Goal: Information Seeking & Learning: Learn about a topic

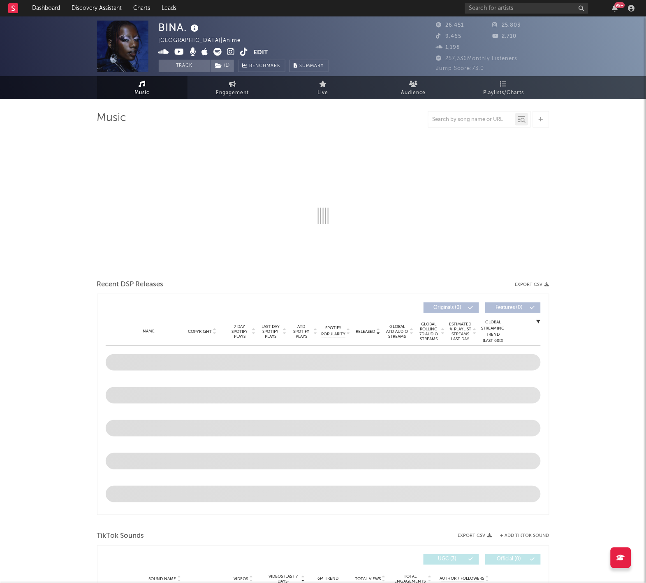
select select "6m"
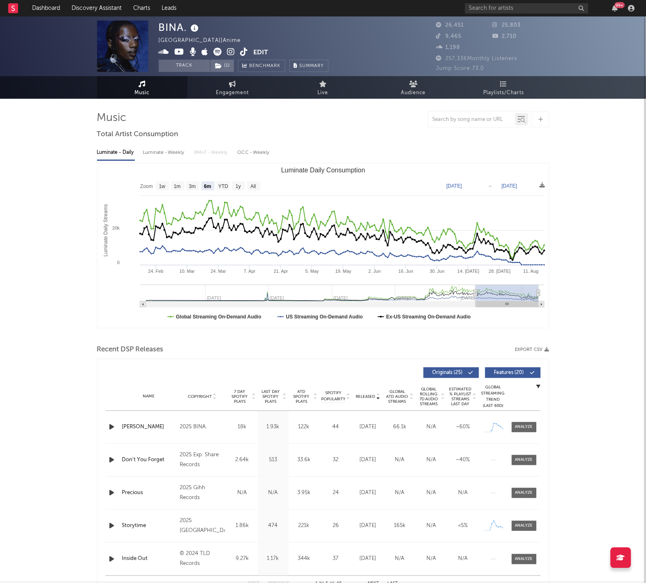
click at [505, 2] on div "99 +" at bounding box center [551, 8] width 173 height 16
click at [505, 5] on input "text" at bounding box center [526, 8] width 123 height 10
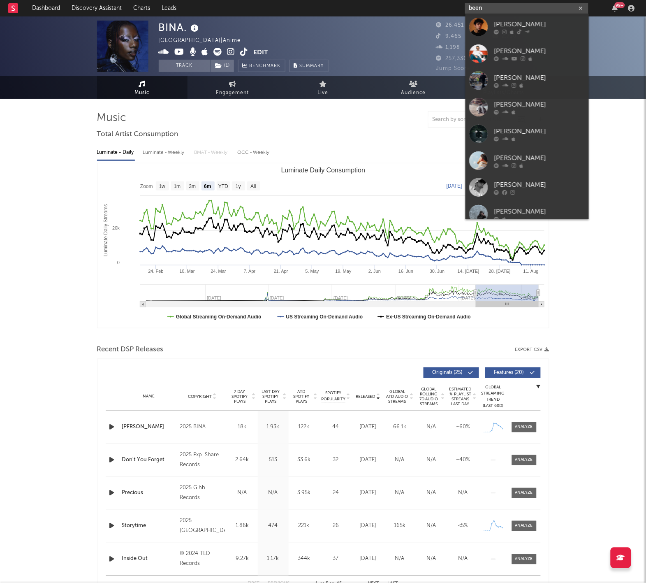
drag, startPoint x: 474, startPoint y: 69, endPoint x: 511, endPoint y: 9, distance: 70.5
click at [511, 9] on input "been" at bounding box center [526, 8] width 123 height 10
type input "been"
click at [510, 24] on div "Beno" at bounding box center [539, 25] width 90 height 10
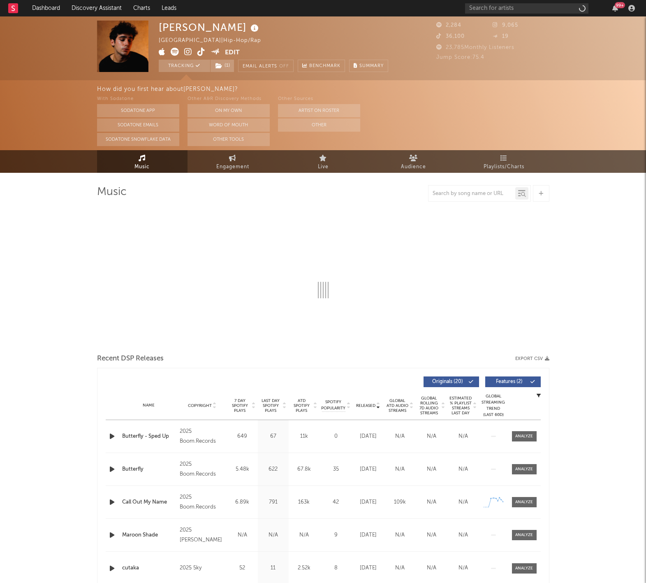
select select "1w"
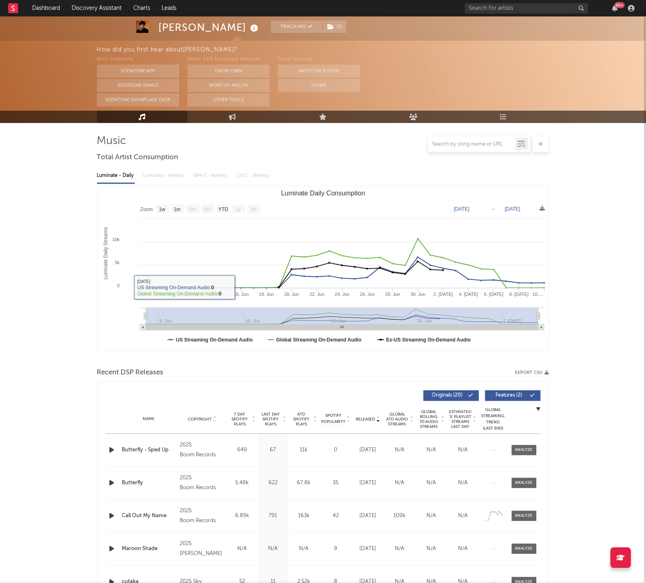
scroll to position [74, 0]
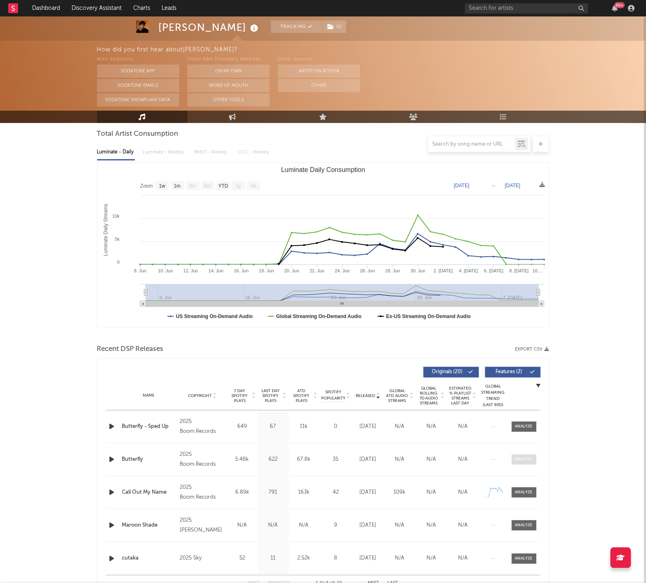
click at [535, 454] on span at bounding box center [524, 459] width 25 height 10
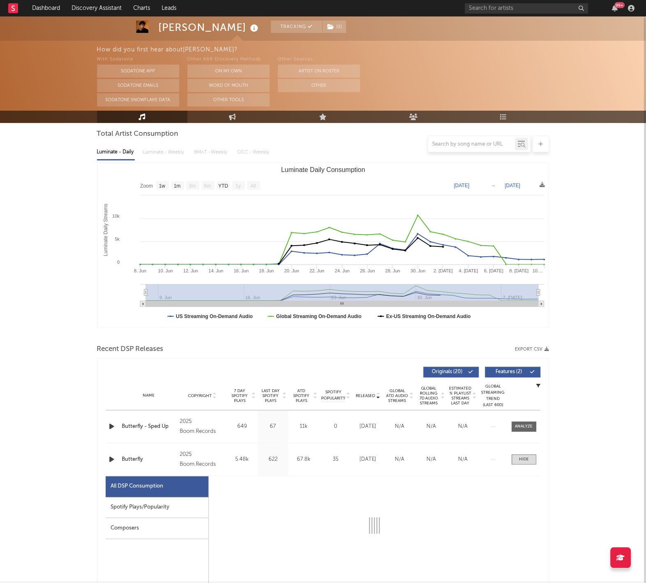
select select "1w"
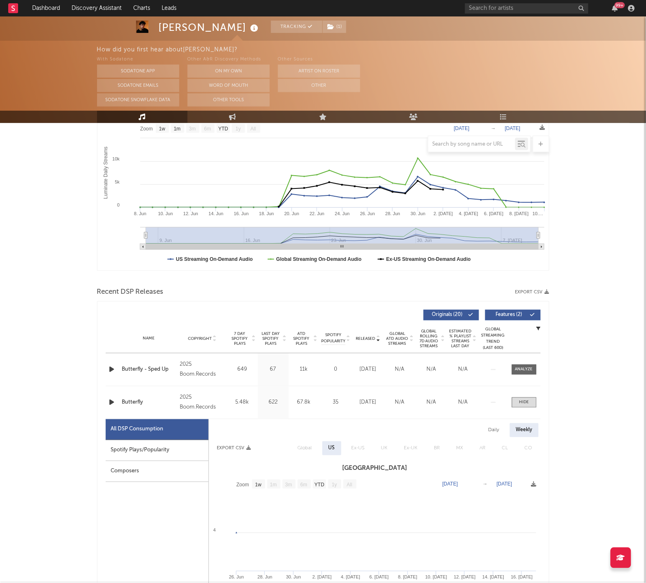
scroll to position [191, 0]
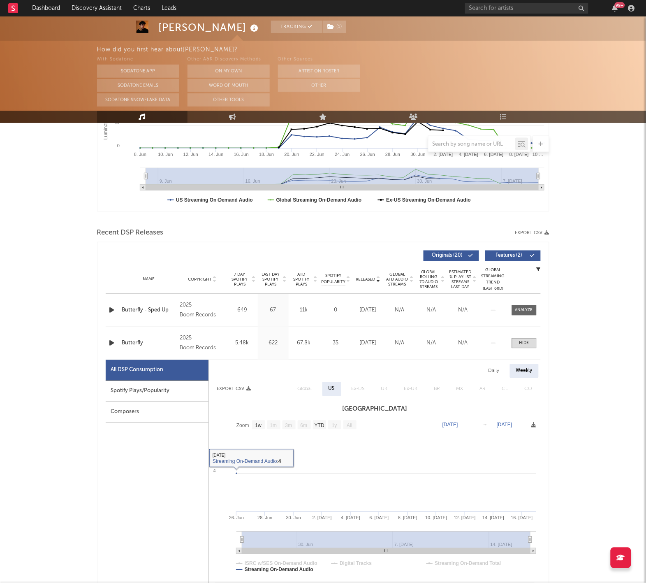
click at [487, 370] on div "Daily" at bounding box center [493, 371] width 23 height 14
select select "1w"
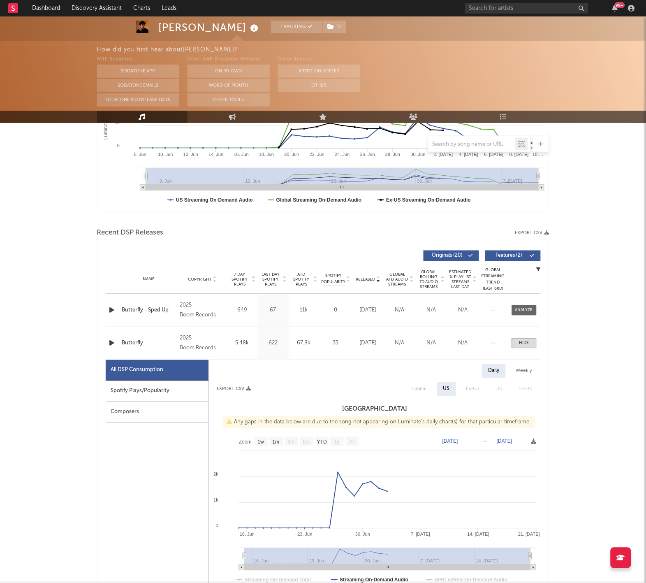
click at [526, 335] on div "Name Butterfly Copyright 2025 Boom.Records Label Beno Album Names Butterfly Com…" at bounding box center [323, 343] width 435 height 32
click at [525, 342] on div at bounding box center [524, 343] width 10 height 6
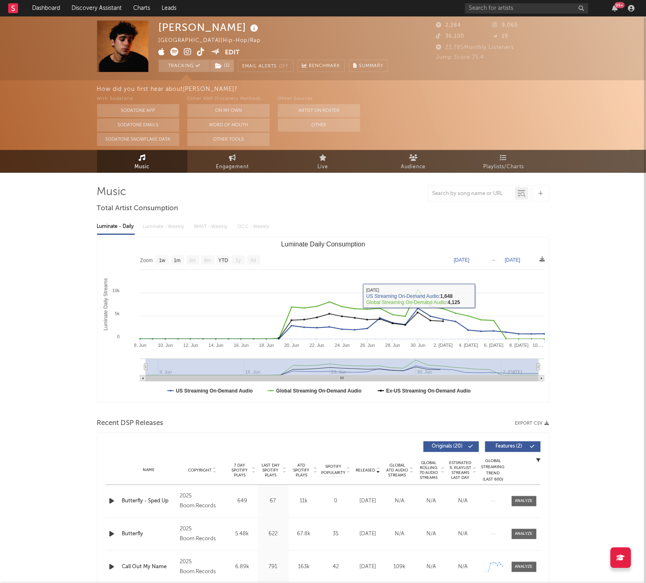
scroll to position [0, 0]
click at [18, 9] on rect at bounding box center [13, 8] width 10 height 10
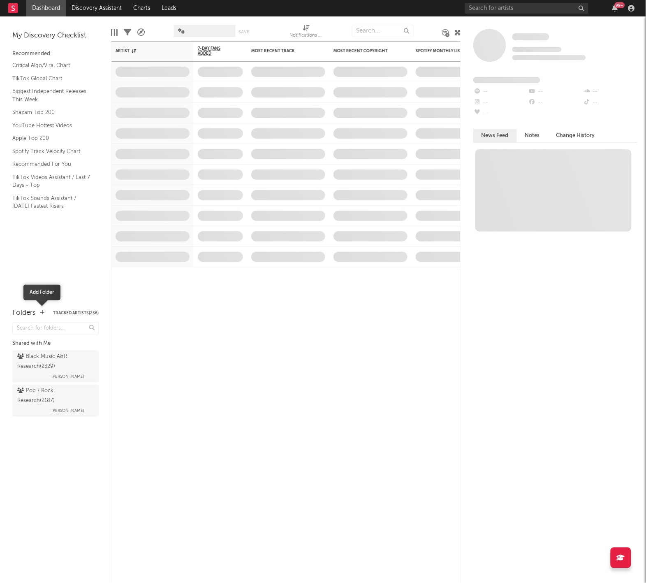
click at [40, 310] on icon "button" at bounding box center [42, 312] width 5 height 5
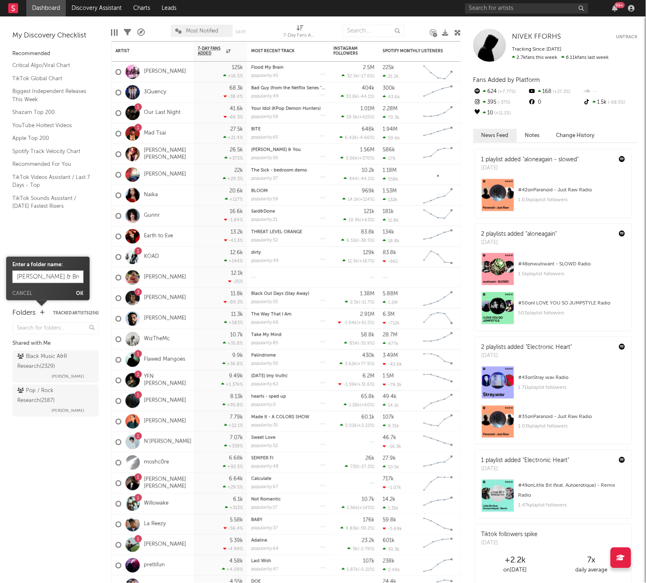
type input "[PERSON_NAME] & Breeze Research"
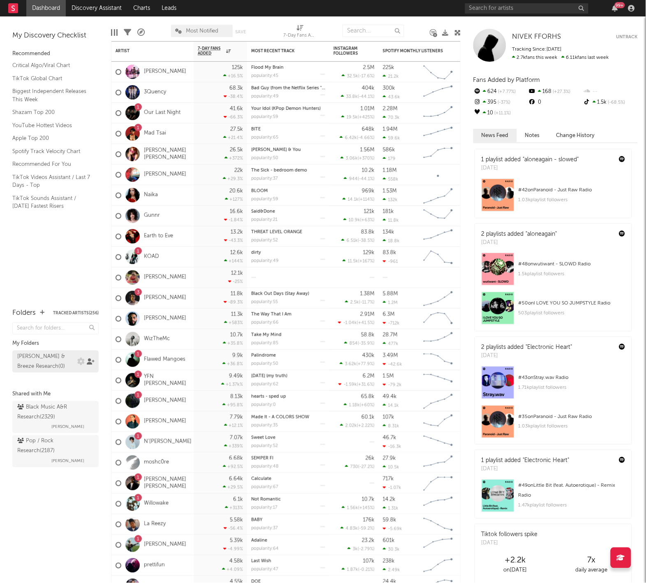
click at [89, 361] on icon at bounding box center [91, 361] width 8 height 6
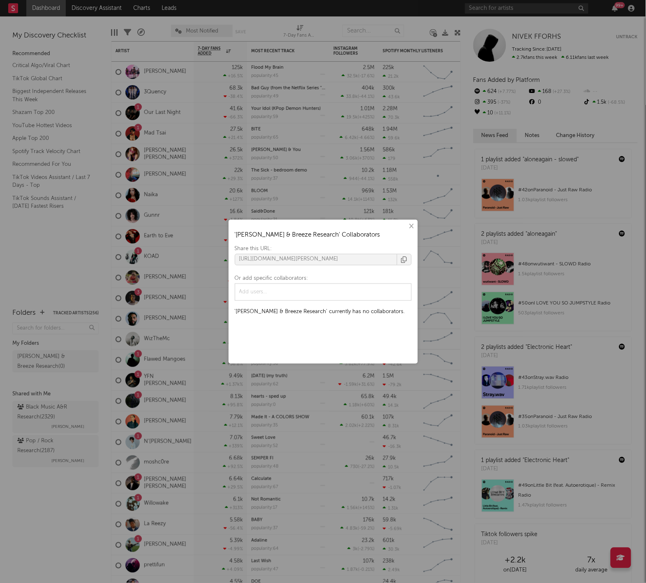
click at [329, 296] on div at bounding box center [323, 292] width 172 height 12
type input "braheim"
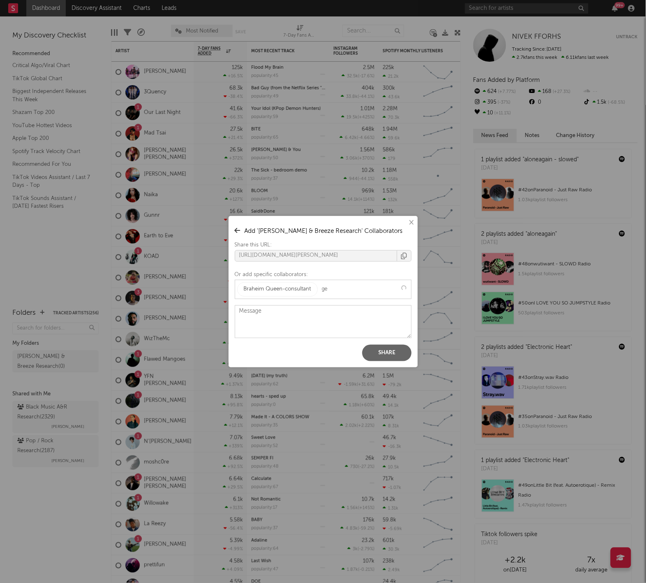
type input "gel"
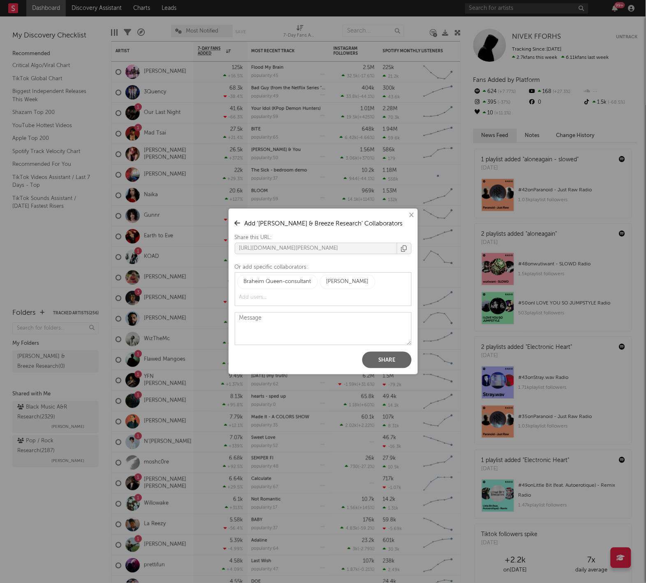
click at [379, 361] on button "Share" at bounding box center [386, 360] width 49 height 16
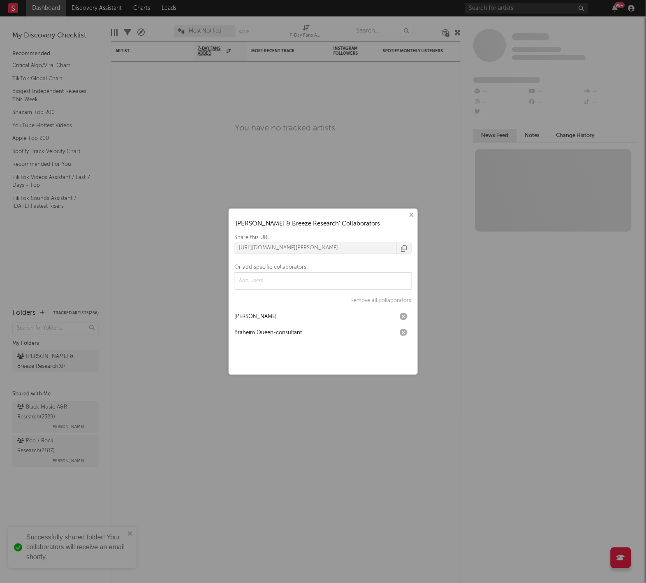
click at [279, 141] on div "× ' Harry & Breeze Research ' Collaborators Share this URL: https://app.sodaton…" at bounding box center [323, 291] width 646 height 583
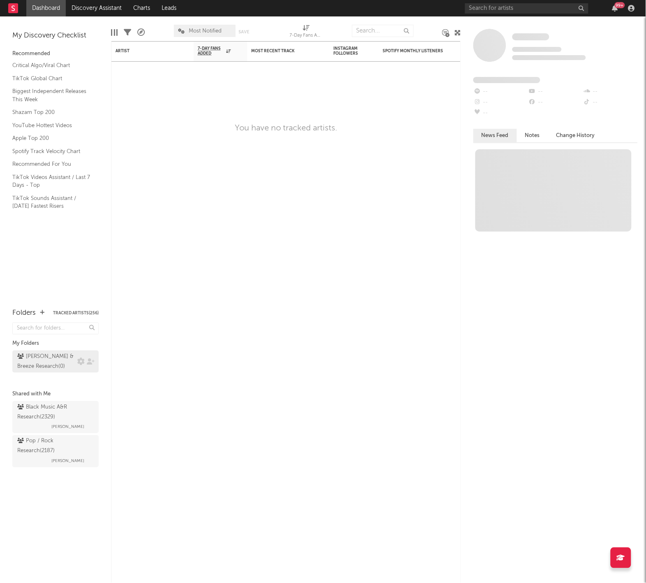
click at [32, 358] on div "Harry & Breeze Research ( 0 )" at bounding box center [46, 362] width 58 height 20
click at [502, 14] on div "99 +" at bounding box center [551, 8] width 173 height 16
click at [502, 13] on input "text" at bounding box center [526, 8] width 123 height 10
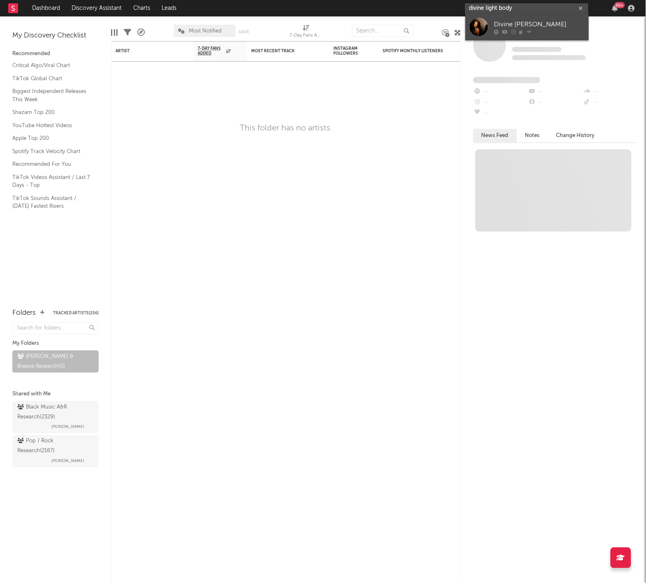
type input "divine light body"
drag, startPoint x: 494, startPoint y: 25, endPoint x: 534, endPoint y: 36, distance: 41.4
click at [534, 36] on link "Divine [PERSON_NAME]" at bounding box center [526, 27] width 123 height 27
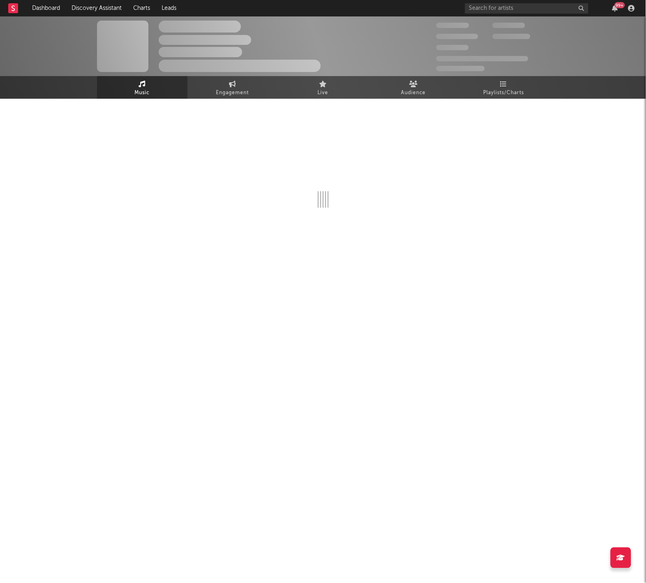
select select "6m"
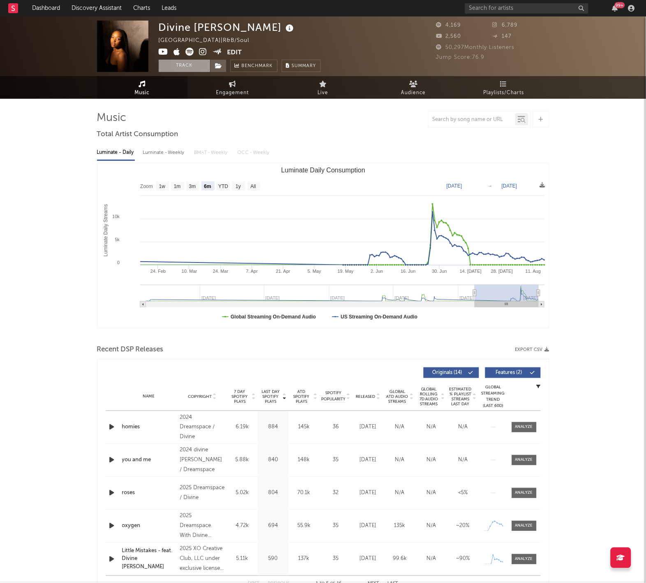
click at [191, 65] on button "Track" at bounding box center [184, 66] width 51 height 12
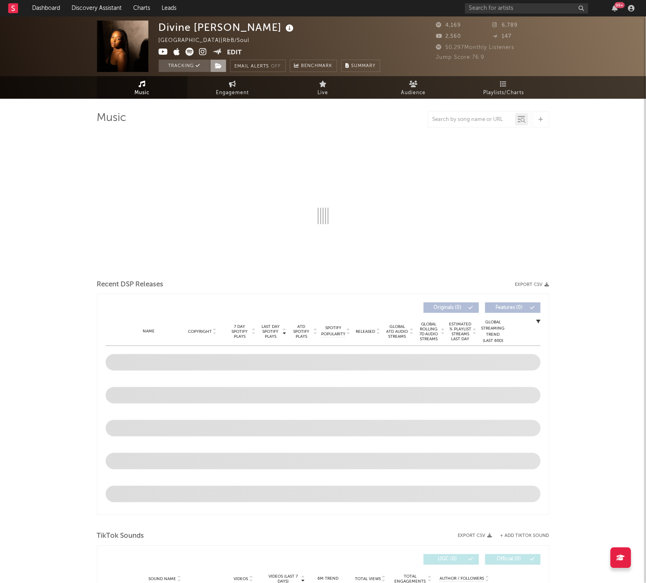
click at [218, 69] on span at bounding box center [218, 66] width 16 height 12
select select "6m"
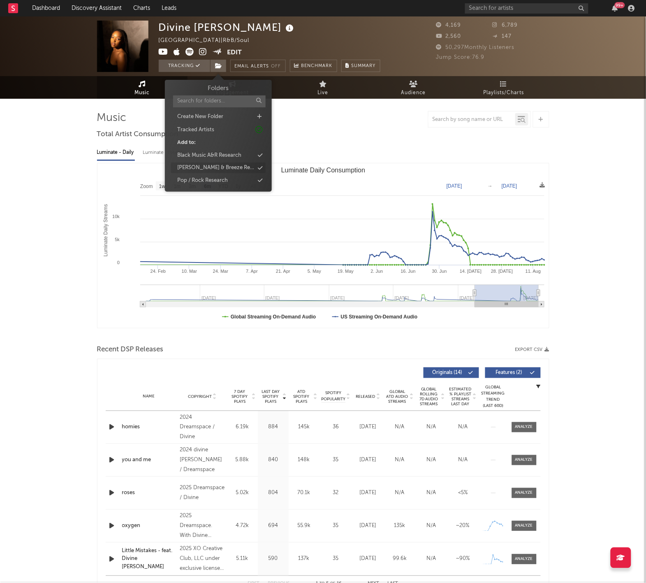
click at [240, 166] on div "[PERSON_NAME] & Breeze Research" at bounding box center [218, 168] width 95 height 11
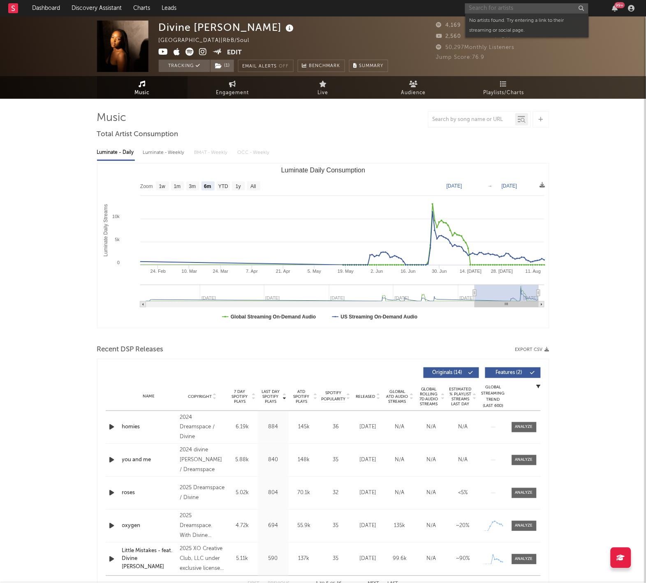
click at [476, 6] on input "text" at bounding box center [526, 8] width 123 height 10
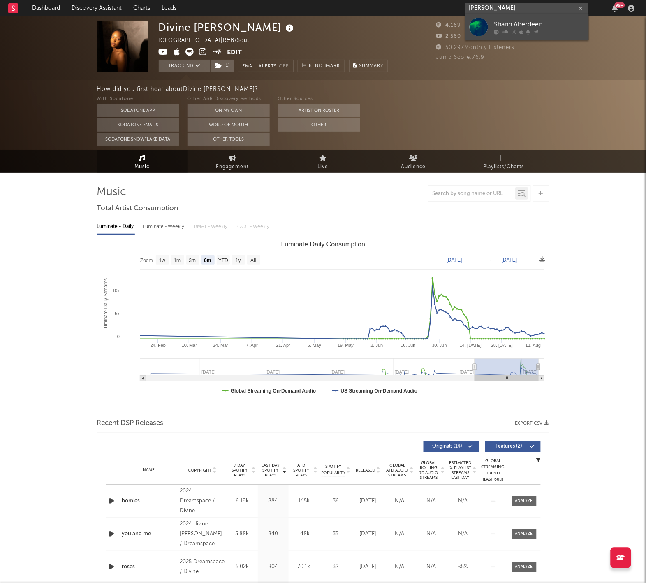
type input "Shane Aberdeen"
drag, startPoint x: 495, startPoint y: 23, endPoint x: 519, endPoint y: 34, distance: 26.9
click at [520, 34] on icon at bounding box center [522, 32] width 4 height 5
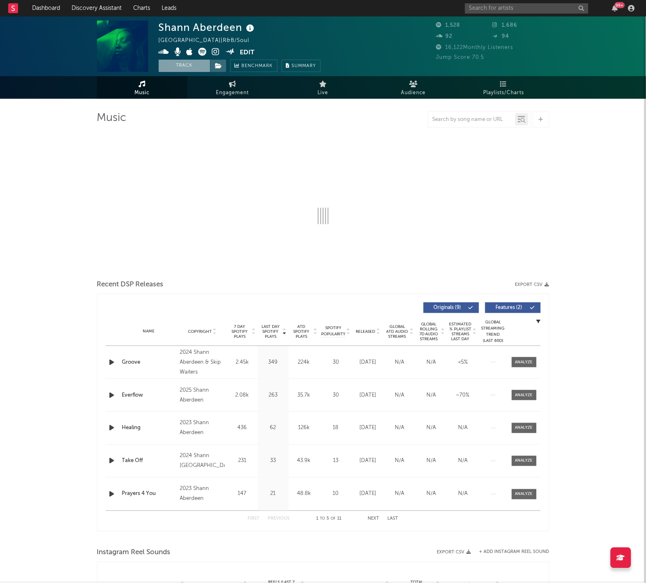
select select "1w"
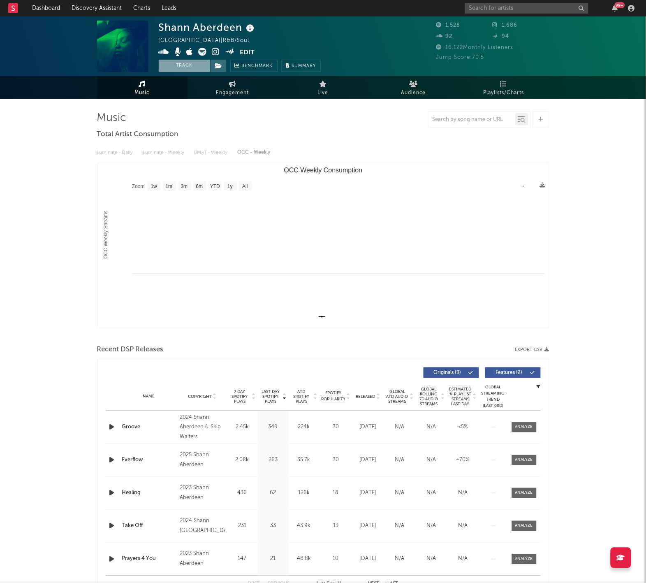
click at [198, 64] on button "Track" at bounding box center [184, 66] width 51 height 12
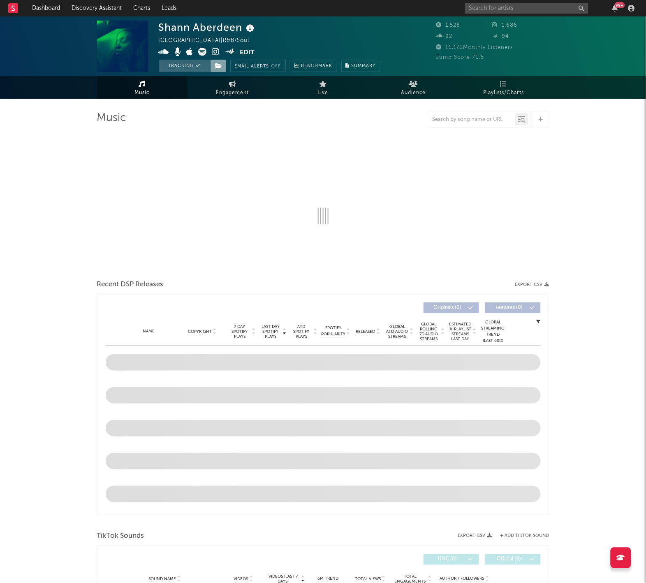
click at [215, 64] on icon at bounding box center [218, 66] width 7 height 6
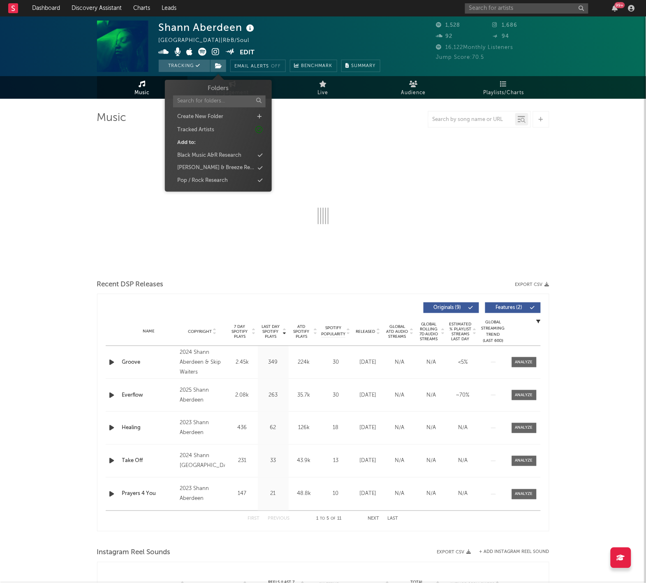
select select "1w"
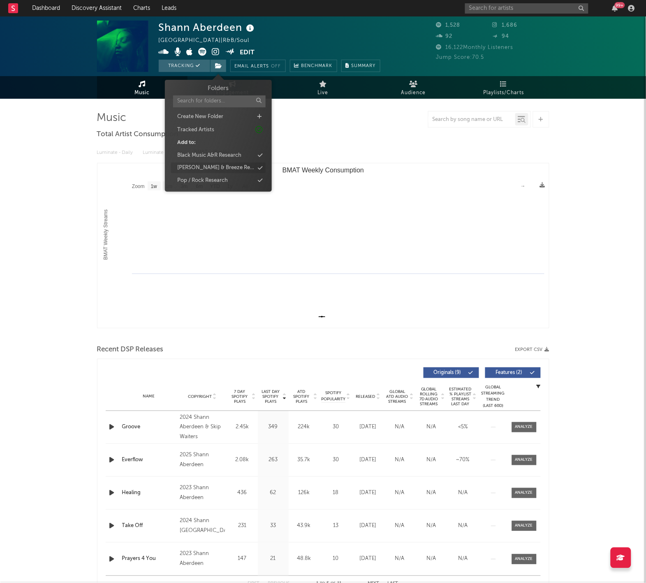
click at [224, 164] on div "[PERSON_NAME] & Breeze Research" at bounding box center [215, 168] width 77 height 8
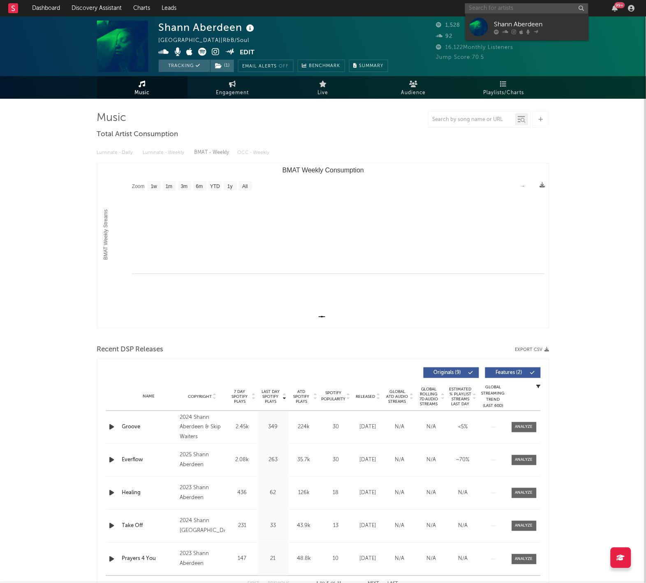
click at [480, 9] on input "text" at bounding box center [526, 8] width 123 height 10
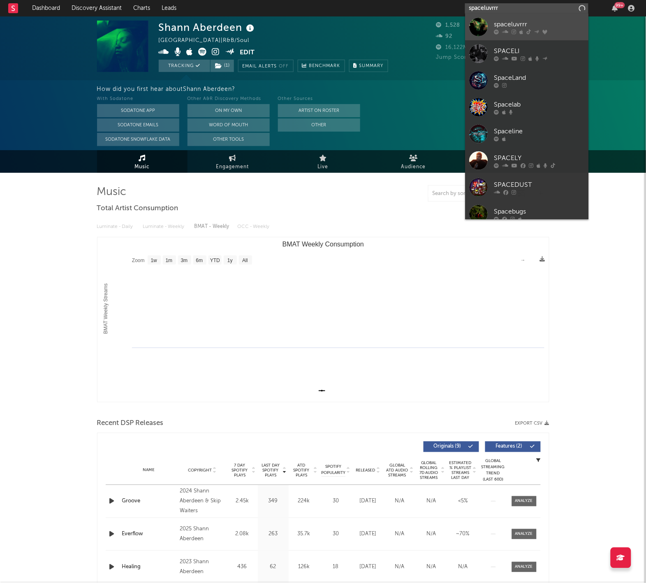
type input "spaceluvrrr"
click at [510, 25] on div "spaceluvrrr" at bounding box center [539, 25] width 90 height 10
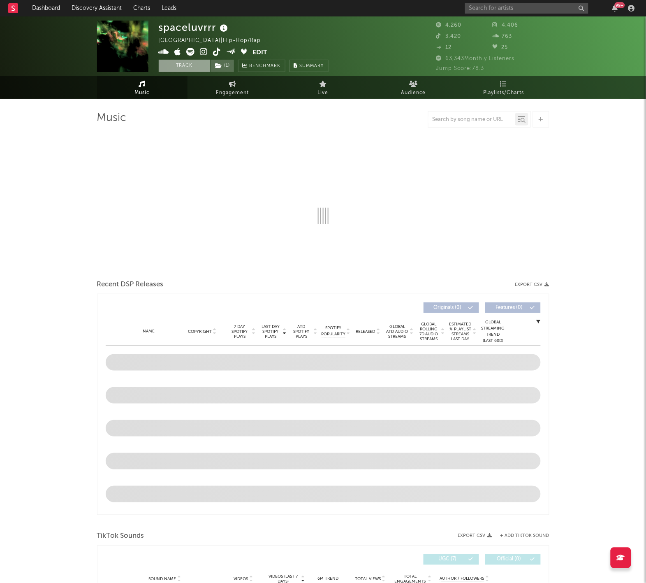
select select "1w"
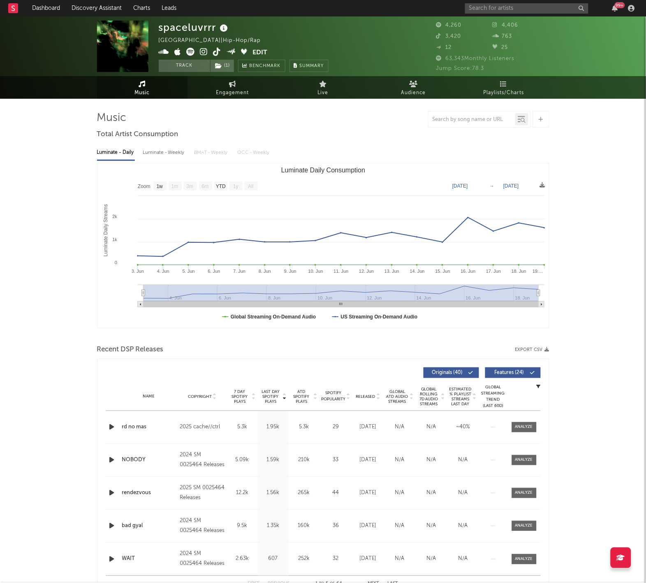
drag, startPoint x: 187, startPoint y: 67, endPoint x: 195, endPoint y: 169, distance: 102.3
click at [219, 67] on icon at bounding box center [218, 66] width 7 height 6
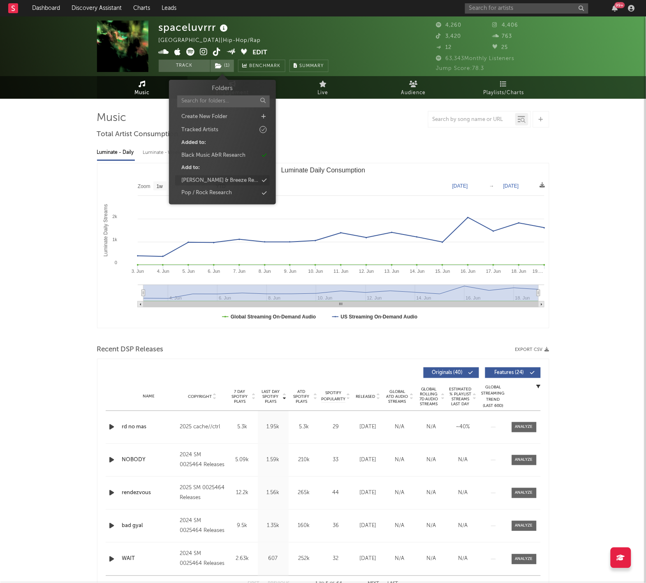
click at [224, 180] on div "[PERSON_NAME] & Breeze Research" at bounding box center [219, 180] width 77 height 8
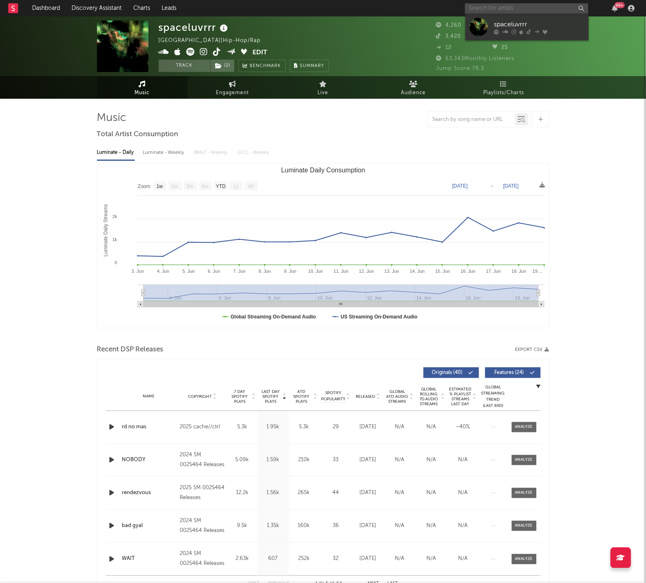
click at [478, 9] on input "text" at bounding box center [526, 8] width 123 height 10
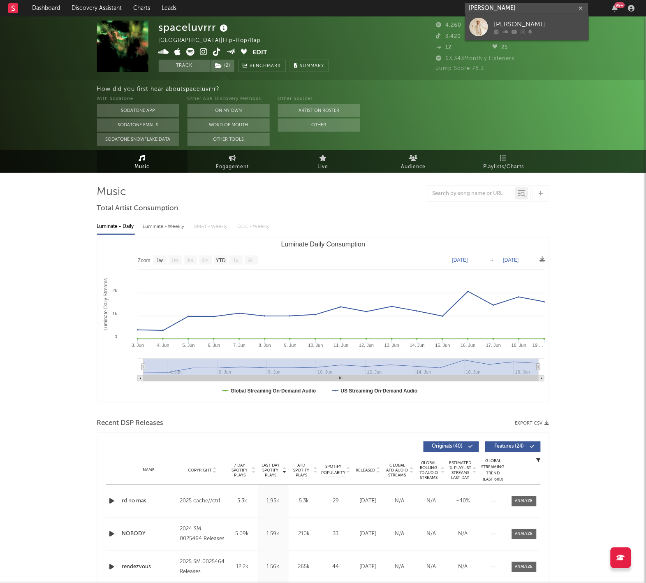
type input "[PERSON_NAME]"
click at [508, 28] on div "[PERSON_NAME]" at bounding box center [539, 25] width 90 height 10
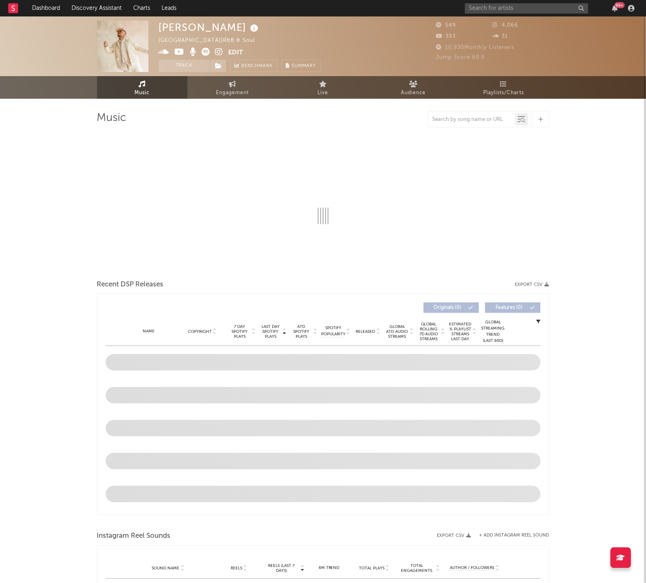
select select "1w"
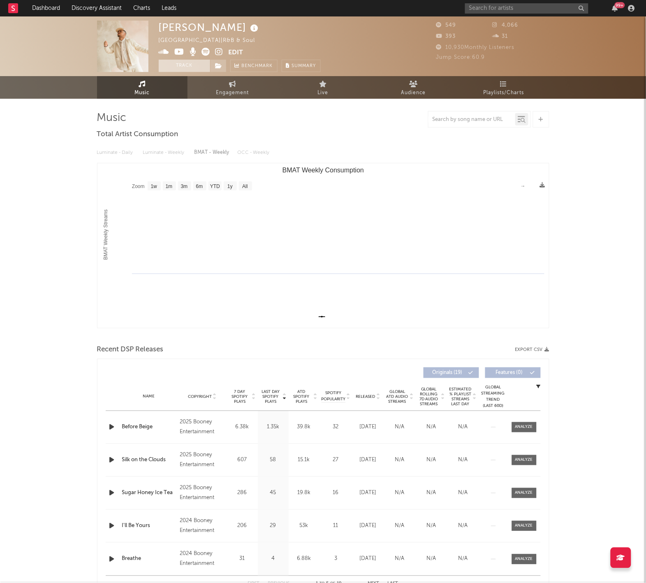
click at [190, 62] on button "Track" at bounding box center [184, 66] width 51 height 12
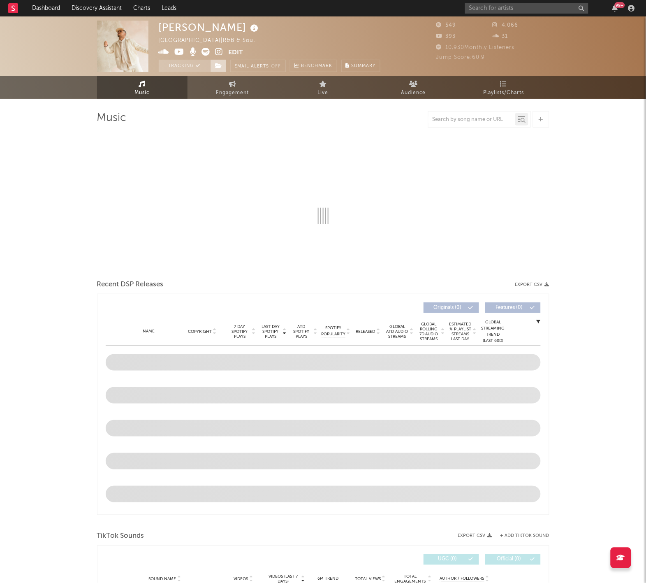
click at [217, 64] on icon at bounding box center [218, 66] width 7 height 6
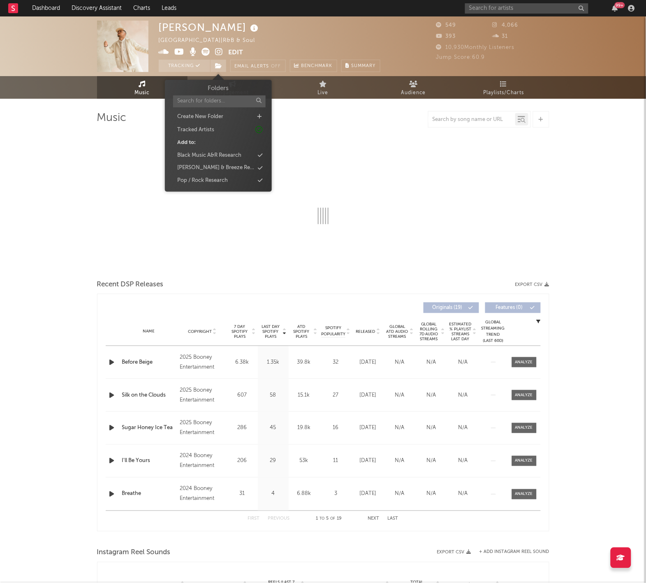
select select "1w"
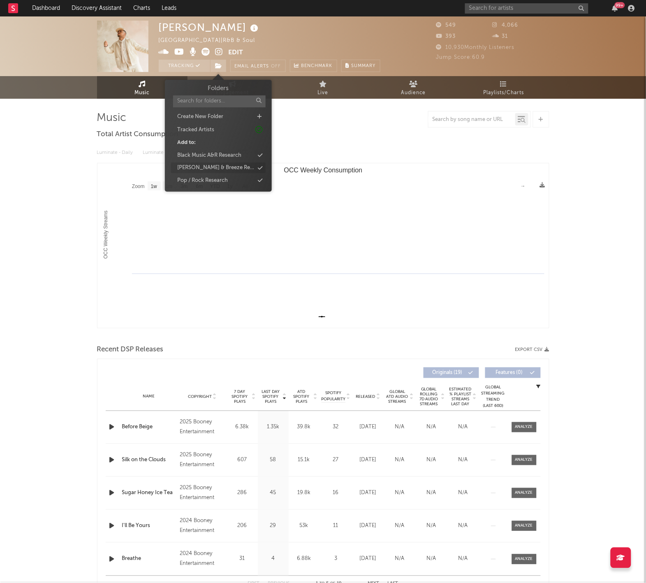
click at [231, 165] on div "[PERSON_NAME] & Breeze Research" at bounding box center [215, 168] width 77 height 8
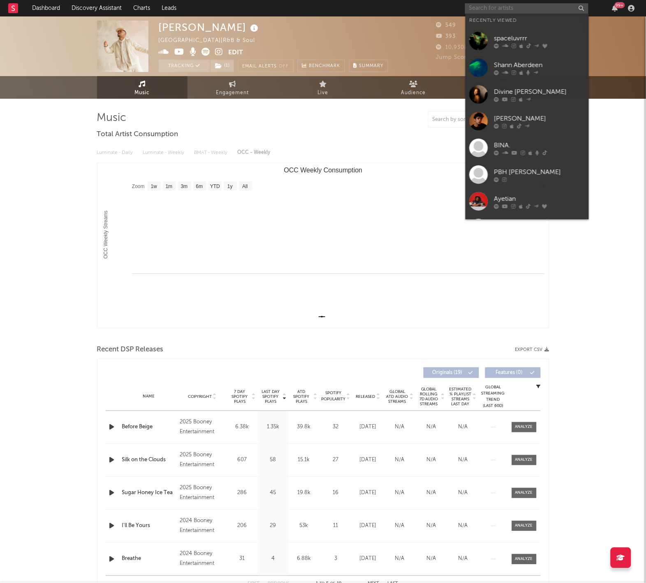
click at [488, 10] on input "text" at bounding box center [526, 8] width 123 height 10
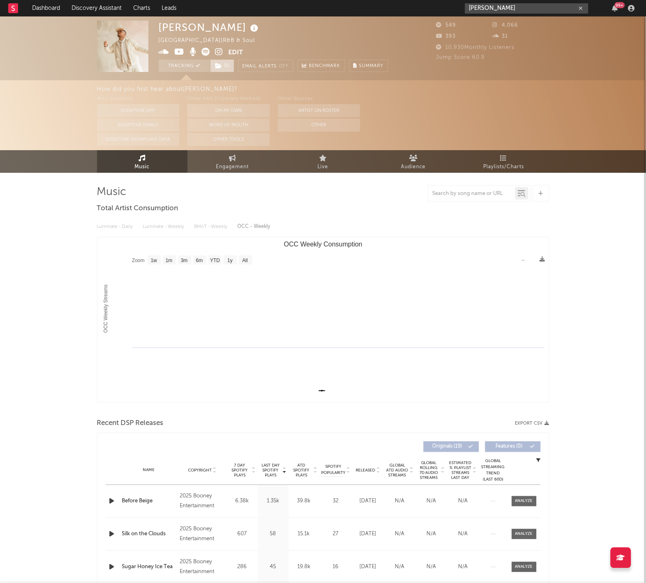
type input "[PERSON_NAME]"
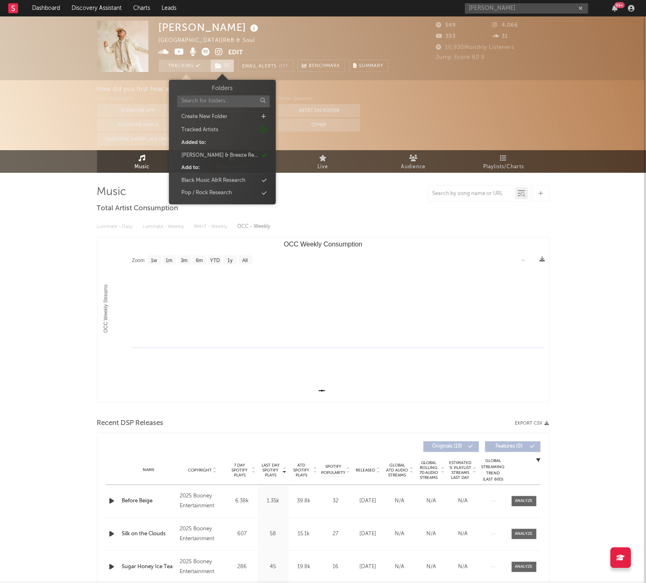
click at [220, 65] on icon at bounding box center [218, 66] width 7 height 6
click at [232, 178] on div "Black Music A&R Research" at bounding box center [213, 180] width 64 height 8
click at [516, 9] on input "[PERSON_NAME]" at bounding box center [526, 8] width 123 height 10
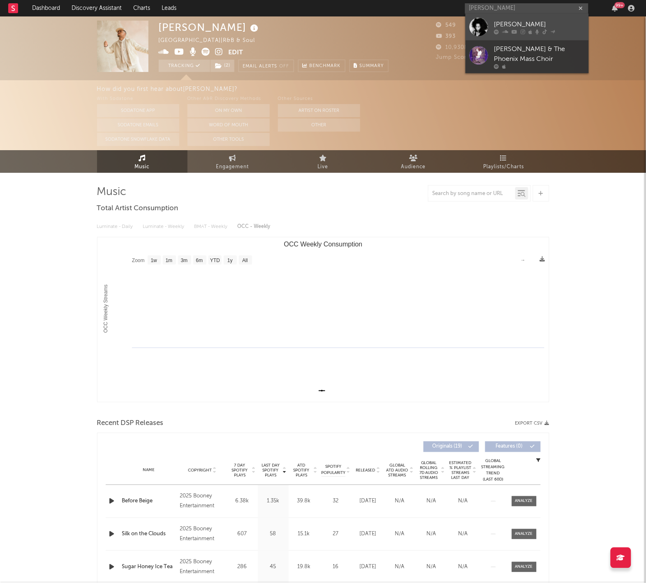
click at [521, 37] on link "[PERSON_NAME]" at bounding box center [526, 27] width 123 height 27
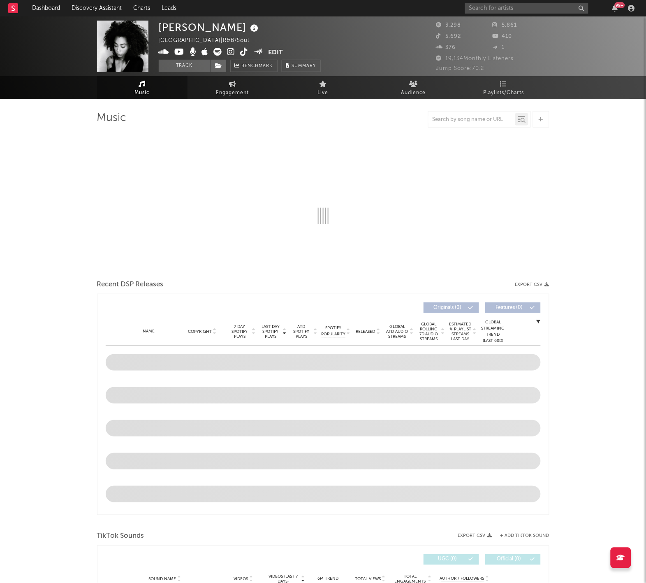
select select "6m"
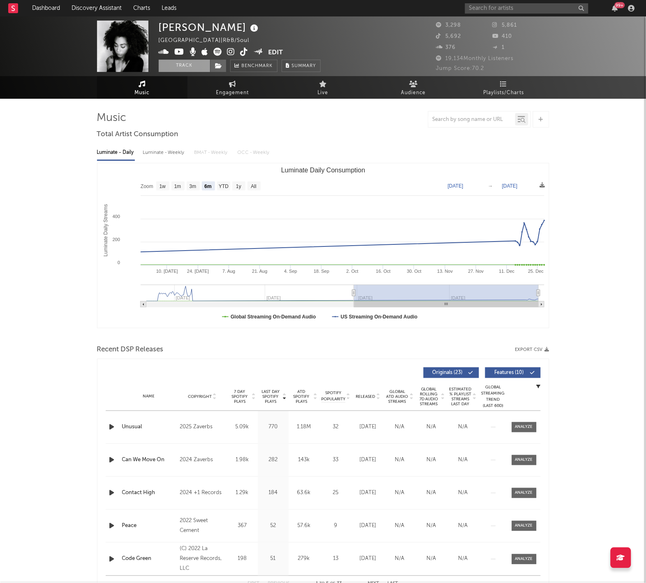
click at [196, 66] on button "Track" at bounding box center [184, 66] width 51 height 12
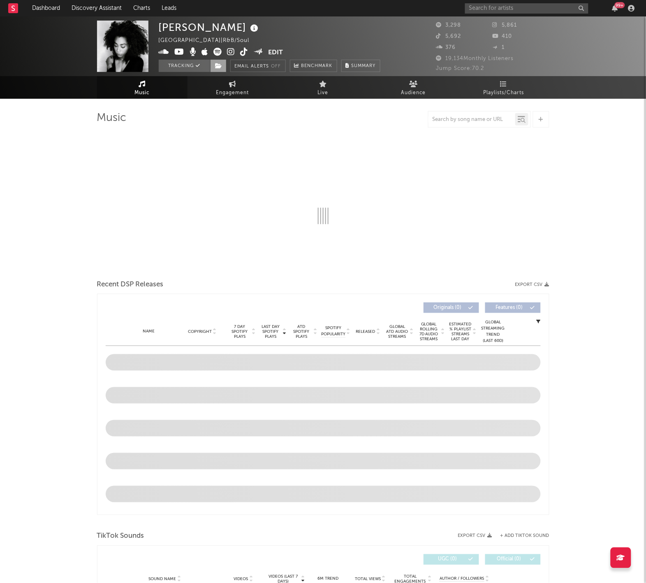
click at [221, 67] on icon at bounding box center [218, 66] width 7 height 6
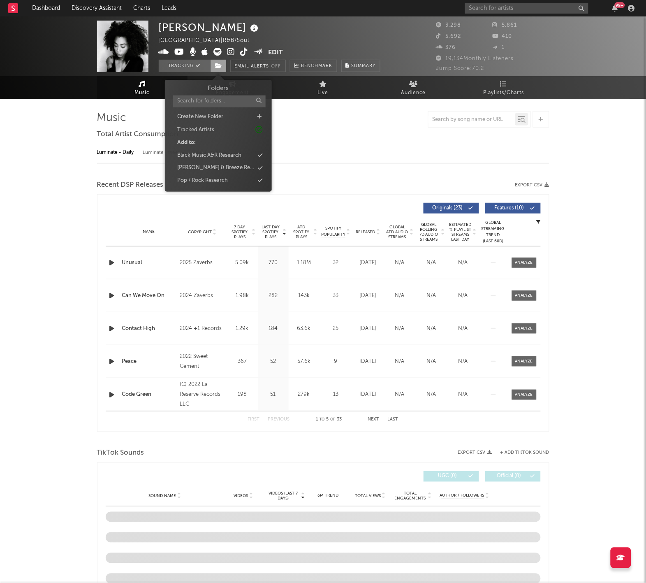
select select "6m"
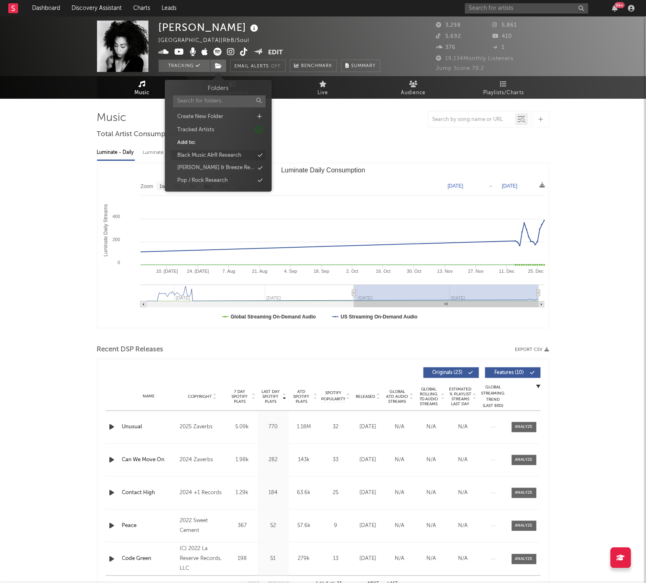
click at [233, 152] on div "Black Music A&R Research" at bounding box center [209, 155] width 64 height 8
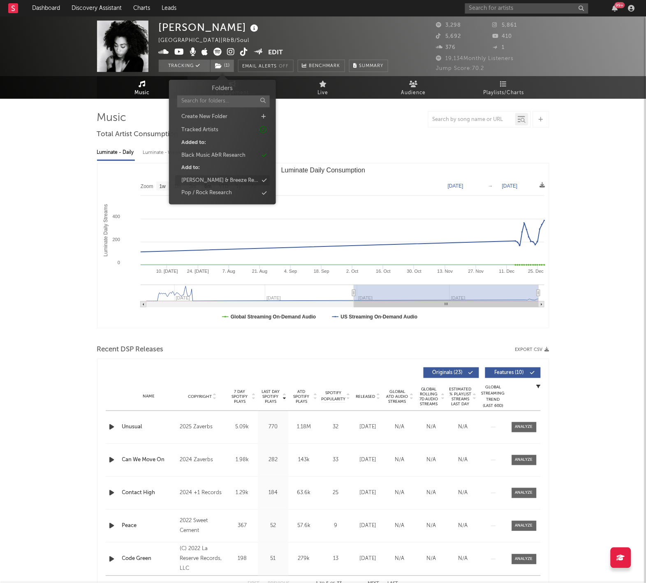
click at [229, 176] on div "[PERSON_NAME] & Breeze Research" at bounding box center [219, 180] width 77 height 8
click at [484, 10] on input "text" at bounding box center [526, 8] width 123 height 10
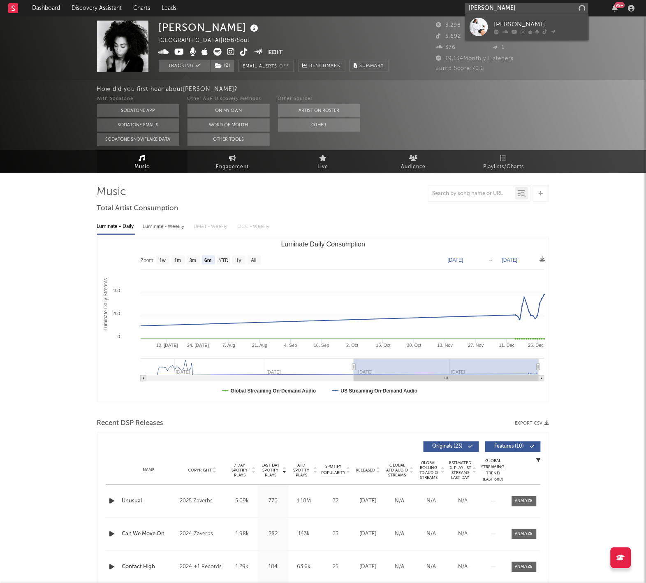
type input "[PERSON_NAME]"
click at [502, 28] on div "[PERSON_NAME]" at bounding box center [539, 25] width 90 height 10
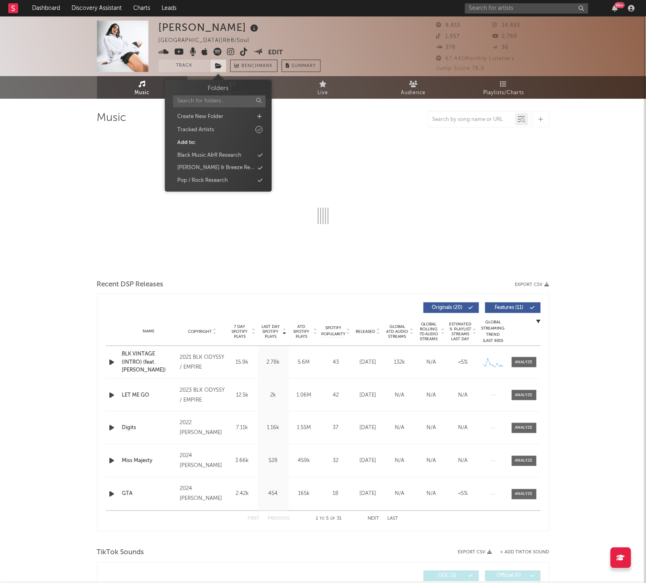
click at [221, 64] on icon at bounding box center [218, 66] width 7 height 6
click at [228, 151] on div "Black Music A&R Research" at bounding box center [209, 155] width 64 height 8
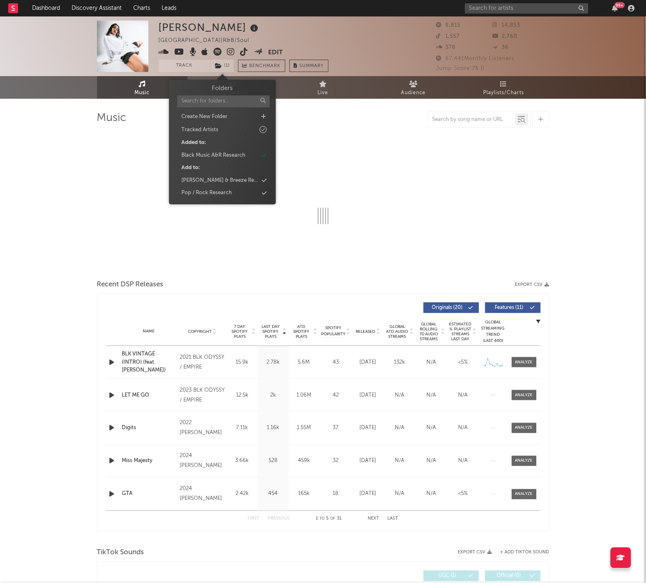
select select "6m"
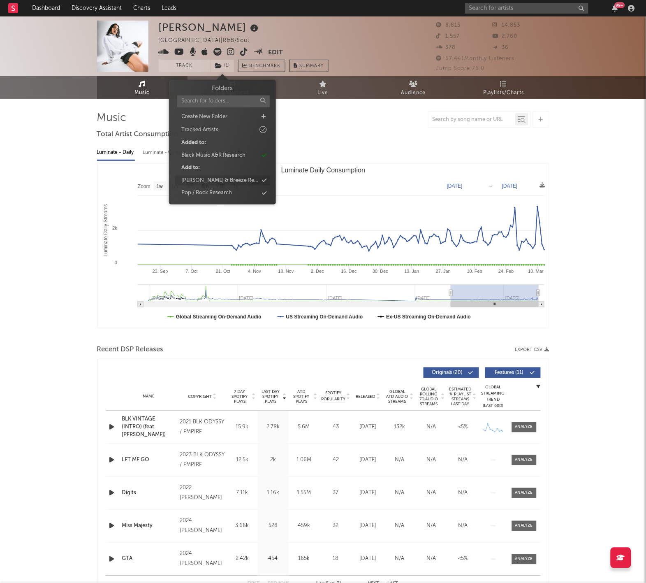
click at [229, 178] on div "[PERSON_NAME] & Breeze Research" at bounding box center [219, 180] width 77 height 8
click at [439, 144] on div "Luminate - Daily Luminate - Weekly BMAT - Weekly OCC - Weekly Zoom 1w 1m 3m 6m …" at bounding box center [323, 235] width 452 height 189
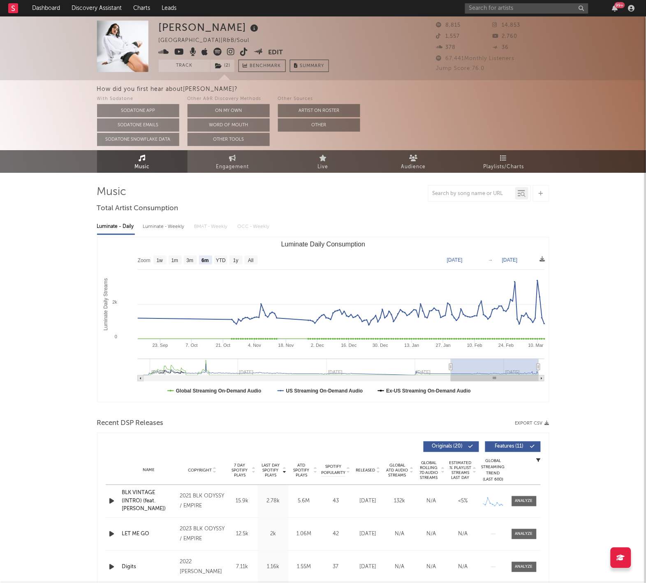
click at [153, 227] on div "Luminate - Weekly" at bounding box center [164, 227] width 43 height 14
select select "6m"
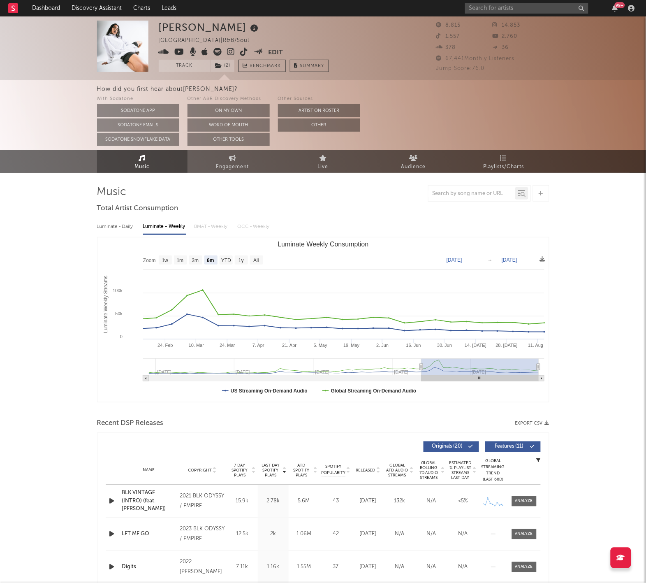
click at [114, 229] on div "Luminate - Daily" at bounding box center [116, 227] width 38 height 14
select select "6m"
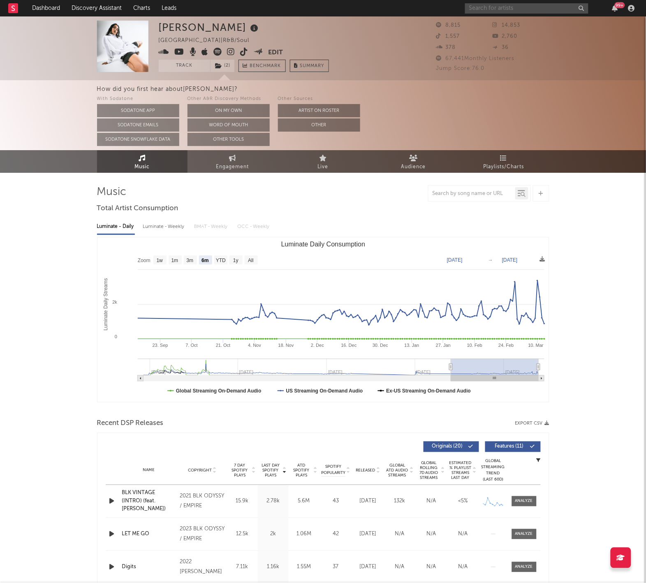
click at [495, 13] on input "text" at bounding box center [526, 8] width 123 height 10
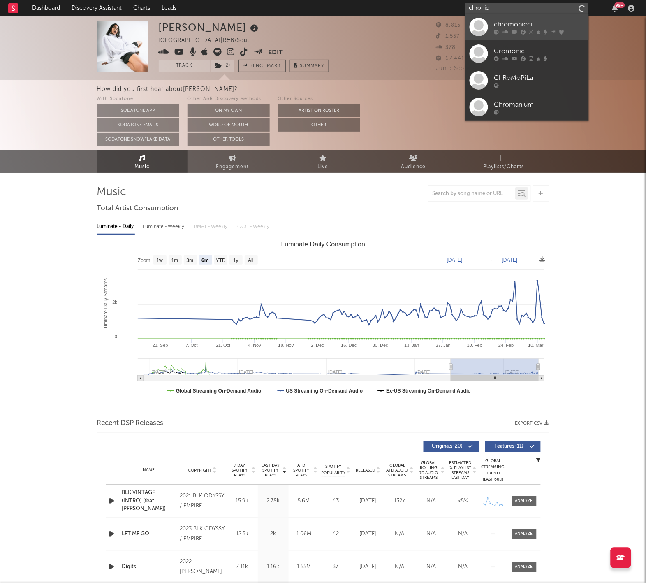
type input "chronic"
drag, startPoint x: 498, startPoint y: 23, endPoint x: 505, endPoint y: 32, distance: 11.5
click at [505, 32] on icon at bounding box center [505, 32] width 6 height 5
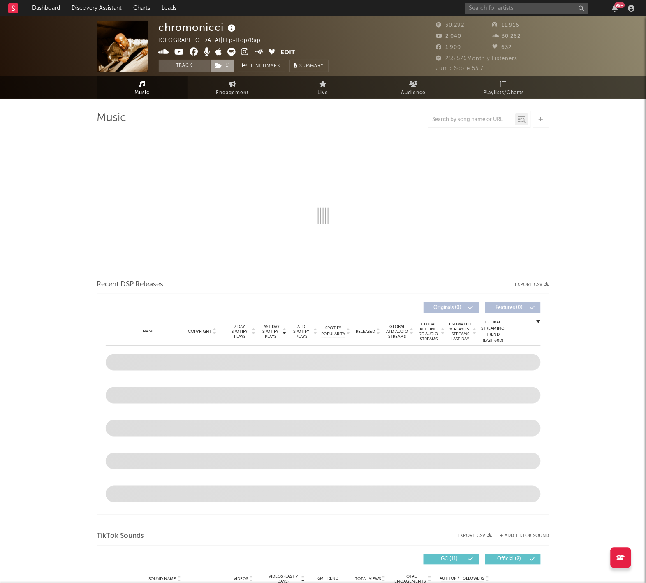
click at [218, 67] on icon at bounding box center [218, 66] width 7 height 6
select select "6m"
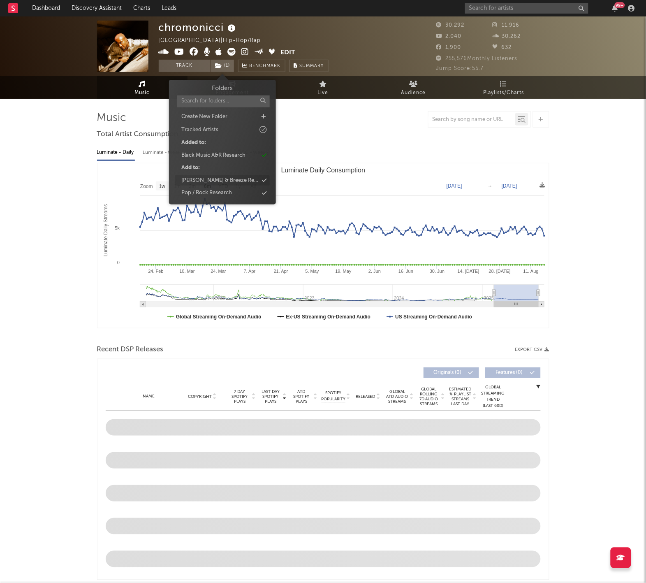
click at [238, 179] on div "[PERSON_NAME] & Breeze Research" at bounding box center [219, 180] width 77 height 8
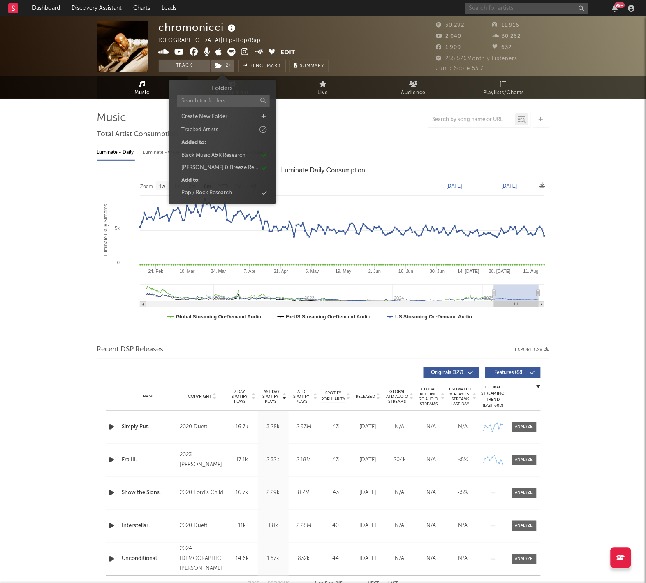
click at [482, 7] on input "text" at bounding box center [526, 8] width 123 height 10
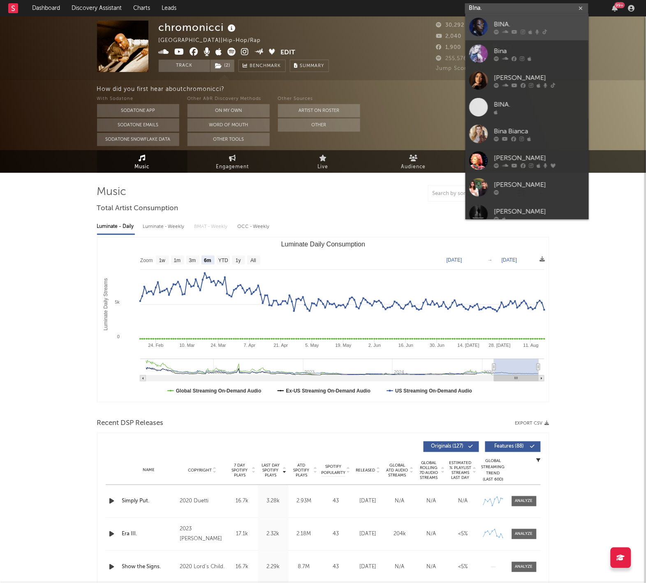
type input "BIna."
click at [481, 31] on div at bounding box center [479, 27] width 19 height 19
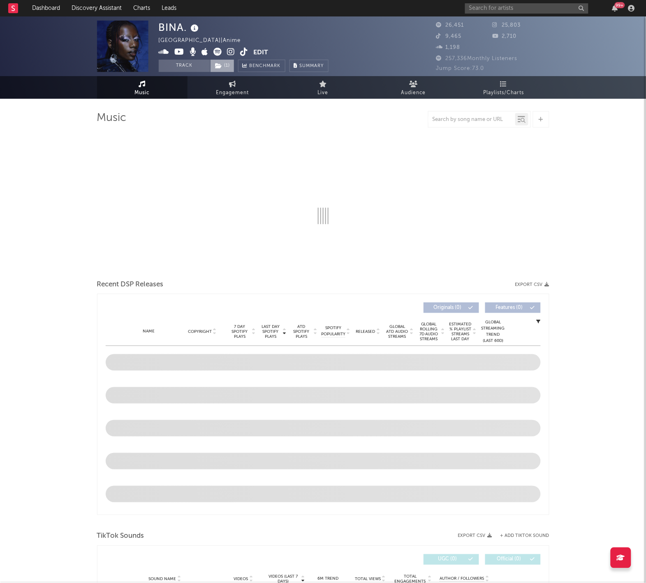
select select "6m"
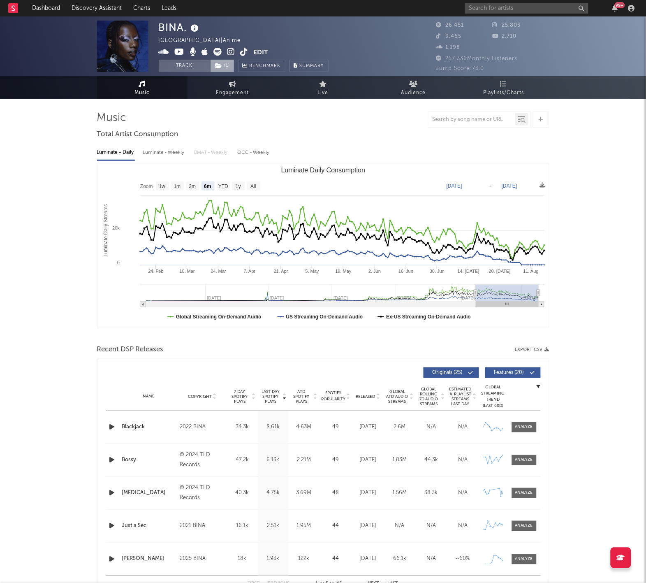
click at [231, 64] on span "( 1 )" at bounding box center [222, 66] width 24 height 12
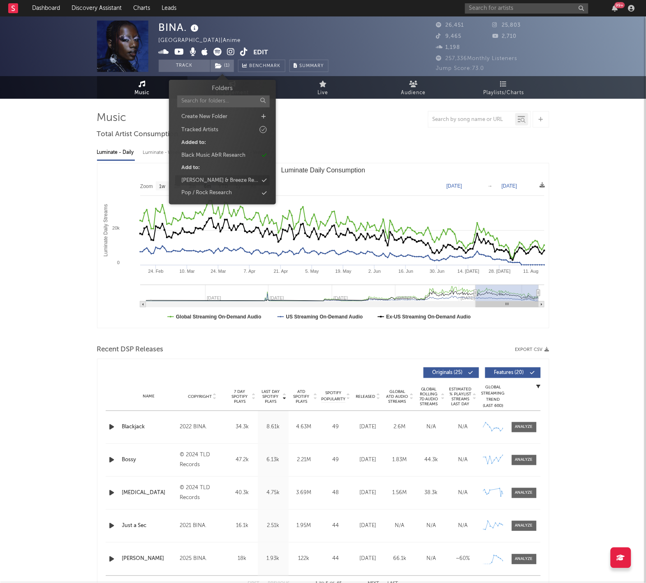
click at [238, 177] on div "[PERSON_NAME] & Breeze Research" at bounding box center [219, 180] width 77 height 8
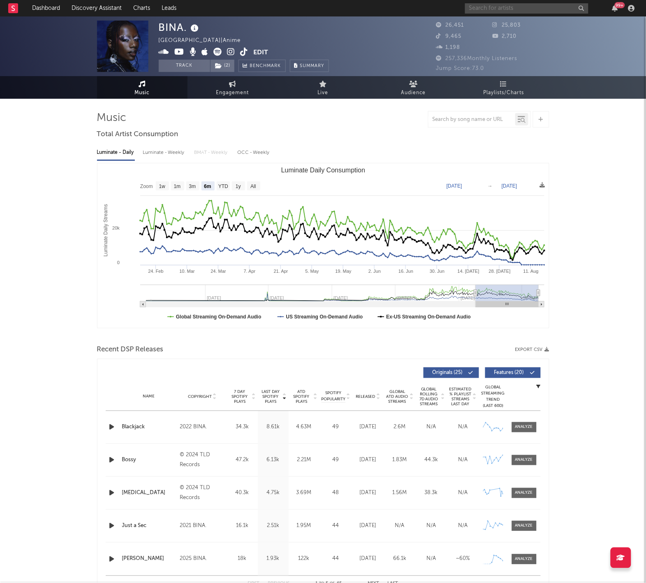
click at [492, 11] on input "text" at bounding box center [526, 8] width 123 height 10
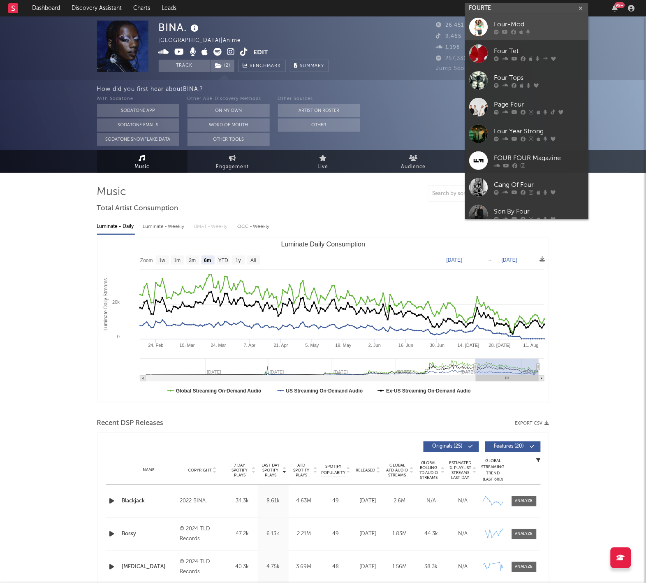
type input "FOURTE"
click at [505, 26] on div "Four-Mod" at bounding box center [539, 25] width 90 height 10
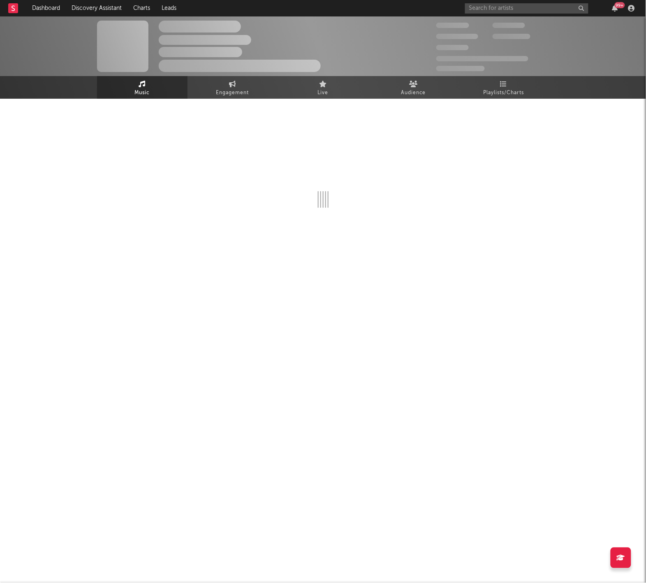
click at [502, 2] on div "99 +" at bounding box center [551, 8] width 173 height 16
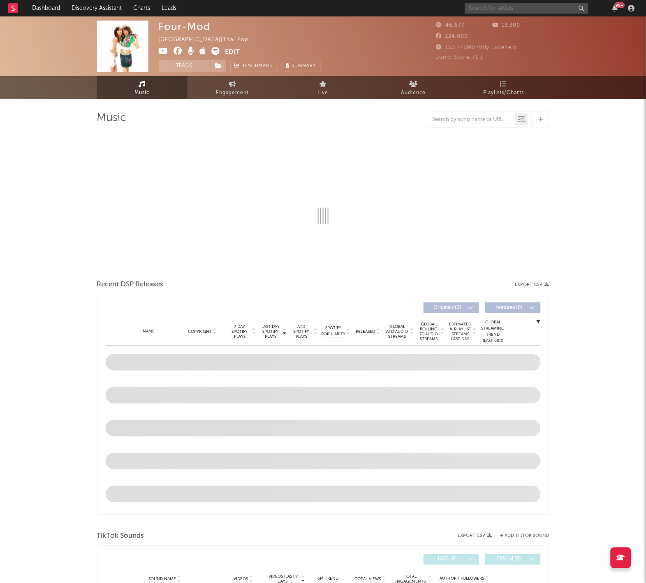
click at [501, 6] on input "text" at bounding box center [526, 8] width 123 height 10
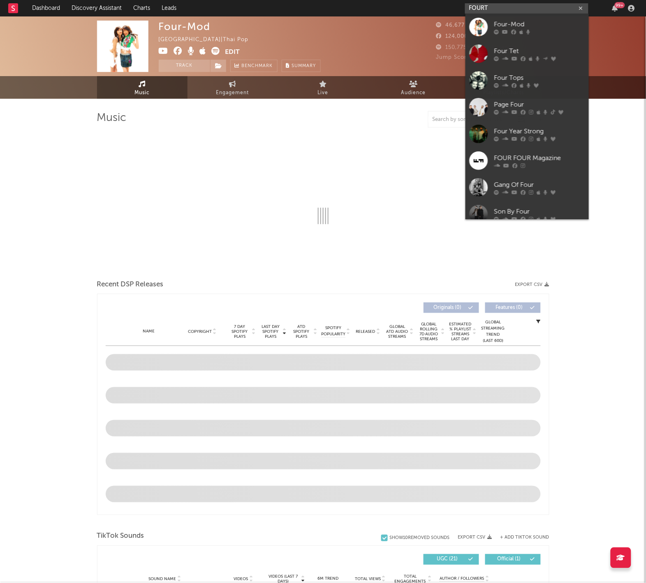
type input "FOURTE"
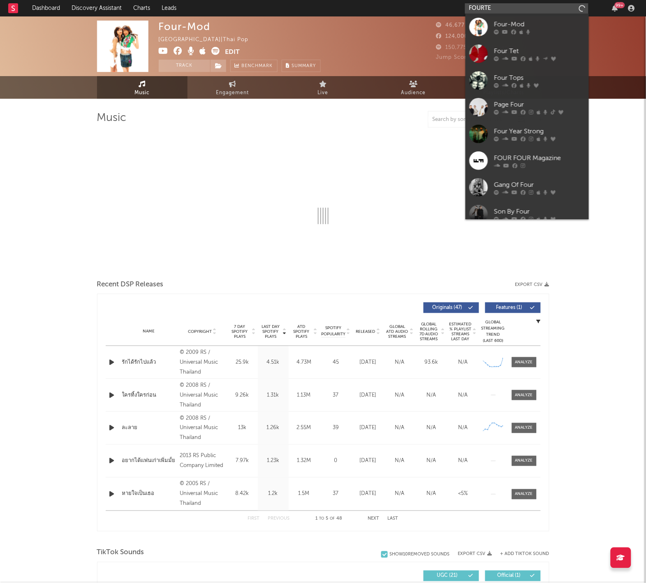
select select "6m"
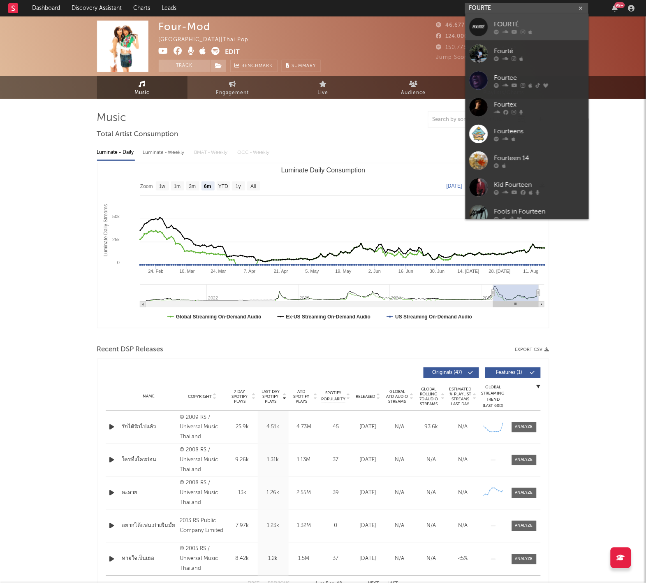
type input "FOURTE"
click at [503, 24] on div "FOURTÉ" at bounding box center [539, 25] width 90 height 10
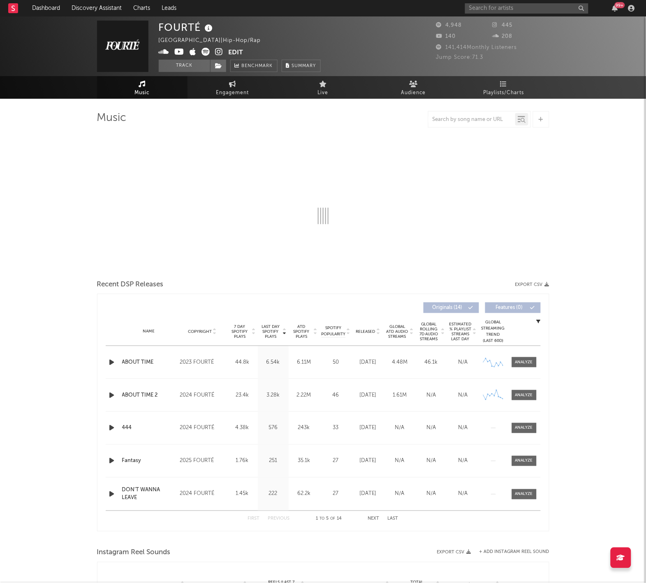
select select "6m"
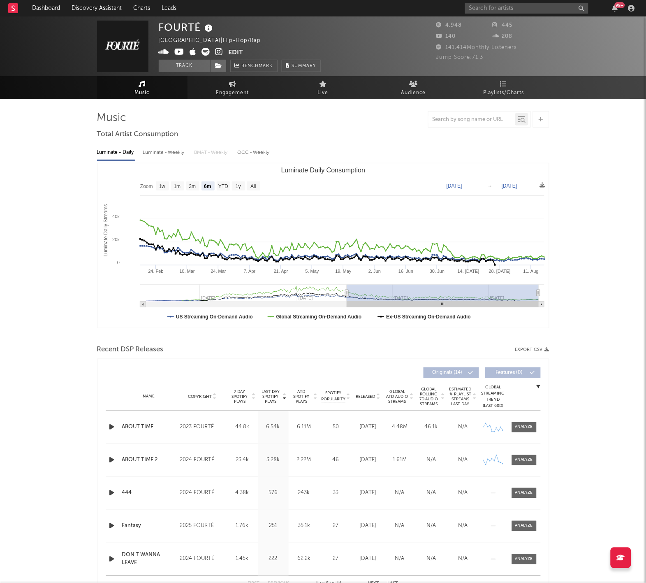
click at [375, 398] on span "Released" at bounding box center [365, 396] width 19 height 5
click at [490, 8] on input "text" at bounding box center [526, 8] width 123 height 10
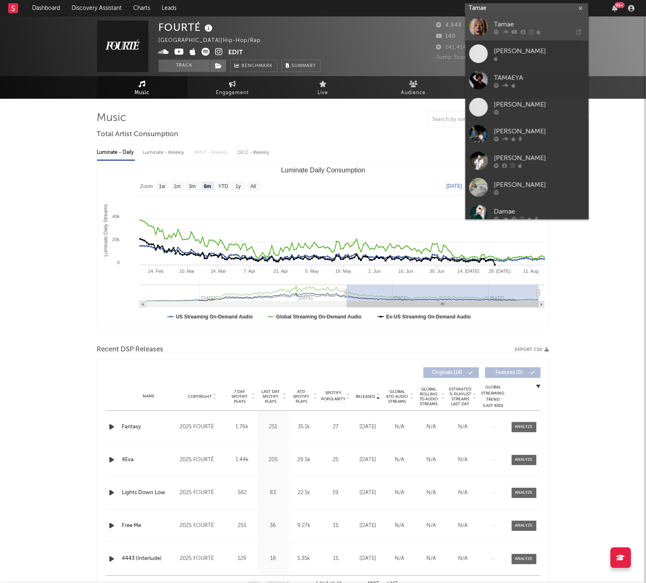
type input "Tamae"
click at [512, 29] on link "Tamae" at bounding box center [526, 27] width 123 height 27
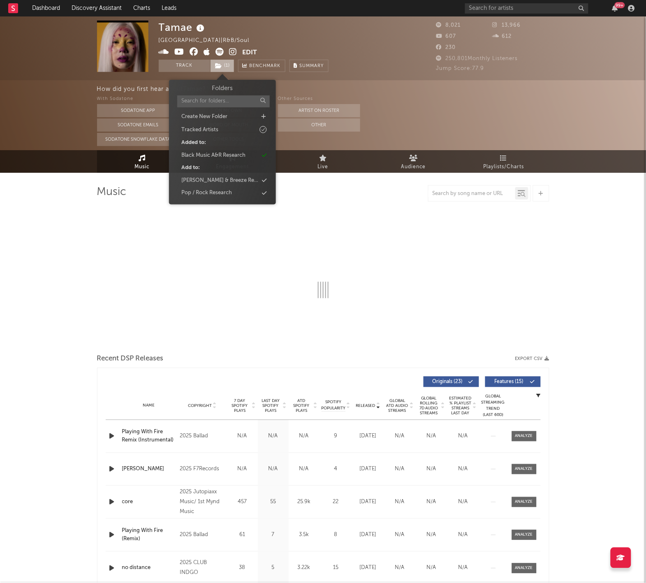
click at [222, 67] on icon at bounding box center [218, 66] width 7 height 6
select select "6m"
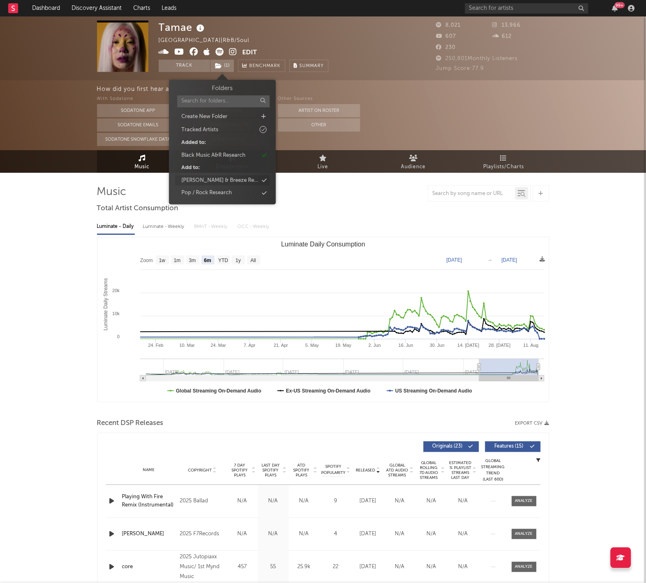
click at [213, 179] on div "[PERSON_NAME] & Breeze Research" at bounding box center [219, 180] width 77 height 8
click at [352, 221] on div "Luminate - Daily Luminate - Weekly BMAT - Weekly OCC - Weekly" at bounding box center [323, 227] width 452 height 14
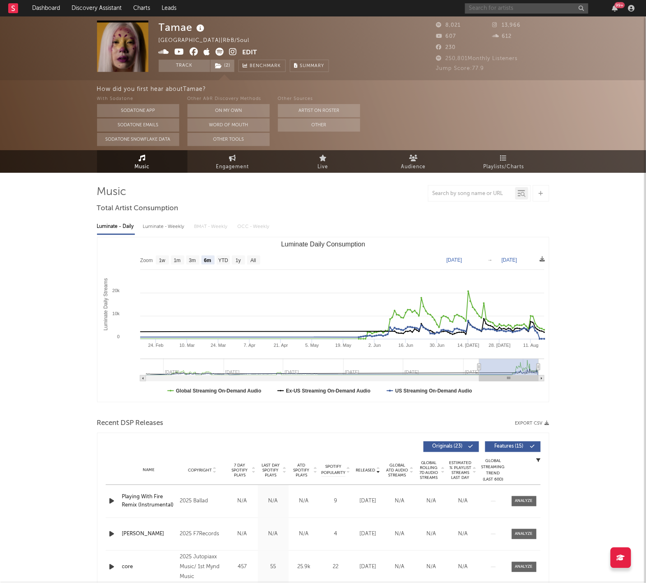
click at [480, 10] on input "text" at bounding box center [526, 8] width 123 height 10
type input "[PERSON_NAME]"
click at [531, 23] on div "[PERSON_NAME]" at bounding box center [539, 25] width 90 height 10
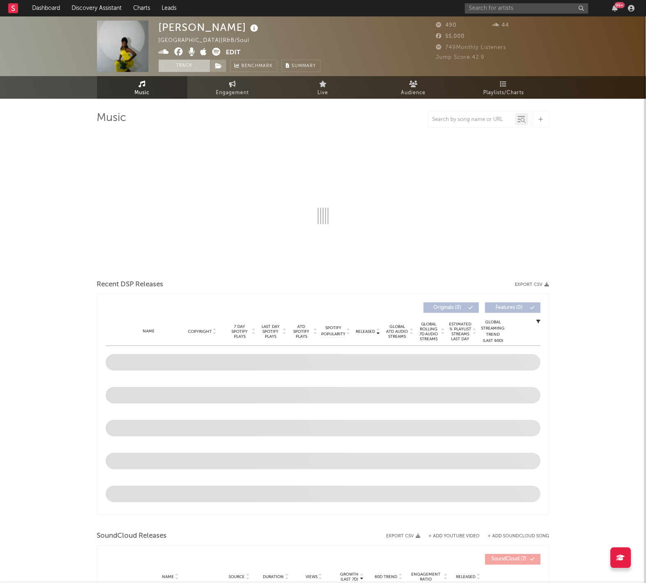
select select "1w"
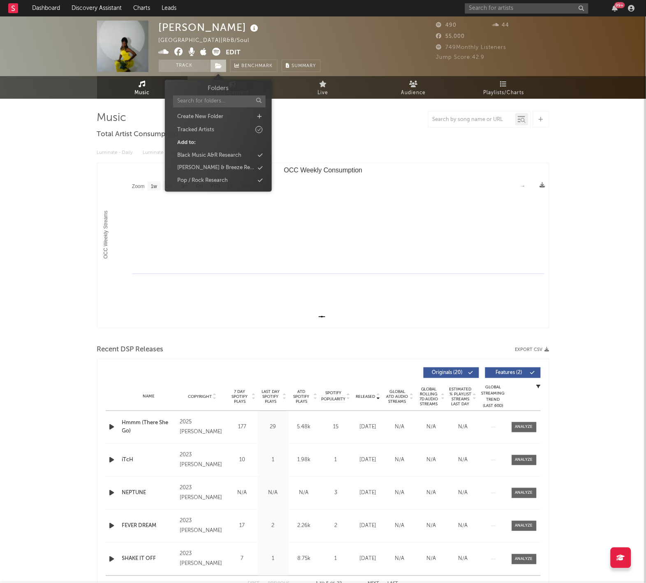
click at [220, 70] on span at bounding box center [218, 66] width 16 height 12
click at [248, 167] on div "[PERSON_NAME] & Breeze Research" at bounding box center [218, 168] width 95 height 11
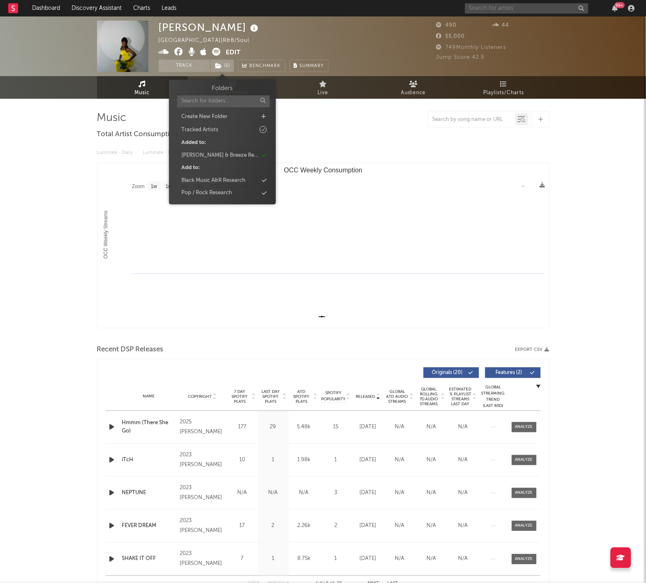
click at [519, 12] on input "text" at bounding box center [526, 8] width 123 height 10
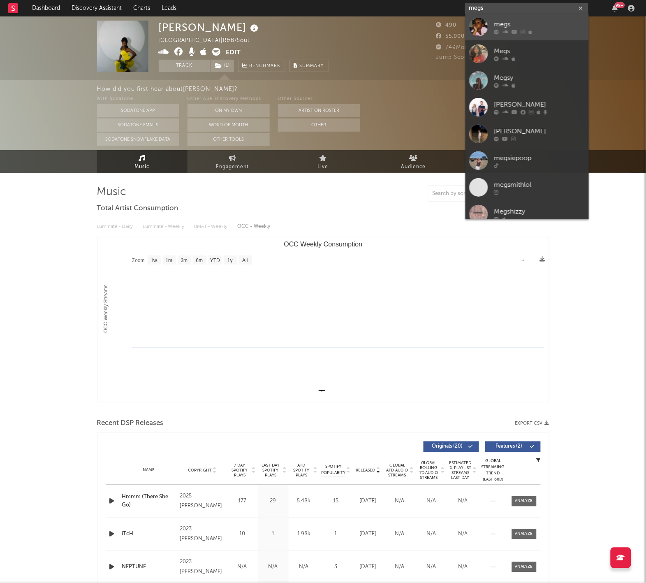
type input "megs"
click at [505, 30] on icon at bounding box center [505, 32] width 6 height 5
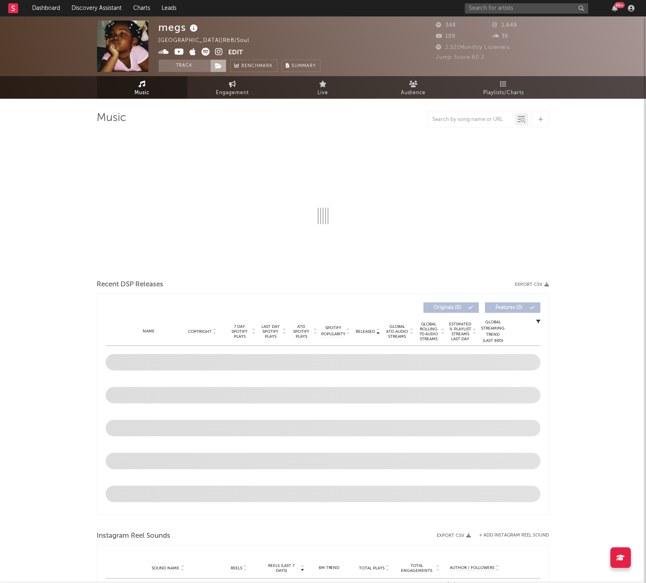
select select "1w"
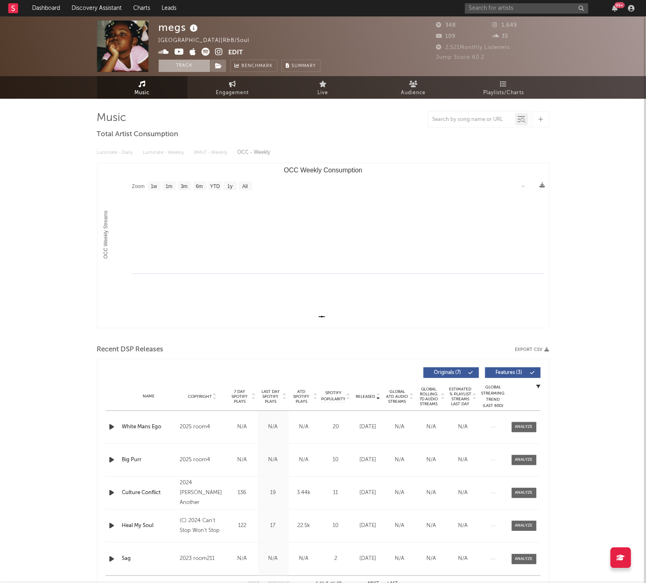
click at [201, 66] on button "Track" at bounding box center [184, 66] width 51 height 12
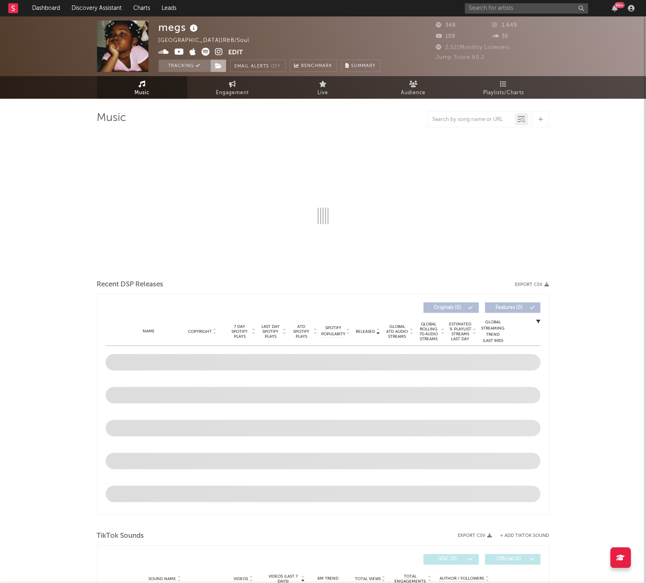
click at [218, 66] on icon at bounding box center [218, 66] width 7 height 6
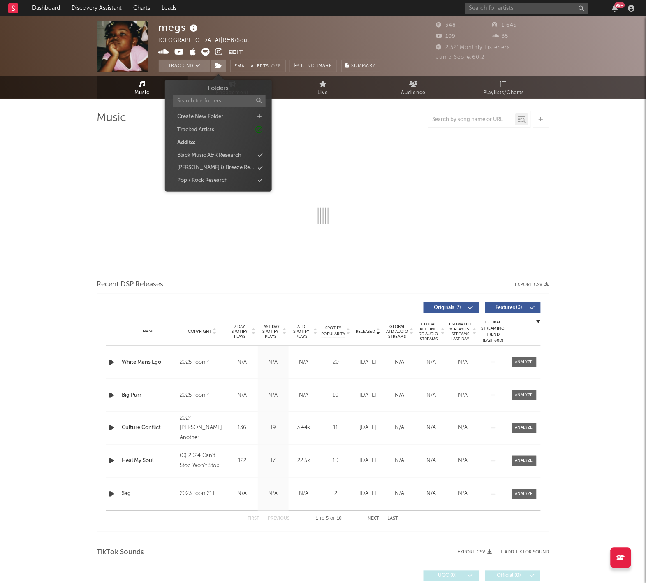
select select "1w"
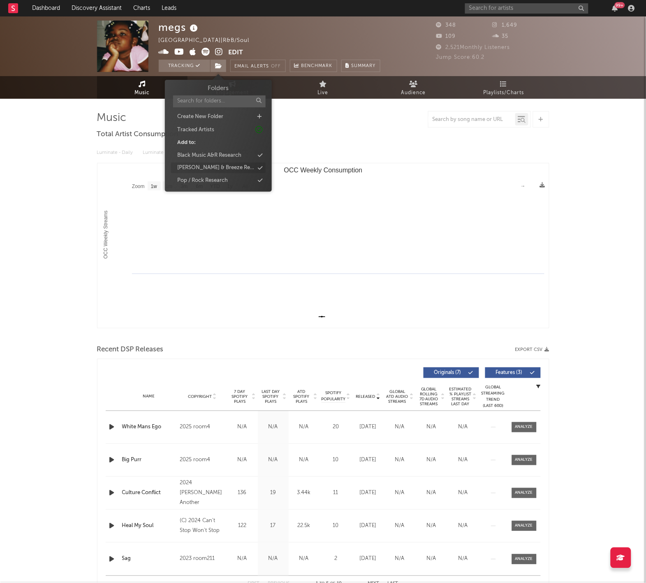
click at [231, 165] on div "[PERSON_NAME] & Breeze Research" at bounding box center [215, 168] width 77 height 8
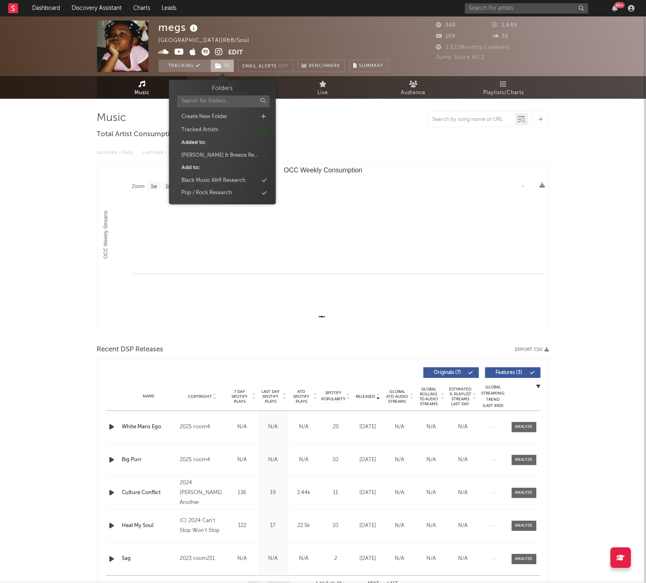
click at [229, 70] on span "( 1 )" at bounding box center [222, 66] width 24 height 12
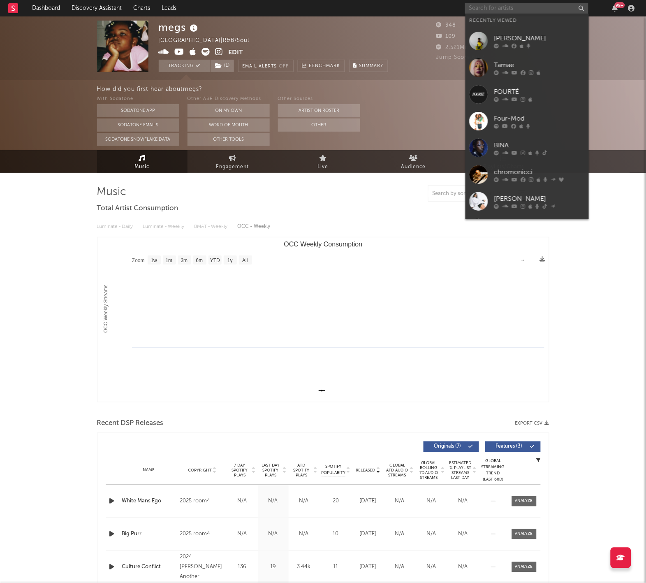
click at [483, 7] on input "text" at bounding box center [526, 8] width 123 height 10
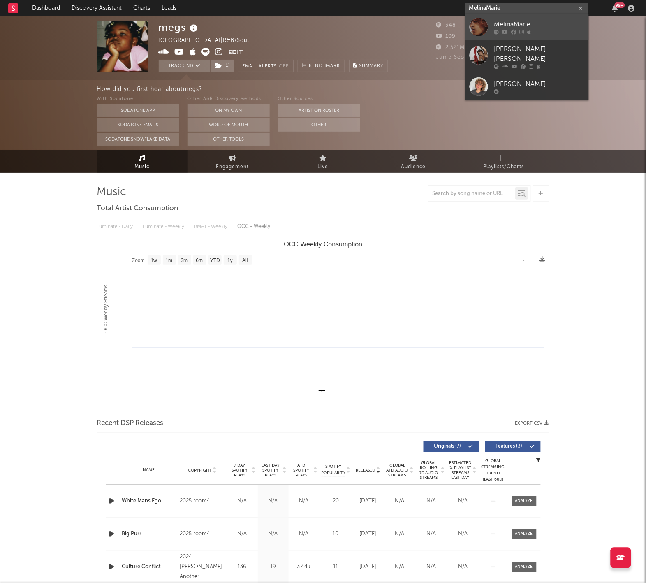
type input "MelinaMarie"
click at [495, 19] on link "MelinaMarie" at bounding box center [526, 27] width 123 height 27
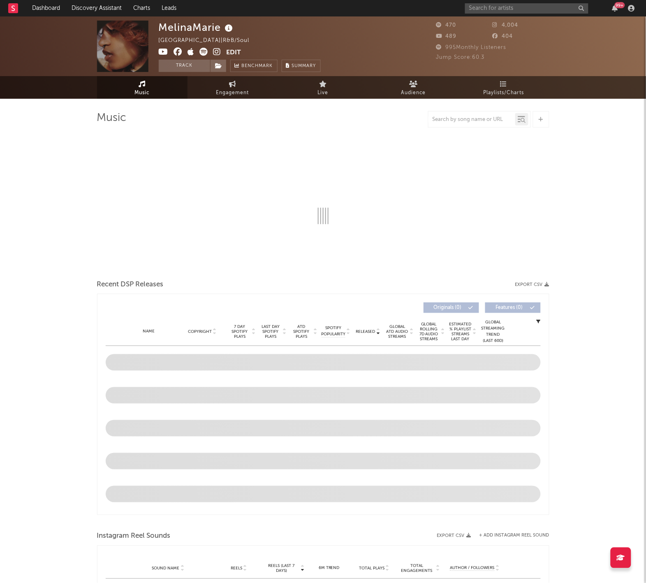
select select "1w"
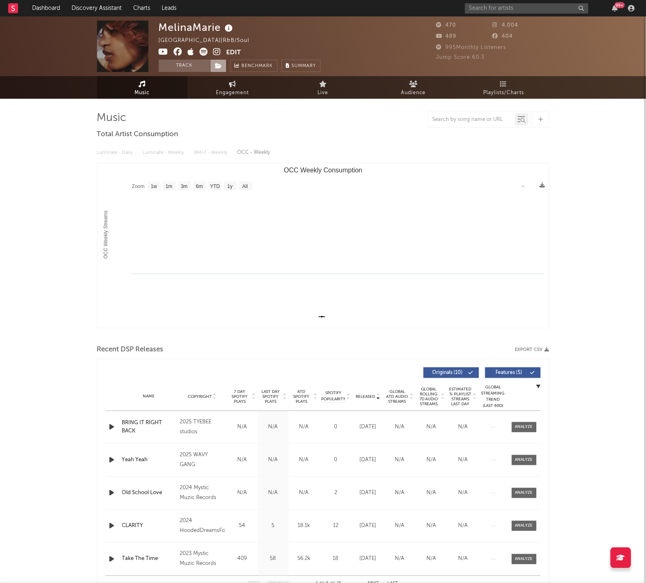
click at [217, 70] on span at bounding box center [218, 66] width 16 height 12
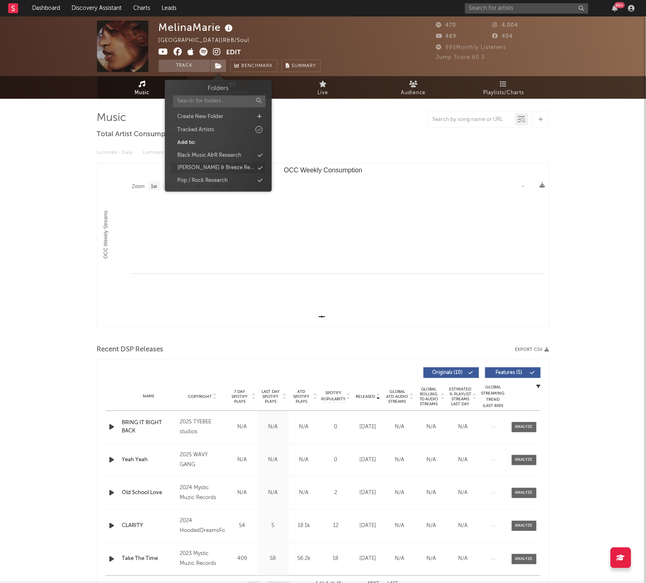
click at [218, 166] on div "[PERSON_NAME] & Breeze Research" at bounding box center [215, 168] width 77 height 8
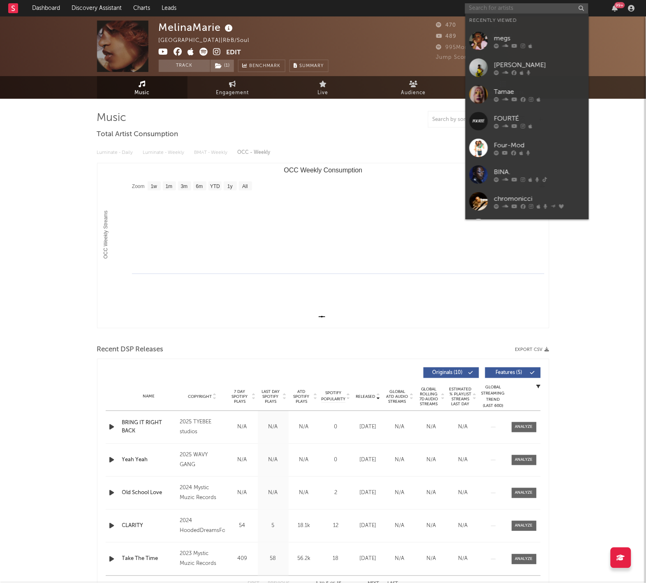
click at [523, 5] on input "text" at bounding box center [526, 8] width 123 height 10
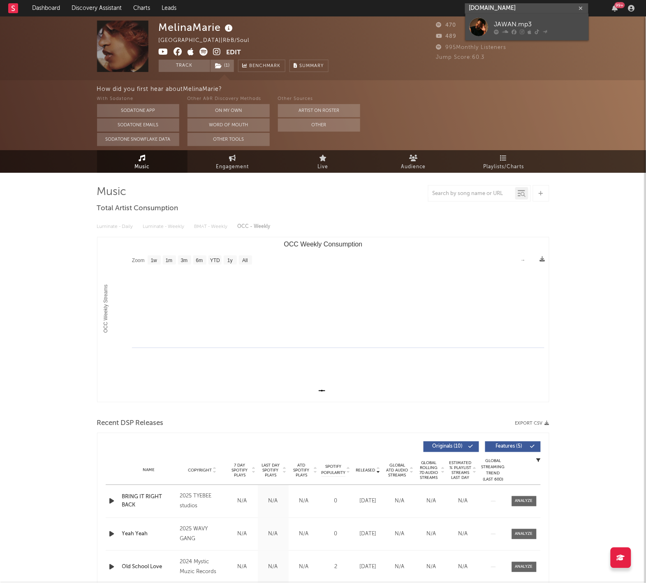
type input "[DOMAIN_NAME]"
click at [535, 24] on div "JAWAN.mp3" at bounding box center [539, 25] width 90 height 10
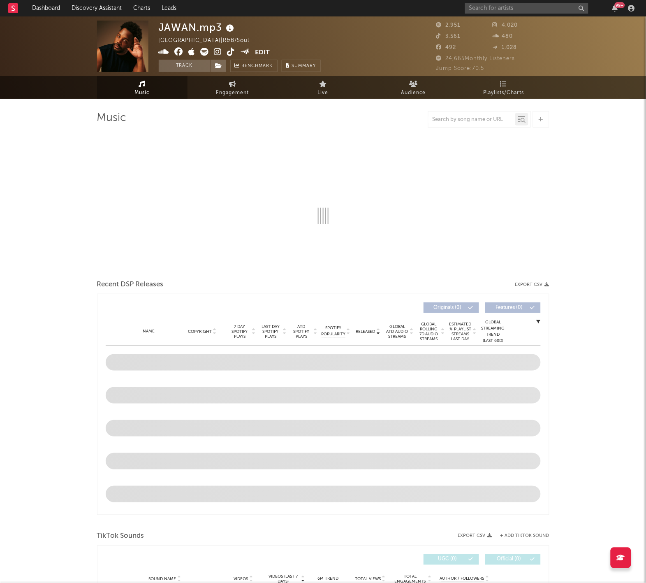
select select "6m"
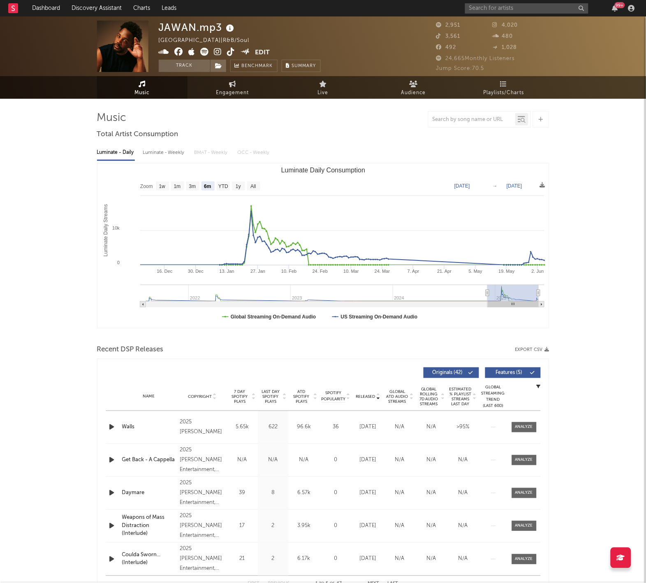
click at [188, 75] on div "JAWAN.mp3 [GEOGRAPHIC_DATA] | R&B/Soul Edit Track Benchmark Summary 2,951 4,020…" at bounding box center [323, 46] width 646 height 60
click at [199, 67] on button "Track" at bounding box center [184, 66] width 51 height 12
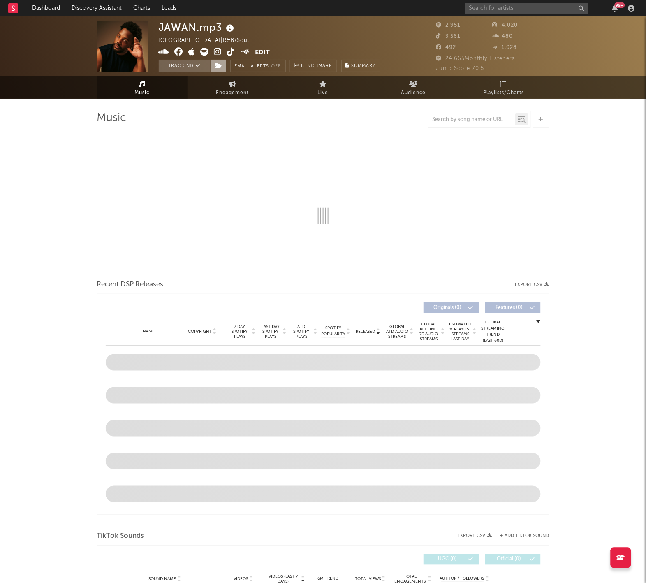
click at [222, 67] on icon at bounding box center [218, 66] width 7 height 6
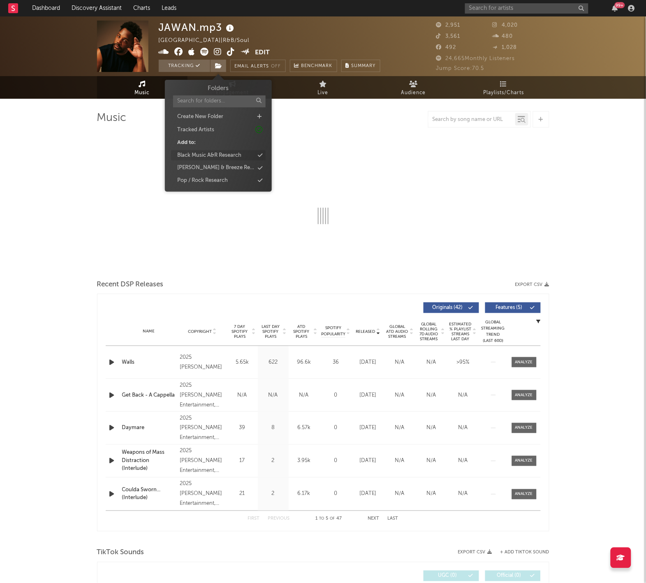
select select "6m"
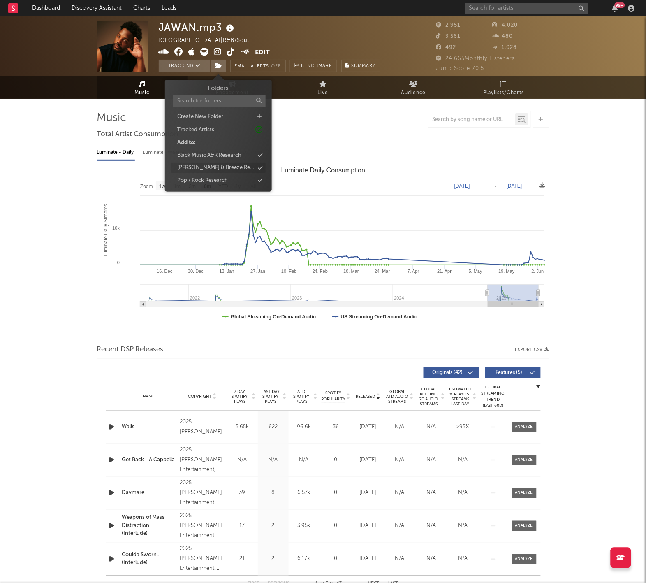
click at [235, 166] on div "[PERSON_NAME] & Breeze Research" at bounding box center [215, 168] width 77 height 8
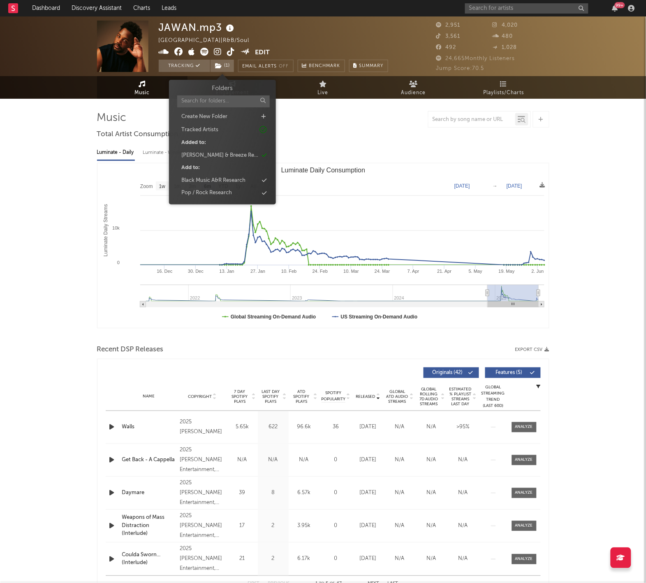
click at [480, 179] on rect "Luminate Daily Consumption" at bounding box center [322, 245] width 451 height 164
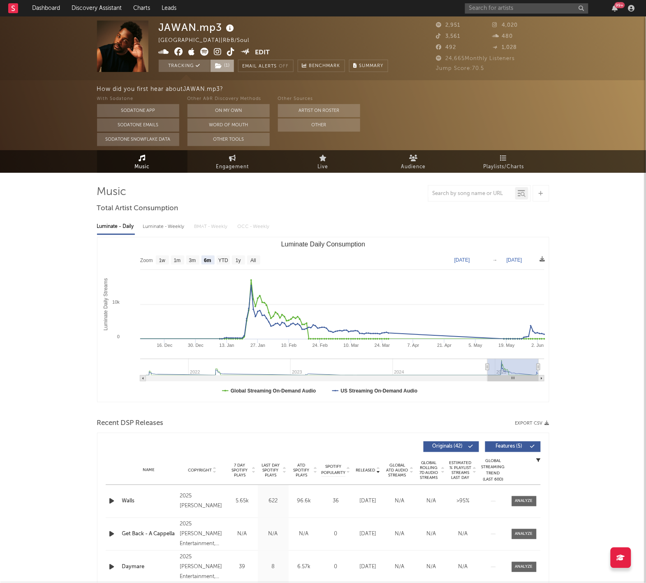
click at [226, 64] on span "( 1 )" at bounding box center [222, 66] width 24 height 12
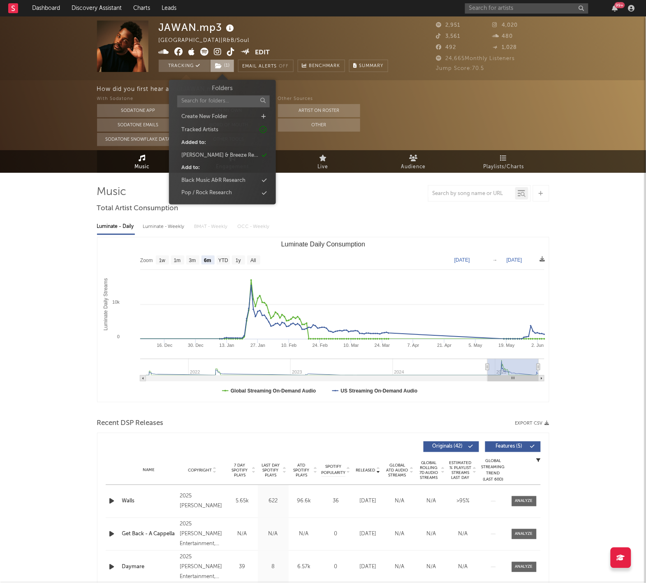
click at [226, 64] on span "( 1 )" at bounding box center [222, 66] width 24 height 12
click at [229, 180] on div "Black Music A&R Research" at bounding box center [213, 180] width 64 height 8
click at [424, 257] on rect "Luminate Daily Consumption" at bounding box center [322, 319] width 451 height 164
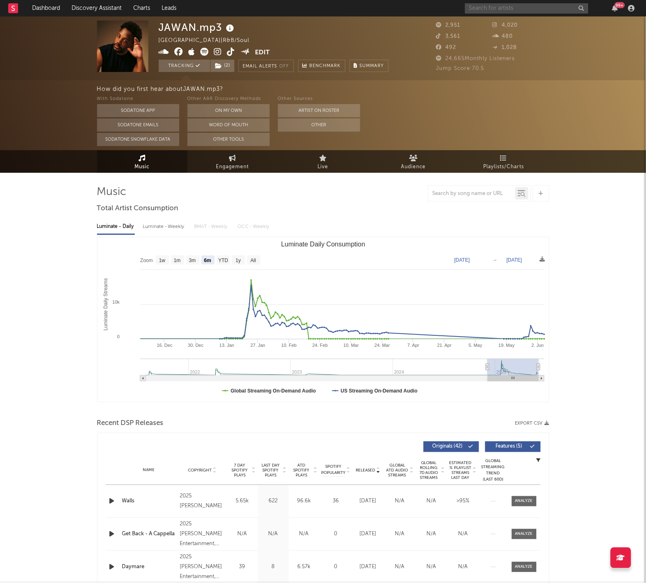
click at [493, 7] on input "text" at bounding box center [526, 8] width 123 height 10
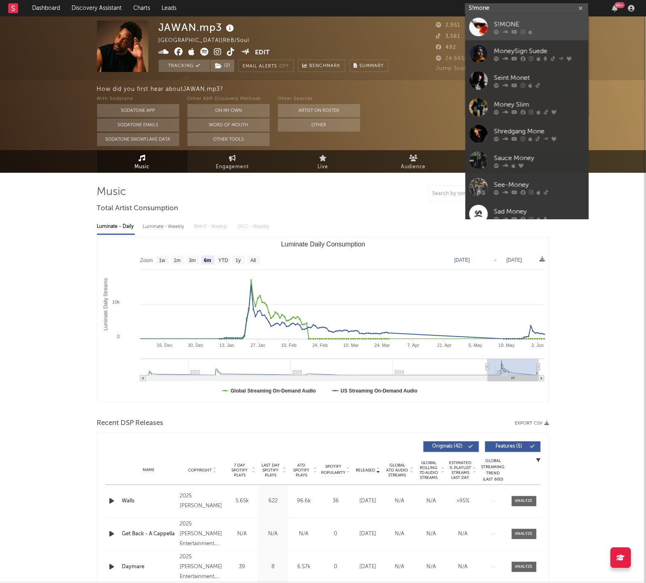
type input "S!mone"
click at [525, 28] on div "S!MONE" at bounding box center [539, 25] width 90 height 10
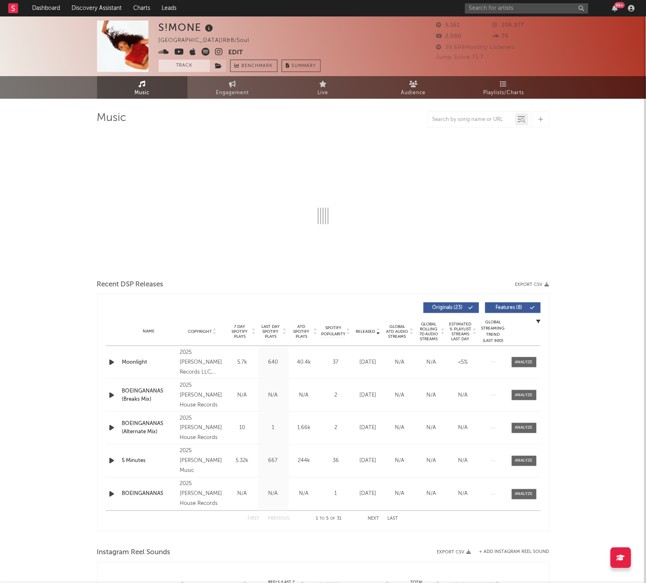
click at [194, 65] on button "Track" at bounding box center [184, 66] width 51 height 12
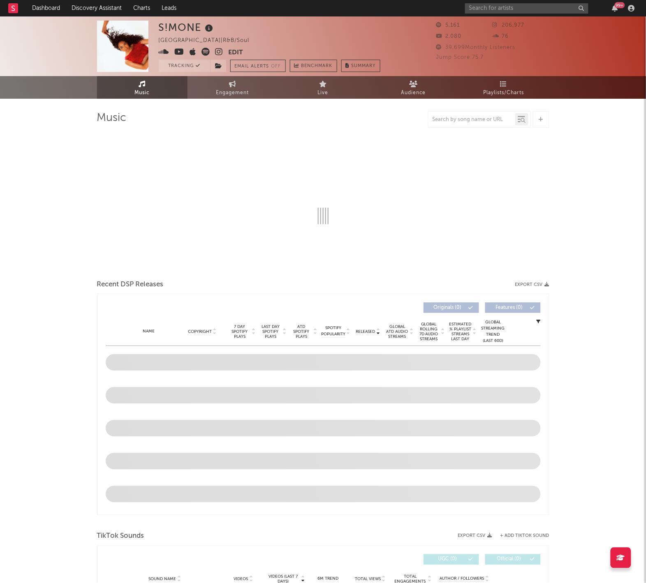
click at [227, 65] on div "Tracking Email Alerts Off Benchmark Summary" at bounding box center [270, 66] width 222 height 12
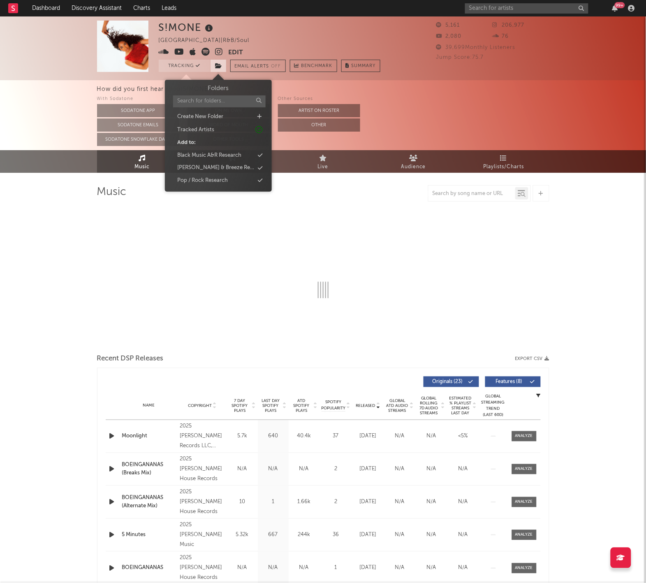
click at [221, 65] on icon at bounding box center [218, 66] width 7 height 6
select select "6m"
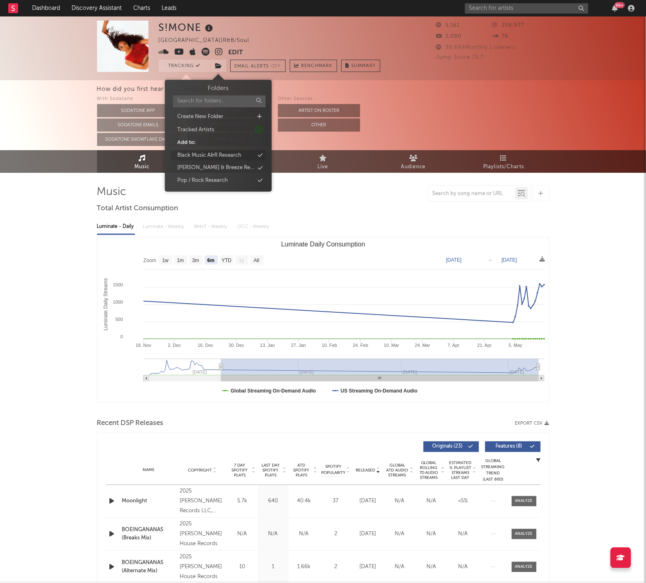
click at [228, 157] on div "Black Music A&R Research" at bounding box center [209, 155] width 64 height 8
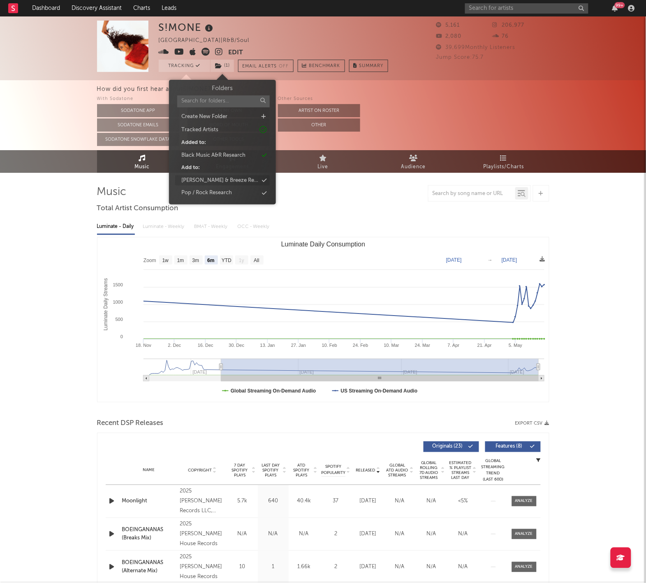
click at [236, 180] on div "[PERSON_NAME] & Breeze Research" at bounding box center [219, 180] width 77 height 8
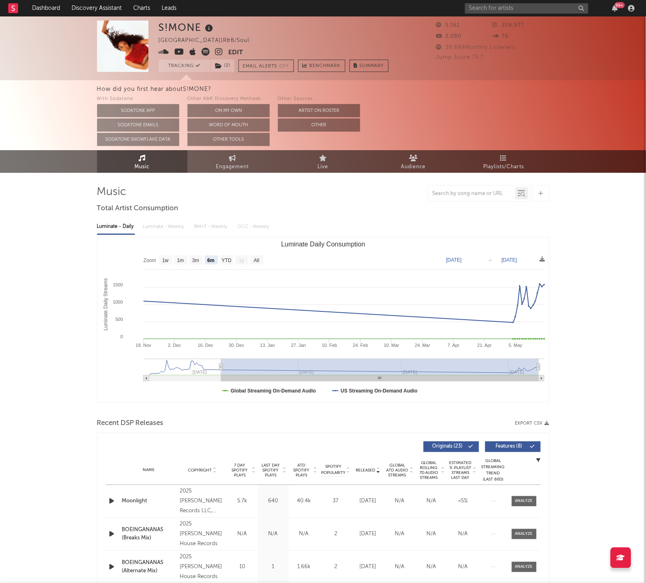
click at [505, 12] on input "text" at bounding box center [526, 8] width 123 height 10
click at [231, 400] on rect "Luminate Daily Consumption" at bounding box center [322, 319] width 451 height 164
click at [365, 468] on span "Released" at bounding box center [365, 470] width 19 height 5
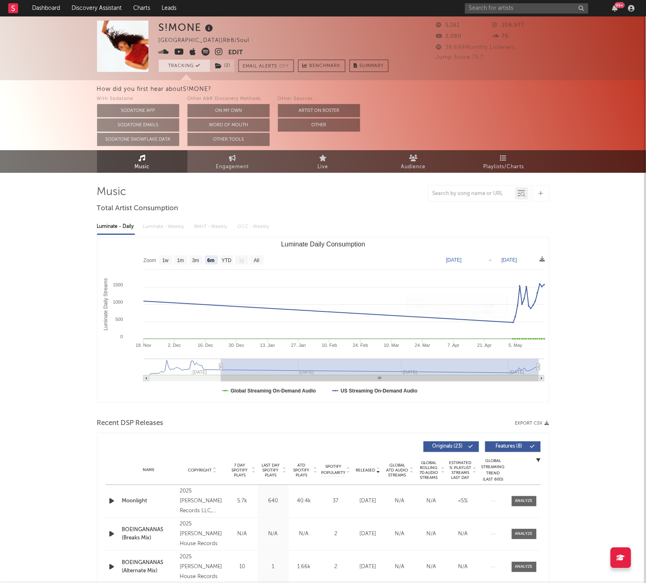
click at [198, 63] on icon at bounding box center [198, 65] width 5 height 5
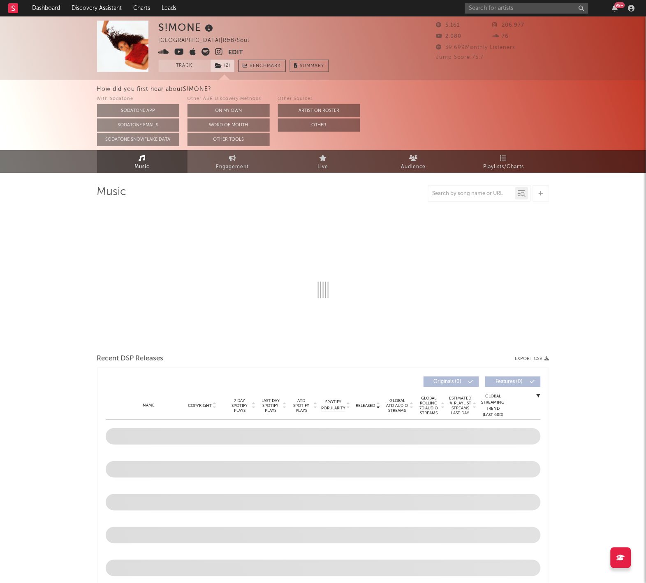
click at [216, 68] on icon at bounding box center [218, 66] width 7 height 6
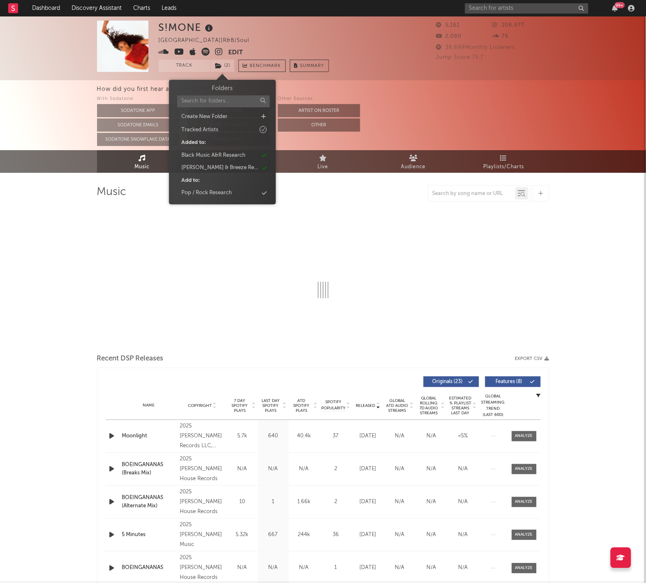
select select "6m"
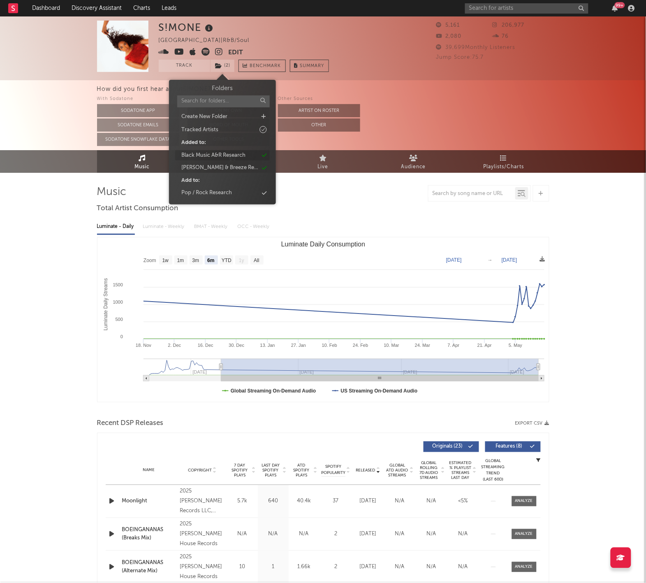
click at [218, 155] on div "Black Music A&R Research" at bounding box center [213, 155] width 64 height 8
click at [234, 155] on div "[PERSON_NAME] & Breeze Research" at bounding box center [219, 155] width 77 height 8
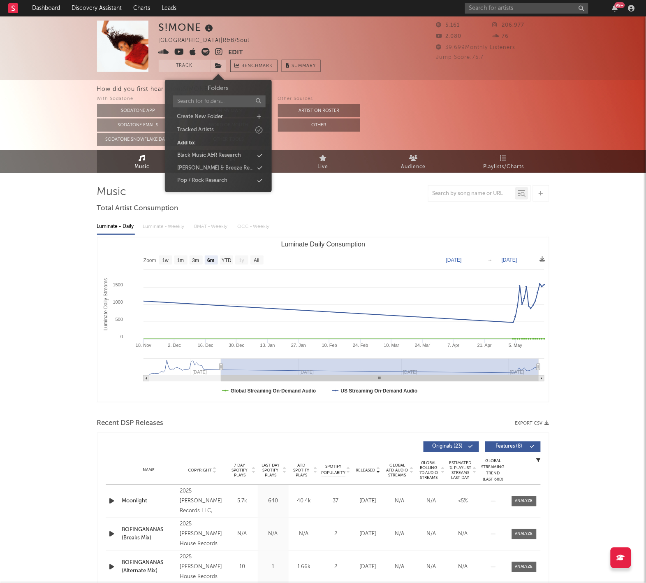
click at [394, 201] on div at bounding box center [323, 193] width 452 height 16
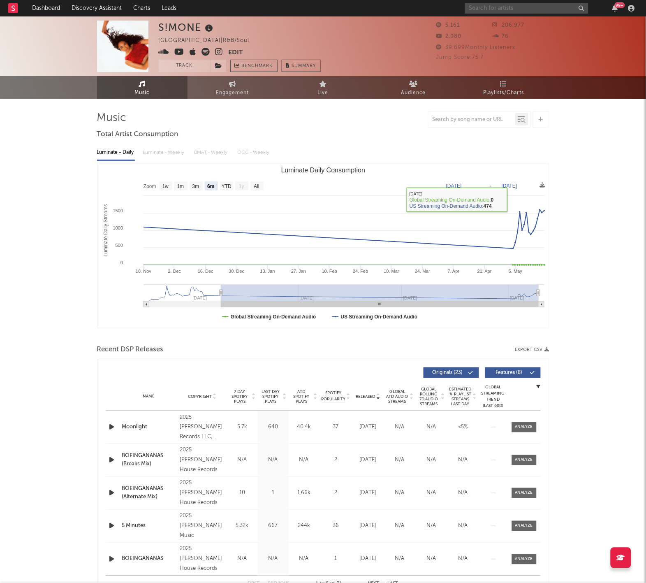
click at [484, 3] on input "text" at bounding box center [526, 8] width 123 height 10
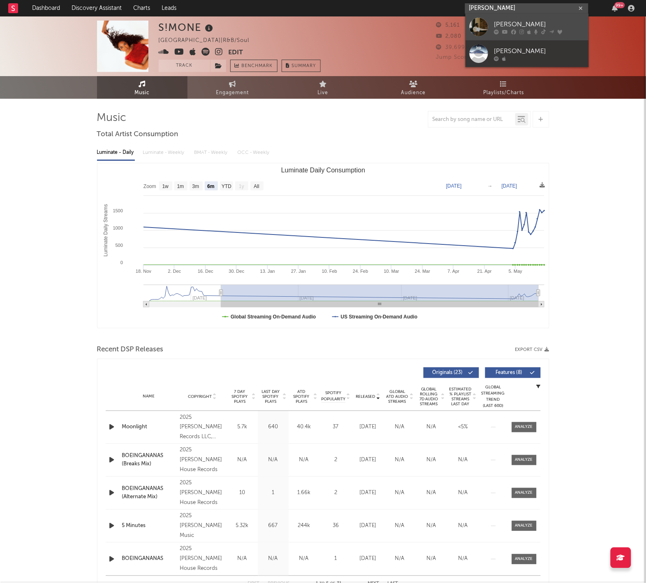
type input "[PERSON_NAME]"
click at [493, 20] on link "[PERSON_NAME]" at bounding box center [526, 27] width 123 height 27
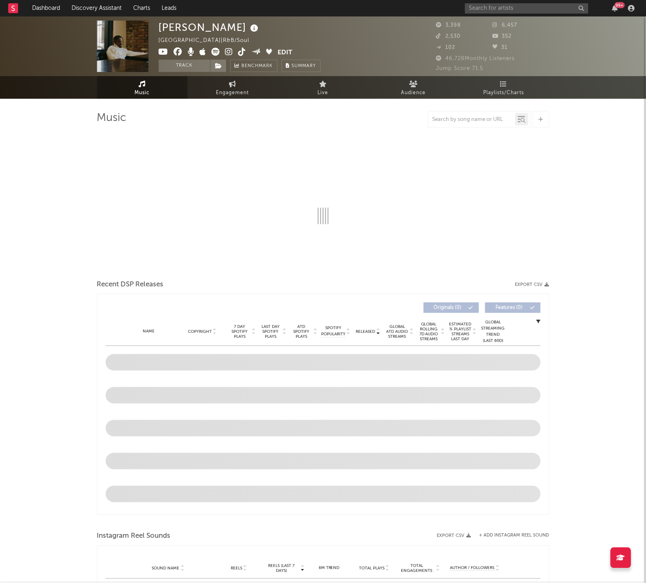
select select "6m"
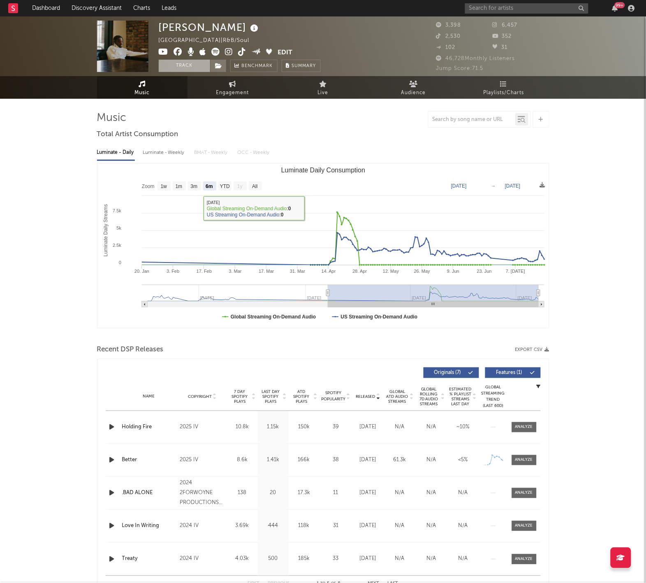
click at [188, 62] on button "Track" at bounding box center [184, 66] width 51 height 12
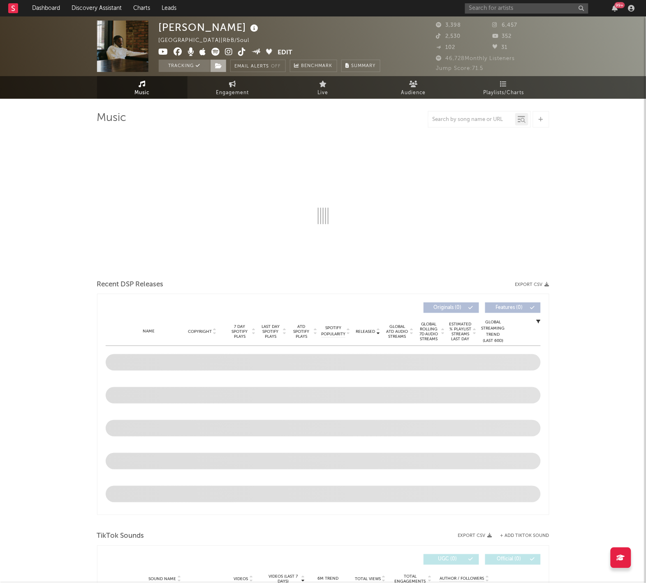
click at [222, 62] on span at bounding box center [218, 66] width 16 height 12
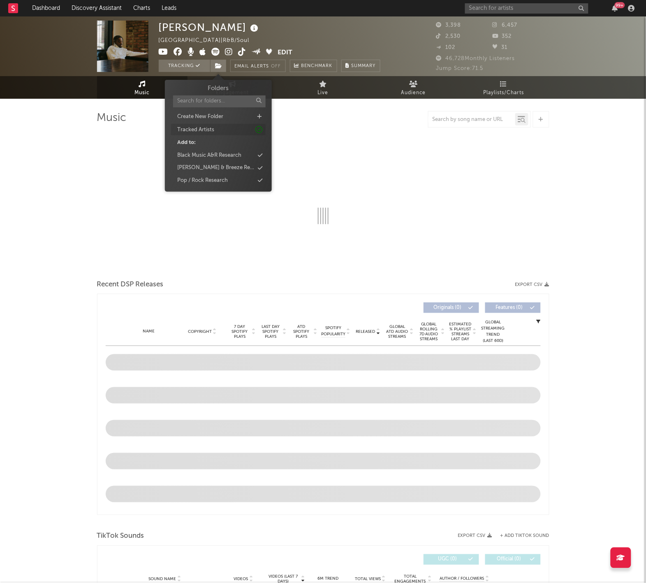
select select "6m"
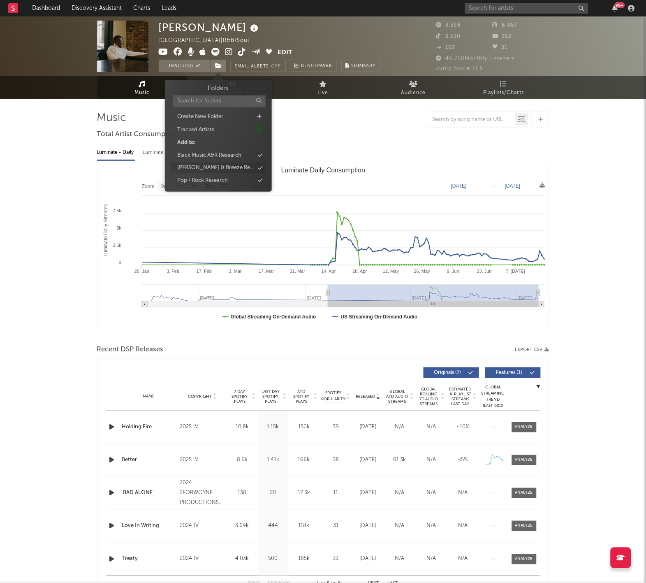
click at [226, 167] on div "[PERSON_NAME] & Breeze Research" at bounding box center [215, 168] width 77 height 8
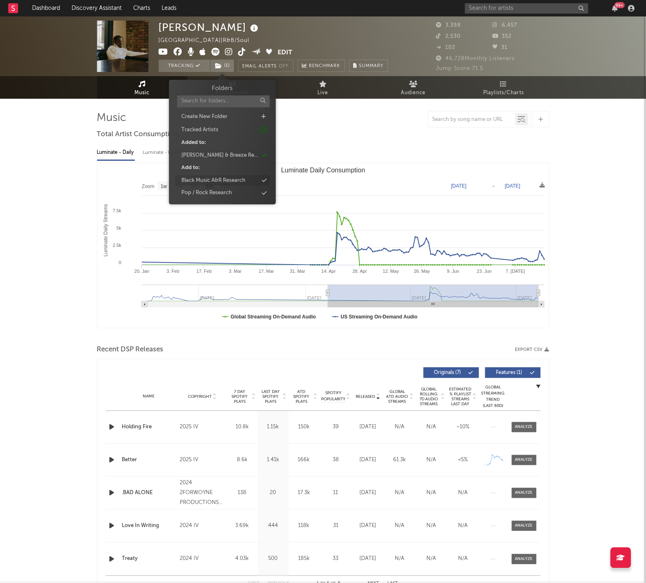
click at [257, 179] on div "Black Music A&R Research" at bounding box center [222, 180] width 95 height 11
click at [449, 157] on div "Luminate - Daily Luminate - Weekly BMAT - Weekly OCC - Weekly" at bounding box center [323, 153] width 452 height 14
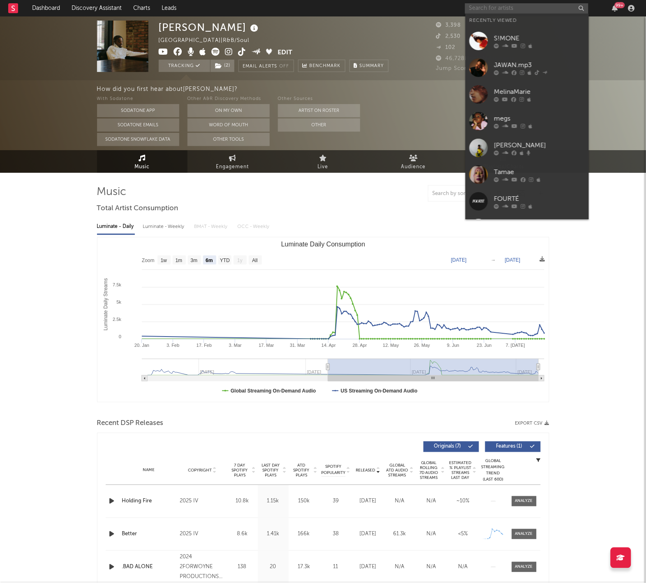
click at [500, 7] on input "text" at bounding box center [526, 8] width 123 height 10
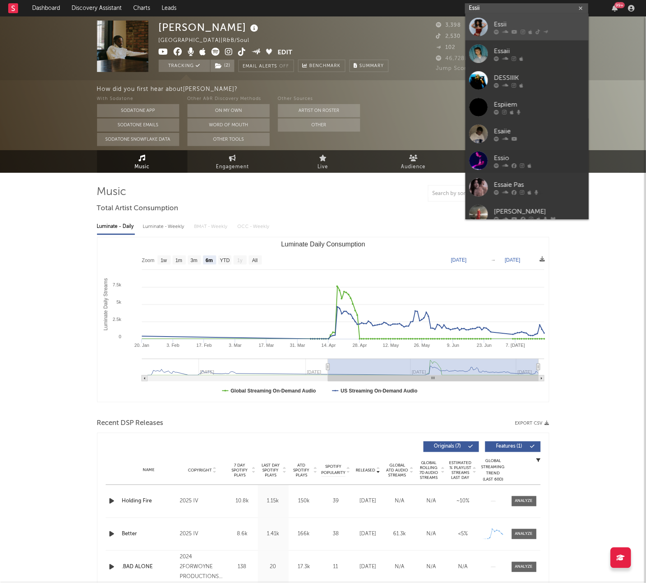
type input "Essii"
click at [509, 37] on link "Essii" at bounding box center [526, 27] width 123 height 27
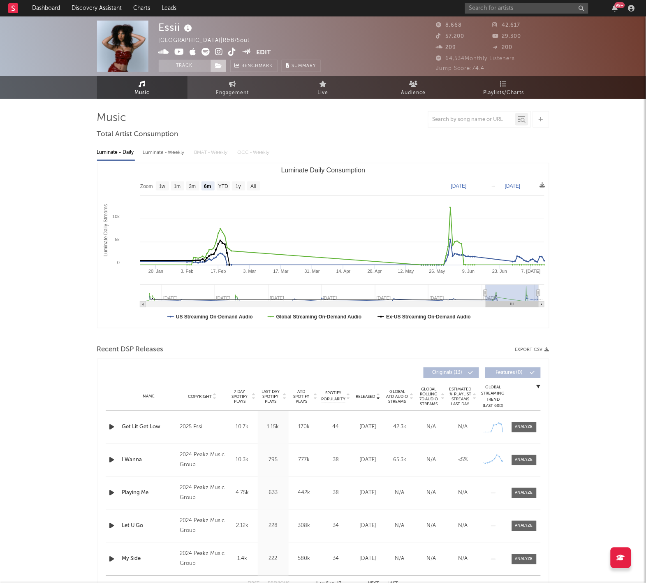
click at [195, 63] on button "Track" at bounding box center [184, 66] width 51 height 12
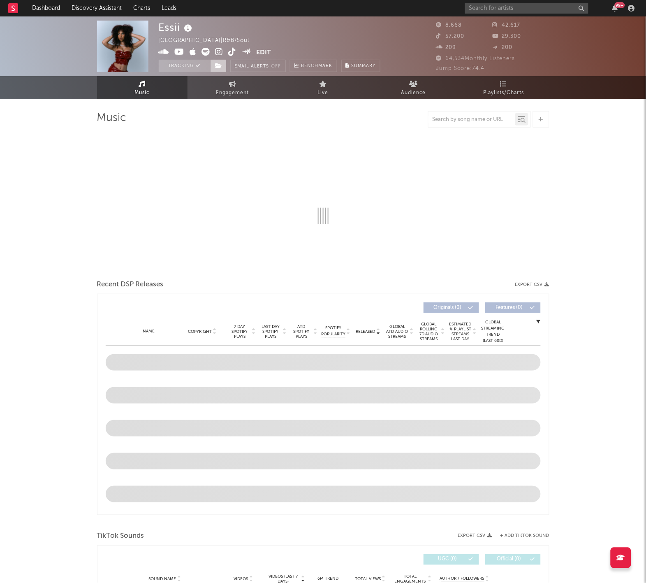
click at [218, 67] on icon at bounding box center [218, 66] width 7 height 6
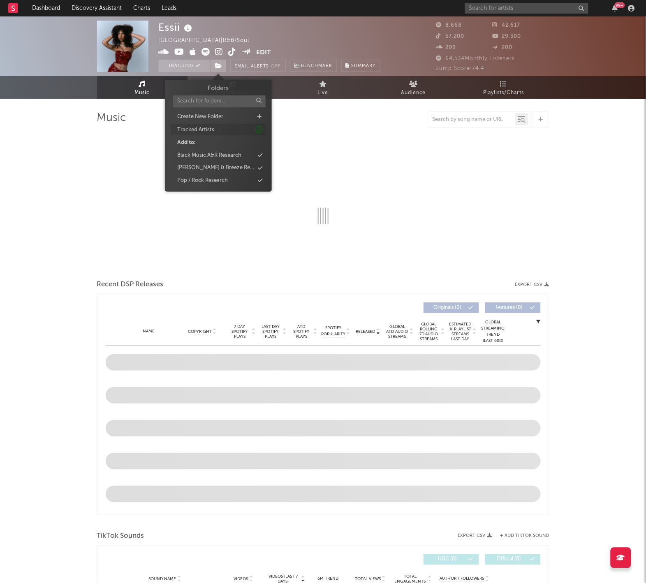
select select "6m"
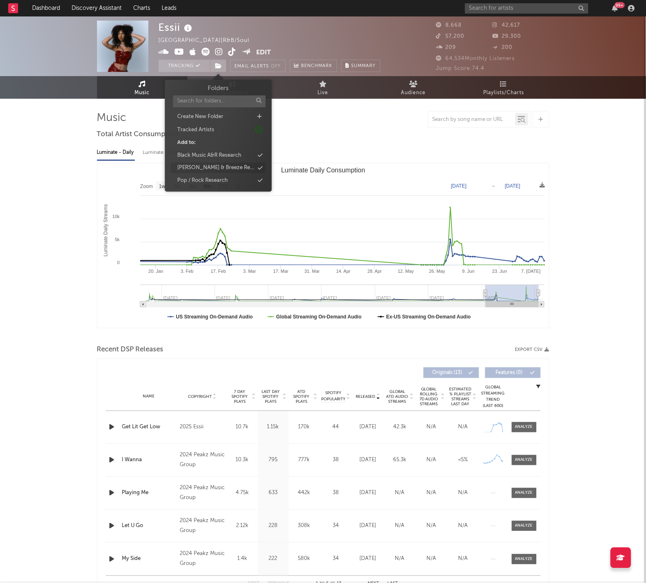
click at [215, 166] on div "[PERSON_NAME] & Breeze Research" at bounding box center [215, 168] width 77 height 8
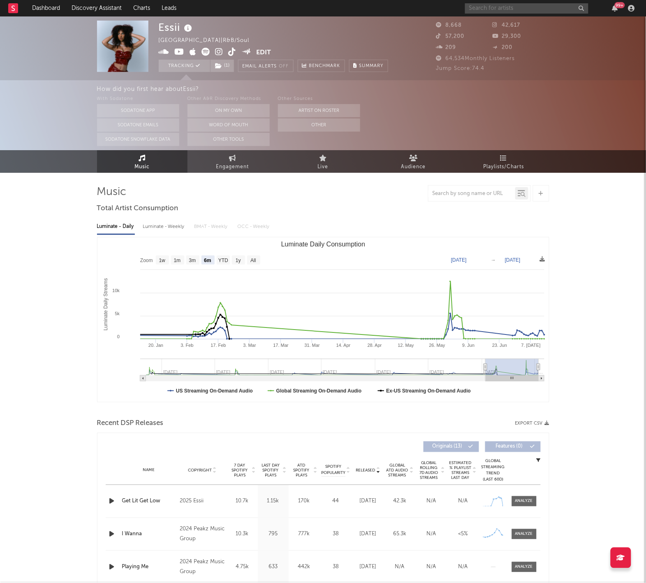
click at [495, 7] on input "text" at bounding box center [526, 8] width 123 height 10
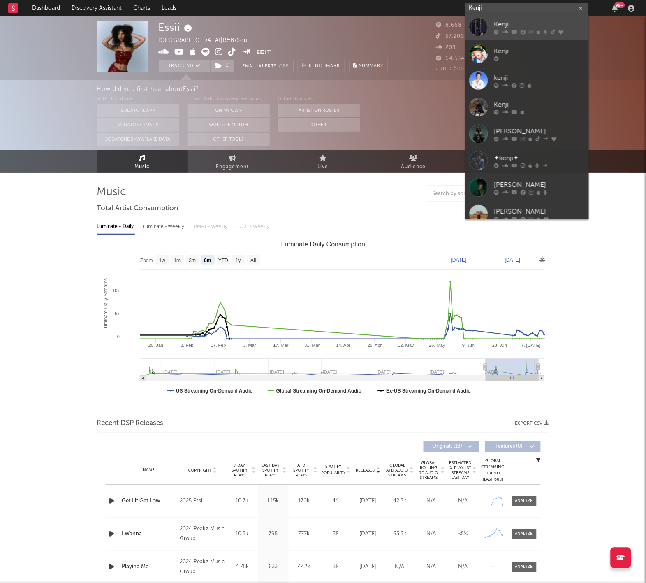
type input "Kenji"
click at [528, 23] on div "Kenji" at bounding box center [539, 25] width 90 height 10
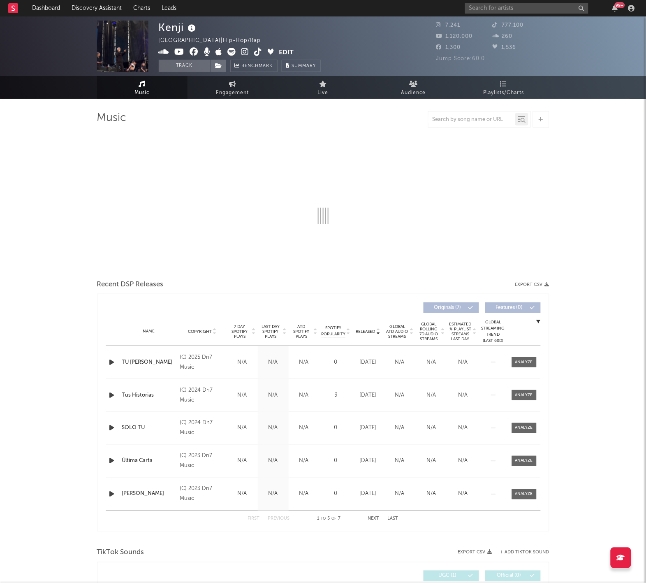
select select "1w"
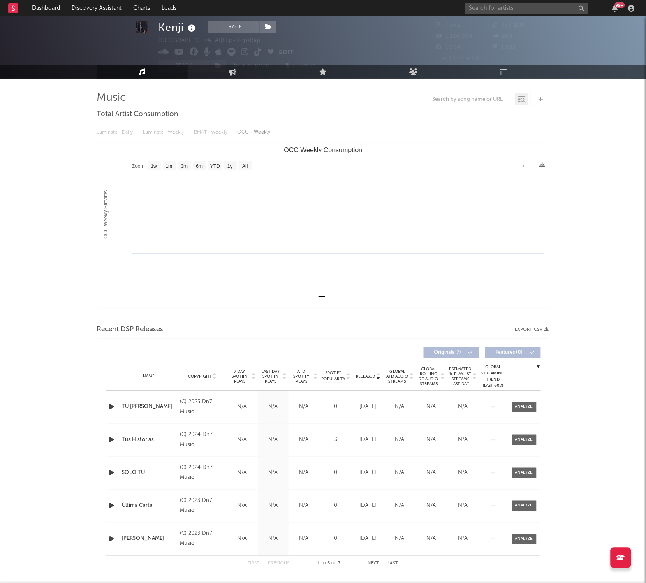
scroll to position [21, 0]
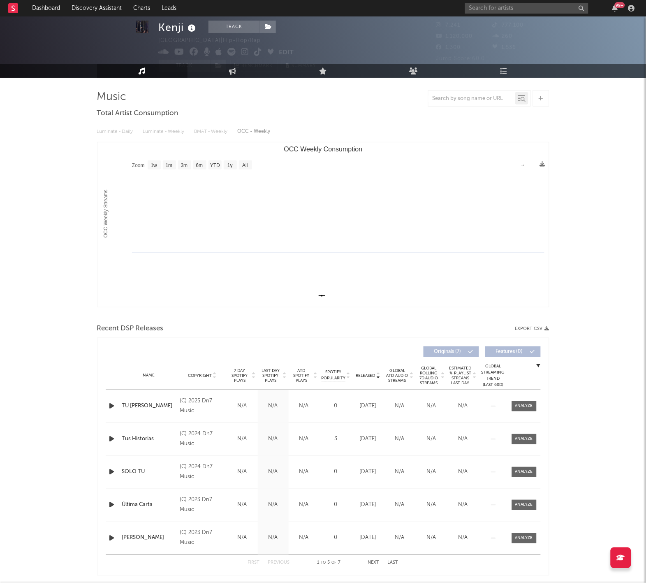
click at [366, 376] on span "Released" at bounding box center [365, 375] width 19 height 5
click at [509, 10] on input "text" at bounding box center [526, 8] width 123 height 10
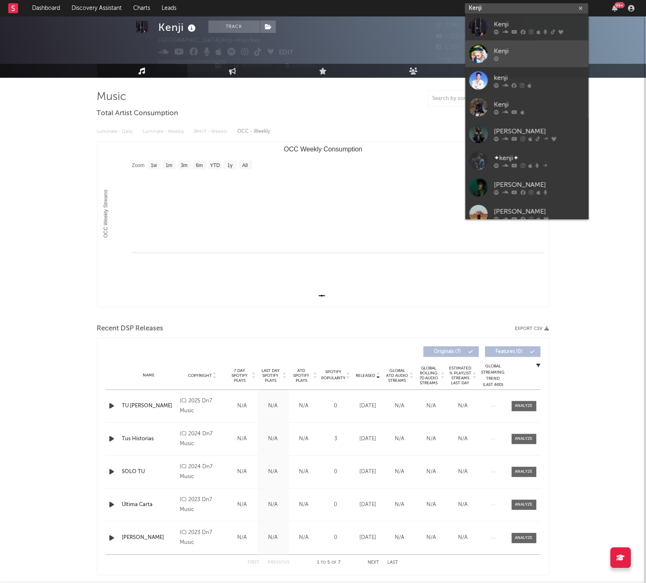
type input "Kenji"
click at [523, 53] on div "Kenji" at bounding box center [539, 51] width 90 height 10
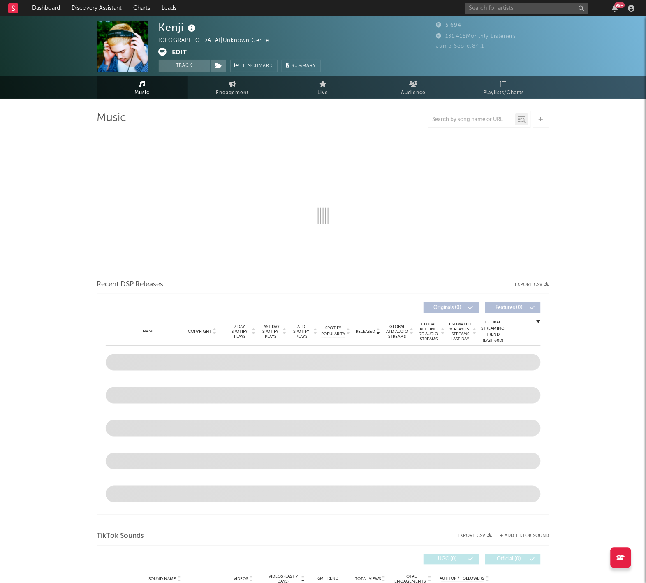
select select "6m"
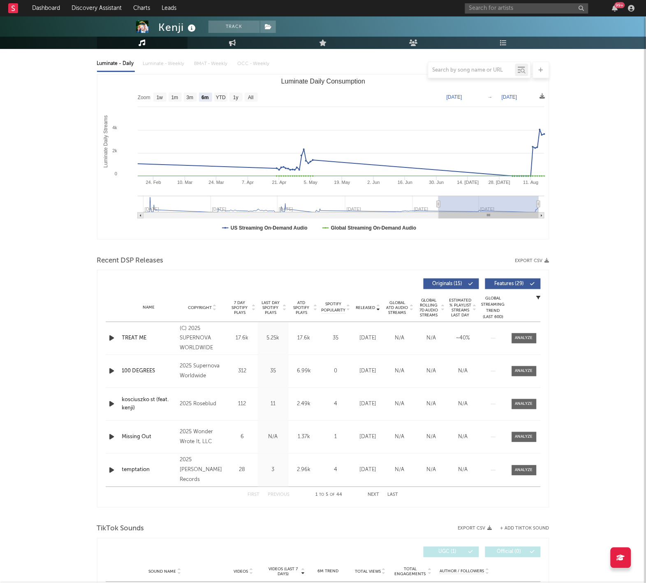
scroll to position [89, 0]
click at [363, 306] on span "Released" at bounding box center [365, 307] width 19 height 5
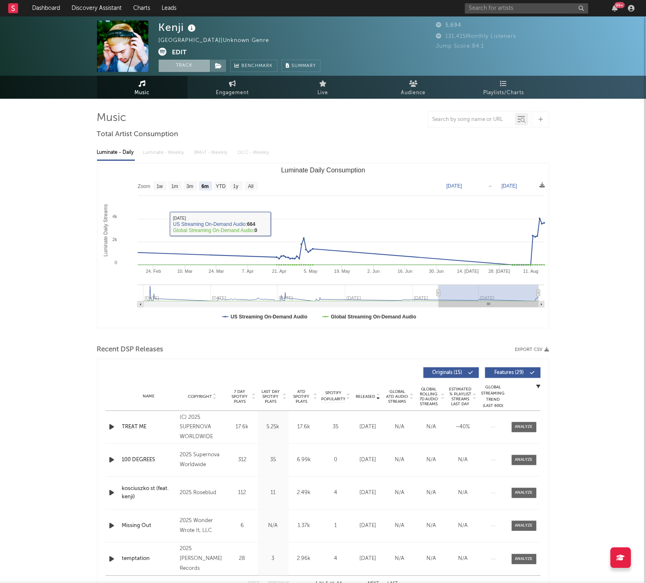
scroll to position [0, 0]
click at [186, 66] on button "Track" at bounding box center [184, 66] width 51 height 12
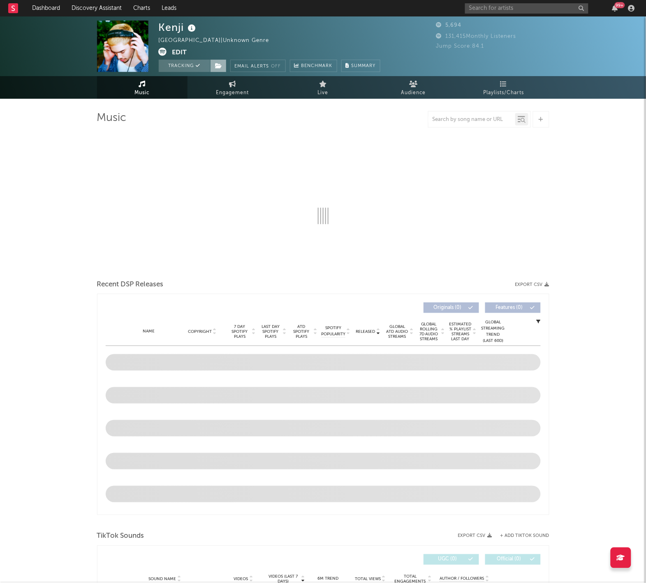
click at [225, 66] on span at bounding box center [218, 66] width 16 height 12
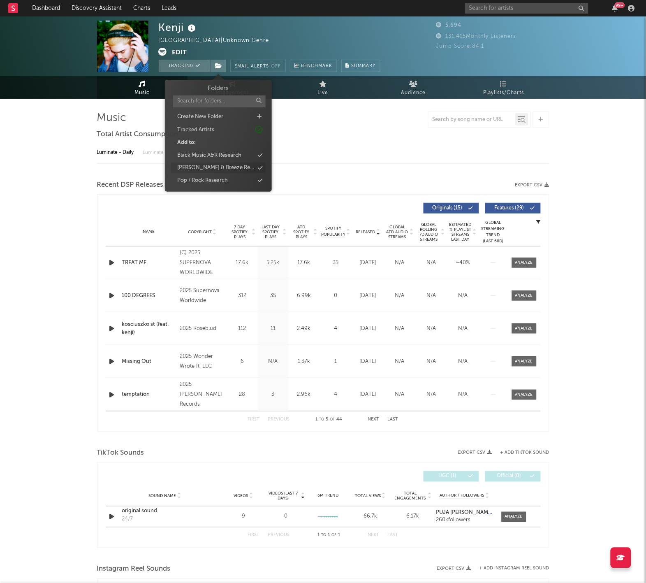
select select "6m"
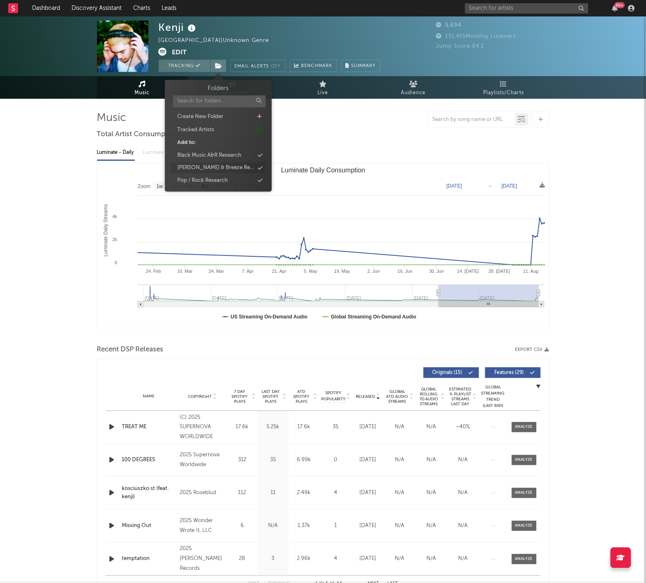
click at [242, 167] on div "[PERSON_NAME] & Breeze Research" at bounding box center [218, 168] width 95 height 11
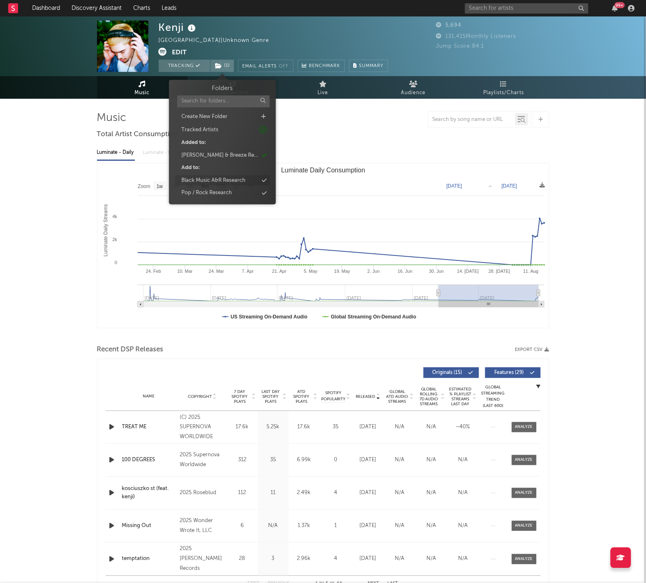
click at [245, 179] on div "Black Music A&R Research" at bounding box center [213, 180] width 64 height 8
click at [360, 130] on div "Music Total Artist Consumption Luminate - Daily Luminate - Weekly BMAT - Weekly…" at bounding box center [323, 505] width 452 height 789
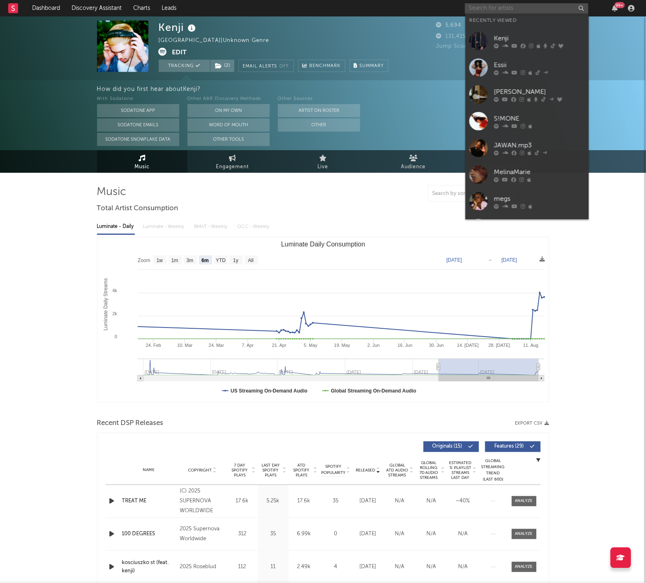
click at [517, 7] on input "text" at bounding box center [526, 8] width 123 height 10
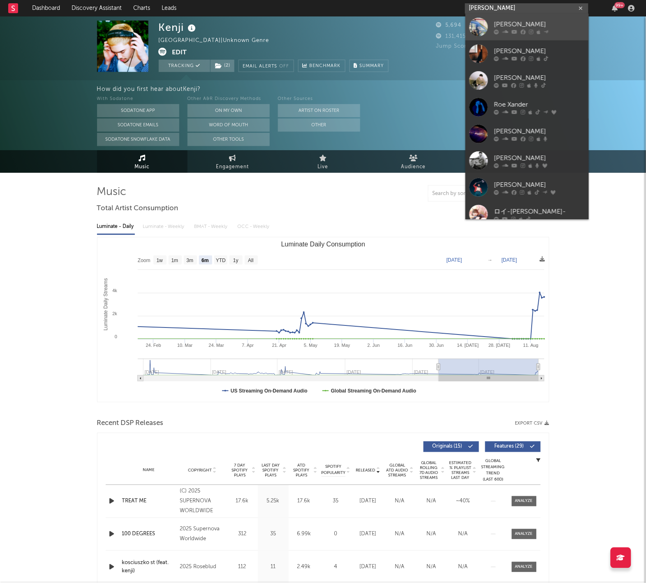
type input "[PERSON_NAME]"
click at [508, 29] on div "[PERSON_NAME]" at bounding box center [539, 25] width 90 height 10
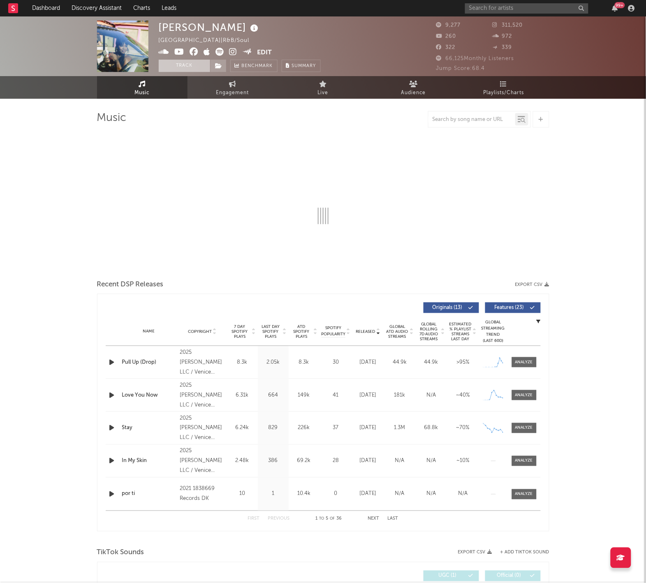
click at [196, 65] on button "Track" at bounding box center [184, 66] width 51 height 12
click at [220, 65] on icon at bounding box center [218, 66] width 7 height 6
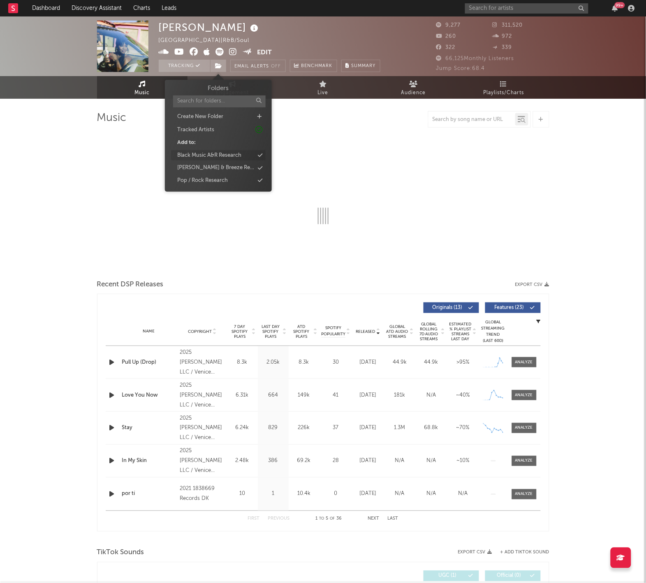
select select "6m"
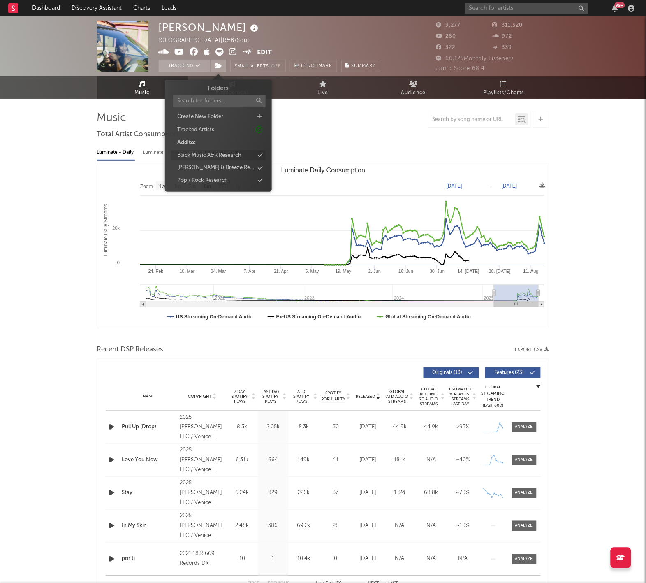
click at [211, 155] on div "Black Music A&R Research" at bounding box center [209, 155] width 64 height 8
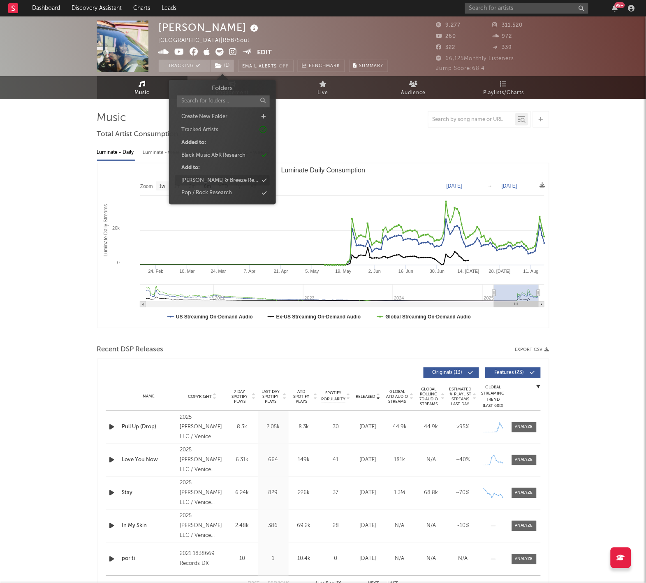
click at [222, 183] on div "[PERSON_NAME] & Breeze Research" at bounding box center [219, 180] width 77 height 8
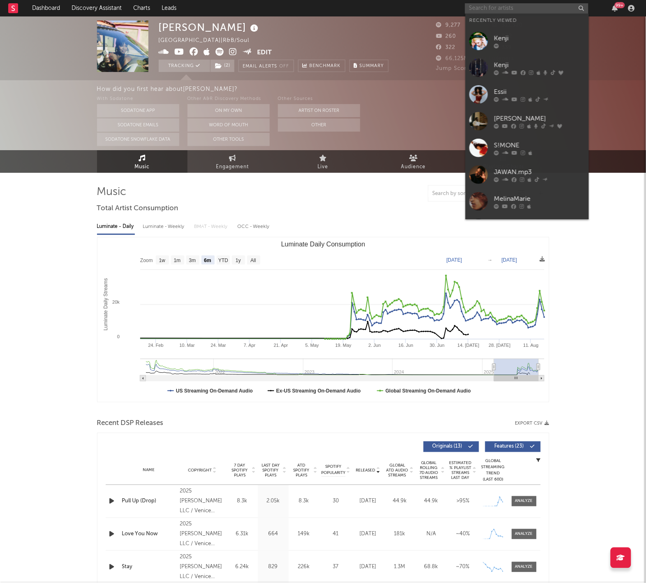
click at [482, 7] on input "text" at bounding box center [526, 8] width 123 height 10
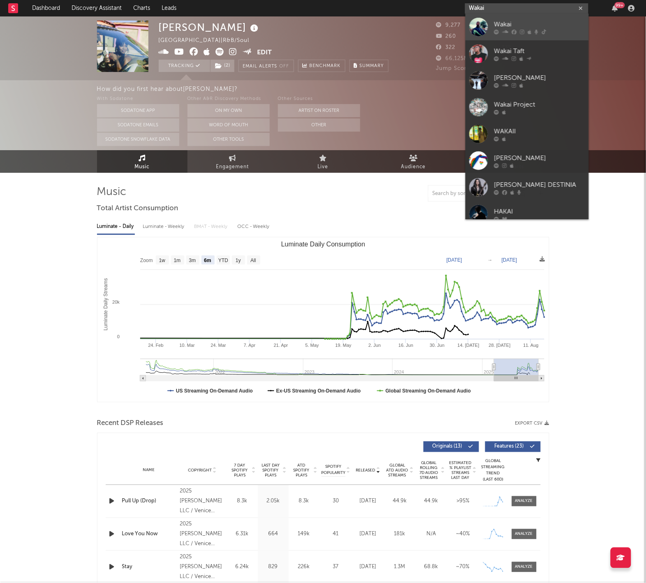
type input "Wakai"
click at [493, 31] on link "Wakai" at bounding box center [526, 27] width 123 height 27
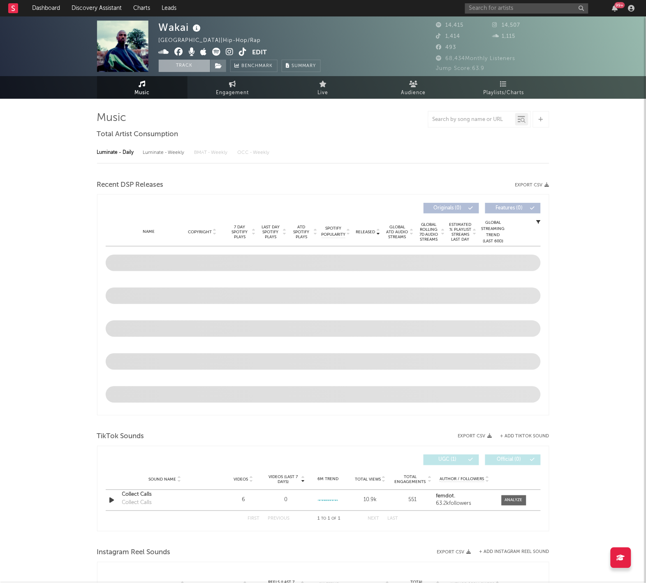
select select "6m"
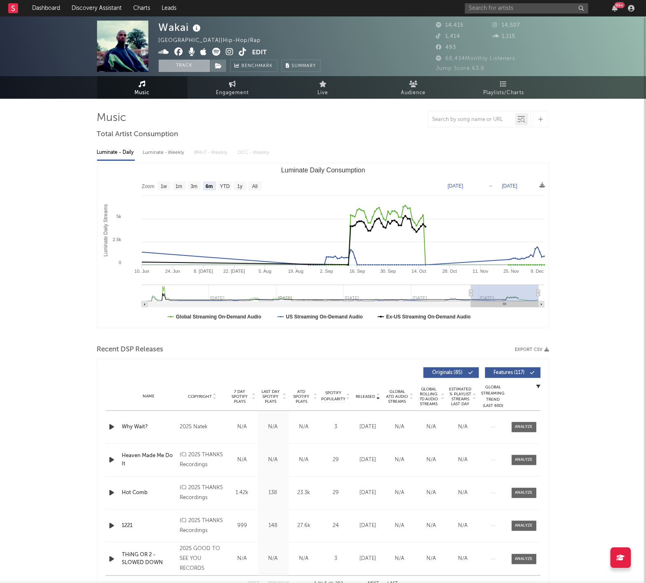
click at [205, 68] on button "Track" at bounding box center [184, 66] width 51 height 12
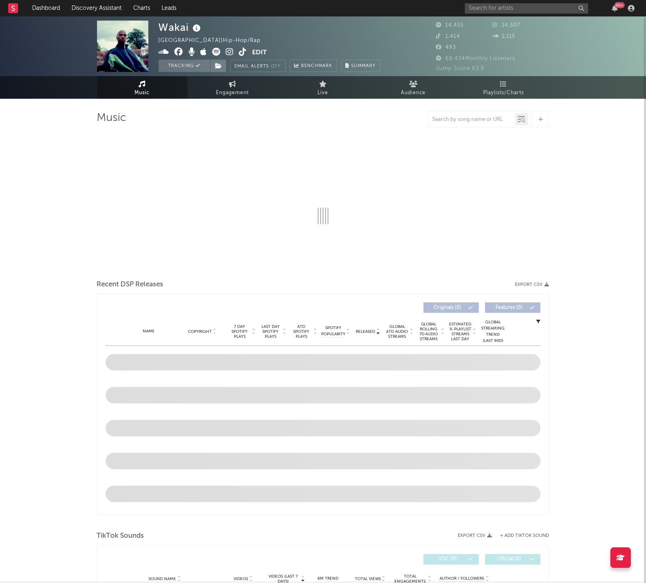
click at [228, 68] on div "Tracking Email Alerts Off Benchmark Summary" at bounding box center [270, 66] width 222 height 12
click at [218, 63] on icon at bounding box center [218, 66] width 7 height 6
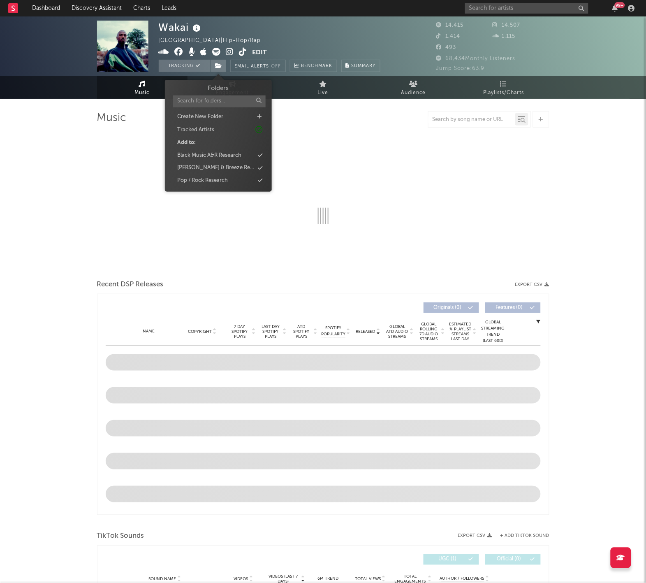
select select "6m"
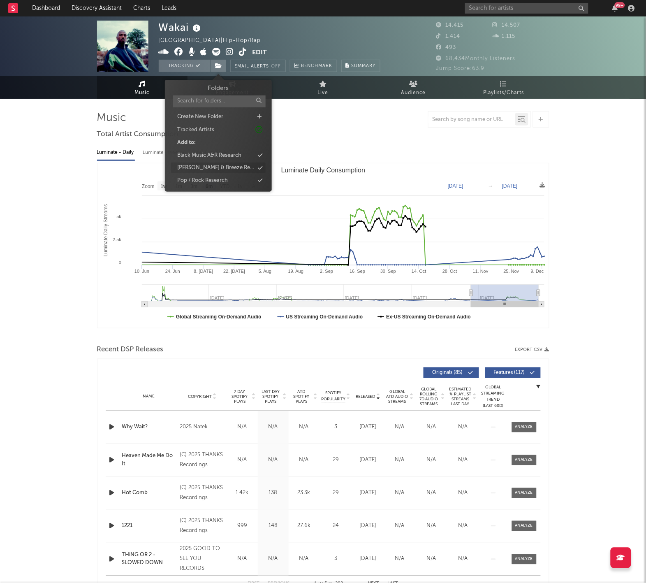
click at [230, 168] on div "[PERSON_NAME] & Breeze Research" at bounding box center [215, 168] width 77 height 8
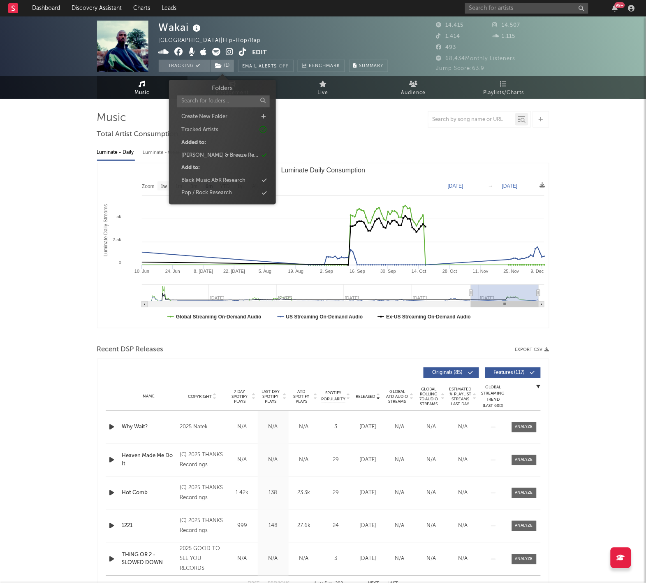
click at [404, 149] on div "Luminate - Daily Luminate - Weekly BMAT - Weekly OCC - Weekly" at bounding box center [323, 153] width 452 height 14
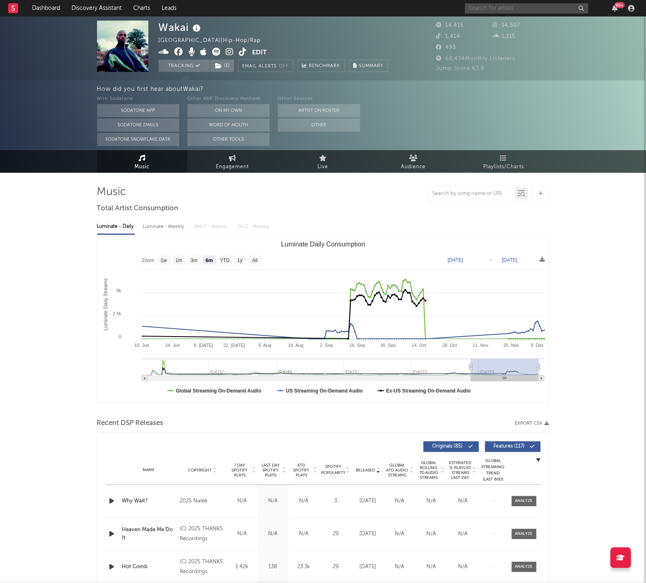
click at [500, 5] on input "text" at bounding box center [526, 8] width 123 height 10
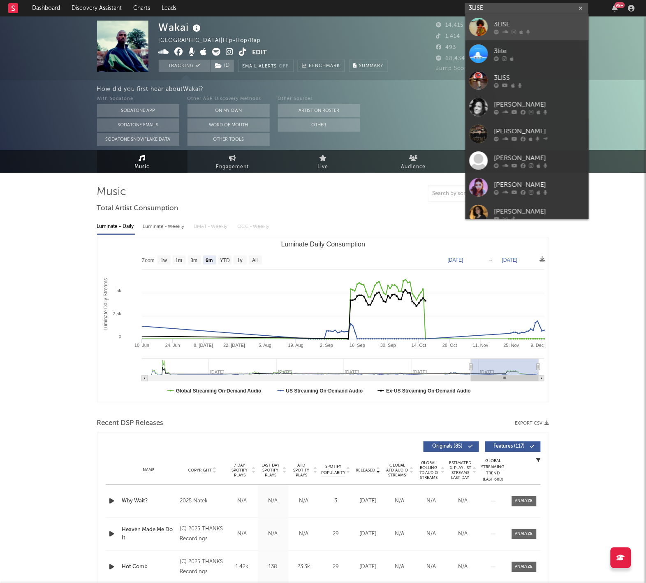
type input "3LISE"
click at [509, 21] on div "3LISE" at bounding box center [539, 25] width 90 height 10
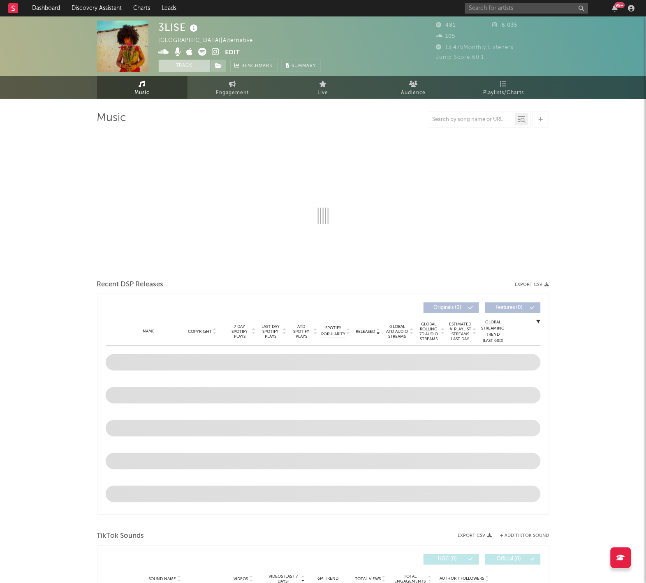
click at [181, 66] on button "Track" at bounding box center [184, 66] width 51 height 12
click at [221, 66] on icon at bounding box center [218, 66] width 7 height 6
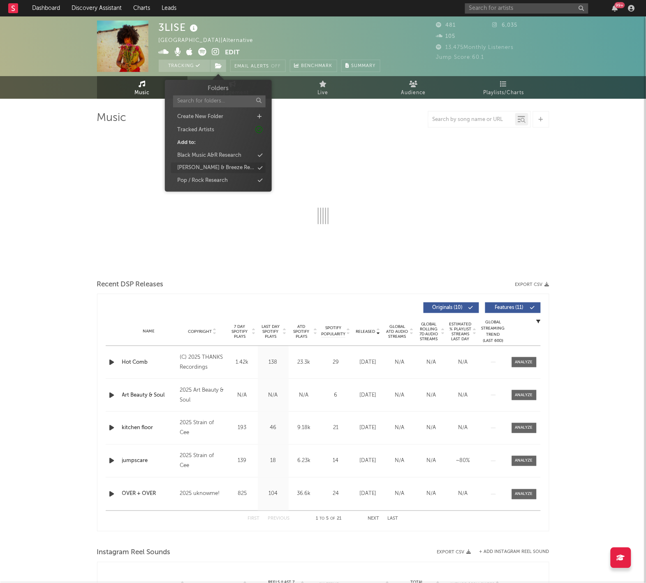
click at [222, 167] on div "[PERSON_NAME] & Breeze Research" at bounding box center [215, 168] width 77 height 8
select select "1w"
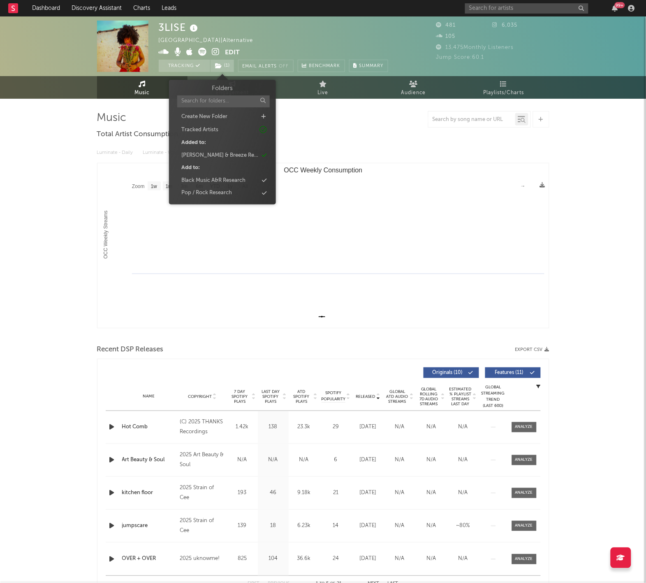
click at [374, 143] on div "Luminate - Daily Luminate - Weekly BMAT - Weekly OCC - Weekly Zoom 1w 1m 3m 6m …" at bounding box center [323, 235] width 452 height 189
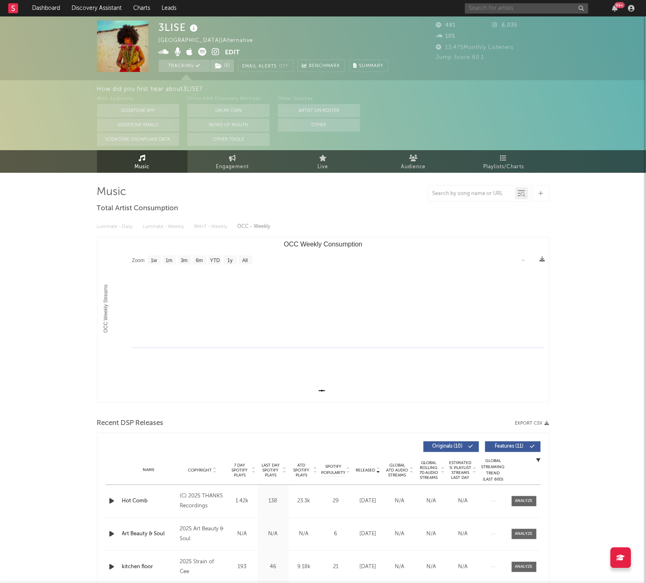
click at [489, 7] on input "text" at bounding box center [526, 8] width 123 height 10
type input "BigKeiona"
click at [514, 26] on div "BigKeiona" at bounding box center [539, 25] width 90 height 10
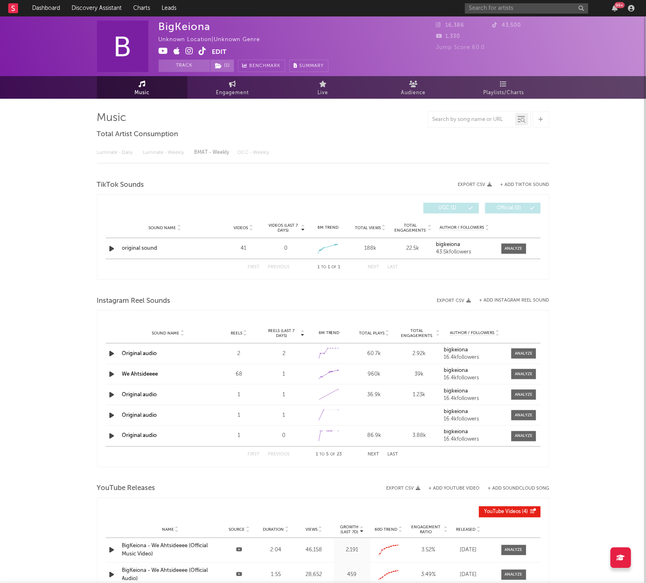
select select "1w"
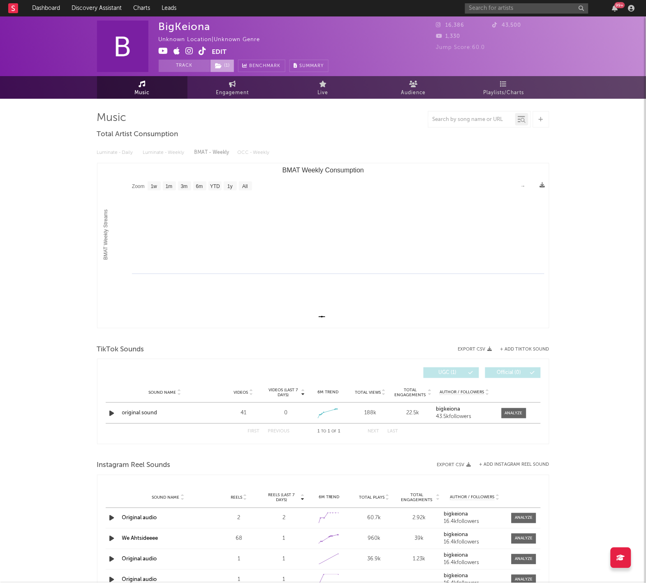
click at [217, 64] on icon at bounding box center [218, 66] width 7 height 6
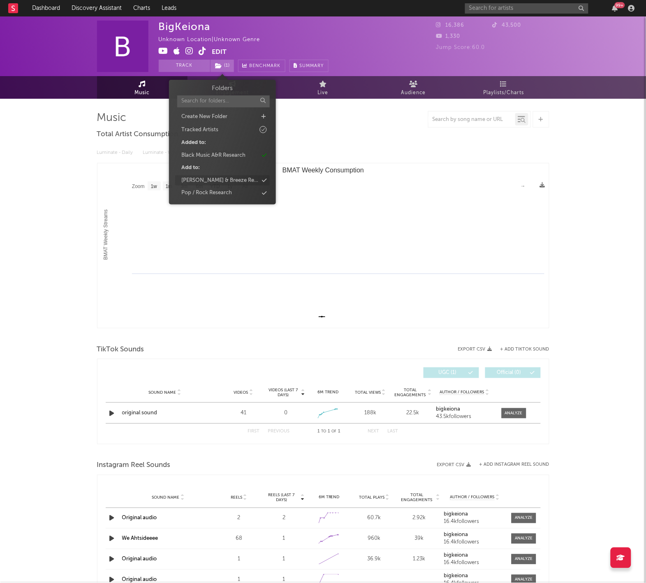
click at [230, 178] on div "[PERSON_NAME] & Breeze Research" at bounding box center [219, 180] width 77 height 8
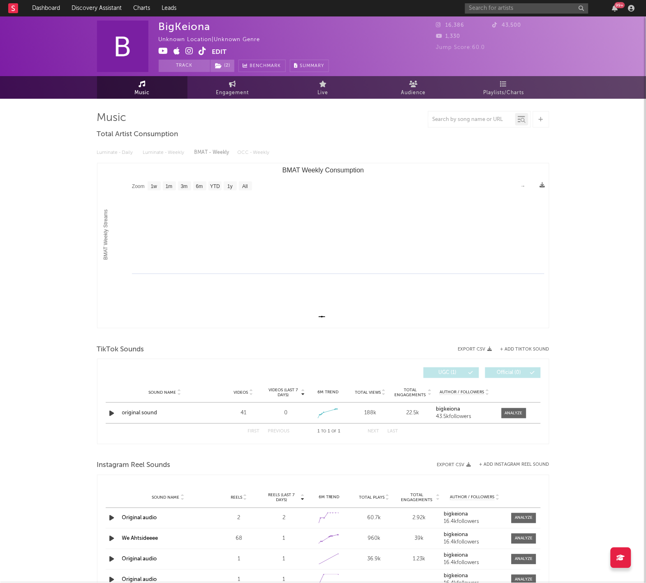
click at [379, 139] on div "Music Total Artist Consumption Luminate - Daily Luminate - Weekly BMAT - Weekly…" at bounding box center [323, 466] width 452 height 711
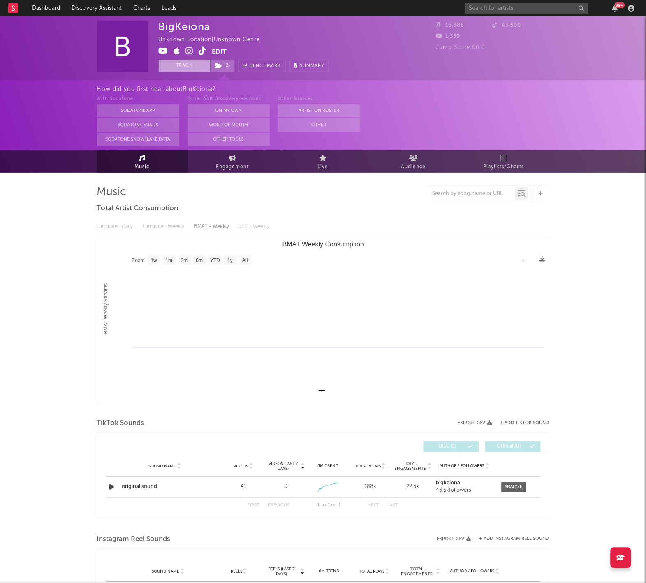
click at [194, 66] on button "Track" at bounding box center [184, 66] width 51 height 12
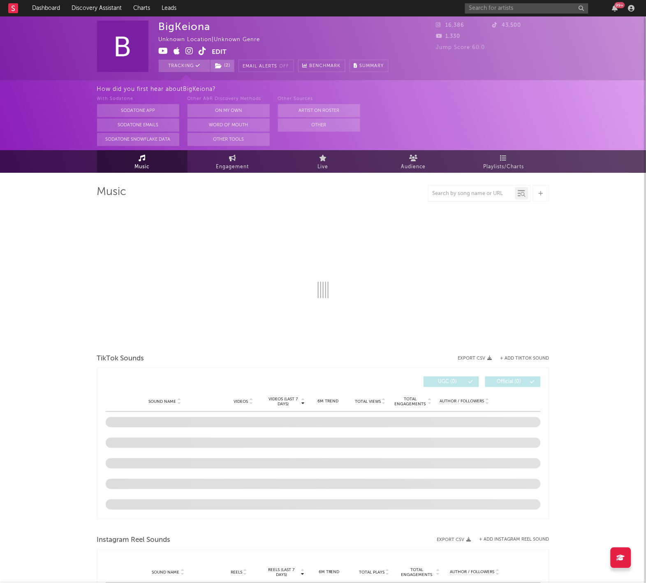
select select "1w"
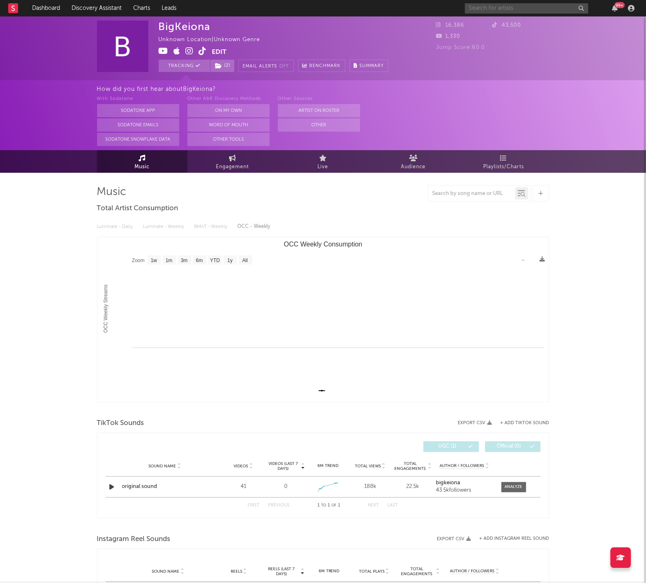
click at [483, 11] on input "text" at bounding box center [526, 8] width 123 height 10
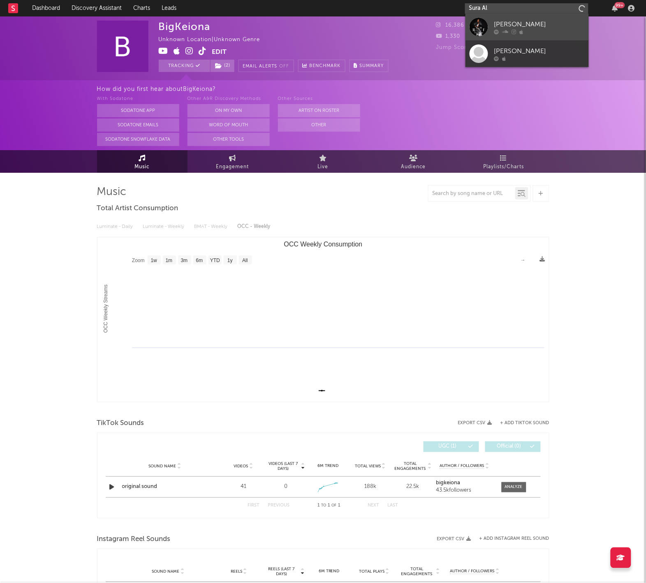
type input "Sura Al"
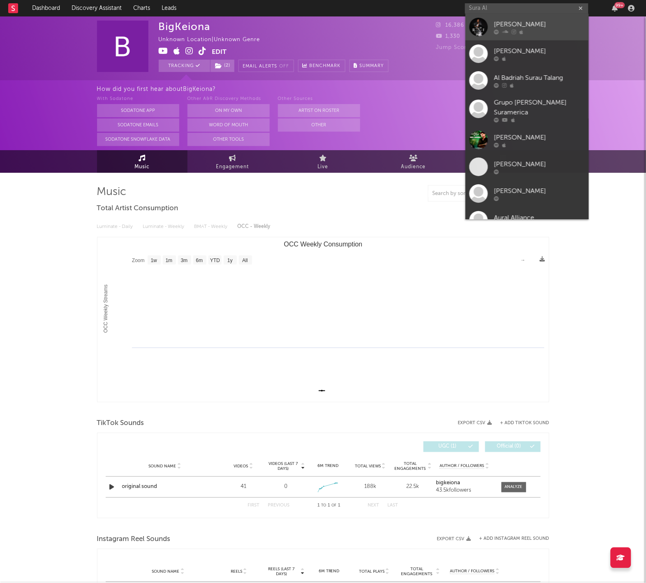
click at [500, 36] on link "Sura Ali" at bounding box center [526, 27] width 123 height 27
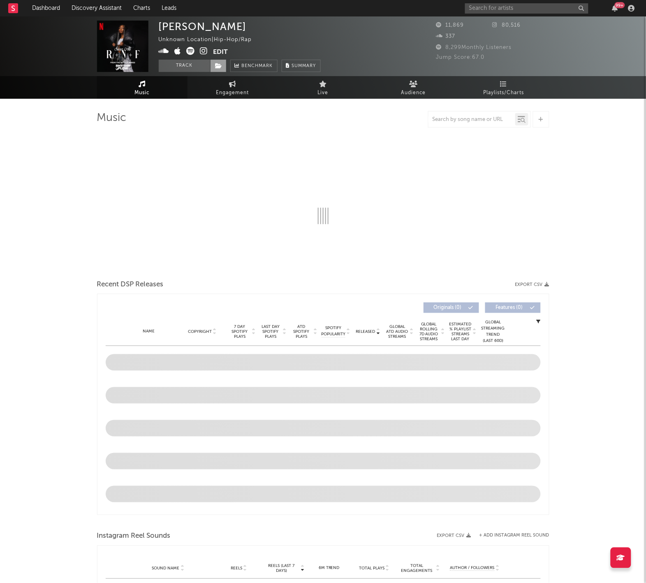
select select "1w"
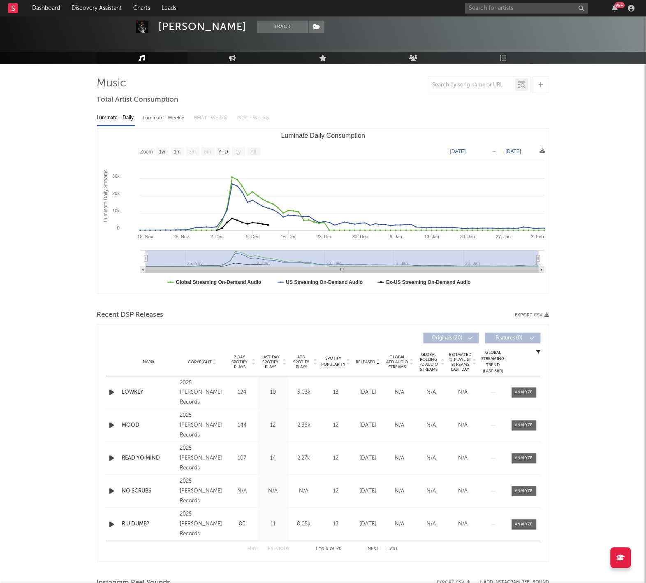
scroll to position [37, 0]
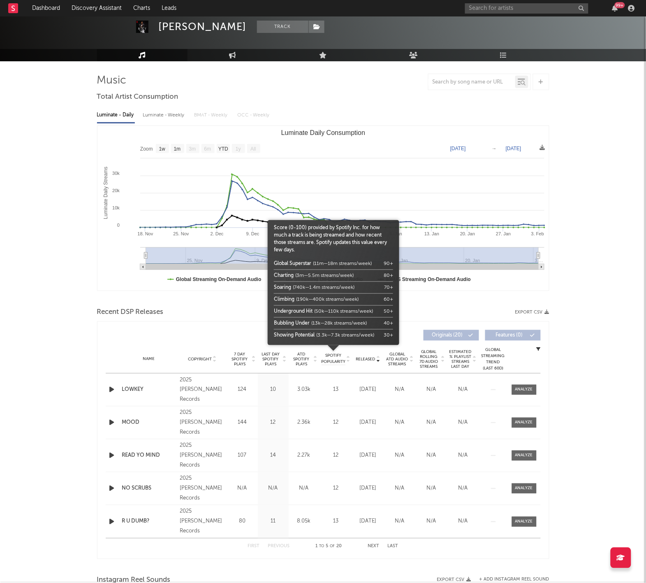
click at [374, 352] on div at bounding box center [334, 355] width 132 height 20
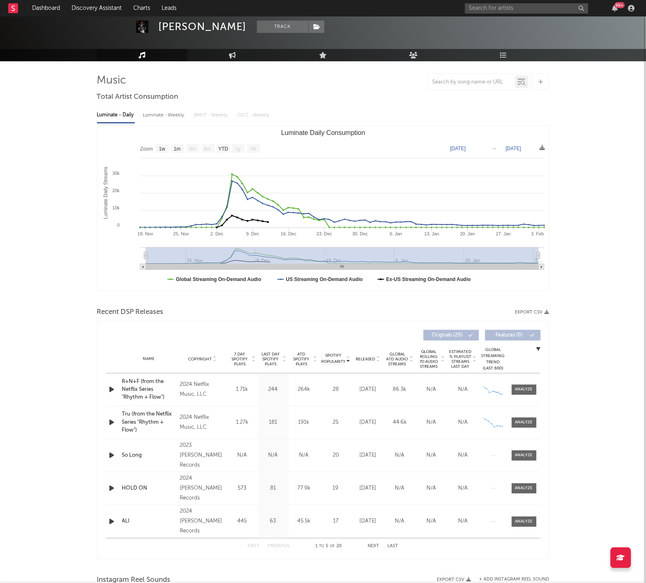
click at [371, 363] on div "Name Copyright Label Album Names Composer Names 7 Day Spotify Plays Last Day Sp…" at bounding box center [323, 359] width 435 height 29
click at [371, 353] on div "Name Copyright Label Album Names Composer Names 7 Day Spotify Plays Last Day Sp…" at bounding box center [323, 359] width 435 height 29
click at [370, 357] on span "Released" at bounding box center [365, 359] width 19 height 5
click at [373, 545] on button "Next" at bounding box center [374, 546] width 12 height 5
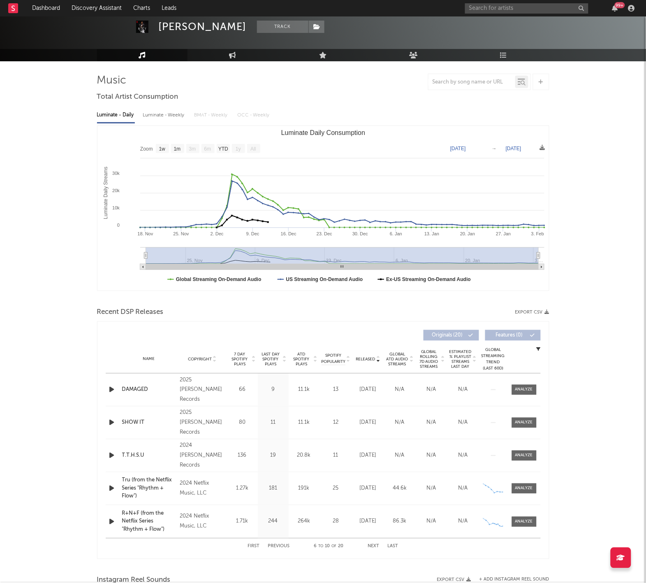
click at [373, 546] on button "Next" at bounding box center [374, 546] width 12 height 5
click at [116, 489] on icon "button" at bounding box center [112, 488] width 9 height 10
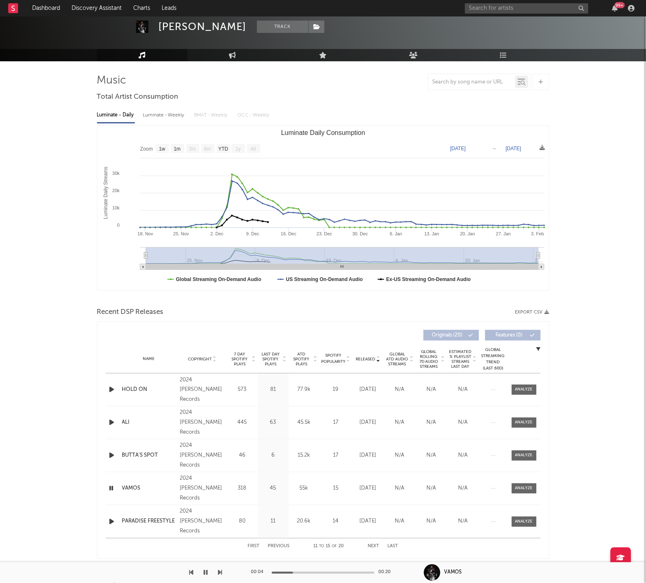
click at [110, 484] on icon "button" at bounding box center [112, 488] width 8 height 10
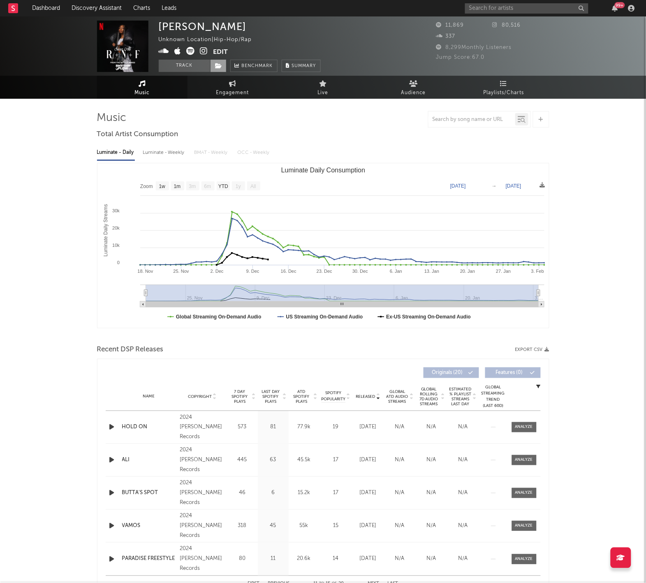
scroll to position [0, 0]
click at [218, 70] on span at bounding box center [218, 66] width 16 height 12
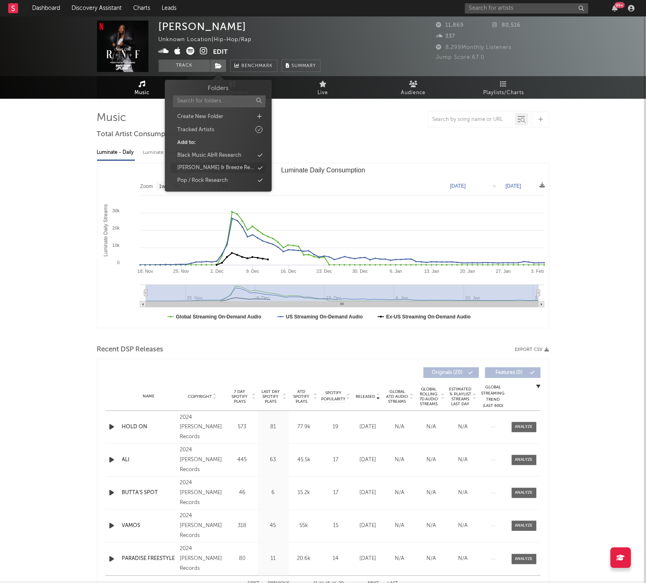
click at [237, 166] on div "[PERSON_NAME] & Breeze Research" at bounding box center [215, 168] width 77 height 8
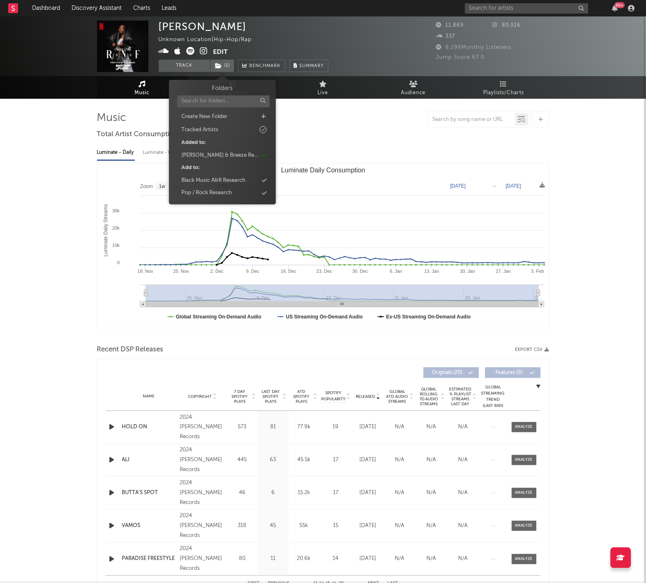
click at [440, 130] on div "Music Total Artist Consumption Luminate - Daily Luminate - Weekly BMAT - Weekly…" at bounding box center [323, 554] width 452 height 887
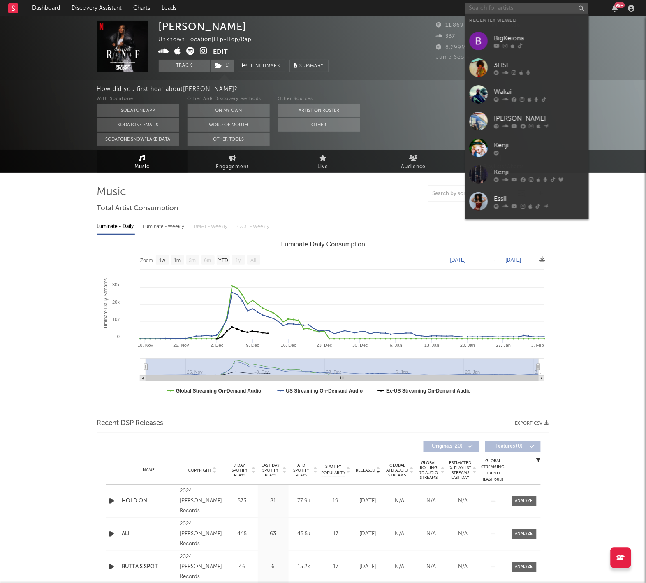
click at [495, 6] on input "text" at bounding box center [526, 8] width 123 height 10
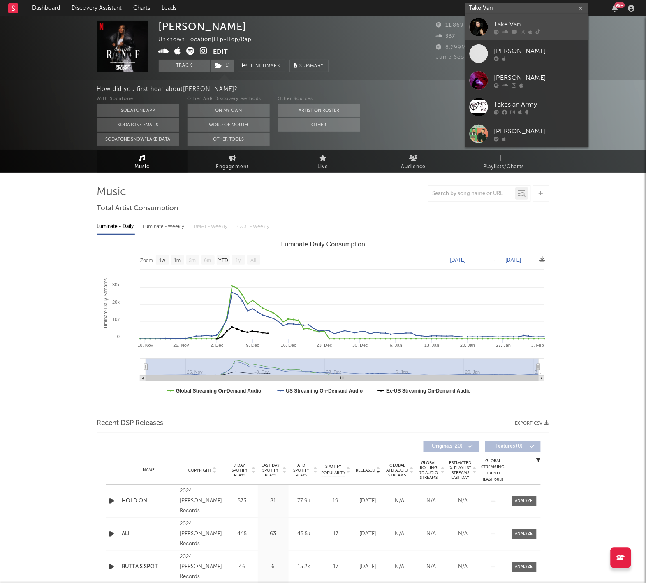
type input "Take Van"
click at [522, 21] on div "Take Van" at bounding box center [539, 25] width 90 height 10
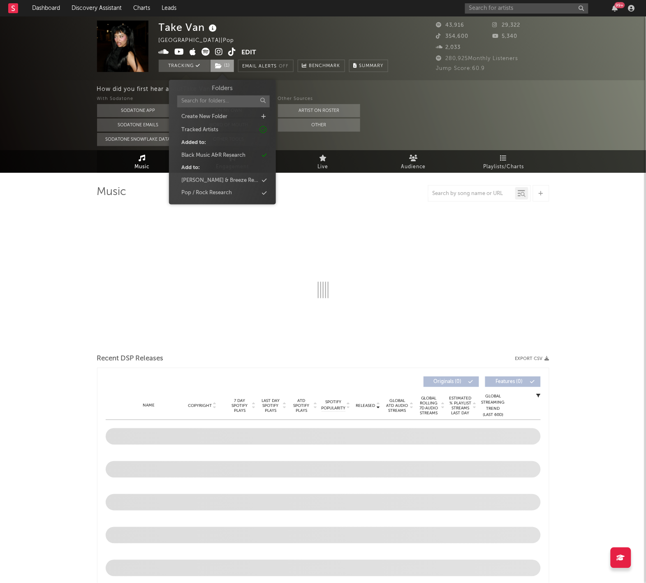
click at [229, 70] on span "( 1 )" at bounding box center [222, 66] width 24 height 12
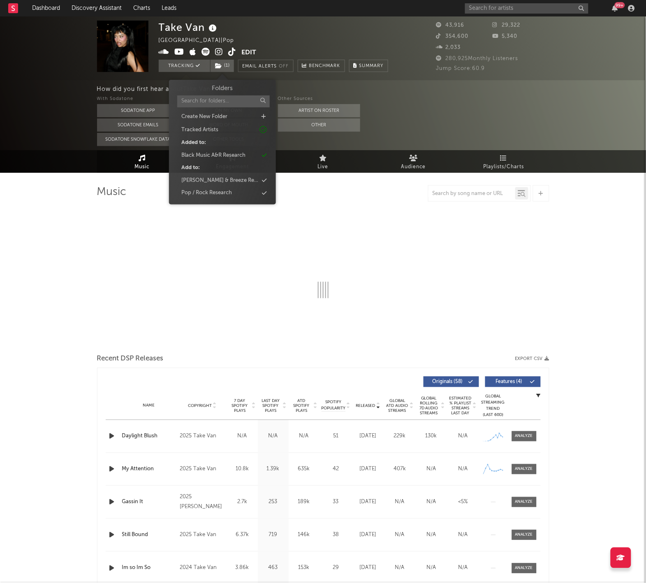
select select "6m"
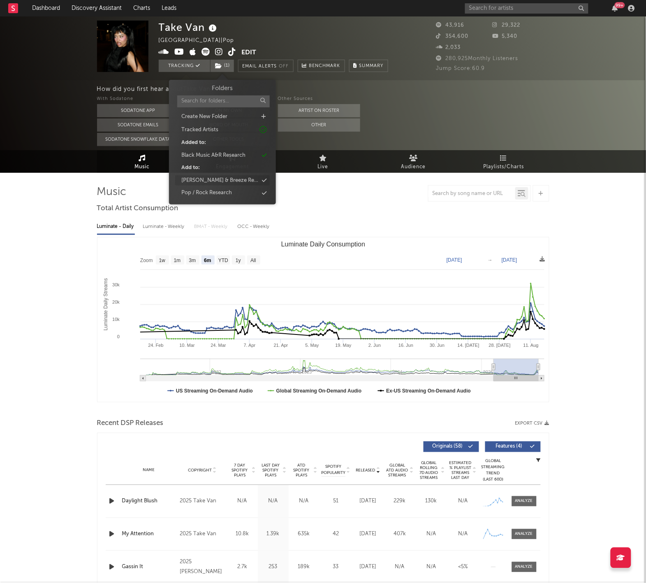
click at [250, 179] on div "[PERSON_NAME] & Breeze Research" at bounding box center [222, 180] width 95 height 11
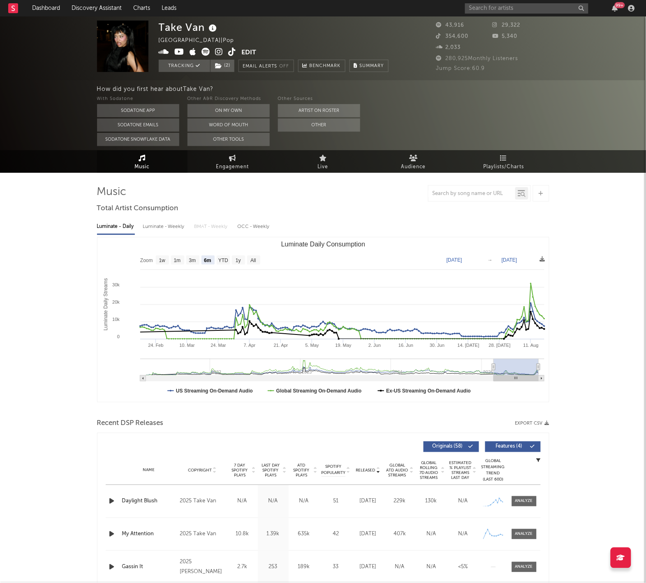
click at [498, 90] on div "How did you first hear about Take Van ?" at bounding box center [371, 89] width 549 height 10
click at [490, 12] on input "text" at bounding box center [526, 8] width 123 height 10
type input "TO"
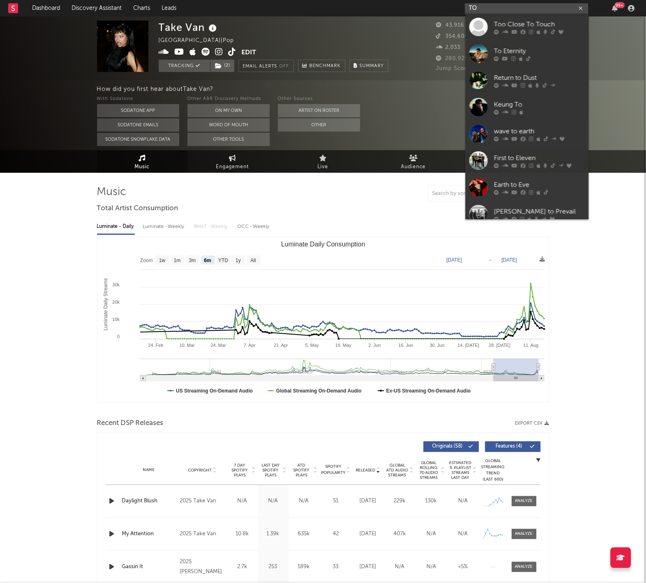
click at [494, 4] on input "TO" at bounding box center [526, 8] width 123 height 10
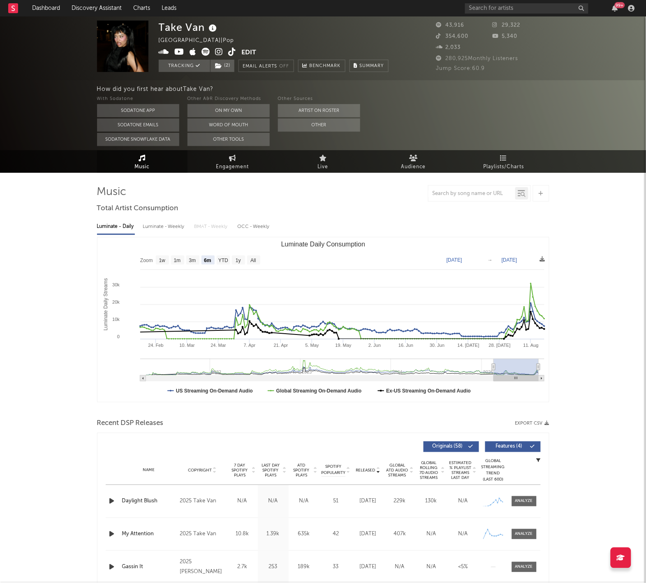
click at [12, 7] on rect at bounding box center [13, 8] width 10 height 10
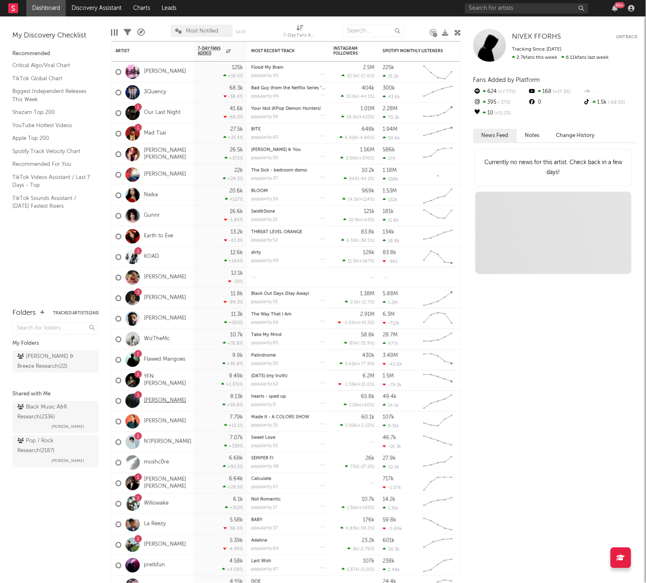
drag, startPoint x: 60, startPoint y: 361, endPoint x: 171, endPoint y: 397, distance: 116.5
click at [60, 361] on div "Harry & Breeze Research ( 22 )" at bounding box center [46, 362] width 58 height 20
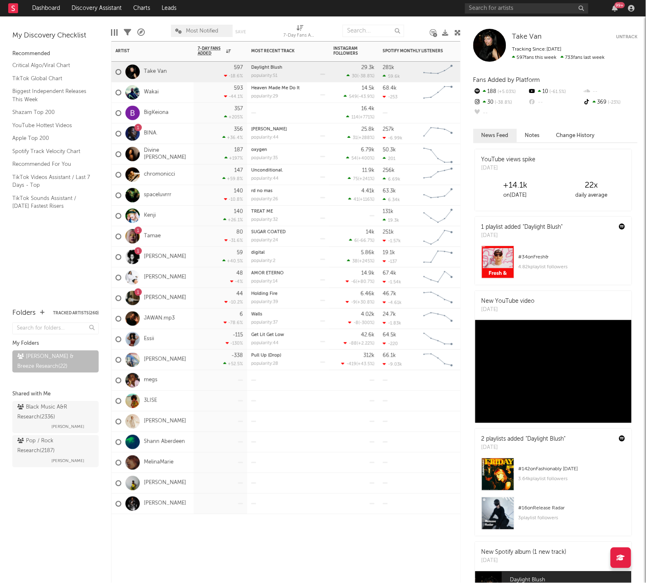
click at [144, 74] on div at bounding box center [132, 72] width 23 height 14
click at [150, 72] on link "Take Van" at bounding box center [155, 71] width 23 height 7
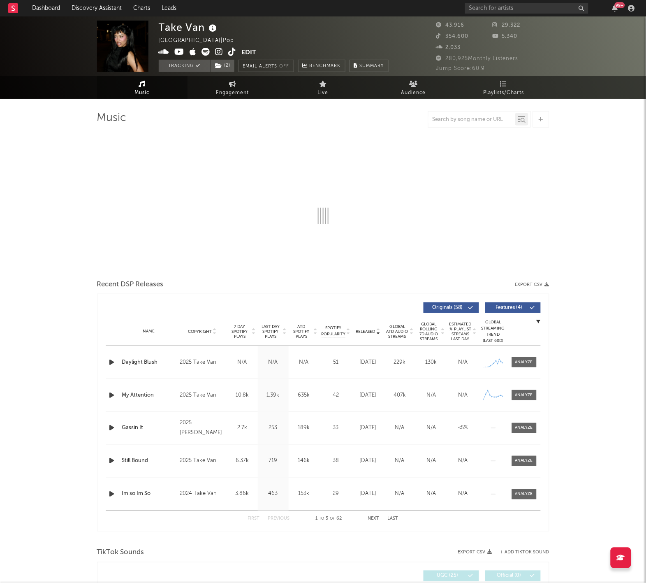
select select "6m"
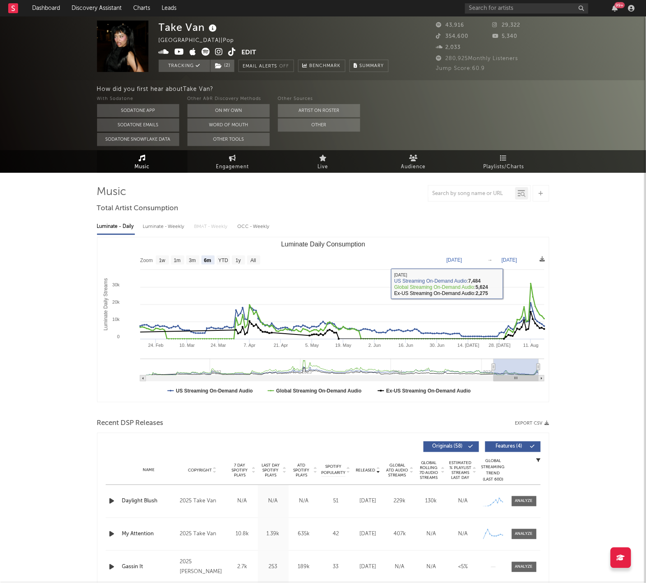
click at [165, 221] on div "Luminate - Weekly" at bounding box center [164, 227] width 43 height 14
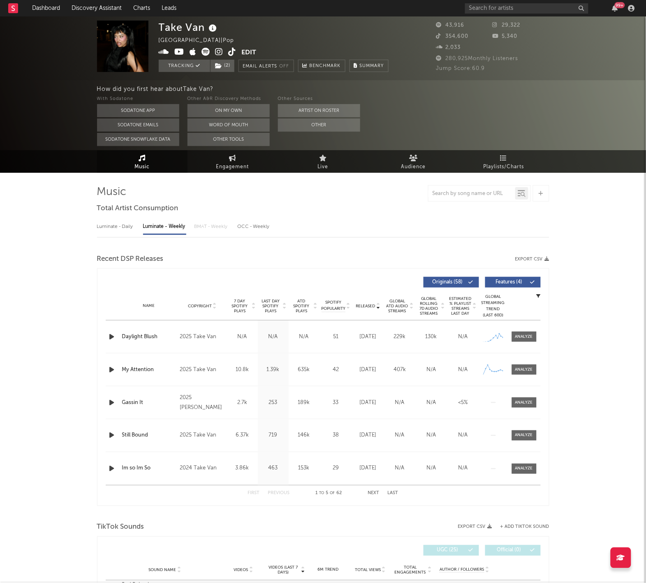
select select "6m"
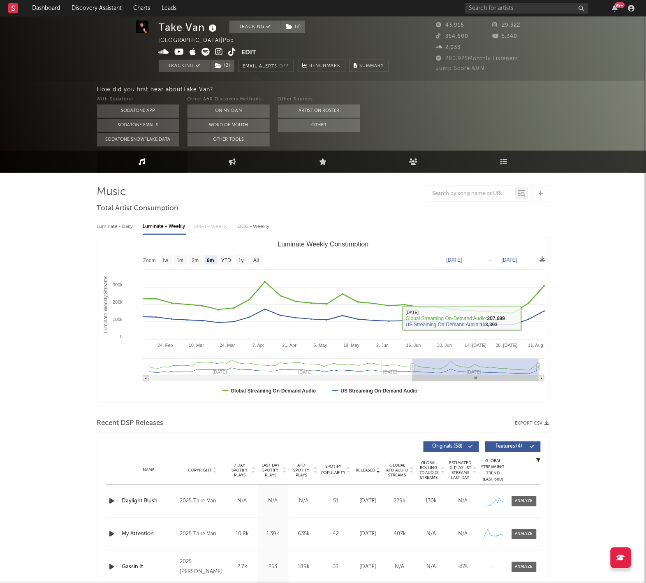
scroll to position [192, 0]
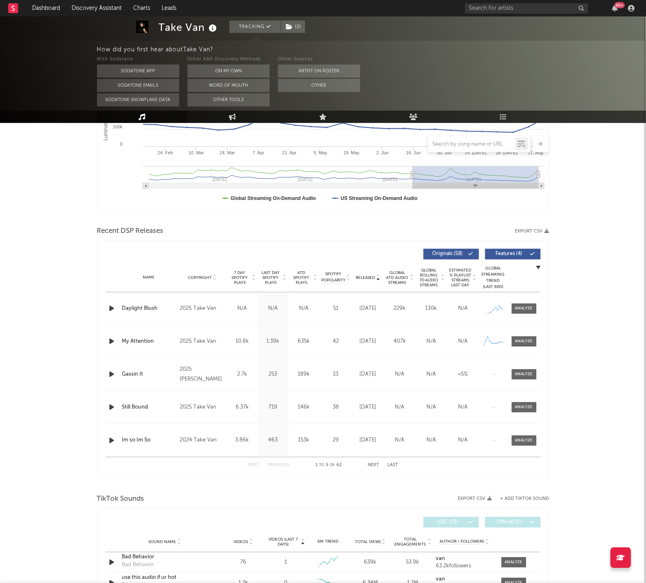
click at [362, 276] on span "Released" at bounding box center [365, 278] width 19 height 5
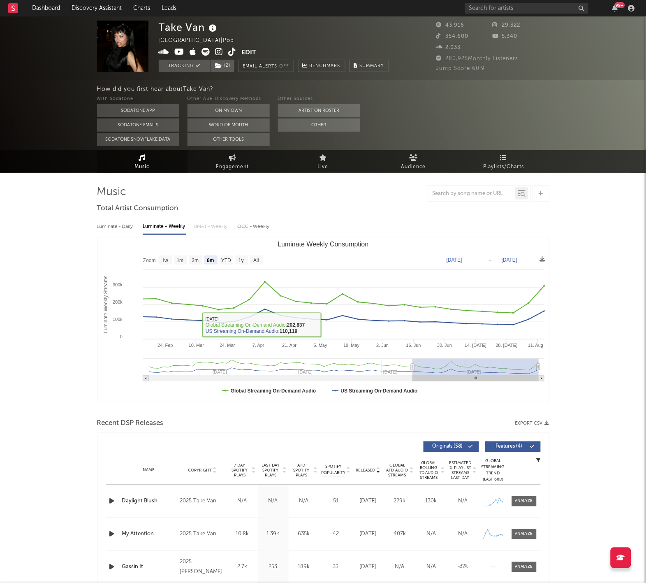
scroll to position [0, 0]
click at [513, 160] on link "Playlists/Charts" at bounding box center [504, 161] width 90 height 23
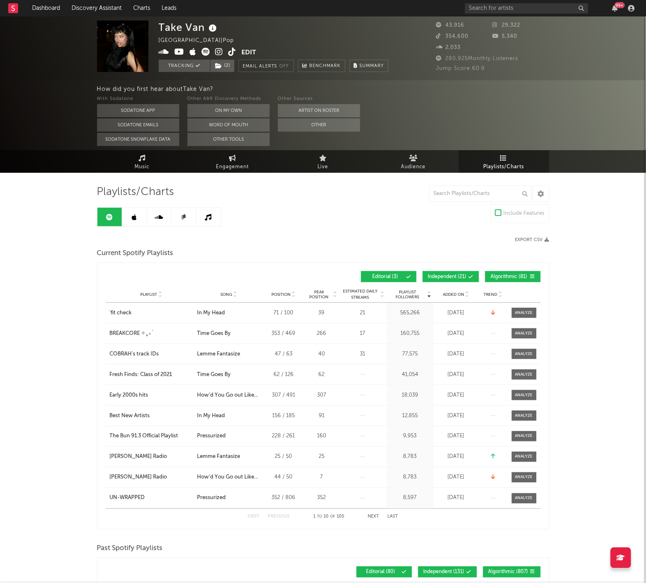
click at [138, 220] on link at bounding box center [134, 217] width 25 height 19
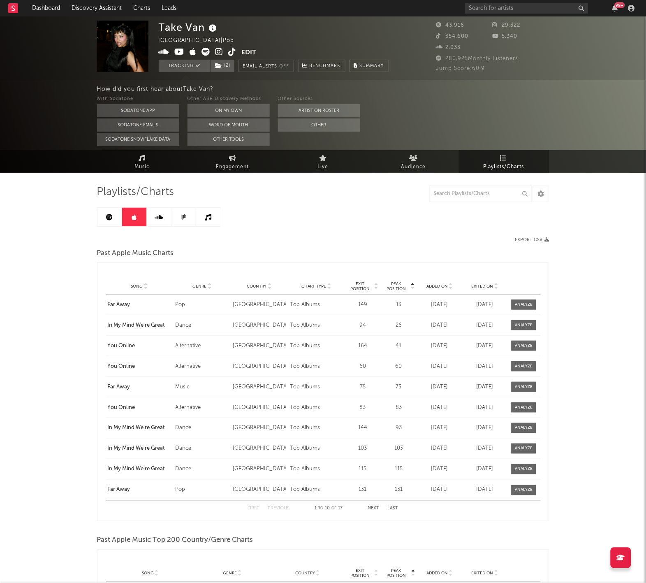
click at [107, 222] on link at bounding box center [109, 217] width 25 height 19
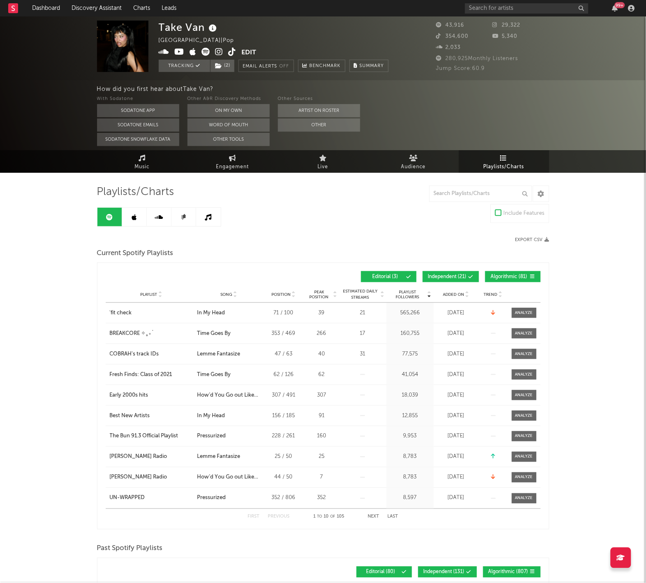
click at [10, 8] on rect at bounding box center [13, 8] width 10 height 10
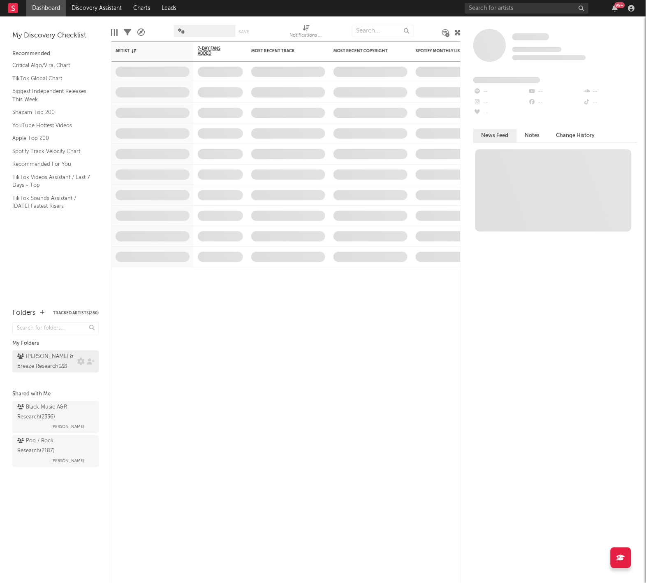
click at [53, 363] on div "Harry & Breeze Research ( 22 )" at bounding box center [46, 362] width 58 height 20
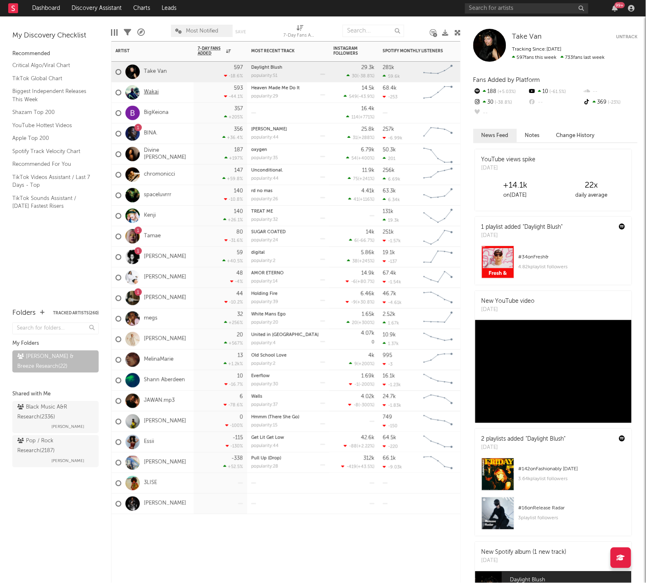
click at [153, 89] on link "Wakai" at bounding box center [151, 92] width 15 height 7
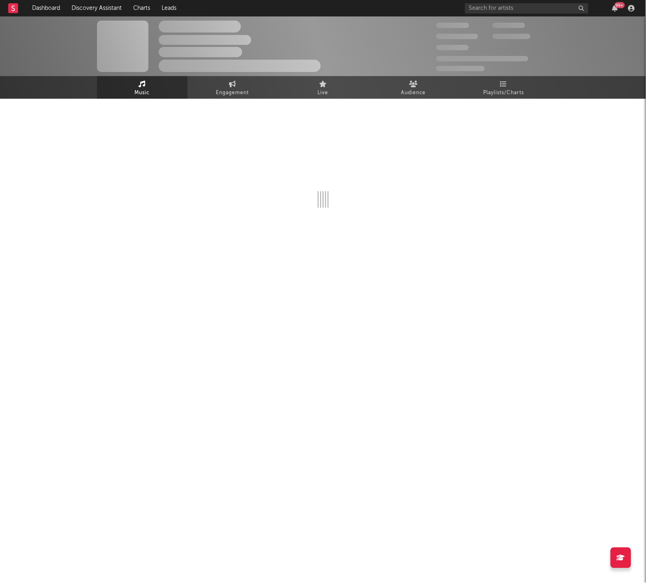
select select "6m"
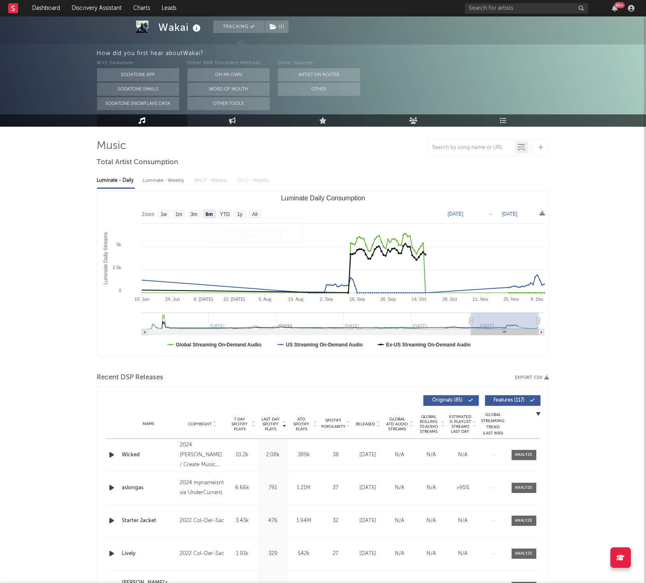
scroll to position [49, 0]
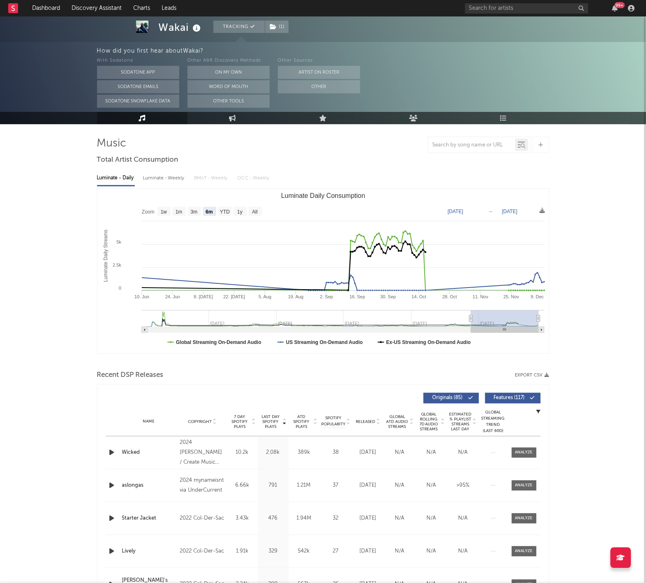
click at [367, 421] on span "Released" at bounding box center [365, 421] width 19 height 5
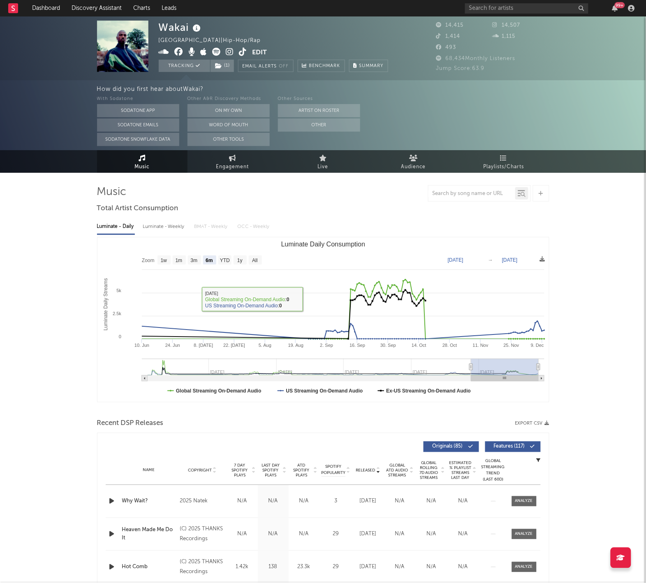
scroll to position [0, 0]
click at [152, 227] on div "Luminate - Weekly" at bounding box center [164, 227] width 43 height 14
select select "6m"
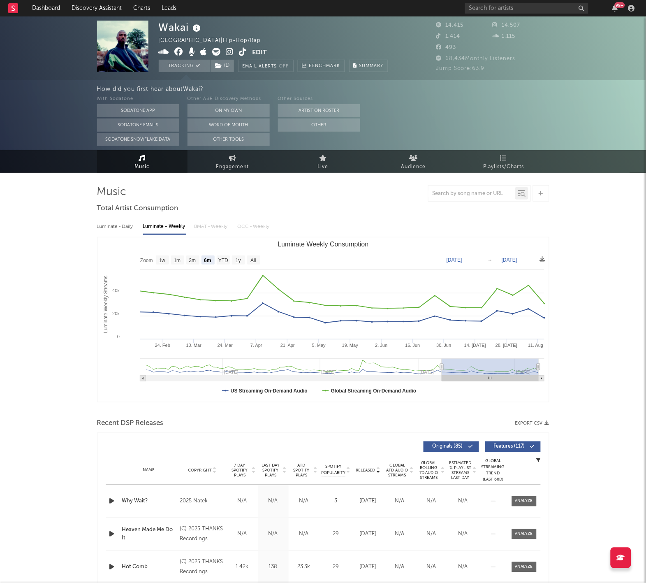
click at [123, 228] on div "Luminate - Daily" at bounding box center [116, 227] width 38 height 14
select select "6m"
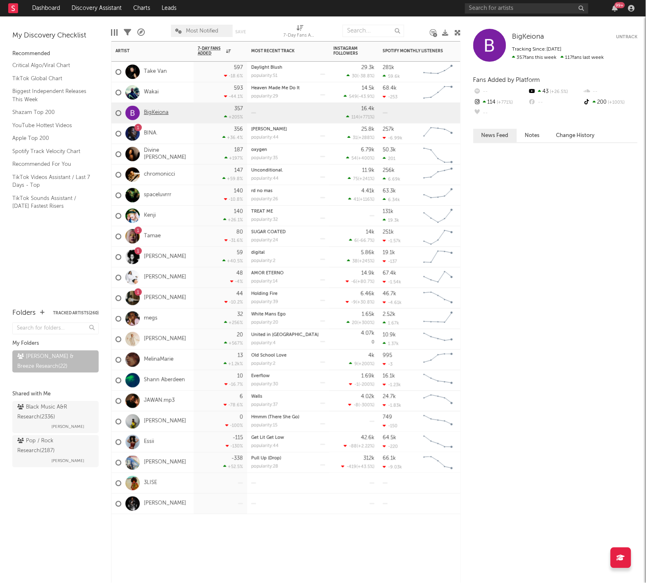
click at [153, 114] on link "BigKeiona" at bounding box center [156, 112] width 25 height 7
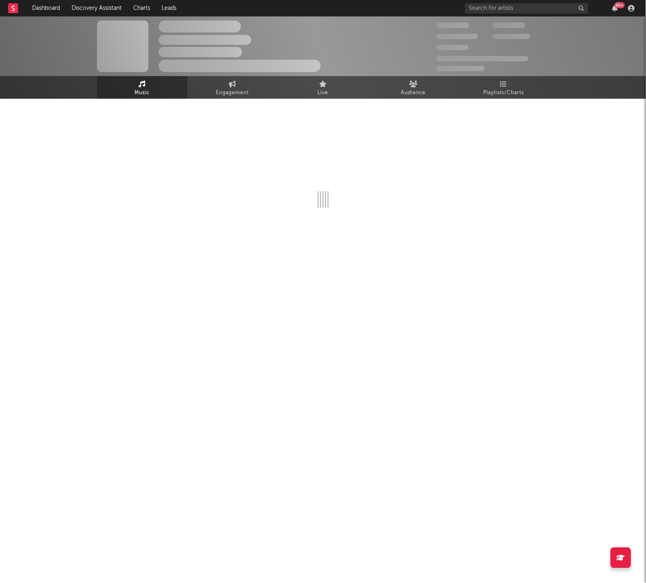
select select "1w"
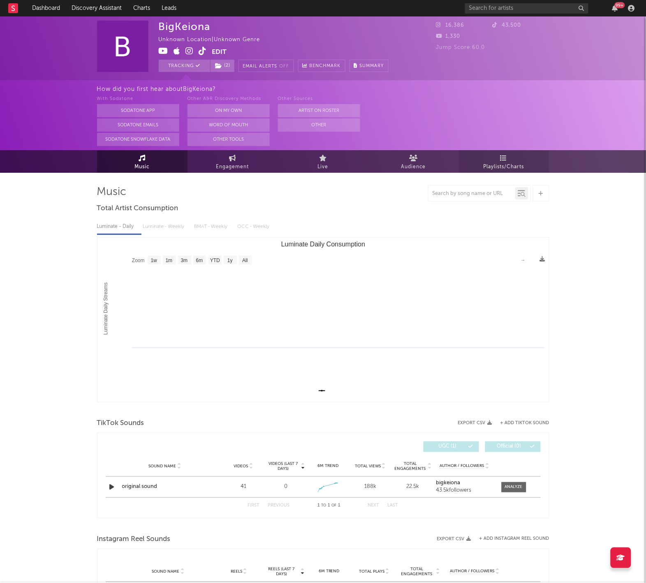
click at [525, 165] on link "Playlists/Charts" at bounding box center [504, 161] width 90 height 23
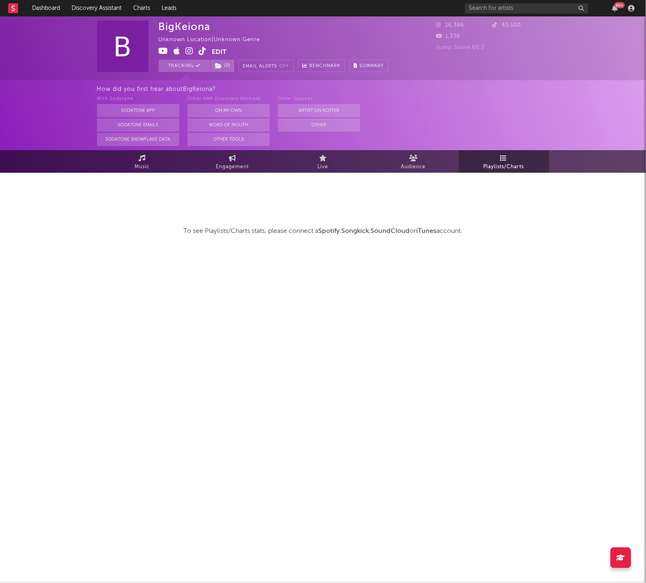
click at [206, 181] on div "To see Playlists/Charts stats, please connect a Spotify , Songkick , SoundCloud…" at bounding box center [323, 211] width 452 height 76
click at [216, 166] on span "Engagement" at bounding box center [232, 167] width 33 height 10
select select "1w"
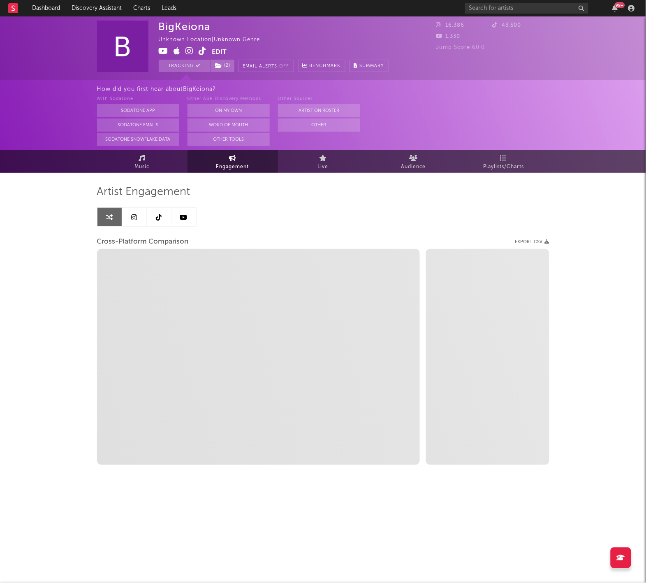
select select "1m"
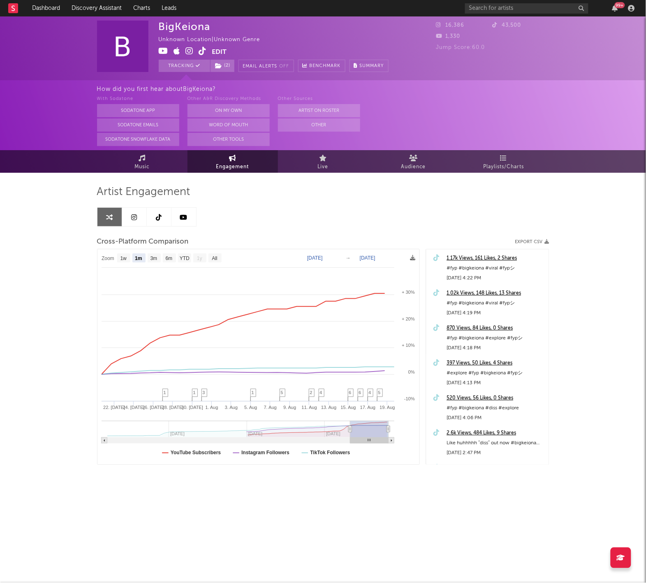
click at [218, 51] on button "Edit" at bounding box center [219, 52] width 15 height 10
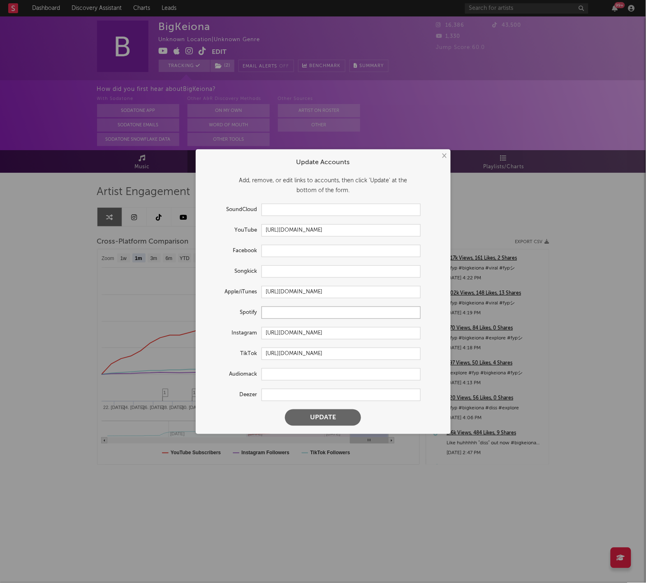
click at [295, 312] on input "text" at bounding box center [341, 312] width 159 height 12
paste input "https://open.spotify.com/artist/6ZSGzOsR3Wn0NkV4qkOhCu?si=SgIjTzyjQruMcY6aAnfNcw"
type input "https://open.spotify.com/artist/6ZSGzOsR3Wn0NkV4qkOhCu?si=SgIjTzyjQruMcY6aAnfNcw"
click at [320, 420] on button "Update" at bounding box center [323, 417] width 76 height 16
select select "1w"
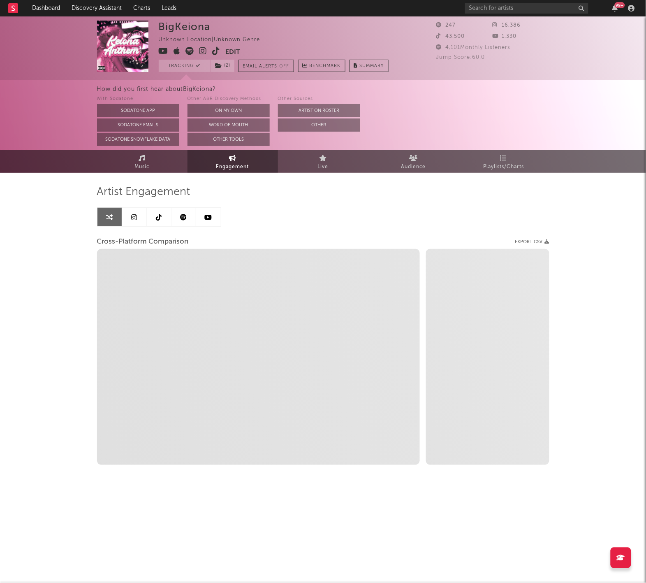
select select "1m"
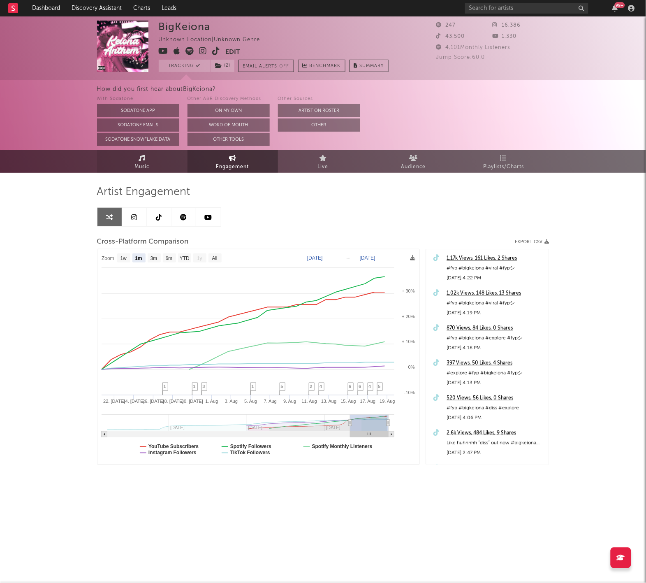
click at [138, 161] on link "Music" at bounding box center [142, 161] width 90 height 23
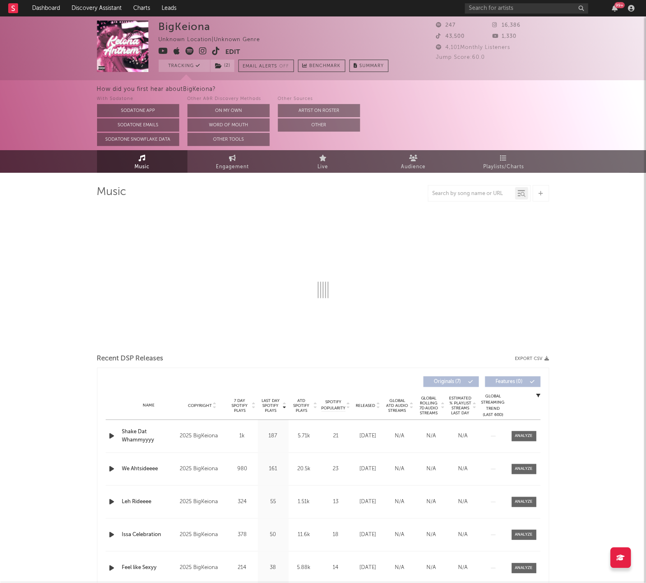
select select "1w"
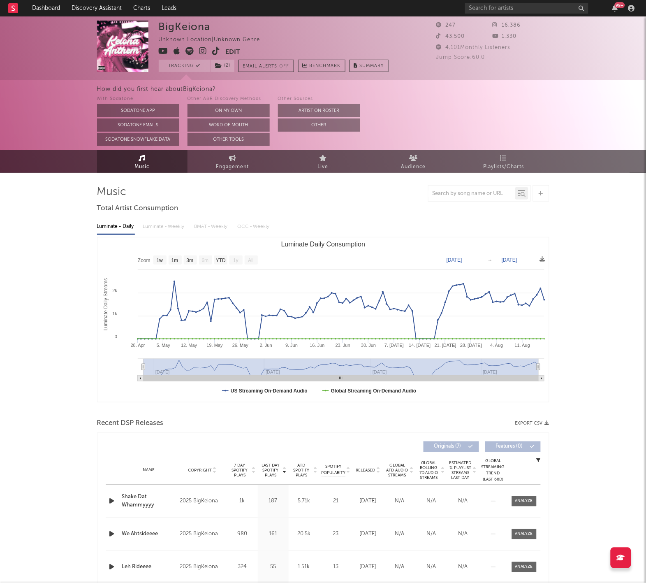
click at [17, 12] on rect at bounding box center [13, 8] width 10 height 10
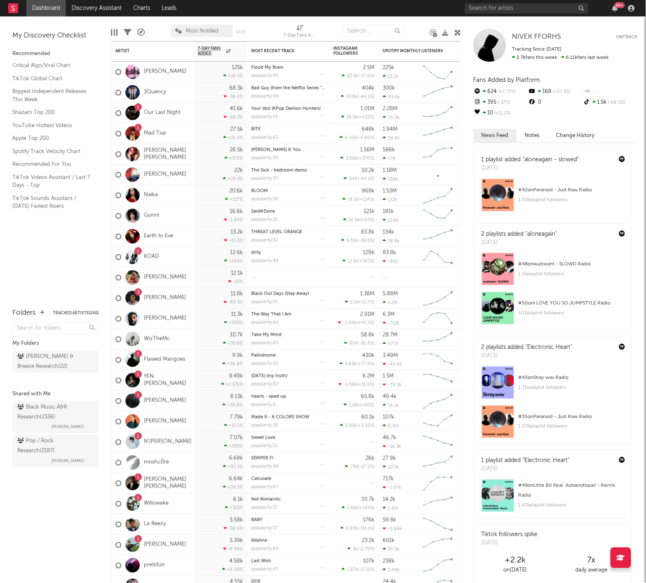
click at [45, 372] on span "Harry & Breeze Research ( 22 )" at bounding box center [55, 362] width 86 height 24
click at [41, 356] on div "Harry & Breeze Research ( 22 )" at bounding box center [46, 362] width 58 height 20
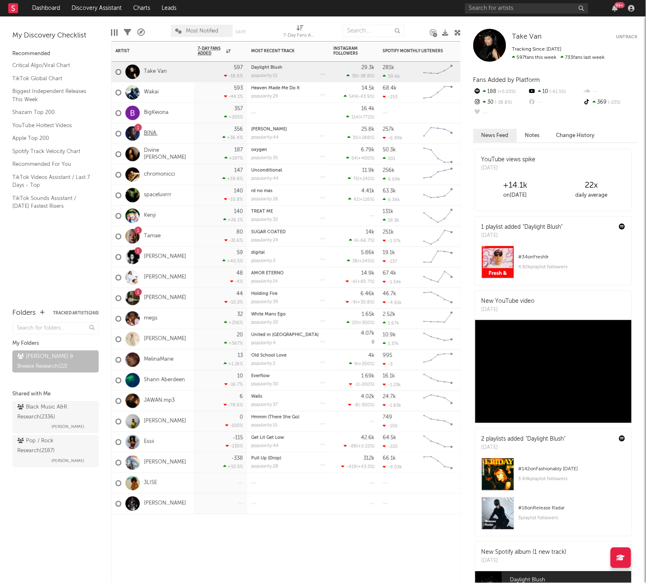
click at [151, 133] on link "BINA." at bounding box center [151, 133] width 14 height 7
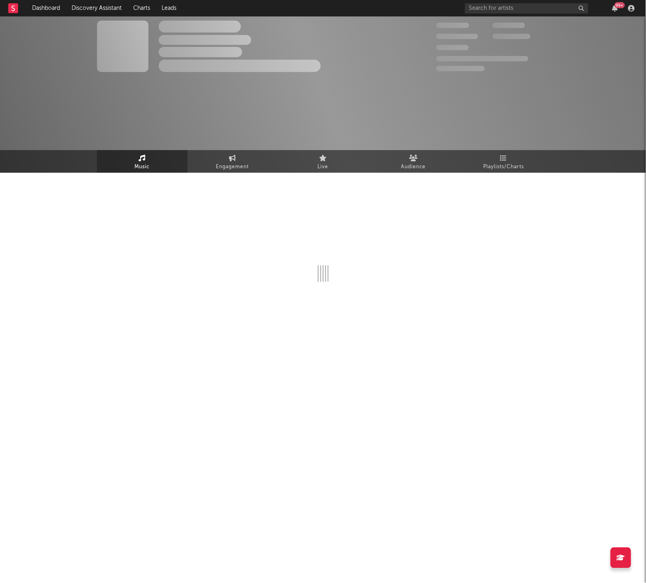
select select "6m"
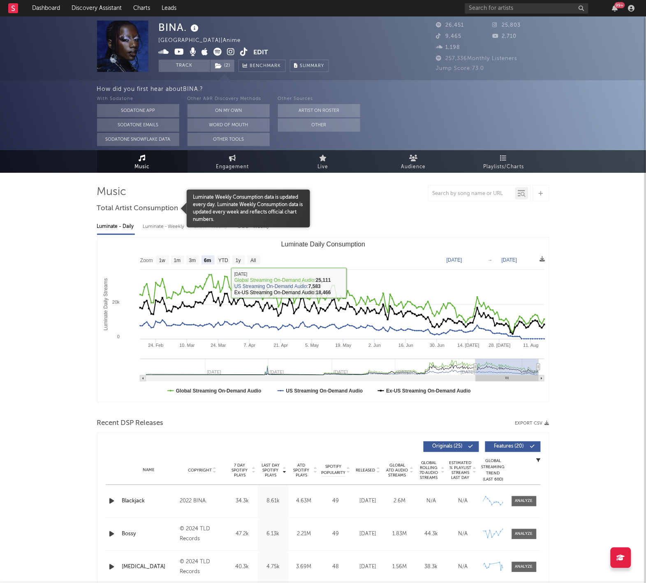
click at [158, 223] on div at bounding box center [142, 209] width 90 height 38
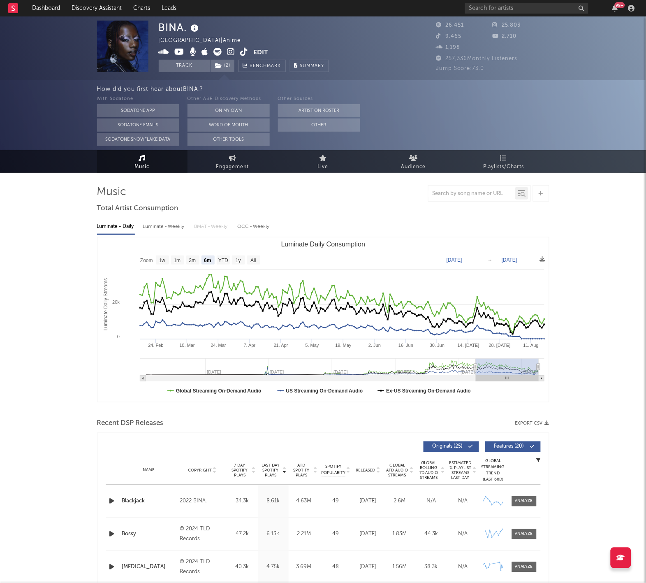
click at [150, 226] on div "Luminate - Weekly" at bounding box center [164, 227] width 43 height 14
select select "6m"
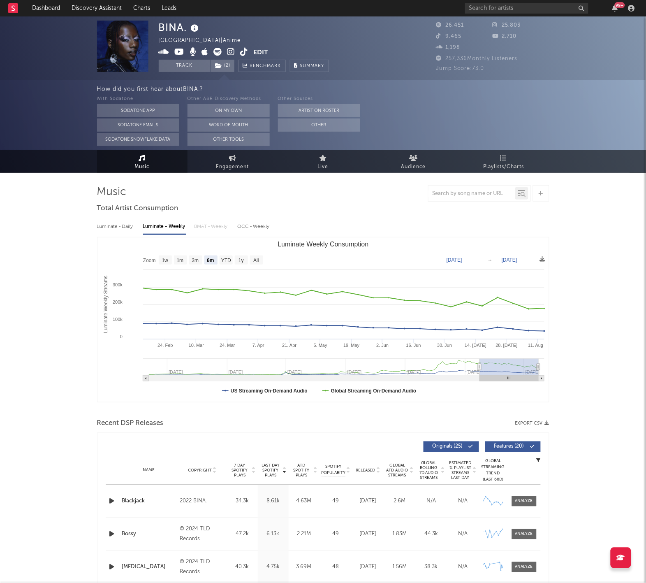
click at [113, 232] on div "Luminate - Daily" at bounding box center [116, 227] width 38 height 14
select select "6m"
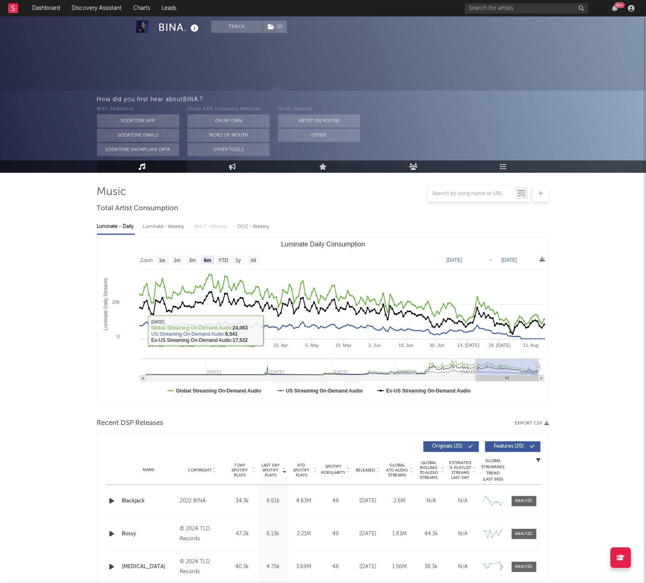
scroll to position [187, 0]
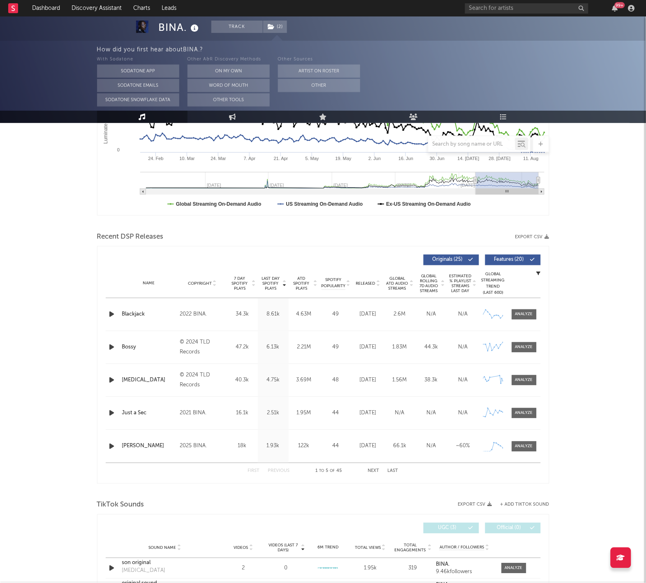
click at [363, 287] on div "Name Copyright Label Album Names Composer Names 7 Day Spotify Plays Last Day Sp…" at bounding box center [323, 283] width 435 height 29
click at [364, 283] on span "Released" at bounding box center [365, 283] width 19 height 5
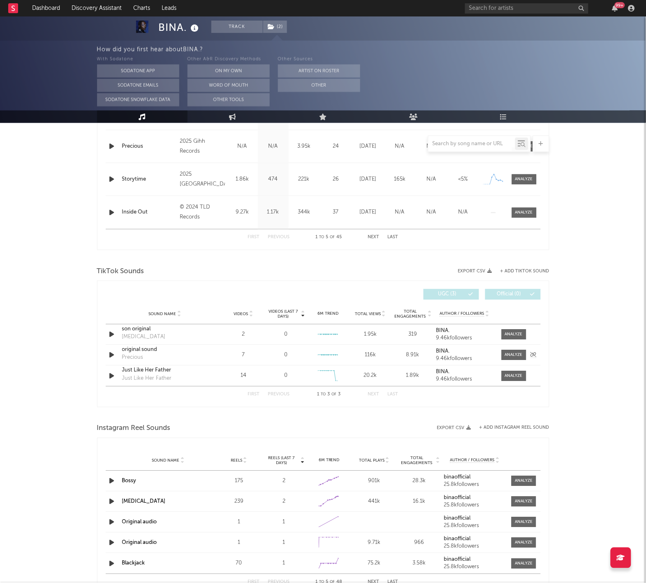
scroll to position [427, 0]
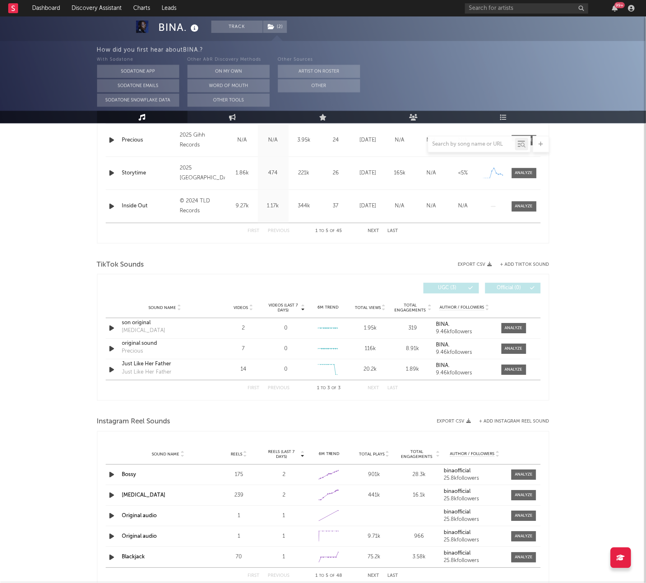
drag, startPoint x: 309, startPoint y: 347, endPoint x: 309, endPoint y: 382, distance: 35.0
click at [309, 368] on div "Sound Name son original Dopamine Videos 2 Videos (last 7 days) 0 Weekly Growth …" at bounding box center [323, 349] width 435 height 62
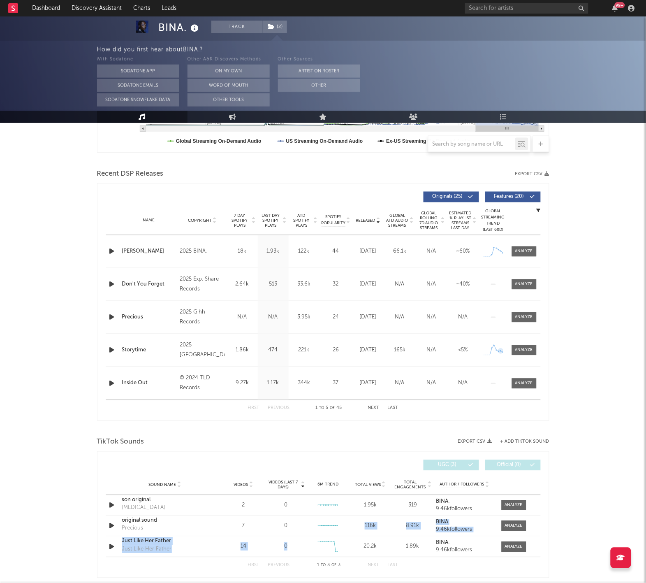
scroll to position [243, 0]
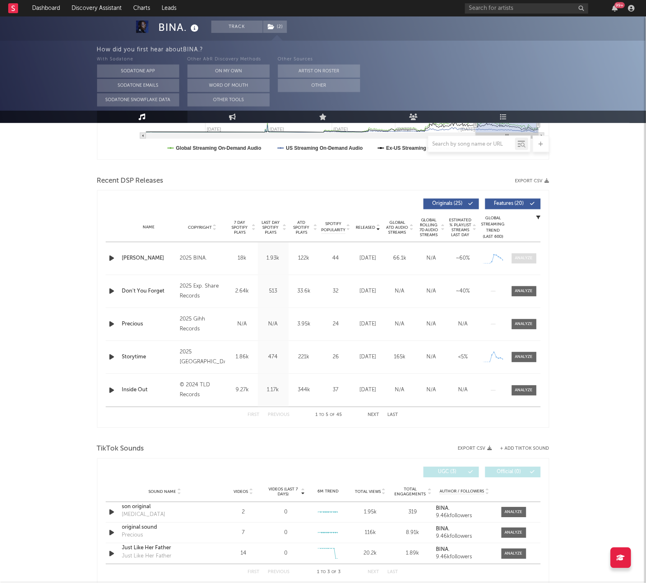
click at [519, 259] on div at bounding box center [524, 258] width 18 height 6
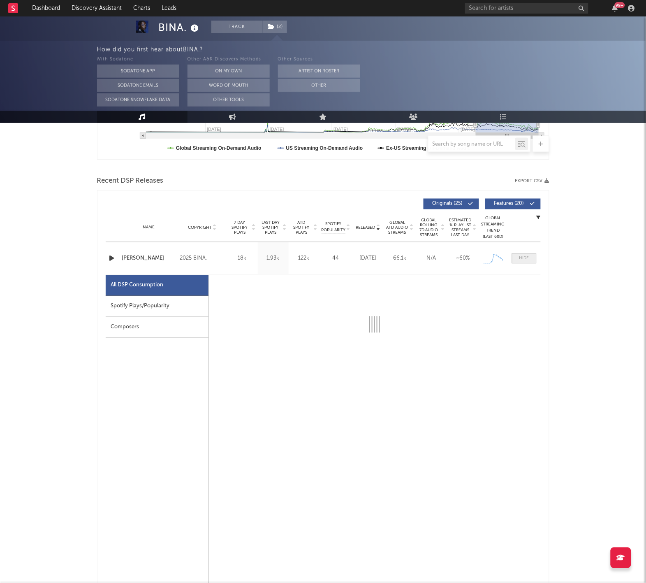
select select "1w"
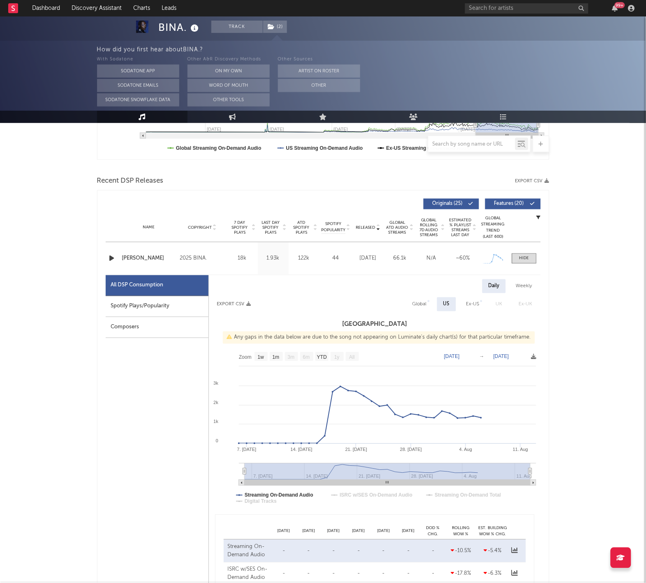
click at [529, 279] on div "Weekly" at bounding box center [524, 286] width 29 height 14
select select "1w"
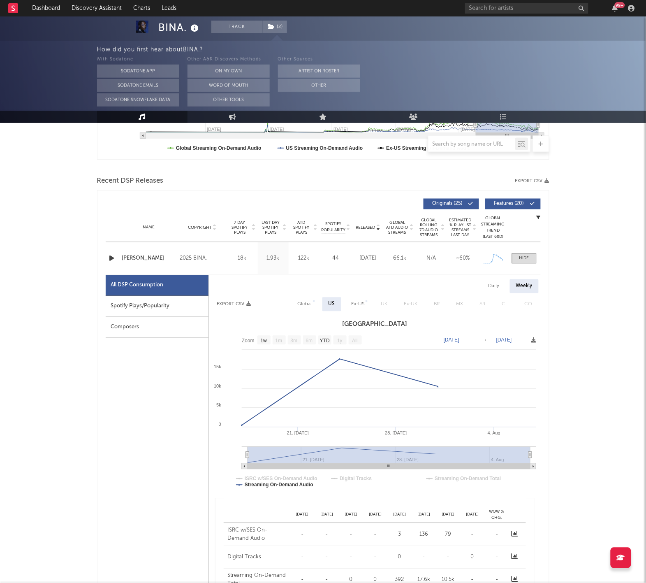
click at [487, 287] on div "Daily" at bounding box center [493, 286] width 23 height 14
select select "1w"
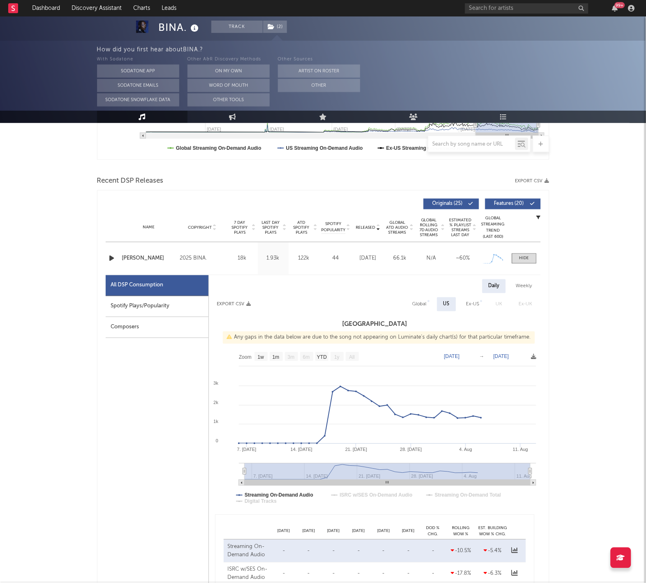
click at [517, 287] on div "Weekly" at bounding box center [524, 286] width 29 height 14
select select "1w"
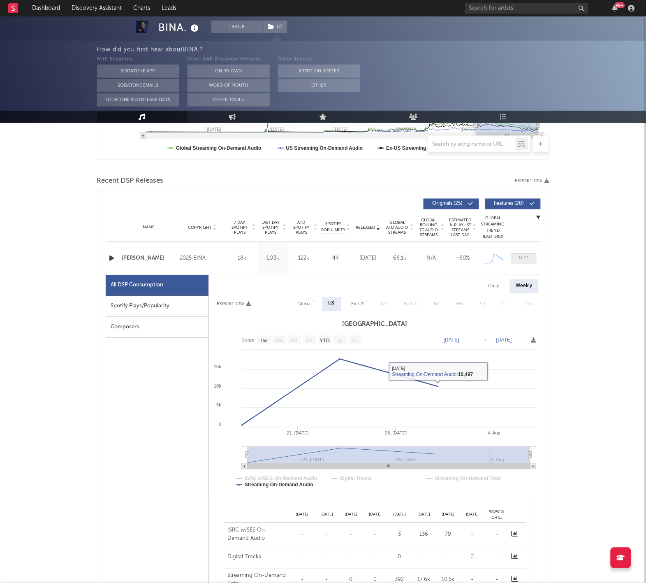
click at [521, 258] on div at bounding box center [524, 258] width 10 height 6
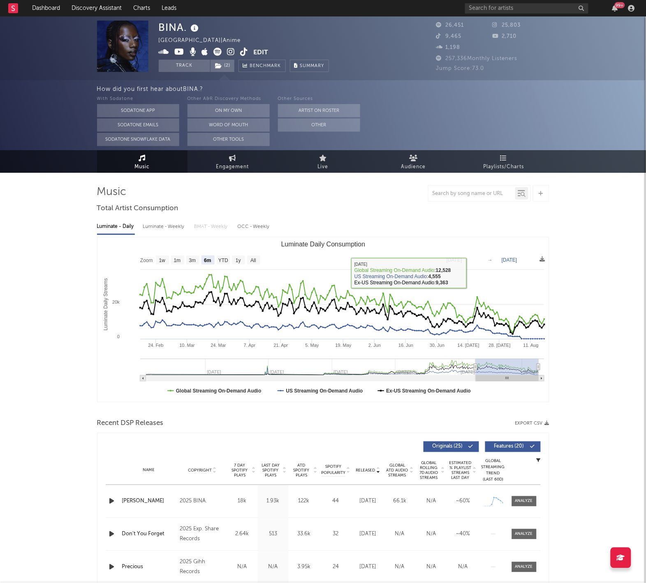
scroll to position [0, 0]
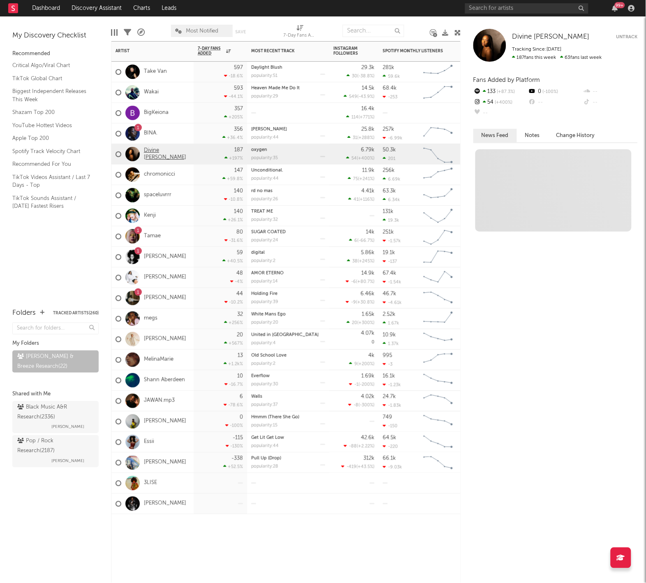
click at [155, 153] on link "Divine [PERSON_NAME]" at bounding box center [167, 154] width 46 height 14
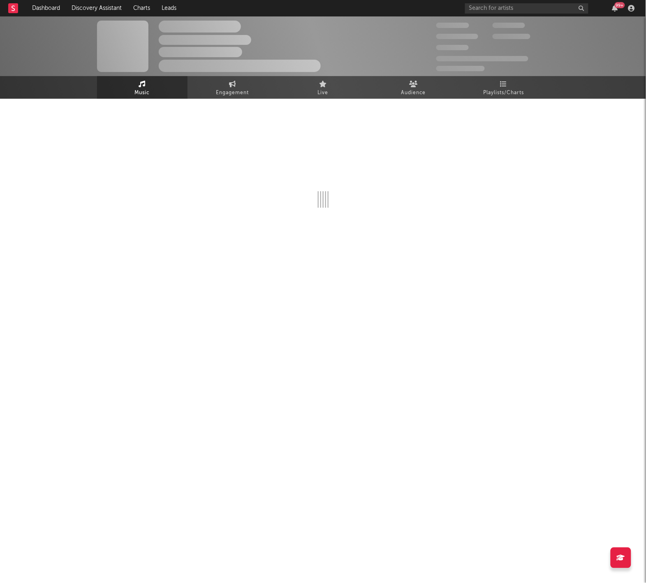
select select "6m"
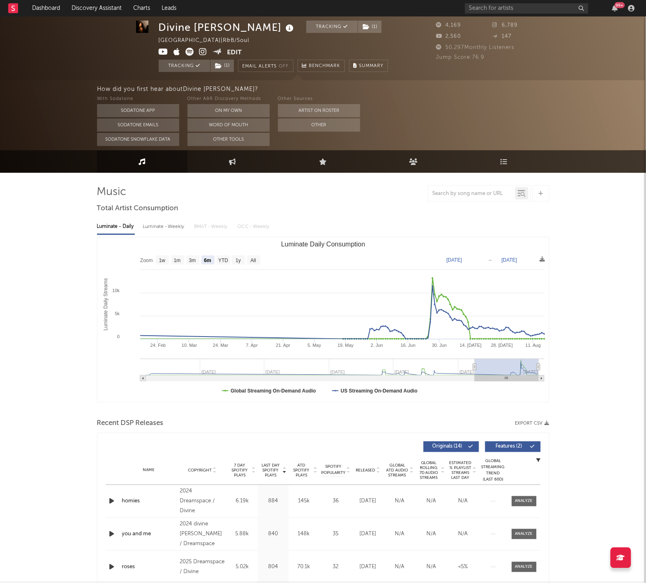
scroll to position [29, 0]
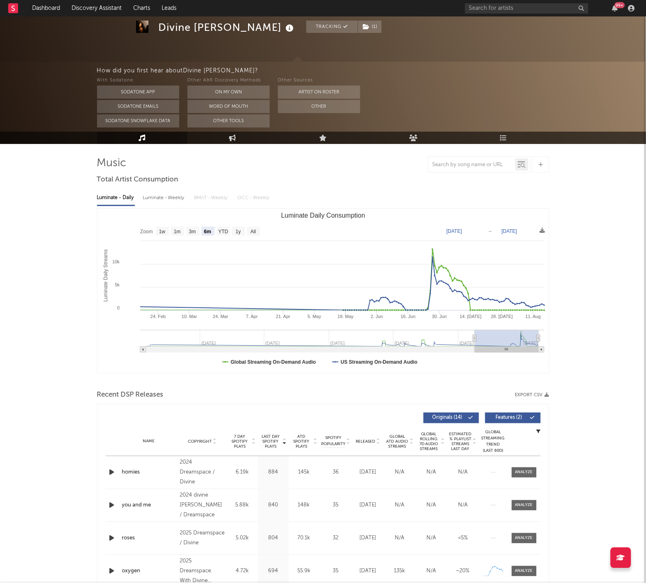
click at [364, 439] on span "Released" at bounding box center [365, 441] width 19 height 5
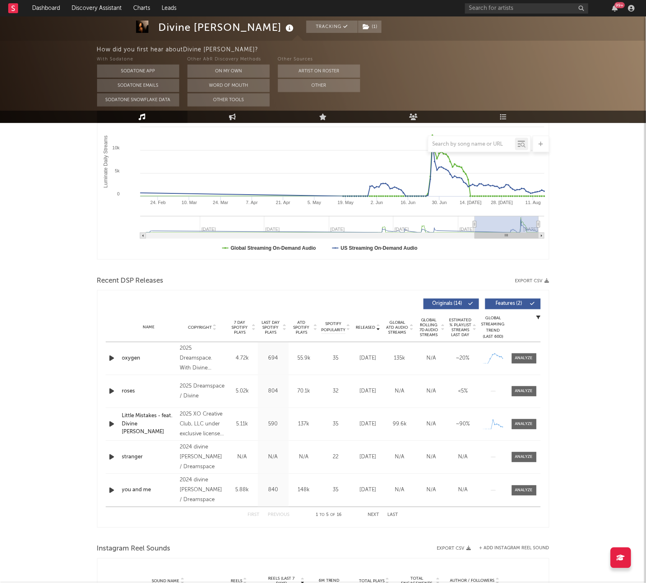
scroll to position [152, 0]
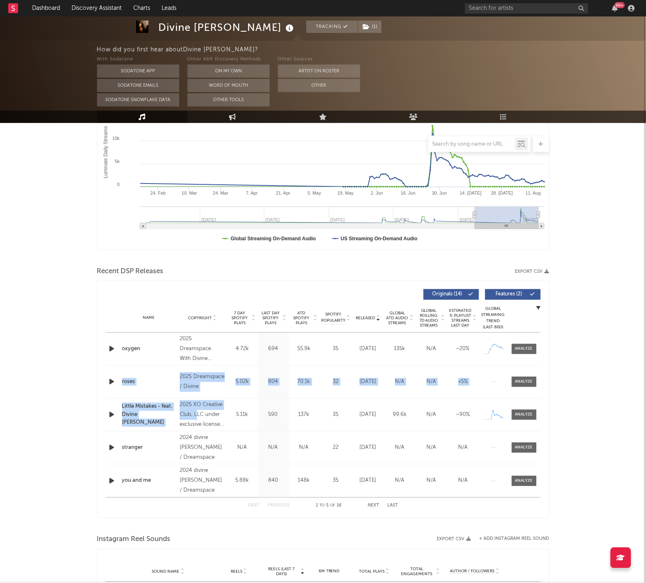
drag, startPoint x: 196, startPoint y: 413, endPoint x: 144, endPoint y: 372, distance: 65.9
click at [144, 372] on div "Name oxygen Copyright 2025 Dreamspace. With Divine Lightbody. Label Dreamspace …" at bounding box center [323, 415] width 435 height 164
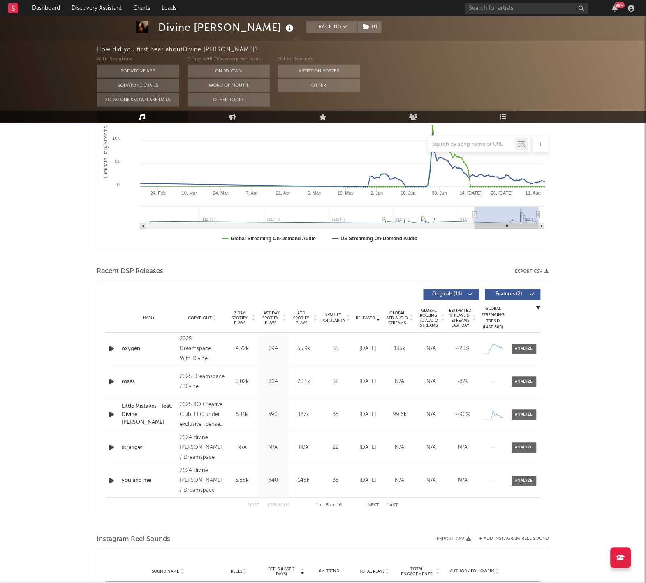
click at [69, 359] on div "Divine Lightbody Tracking ( 1 ) Canada | R&B/Soul Edit Tracking ( 1 ) Email Ale…" at bounding box center [323, 423] width 646 height 1118
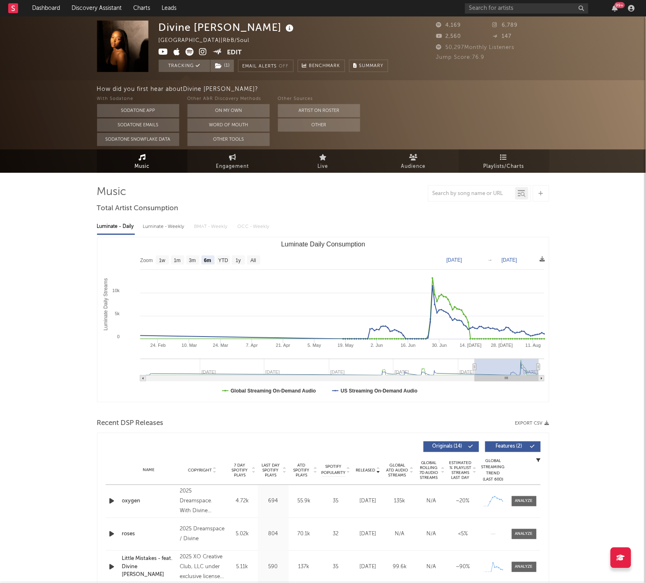
scroll to position [0, 0]
click at [520, 172] on div "Divine Lightbody Canada | R&B/Soul Edit Tracking ( 1 ) Email Alerts Off Benchma…" at bounding box center [323, 575] width 646 height 1118
click at [519, 160] on link "Playlists/Charts" at bounding box center [504, 161] width 90 height 23
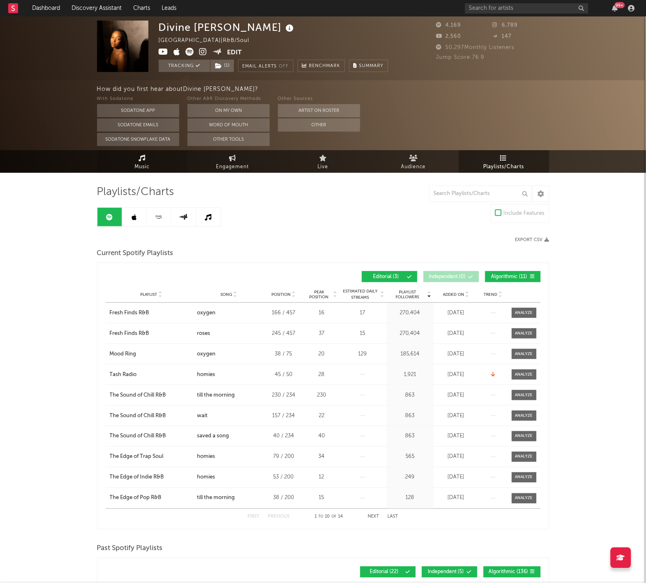
click at [144, 161] on link "Music" at bounding box center [142, 161] width 90 height 23
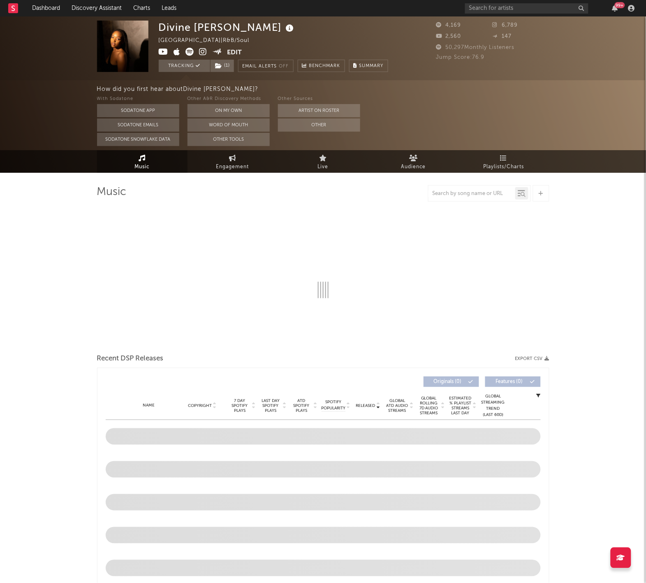
select select "6m"
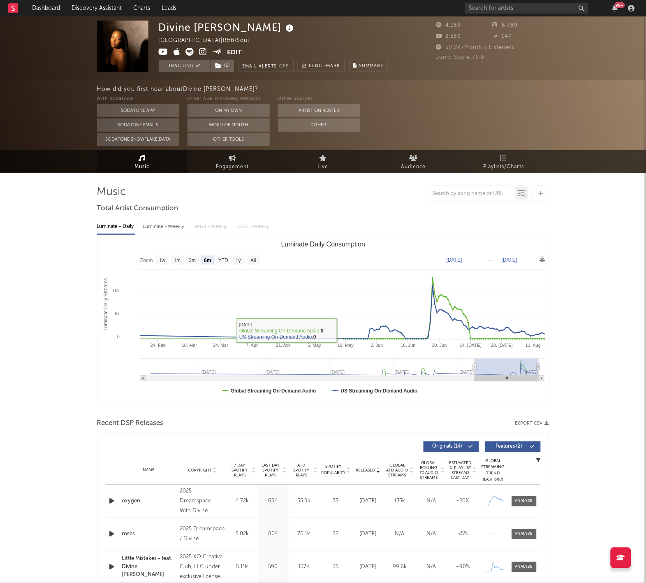
click at [148, 227] on div "Luminate - Weekly" at bounding box center [164, 227] width 43 height 14
select select "6m"
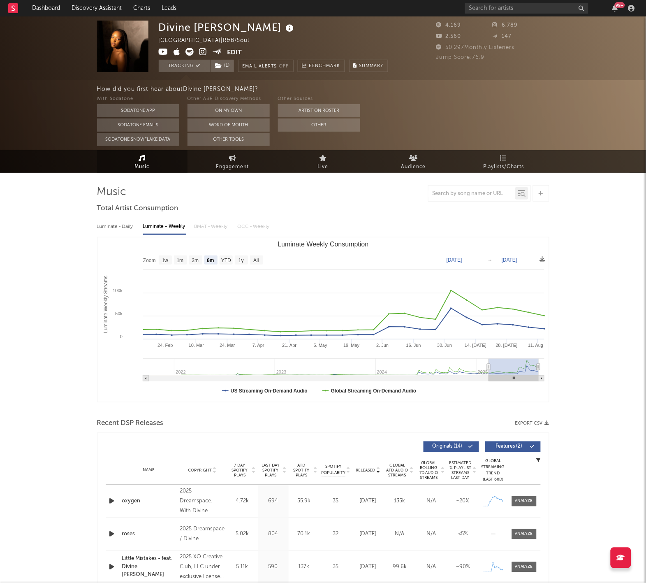
click at [34, 232] on div "Divine Lightbody Canada | R&B/Soul Edit Tracking ( 1 ) Email Alerts Off Benchma…" at bounding box center [323, 575] width 646 height 1118
click at [65, 494] on div "Divine Lightbody Canada | R&B/Soul Edit Tracking ( 1 ) Email Alerts Off Benchma…" at bounding box center [323, 575] width 646 height 1118
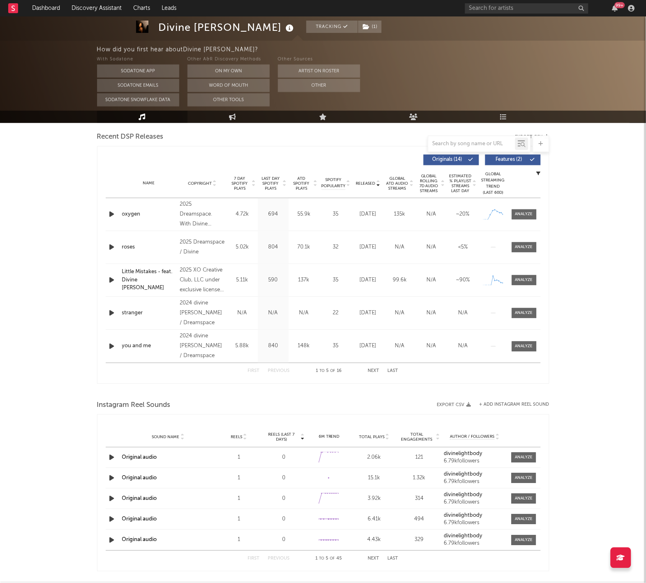
scroll to position [127, 0]
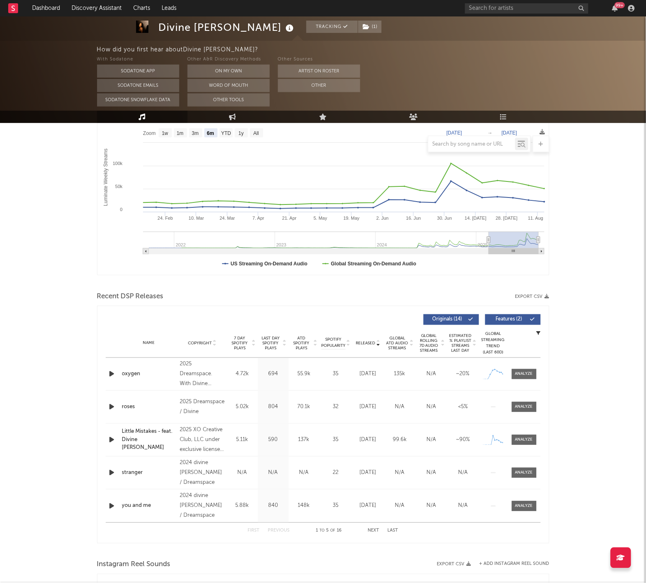
click at [13, 7] on rect at bounding box center [13, 8] width 10 height 10
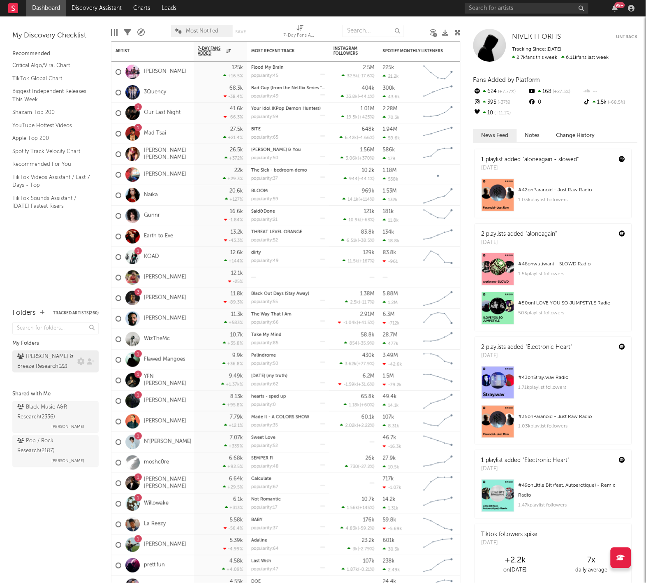
click at [41, 360] on div "Harry & Breeze Research ( 22 )" at bounding box center [46, 362] width 58 height 20
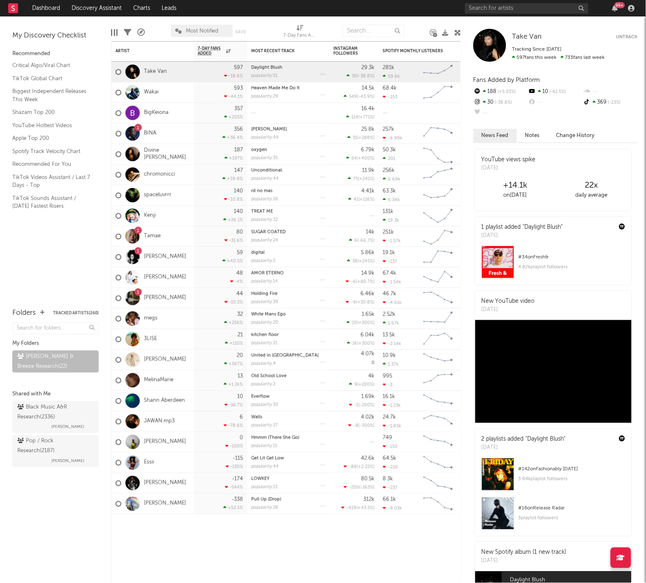
click at [86, 253] on div "My Discovery Checklist Recommended Critical Algo/Viral Chart TikTok Global Char…" at bounding box center [55, 157] width 111 height 283
click at [155, 174] on link "chromonicci" at bounding box center [159, 174] width 31 height 7
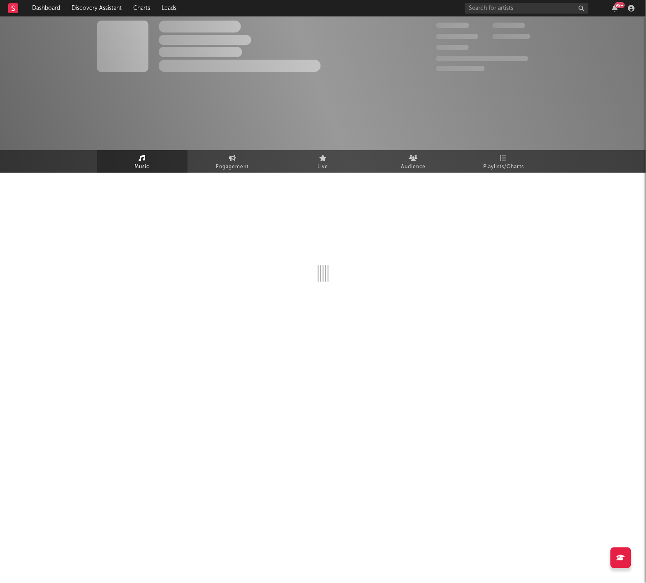
select select "6m"
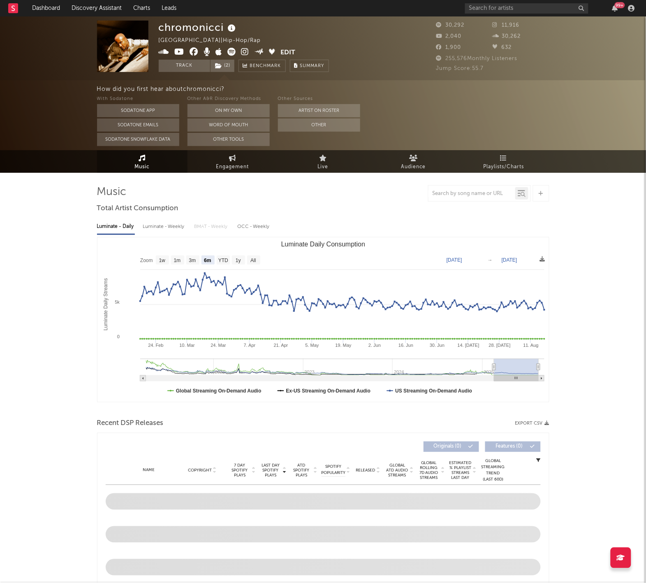
click at [146, 230] on div "Luminate - Weekly" at bounding box center [164, 227] width 43 height 14
select select "6m"
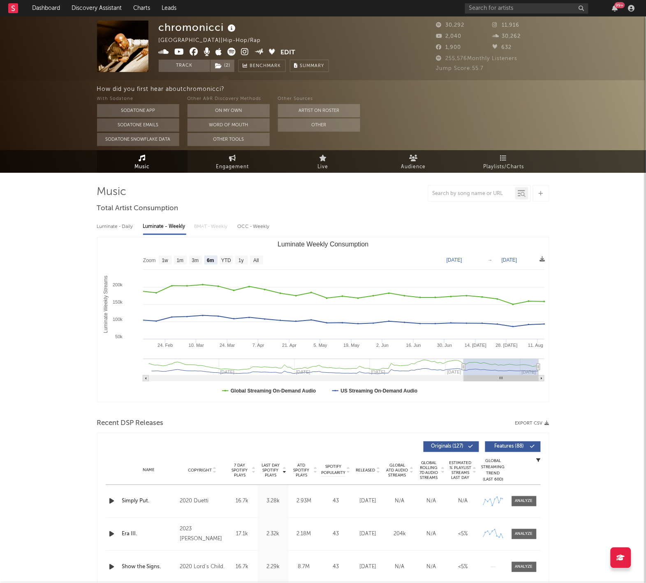
click at [117, 229] on div "Luminate - Daily" at bounding box center [116, 227] width 38 height 14
select select "6m"
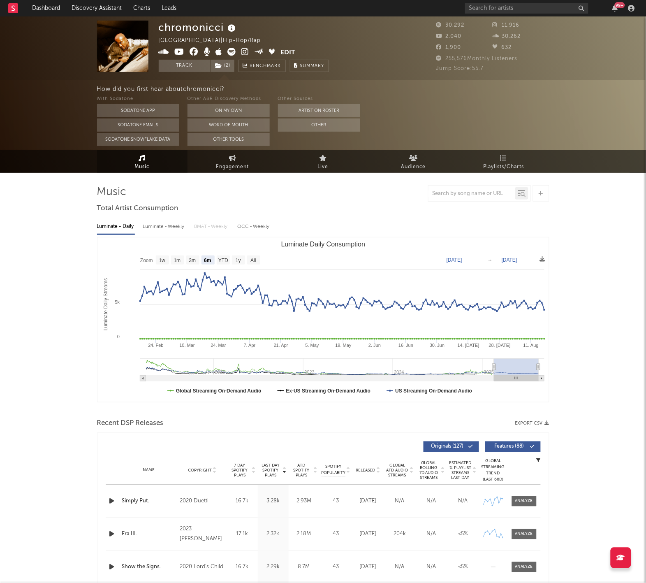
click at [168, 234] on div "Luminate - Daily Luminate - Weekly BMAT - Weekly OCC - Weekly Zoom 1w 1m 3m 6m …" at bounding box center [323, 309] width 452 height 189
click at [151, 221] on div "Luminate - Weekly" at bounding box center [164, 227] width 43 height 14
select select "6m"
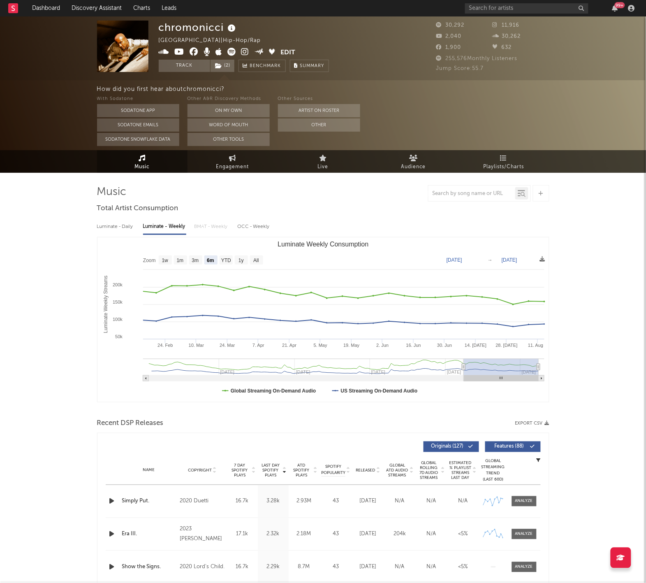
click at [131, 220] on div "Luminate - Daily" at bounding box center [116, 227] width 38 height 14
select select "6m"
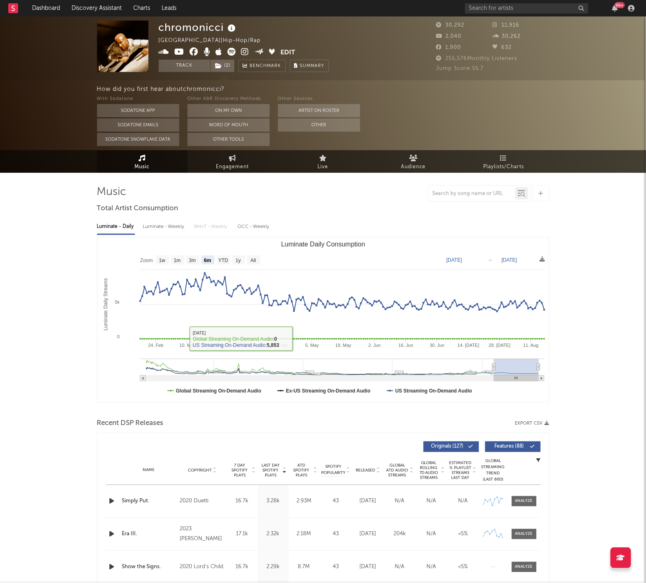
click at [366, 474] on div "Name Copyright Label Album Names Composer Names 7 Day Spotify Plays Last Day Sp…" at bounding box center [323, 470] width 435 height 29
click at [366, 464] on div "Name Copyright Label Album Names Composer Names 7 Day Spotify Plays Last Day Sp…" at bounding box center [323, 470] width 435 height 29
click at [365, 474] on div "Name Copyright Label Album Names Composer Names 7 Day Spotify Plays Last Day Sp…" at bounding box center [323, 470] width 435 height 29
click at [365, 456] on div "Name Copyright Label Album Names Composer Names 7 Day Spotify Plays Last Day Sp…" at bounding box center [323, 470] width 435 height 29
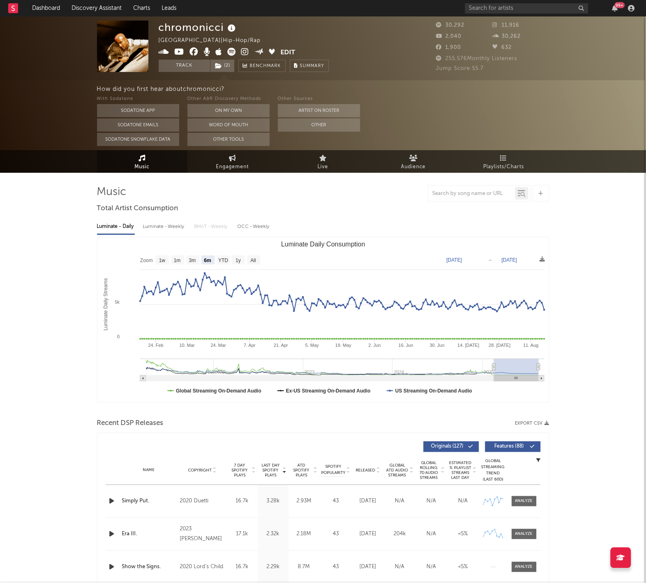
click at [362, 475] on div "Name Copyright Label Album Names Composer Names 7 Day Spotify Plays Last Day Sp…" at bounding box center [323, 470] width 435 height 29
click at [362, 468] on span "Released" at bounding box center [365, 470] width 19 height 5
click at [518, 506] on div "Name Trust Issues Copyright 2025 cupidonmusic Label cupidonmusic Album Names Tr…" at bounding box center [323, 501] width 435 height 32
click at [519, 500] on div at bounding box center [524, 501] width 18 height 6
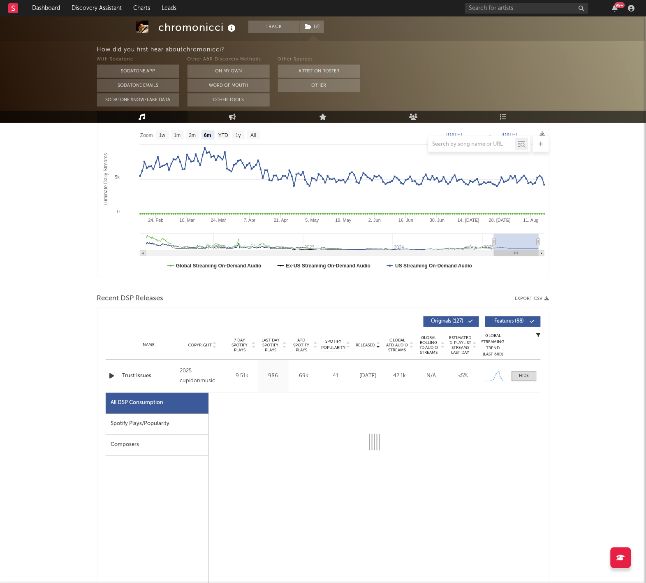
select select "1w"
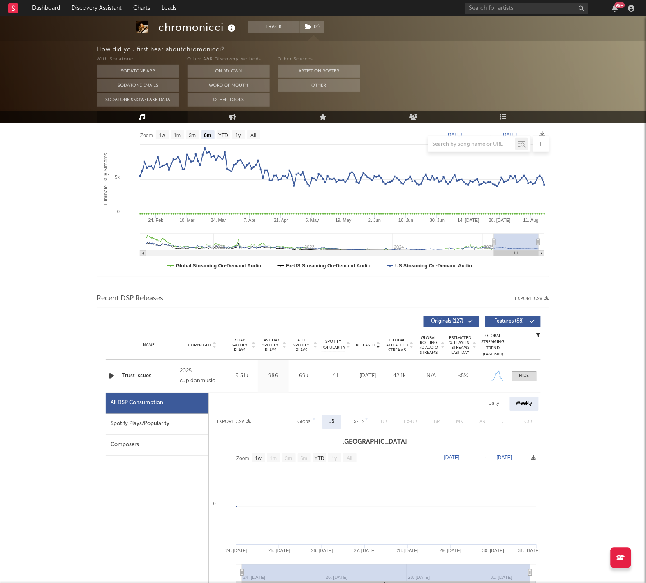
scroll to position [125, 0]
click at [495, 401] on div "Daily" at bounding box center [493, 403] width 23 height 14
select select "1w"
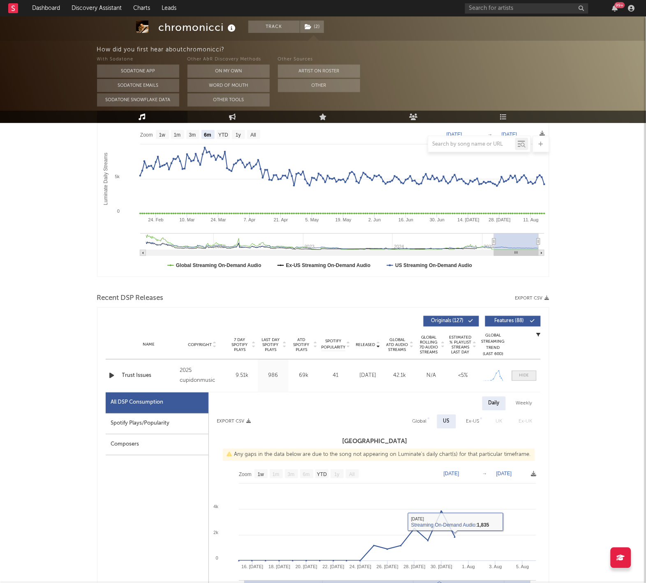
click at [531, 372] on span at bounding box center [524, 375] width 25 height 10
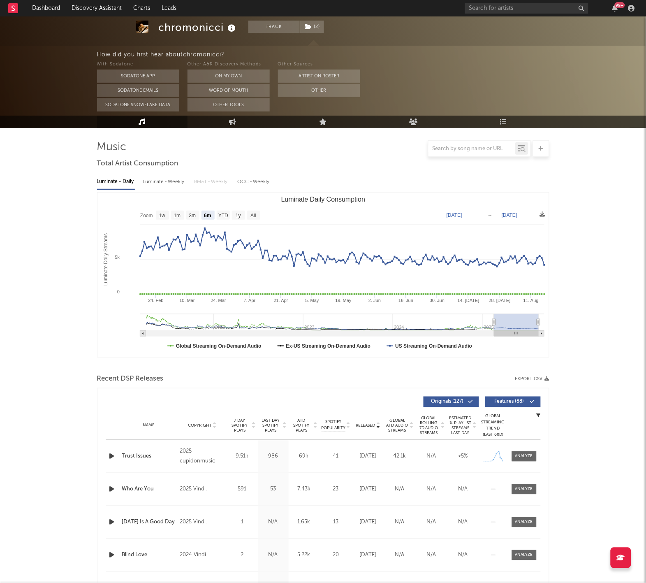
scroll to position [160, 0]
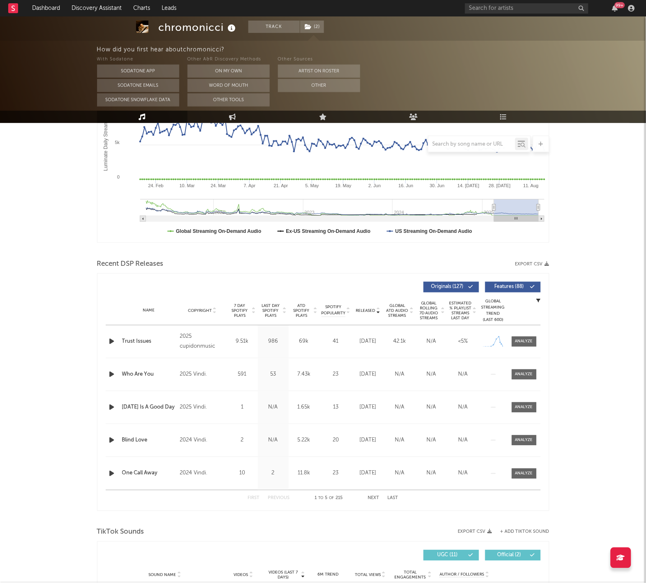
click at [104, 336] on div "Released Copyright 7 Day Spotify Plays Last Day Spotify Plays ATD Spotify Plays…" at bounding box center [323, 392] width 452 height 238
click at [112, 340] on icon "button" at bounding box center [112, 341] width 9 height 10
click at [112, 340] on icon "button" at bounding box center [112, 341] width 8 height 10
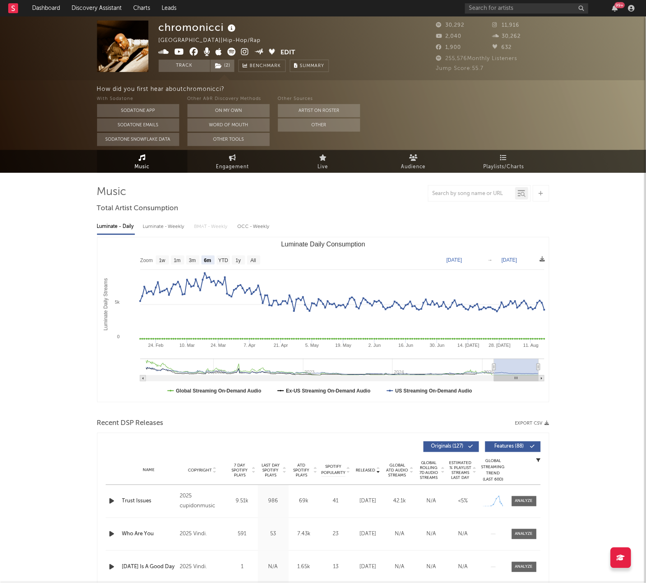
scroll to position [0, 0]
click at [148, 226] on div "Luminate - Weekly" at bounding box center [164, 227] width 43 height 14
select select "6m"
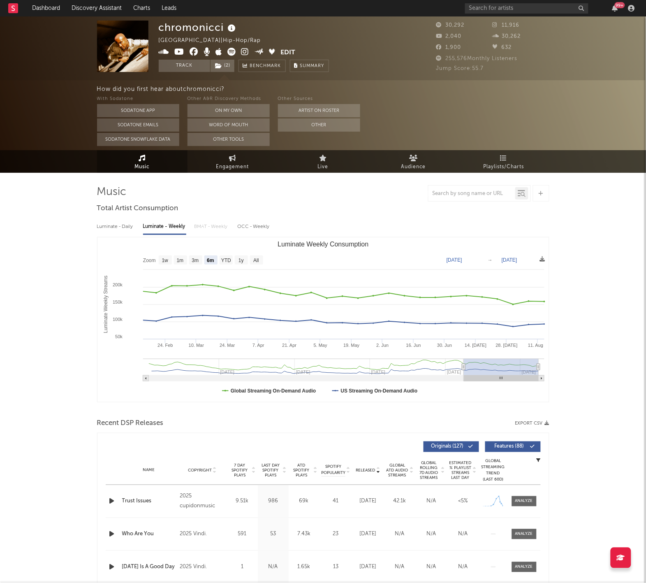
click at [114, 224] on div "Luminate - Daily" at bounding box center [116, 227] width 38 height 14
select select "6m"
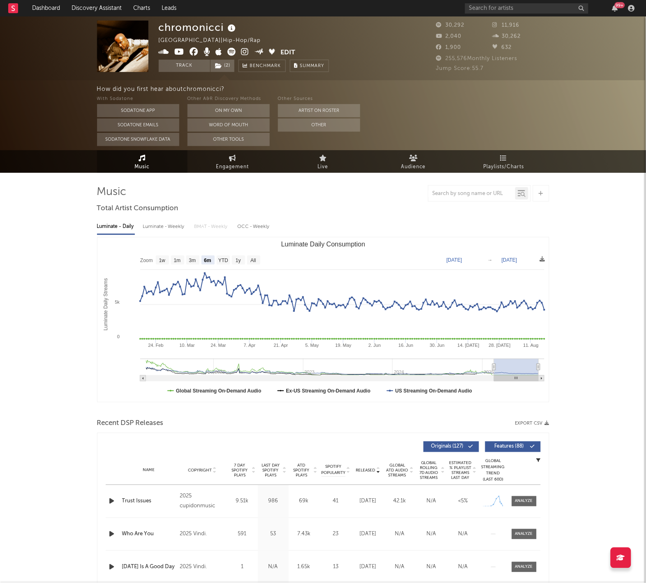
click at [500, 169] on span "Playlists/Charts" at bounding box center [504, 167] width 41 height 10
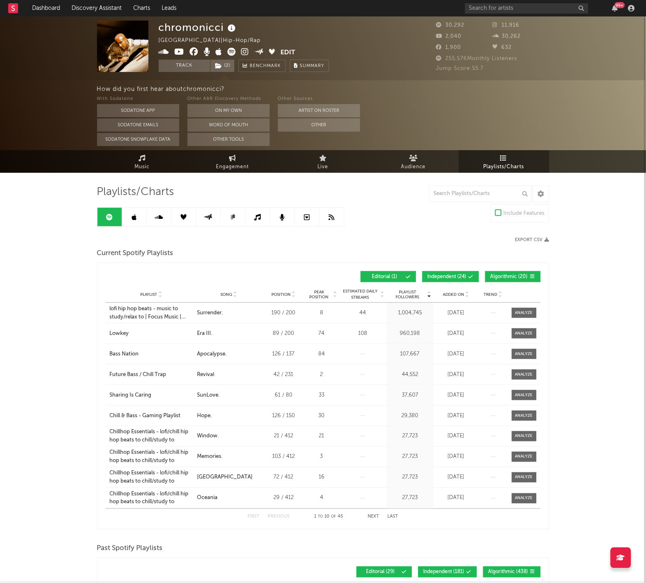
click at [12, 7] on rect at bounding box center [13, 8] width 10 height 10
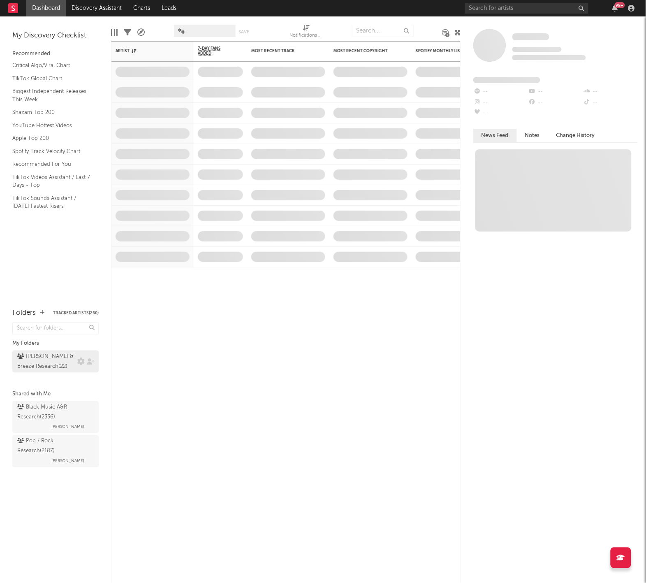
click at [67, 353] on div "Harry & Breeze Research ( 22 )" at bounding box center [46, 362] width 58 height 20
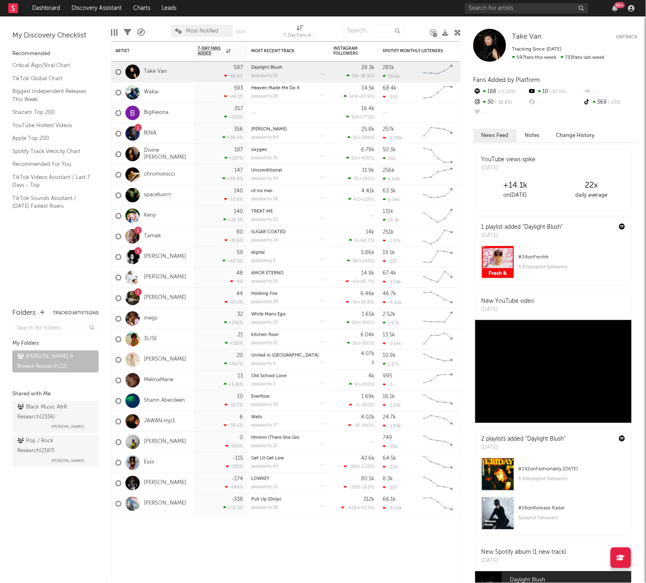
click at [83, 218] on div "My Discovery Checklist Recommended Critical Algo/Viral Chart TikTok Global Char…" at bounding box center [55, 157] width 111 height 283
click at [149, 217] on link "Kenji" at bounding box center [150, 215] width 12 height 7
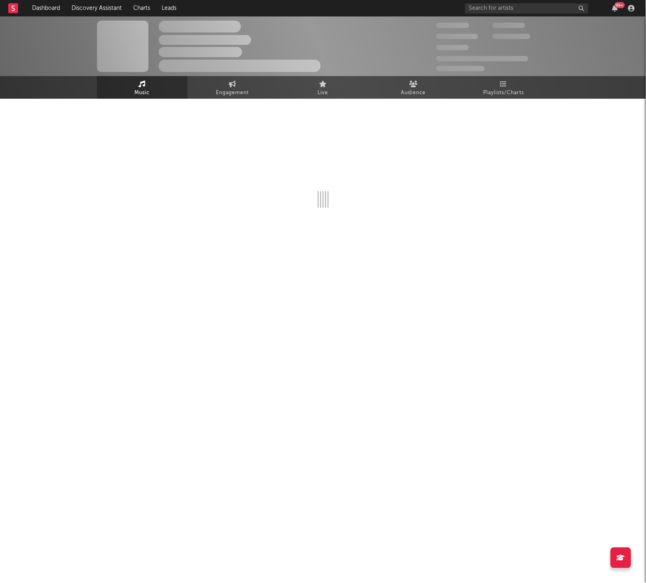
select select "6m"
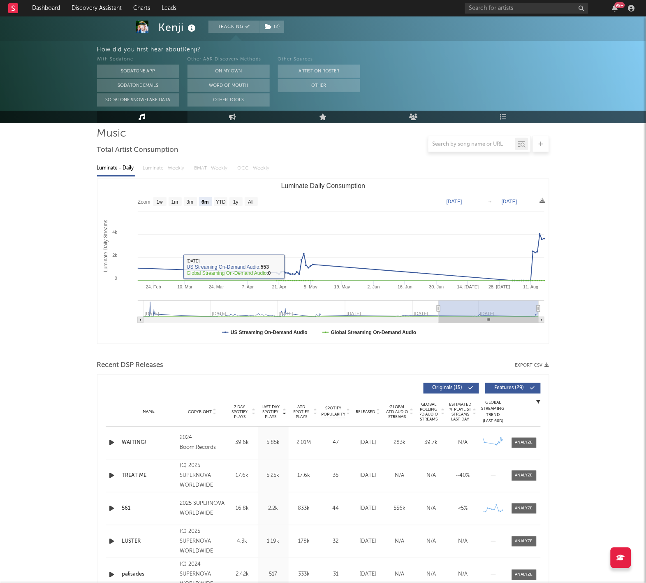
scroll to position [62, 0]
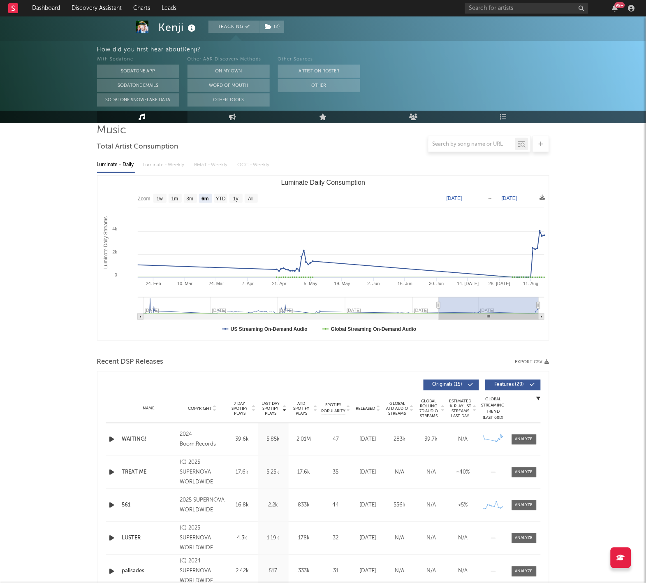
click at [369, 406] on span "Released" at bounding box center [365, 408] width 19 height 5
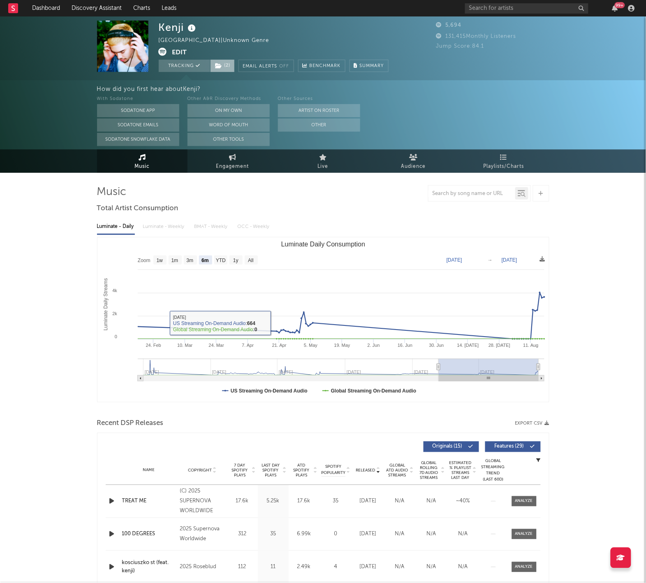
scroll to position [0, 0]
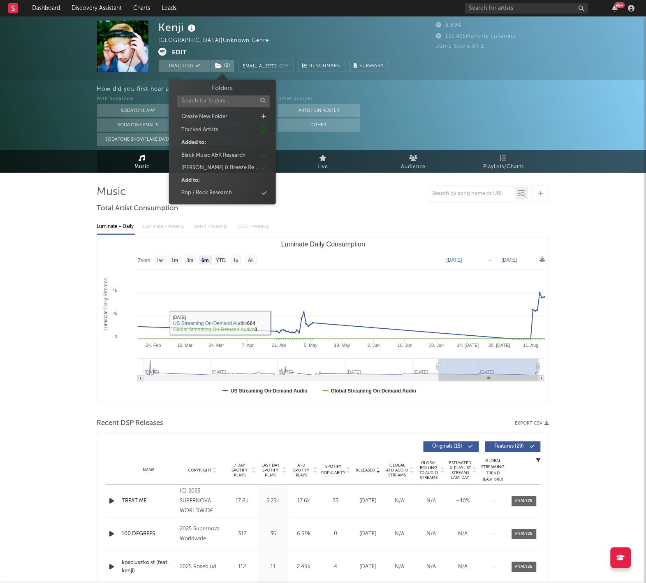
drag, startPoint x: 220, startPoint y: 63, endPoint x: 274, endPoint y: 107, distance: 69.9
click at [220, 63] on icon at bounding box center [218, 66] width 7 height 6
click at [244, 148] on div "Folders Create New Folder Tracked Artists Added to: Black Music A&R Research Ha…" at bounding box center [222, 141] width 95 height 114
click at [252, 156] on div "Black Music A&R Research" at bounding box center [222, 155] width 95 height 11
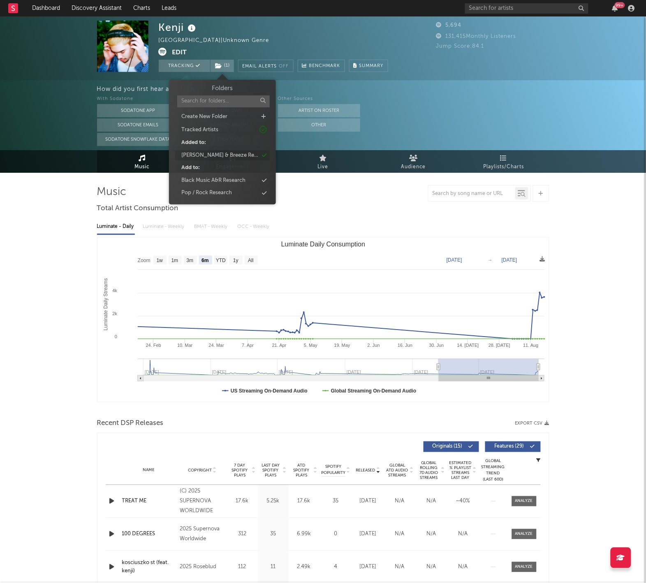
click at [245, 153] on div "[PERSON_NAME] & Breeze Research" at bounding box center [222, 155] width 95 height 11
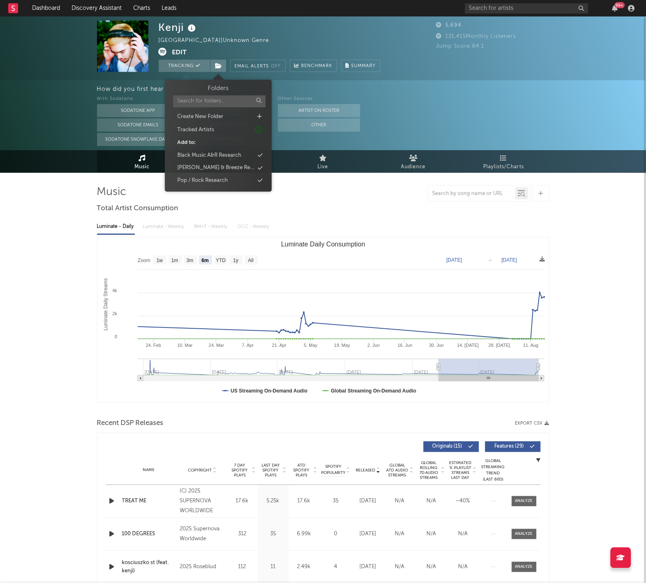
click at [65, 282] on div "Kenji United States | Unknown Genre Edit Tracking Email Alerts Off Benchmark Su…" at bounding box center [323, 514] width 646 height 996
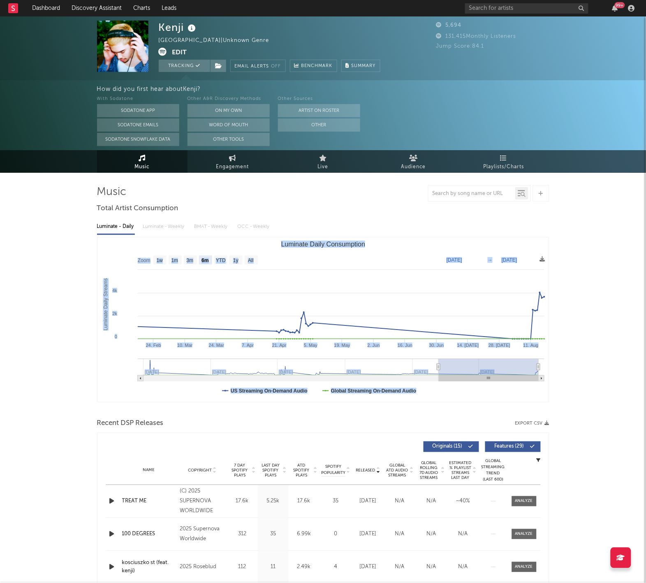
click at [14, 404] on div "Kenji United States | Unknown Genre Edit Tracking Email Alerts Off Benchmark Su…" at bounding box center [323, 514] width 646 height 996
click at [17, 9] on rect at bounding box center [13, 8] width 10 height 10
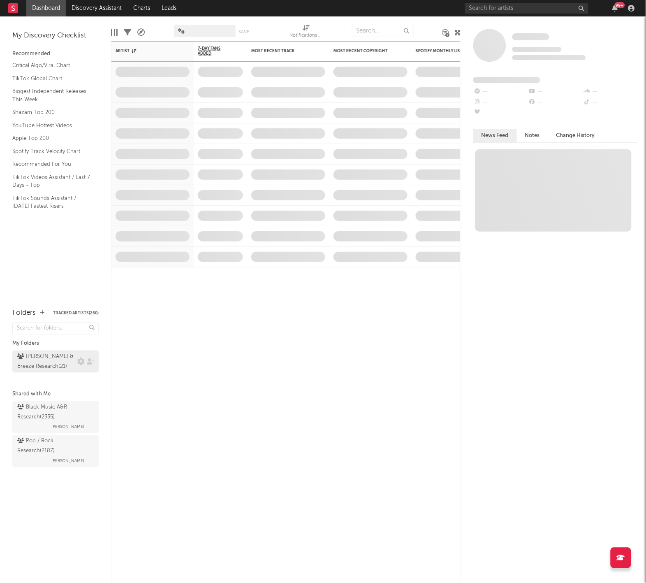
click at [62, 358] on div "Harry & Breeze Research ( 21 )" at bounding box center [46, 362] width 58 height 20
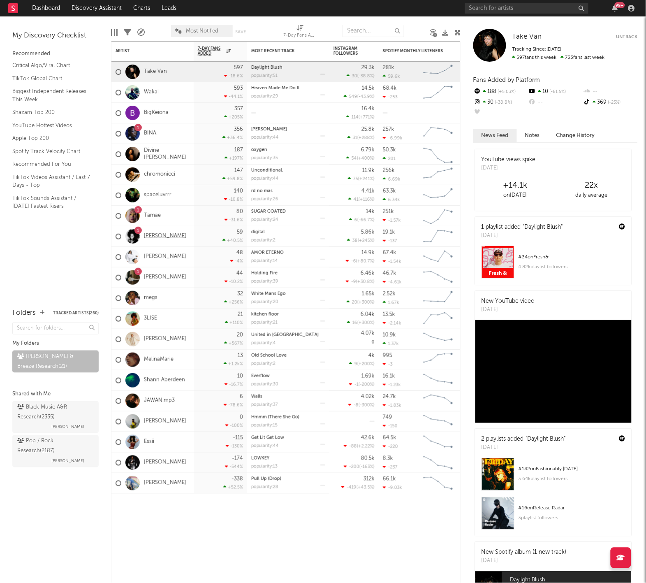
drag, startPoint x: 74, startPoint y: 240, endPoint x: 168, endPoint y: 232, distance: 94.9
click at [74, 240] on div "My Discovery Checklist Recommended Critical Algo/Viral Chart TikTok Global Char…" at bounding box center [55, 157] width 111 height 283
click at [153, 235] on link "[PERSON_NAME]" at bounding box center [165, 236] width 42 height 7
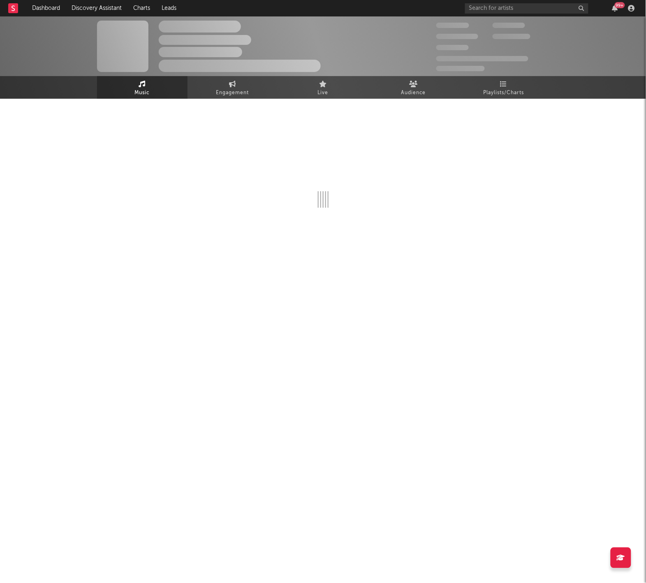
select select "6m"
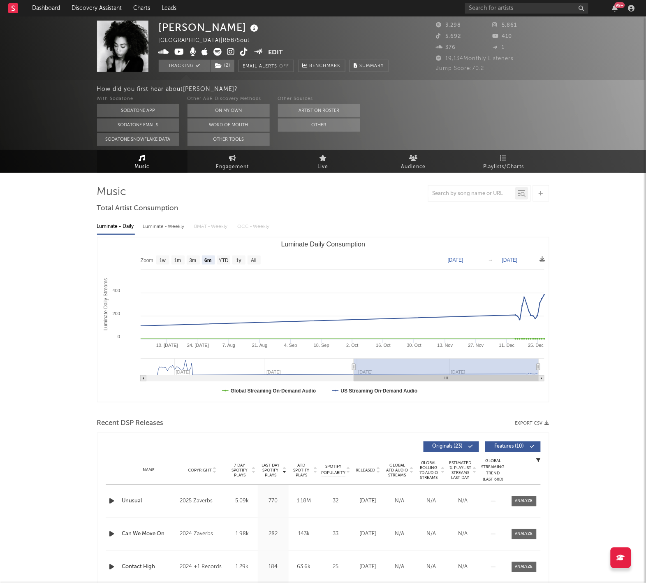
click at [84, 314] on div "Phoenix James United States | R&B/Soul Edit Tracking ( 2 ) Email Alerts Off Ben…" at bounding box center [323, 575] width 646 height 1118
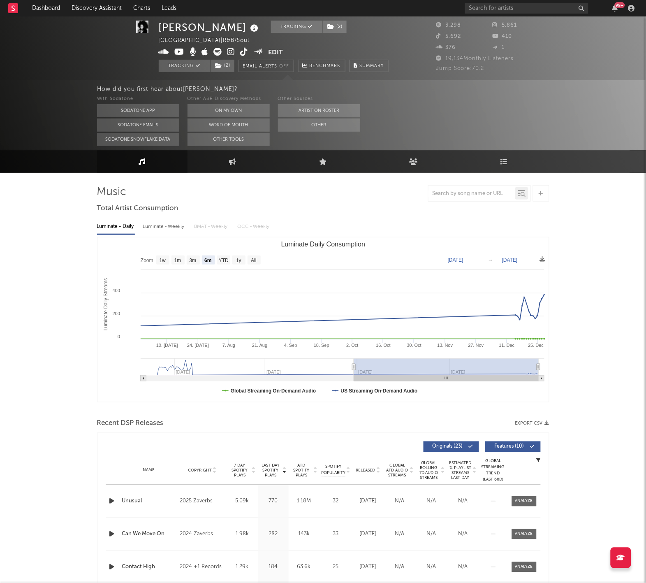
scroll to position [136, 0]
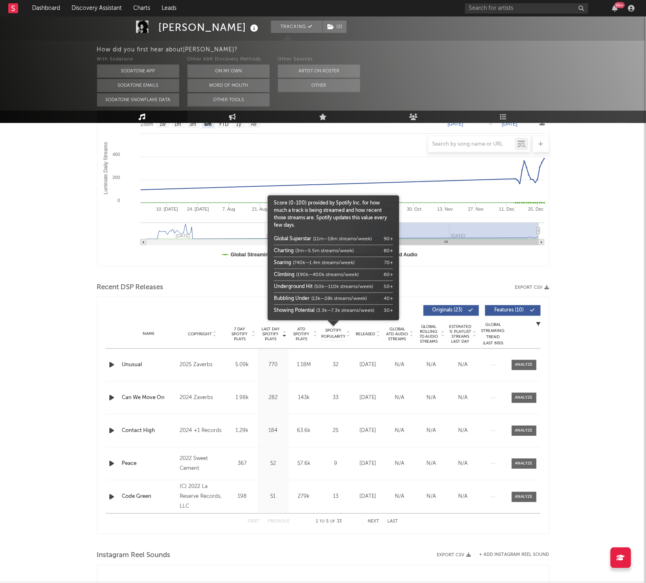
click at [377, 331] on icon at bounding box center [378, 332] width 4 height 3
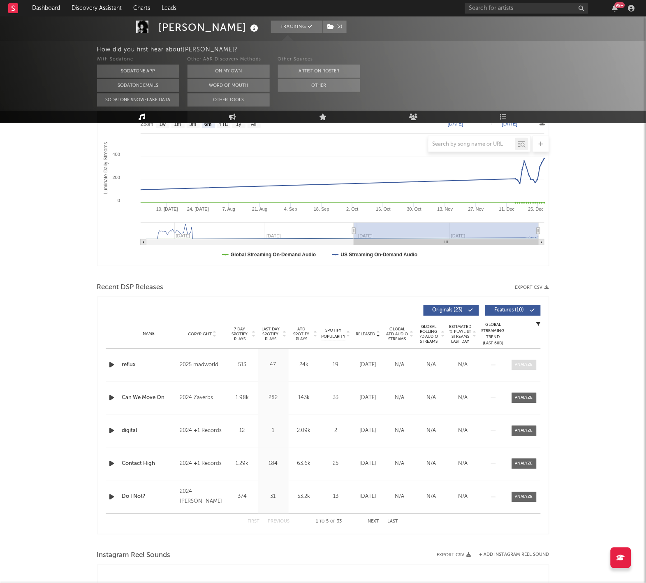
click at [516, 369] on span at bounding box center [524, 365] width 25 height 10
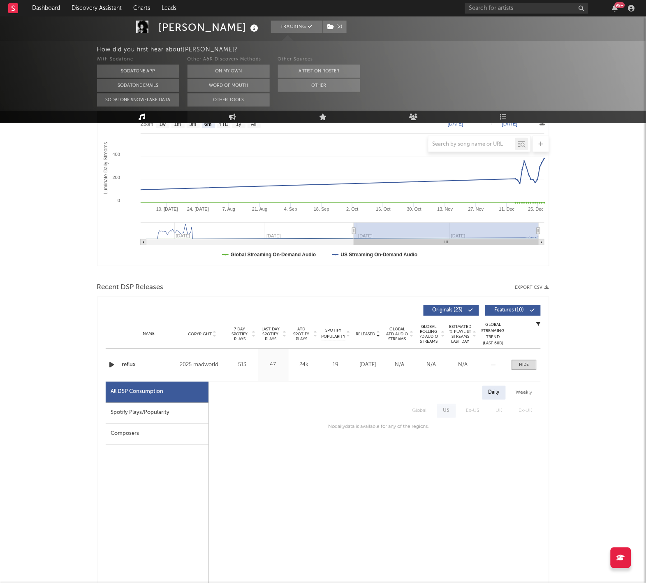
click at [535, 370] on div "Name reflux Copyright 2025 madworld Label madworld Album Names reflux Composer …" at bounding box center [323, 365] width 435 height 32
click at [530, 368] on span at bounding box center [524, 365] width 25 height 10
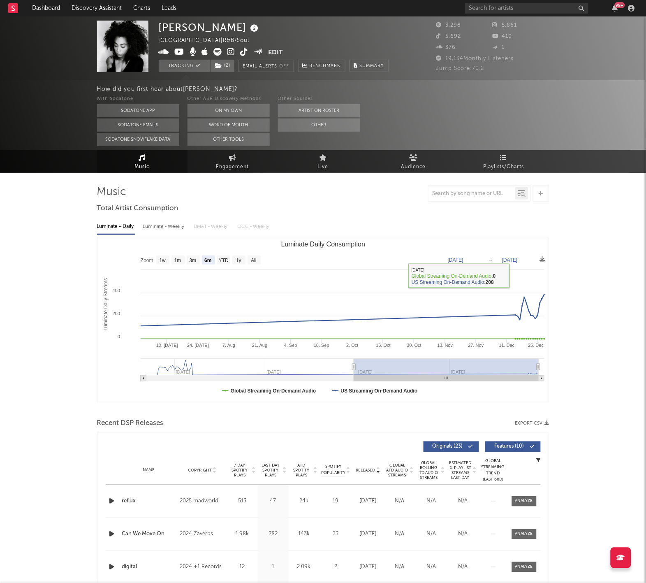
scroll to position [0, 0]
click at [550, 163] on div "Music Engagement Live Audience Playlists/Charts" at bounding box center [323, 161] width 646 height 23
click at [521, 156] on link "Playlists/Charts" at bounding box center [504, 161] width 90 height 23
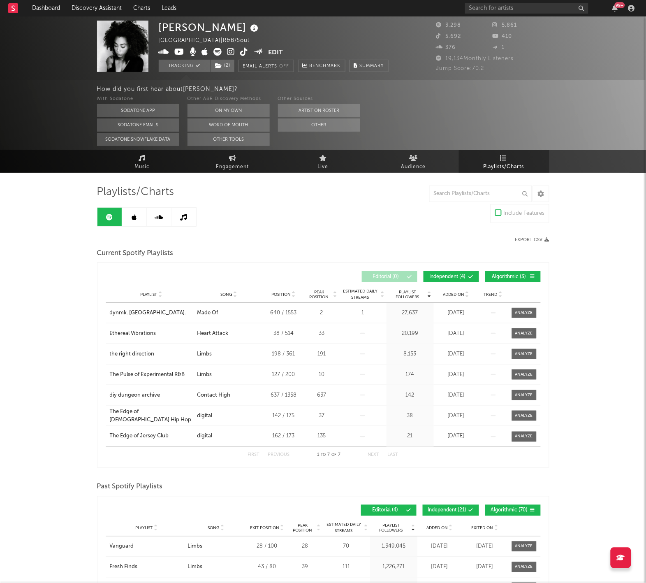
click at [132, 228] on div "Playlists/Charts Include Features Export CSV Current Spotify Playlists Playlist…" at bounding box center [323, 474] width 452 height 578
click at [133, 215] on icon at bounding box center [134, 217] width 5 height 7
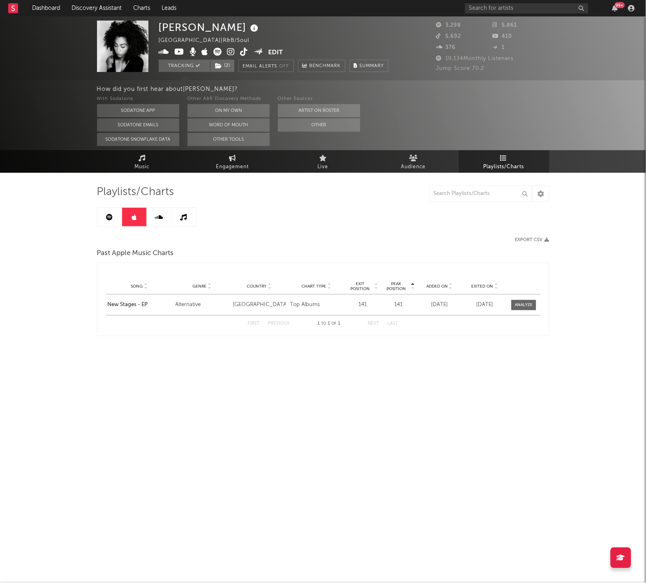
click at [116, 220] on link at bounding box center [109, 217] width 25 height 19
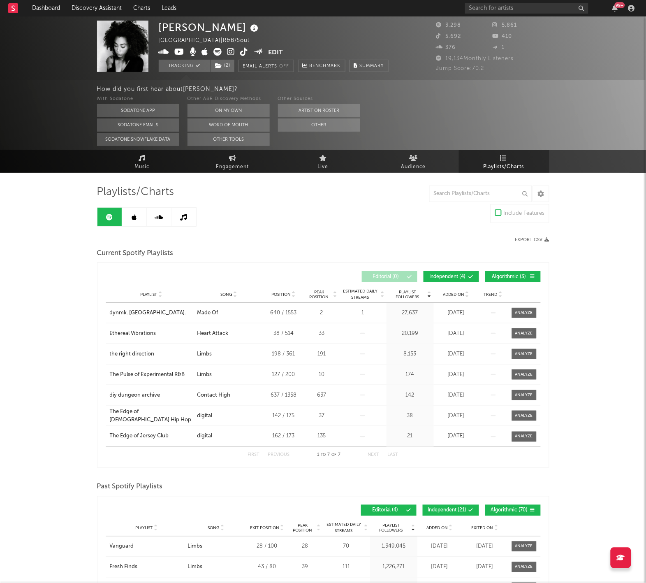
click at [79, 306] on div "Phoenix James United States | R&B/Soul Edit Tracking ( 2 ) Email Alerts Off Ben…" at bounding box center [323, 414] width 646 height 796
click at [14, 5] on rect at bounding box center [13, 8] width 10 height 10
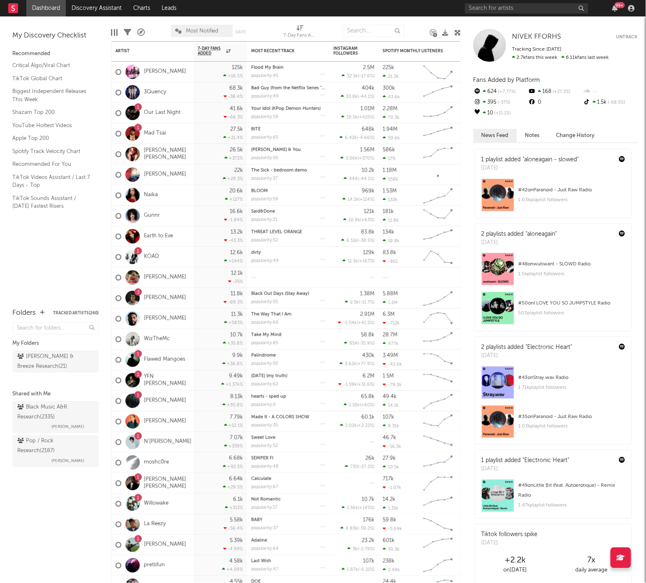
click at [74, 255] on div "My Discovery Checklist Recommended Critical Algo/Viral Chart TikTok Global Char…" at bounding box center [55, 157] width 111 height 283
click at [153, 256] on link "KOAD" at bounding box center [151, 256] width 15 height 7
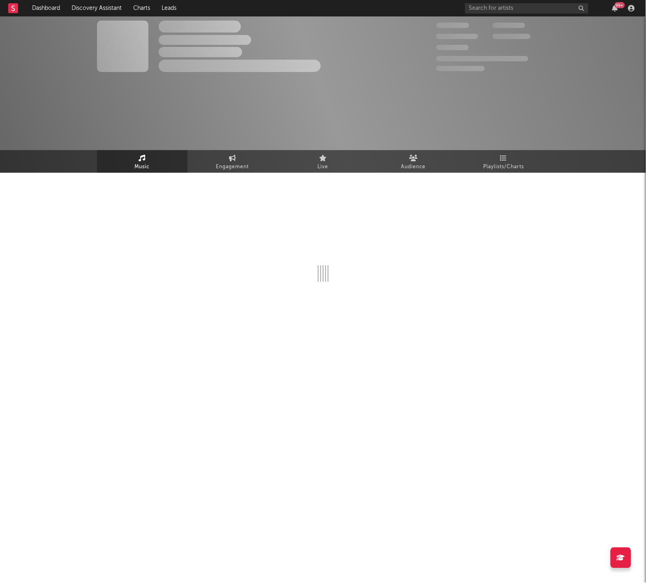
select select "6m"
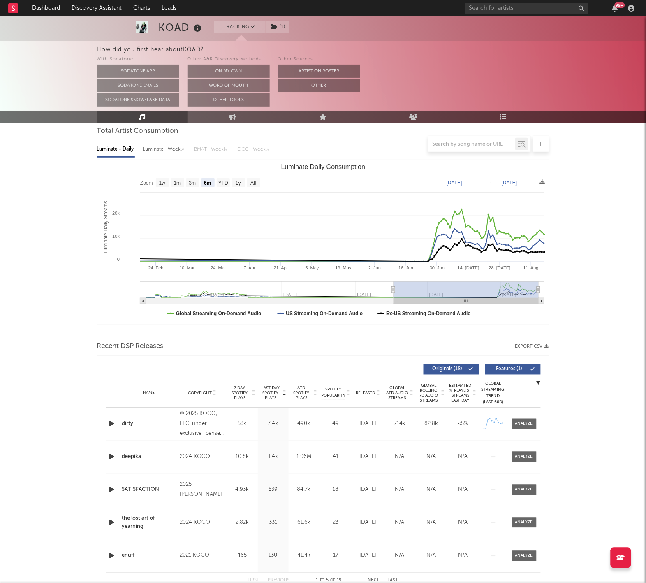
scroll to position [29, 0]
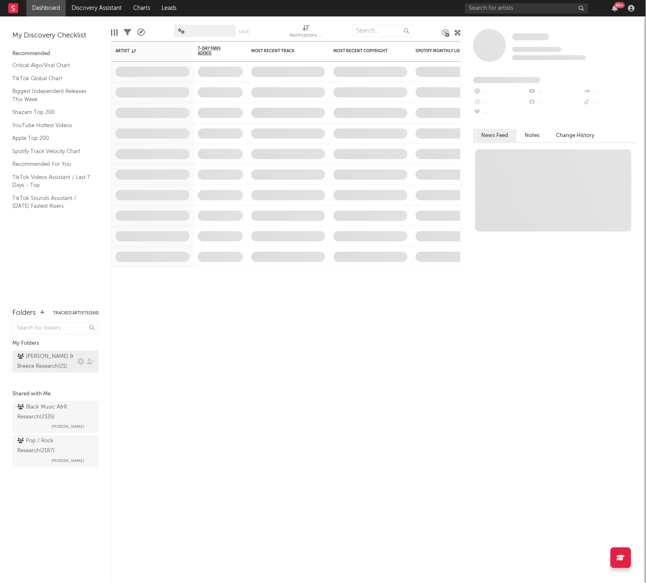
click at [49, 366] on div "Harry & Breeze Research ( 21 )" at bounding box center [46, 362] width 58 height 20
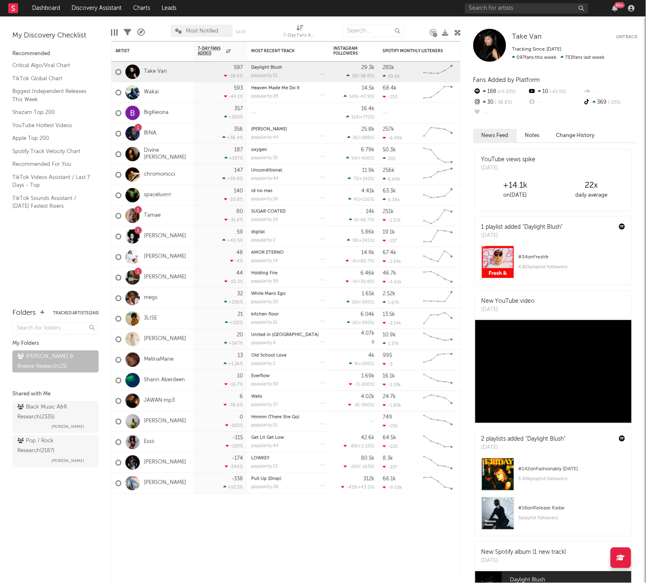
click at [77, 279] on div "My Discovery Checklist Recommended Critical Algo/Viral Chart TikTok Global Char…" at bounding box center [55, 157] width 111 height 283
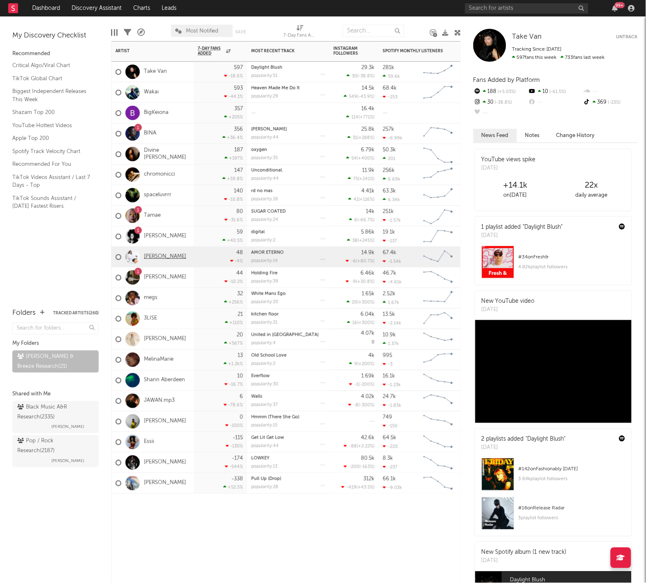
click at [161, 256] on link "Grace Sorensen" at bounding box center [165, 256] width 42 height 7
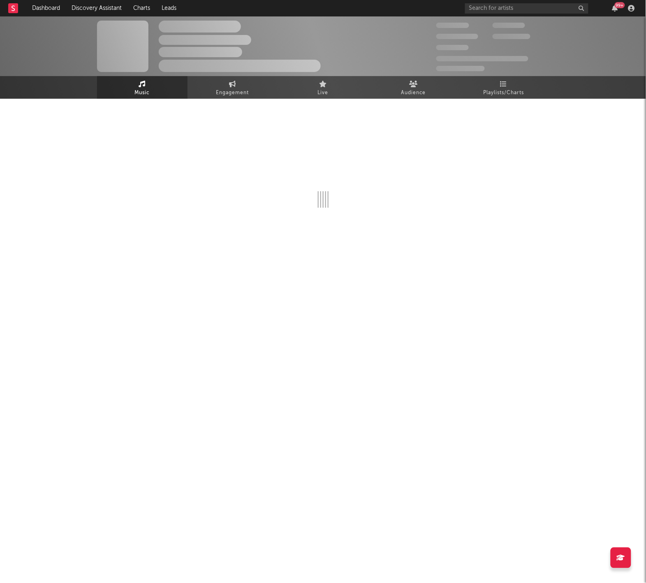
select select "6m"
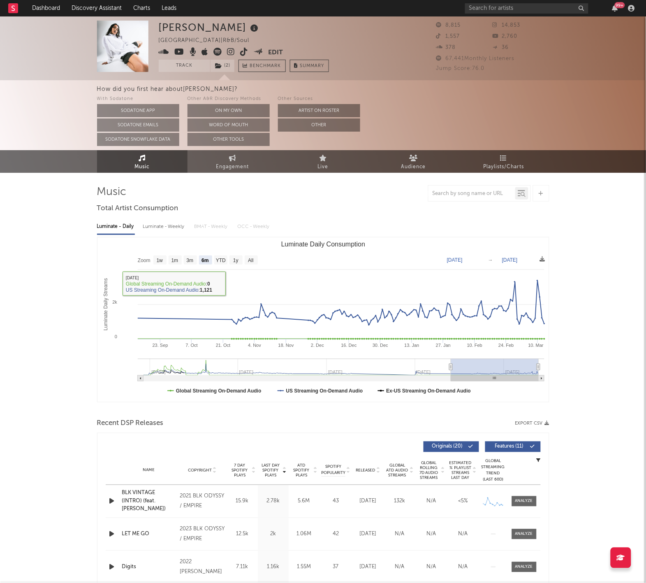
click at [164, 234] on div "Luminate - Daily Luminate - Weekly BMAT - Weekly OCC - Weekly Zoom 1w 1m 3m 6m …" at bounding box center [323, 309] width 452 height 189
click at [162, 224] on div "Luminate - Weekly" at bounding box center [164, 227] width 43 height 14
select select "6m"
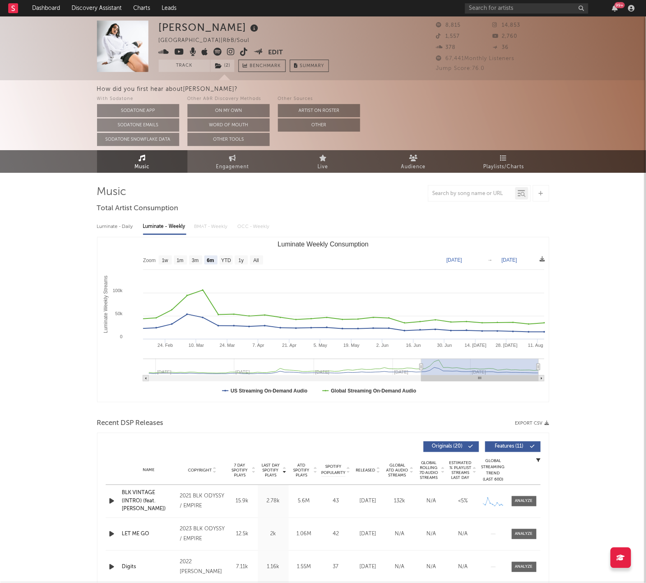
click at [134, 227] on div "Luminate - Daily" at bounding box center [116, 227] width 38 height 14
select select "6m"
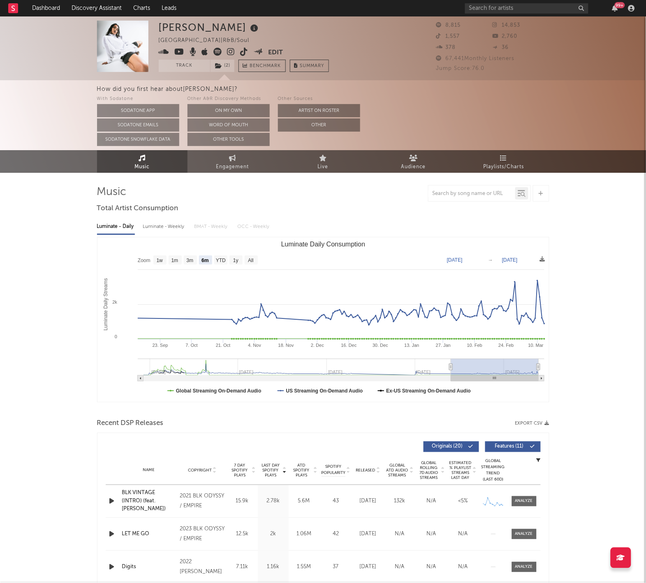
scroll to position [124, 0]
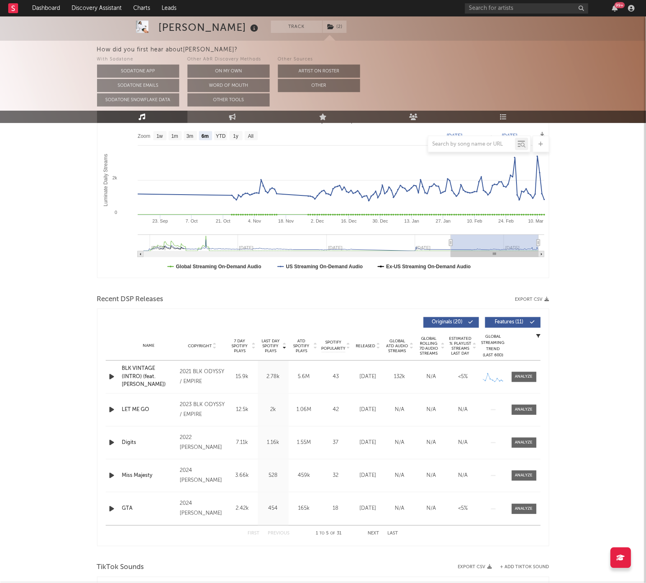
click at [361, 346] on span "Released" at bounding box center [365, 346] width 19 height 5
click at [529, 376] on div at bounding box center [524, 377] width 18 height 6
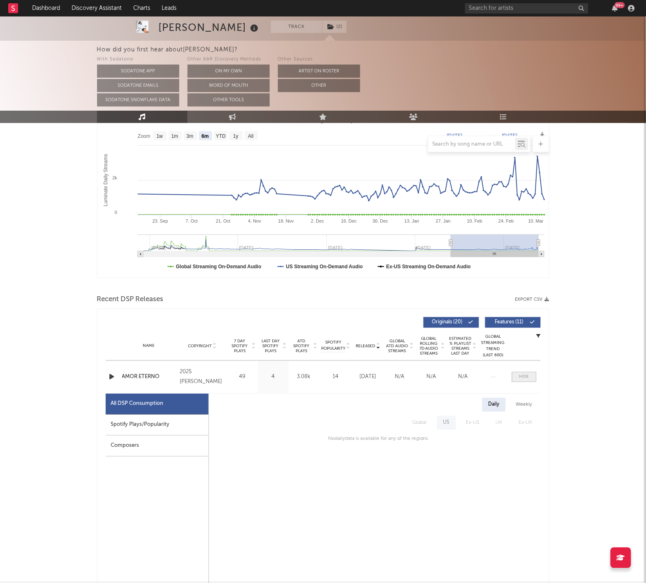
click at [529, 376] on div at bounding box center [524, 377] width 10 height 6
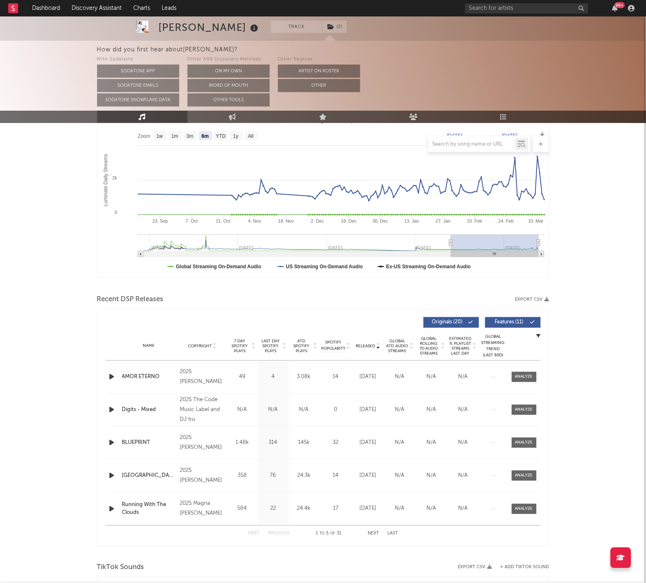
click at [519, 454] on div "Name BLUEPRINT Copyright 2025 Grace Sorensen Label Grace Sorensen Album Names B…" at bounding box center [323, 442] width 435 height 32
click at [519, 442] on div at bounding box center [524, 443] width 18 height 6
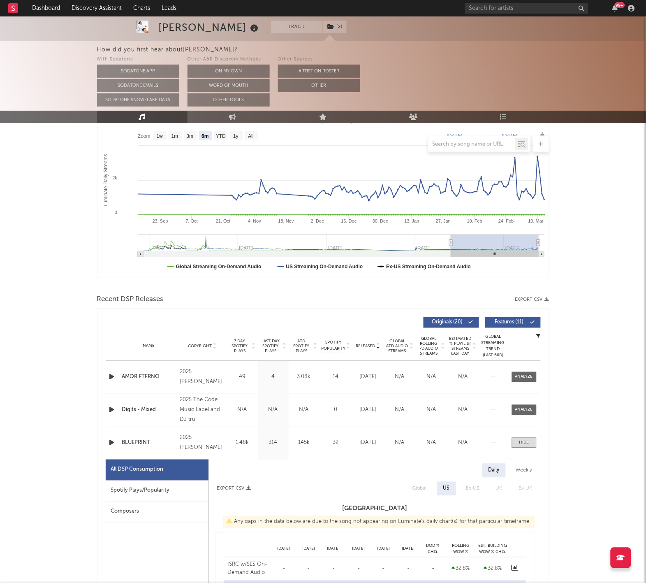
select select "1w"
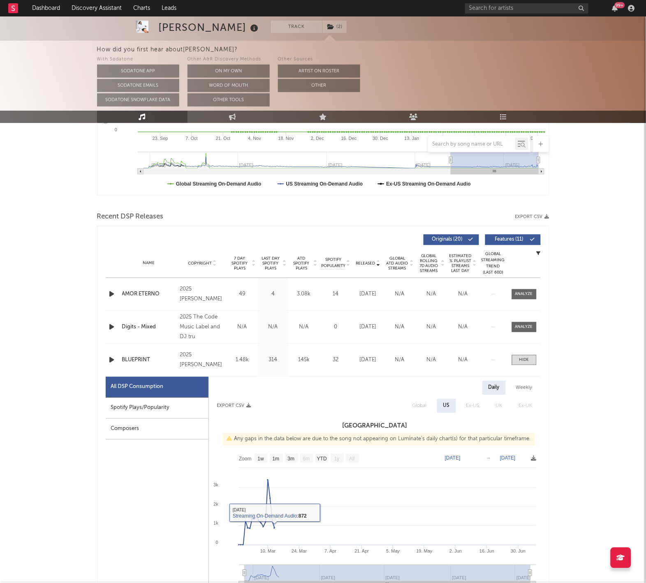
click at [528, 387] on div "Weekly" at bounding box center [524, 388] width 29 height 14
select select "1w"
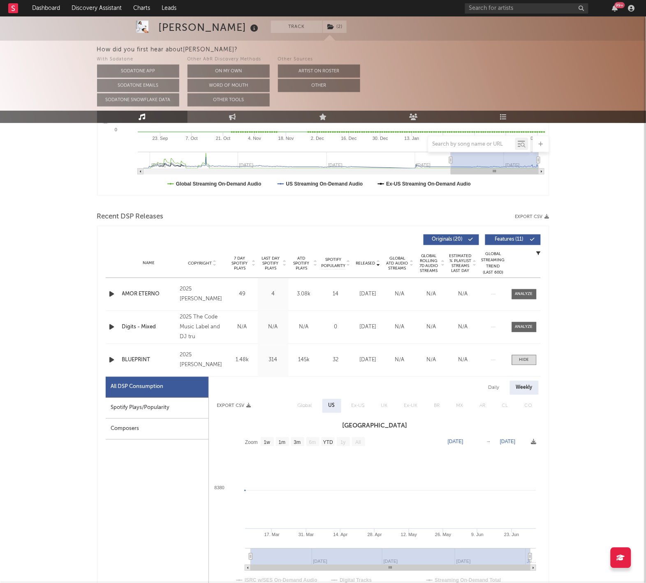
click at [507, 391] on div "Daily Weekly" at bounding box center [375, 388] width 332 height 14
click at [493, 388] on div "Daily" at bounding box center [493, 388] width 23 height 14
select select "1w"
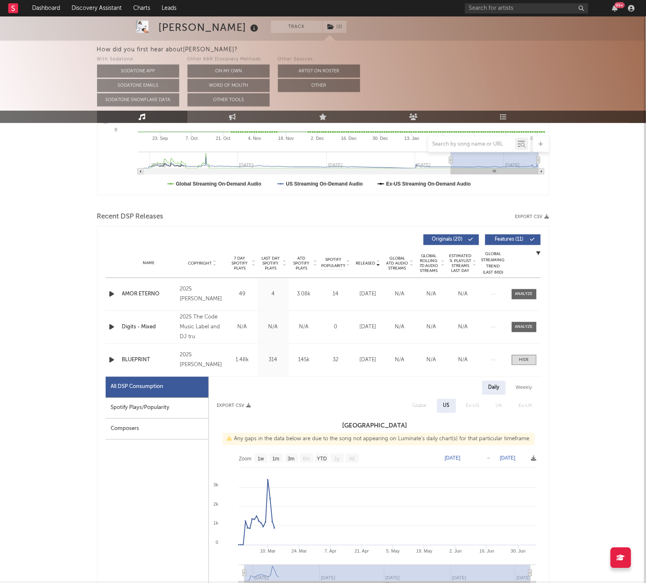
click at [522, 376] on div "Name BLUEPRINT Copyright 2025 Grace Sorensen Label Grace Sorensen Album Names B…" at bounding box center [323, 360] width 435 height 33
click at [522, 363] on span at bounding box center [524, 360] width 25 height 10
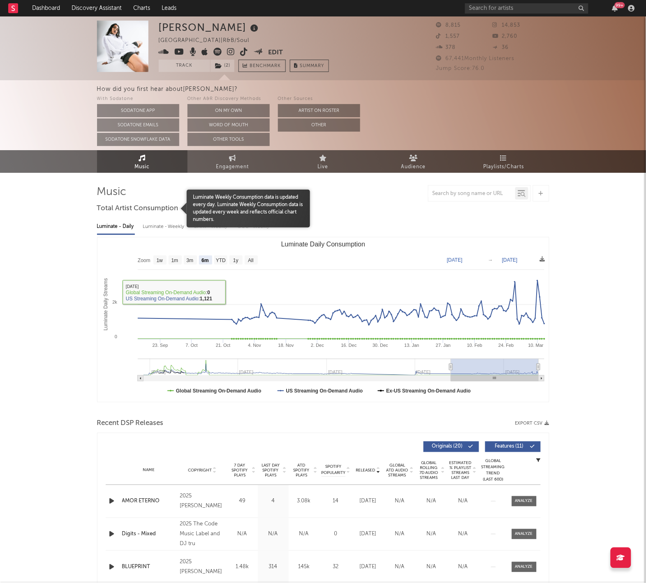
scroll to position [0, 0]
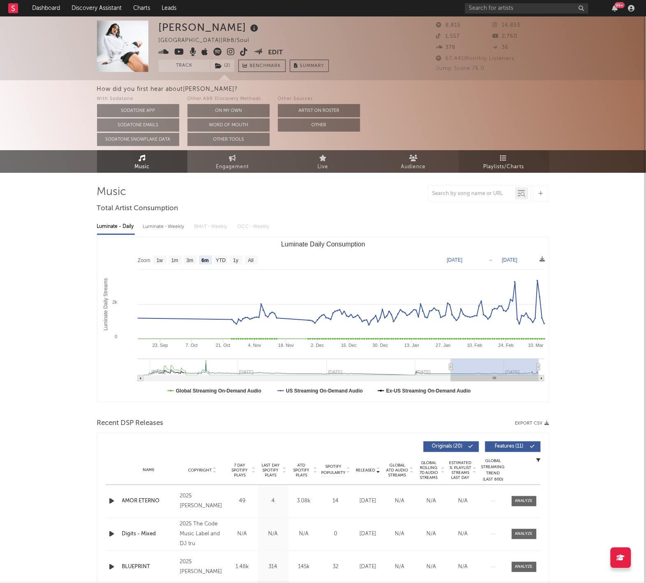
click at [479, 168] on link "Playlists/Charts" at bounding box center [504, 161] width 90 height 23
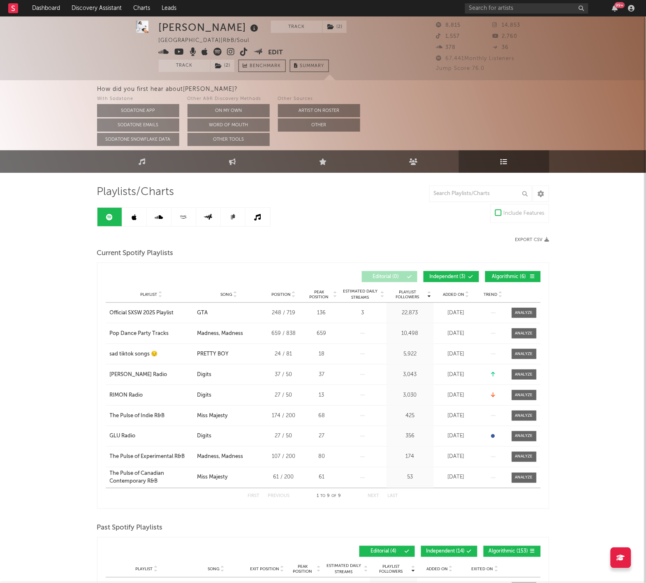
scroll to position [16, 0]
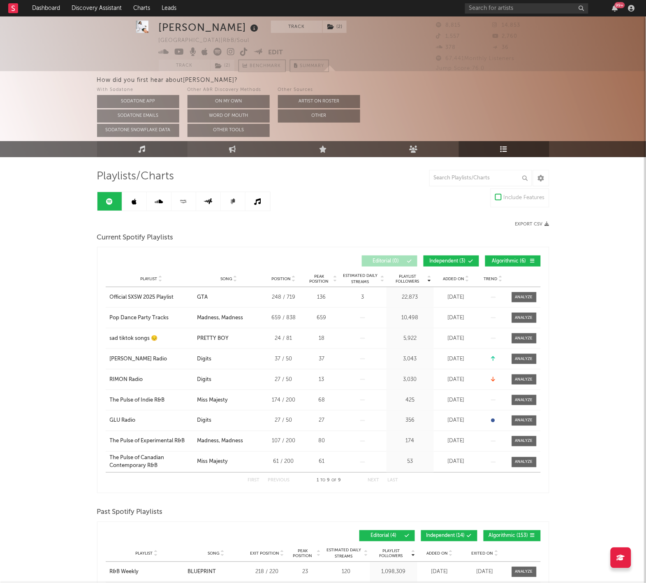
click at [139, 142] on link "Music" at bounding box center [142, 149] width 90 height 16
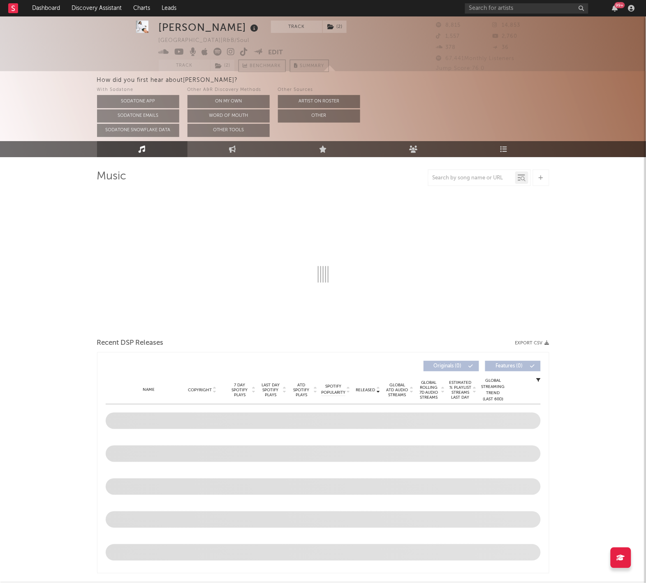
select select "6m"
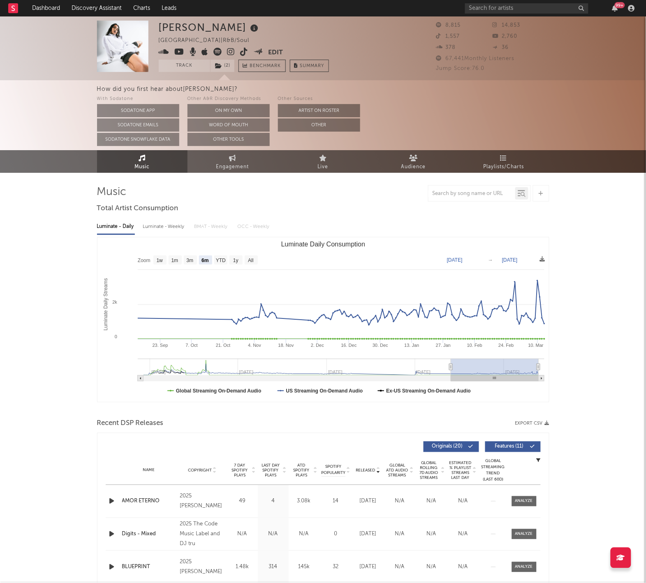
click at [13, 9] on icon at bounding box center [13, 7] width 3 height 5
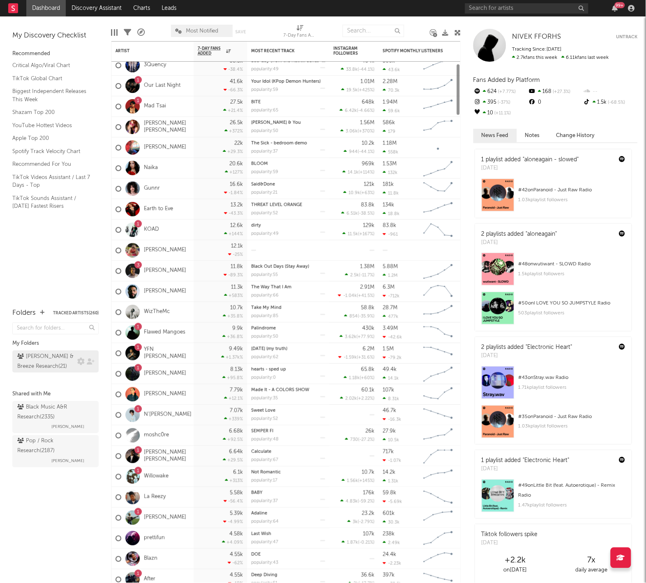
click at [49, 361] on div "Harry & Breeze Research ( 21 )" at bounding box center [46, 362] width 58 height 20
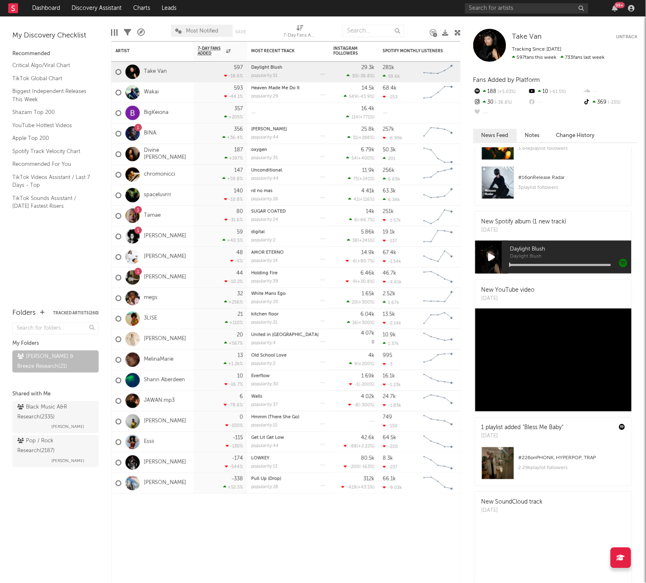
scroll to position [333, 0]
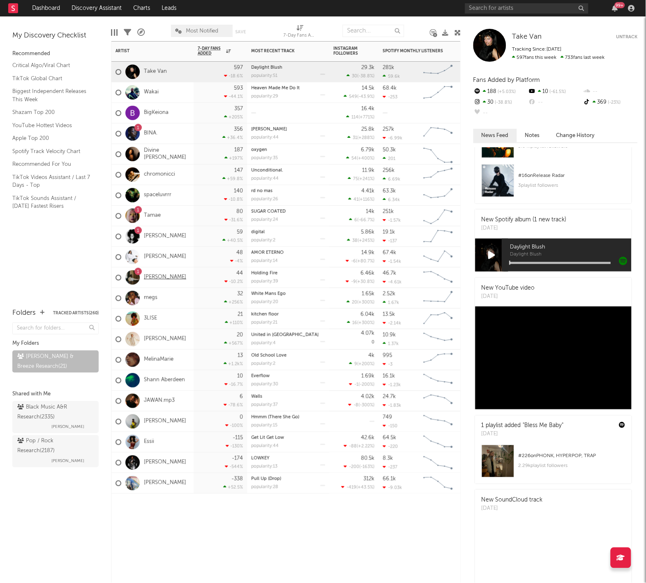
click at [171, 276] on link "[PERSON_NAME]" at bounding box center [165, 277] width 42 height 7
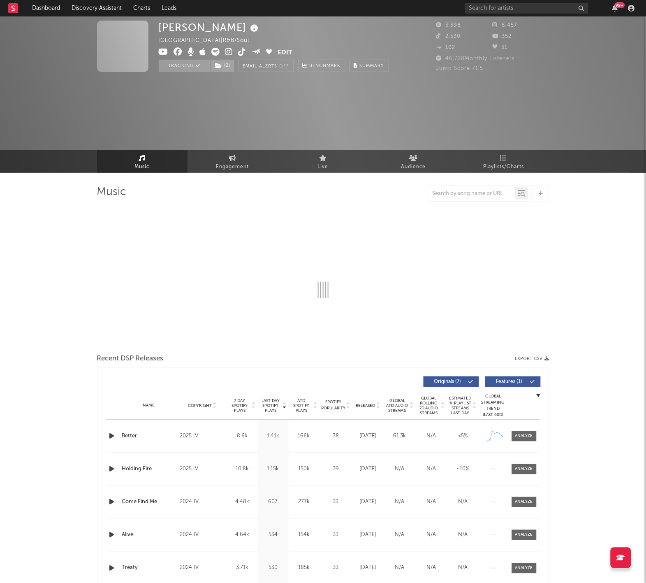
select select "6m"
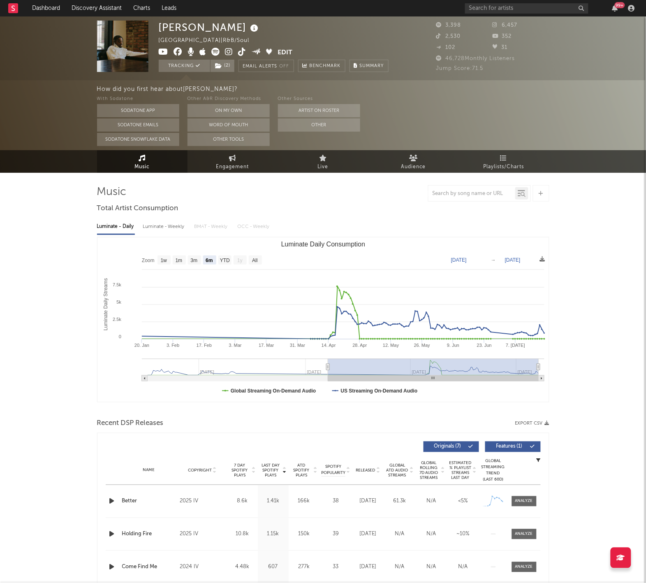
click at [152, 228] on div "Luminate - Weekly" at bounding box center [164, 227] width 43 height 14
select select "6m"
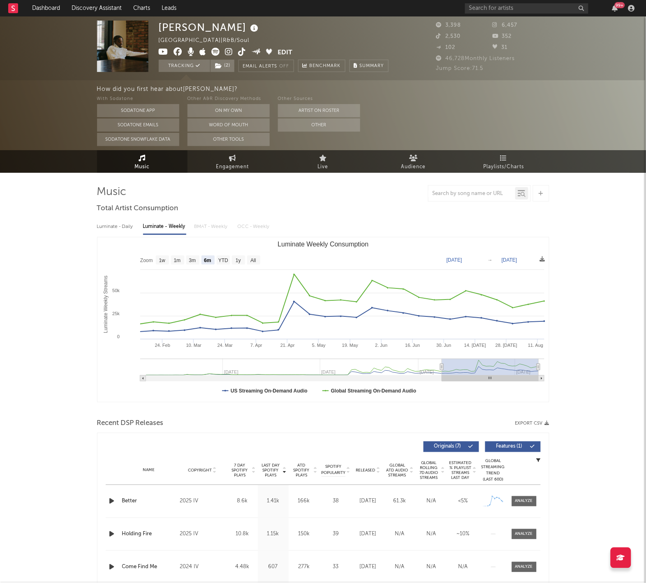
click at [119, 227] on div "Luminate - Daily" at bounding box center [116, 227] width 38 height 14
select select "6m"
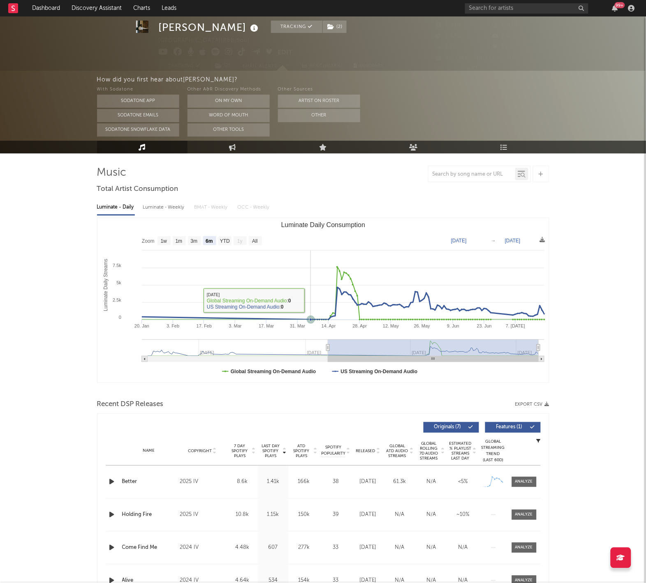
scroll to position [25, 0]
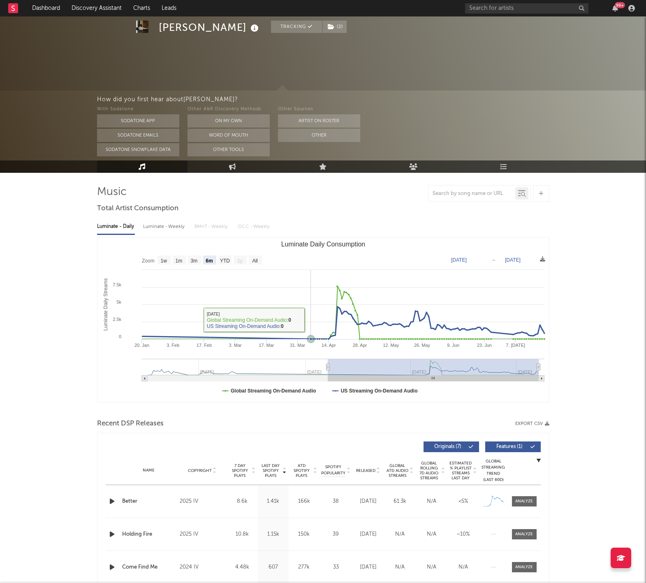
select select "6m"
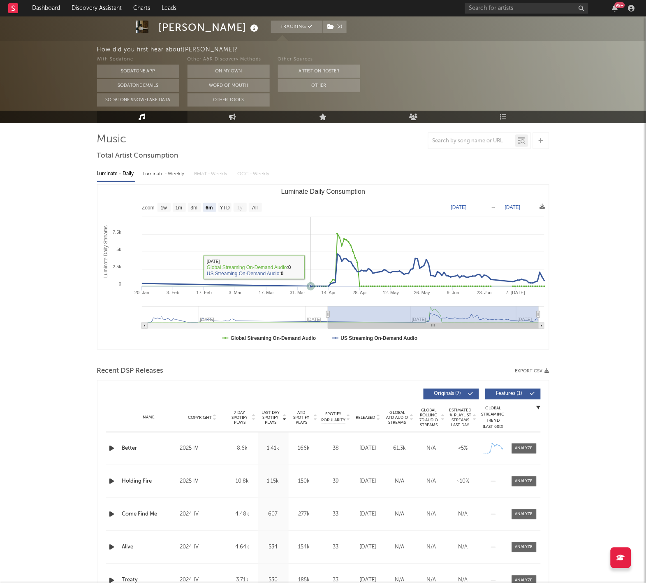
scroll to position [54, 0]
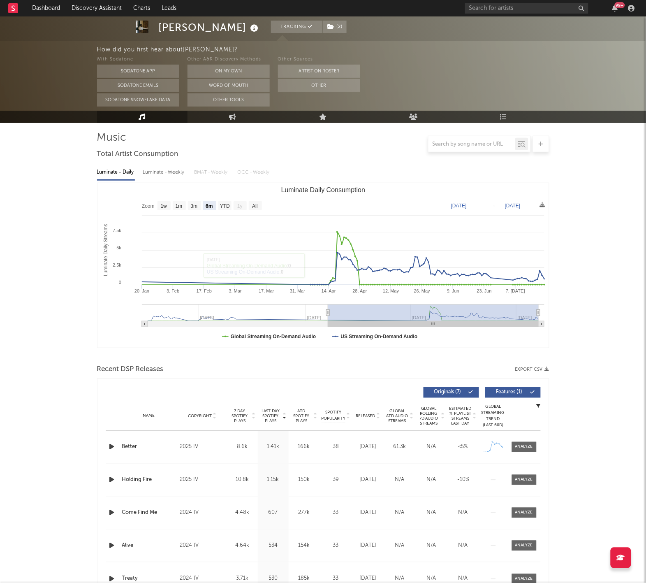
click at [362, 409] on div "Name Copyright Label Album Names Composer Names 7 Day Spotify Plays Last Day Sp…" at bounding box center [323, 416] width 435 height 29
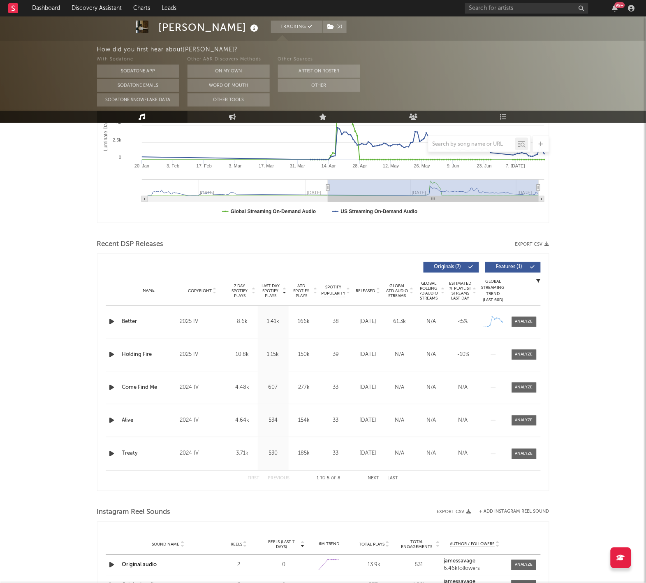
scroll to position [180, 0]
click at [361, 285] on div "Name Copyright Label Album Names Composer Names 7 Day Spotify Plays Last Day Sp…" at bounding box center [323, 290] width 435 height 29
click at [361, 289] on span "Released" at bounding box center [365, 290] width 19 height 5
click at [369, 286] on div "Name Copyright Label Album Names Composer Names 7 Day Spotify Plays Last Day Sp…" at bounding box center [323, 290] width 435 height 29
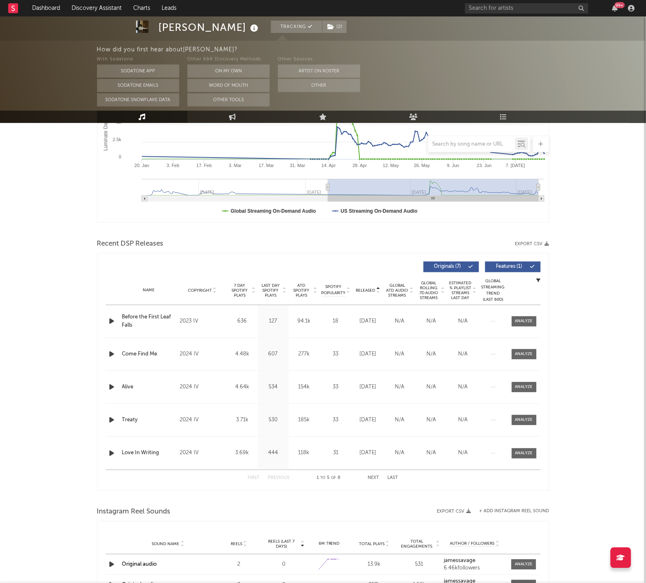
click at [370, 288] on span "Released" at bounding box center [365, 290] width 19 height 5
click at [518, 316] on span at bounding box center [524, 321] width 25 height 10
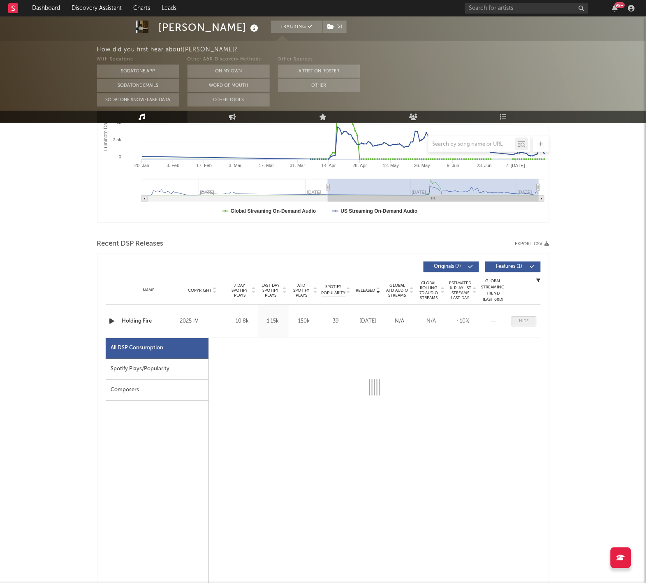
select select "1w"
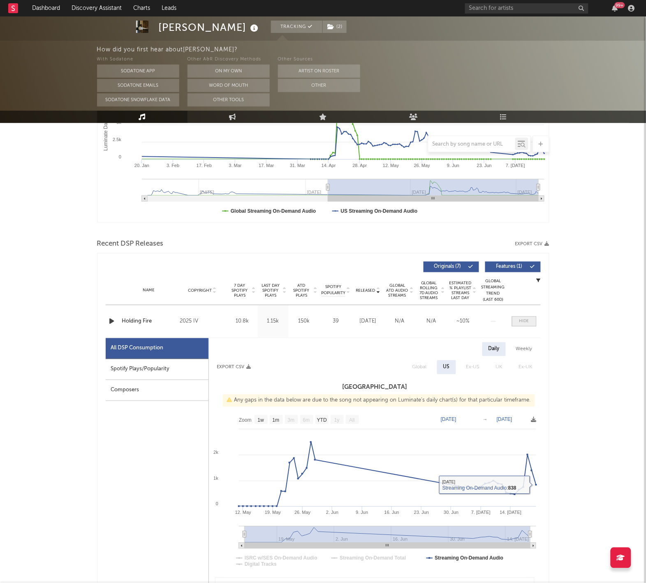
click at [527, 320] on div at bounding box center [524, 321] width 10 height 6
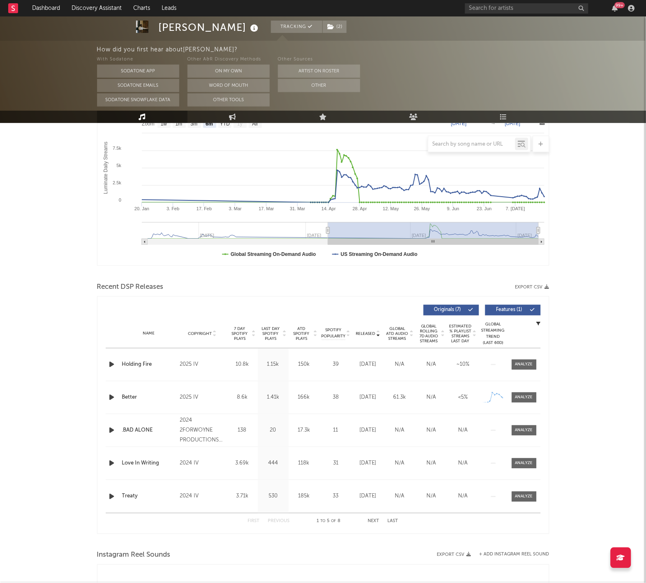
scroll to position [140, 0]
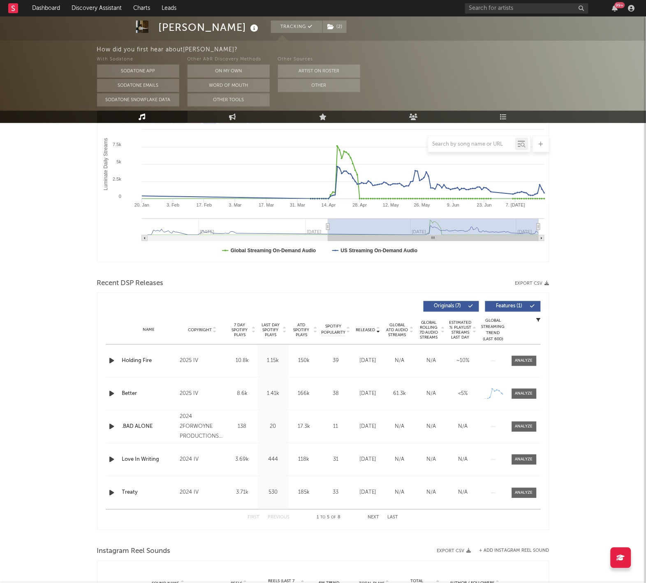
click at [366, 328] on span "Released" at bounding box center [365, 330] width 19 height 5
click at [521, 360] on div at bounding box center [524, 361] width 18 height 6
select select "1w"
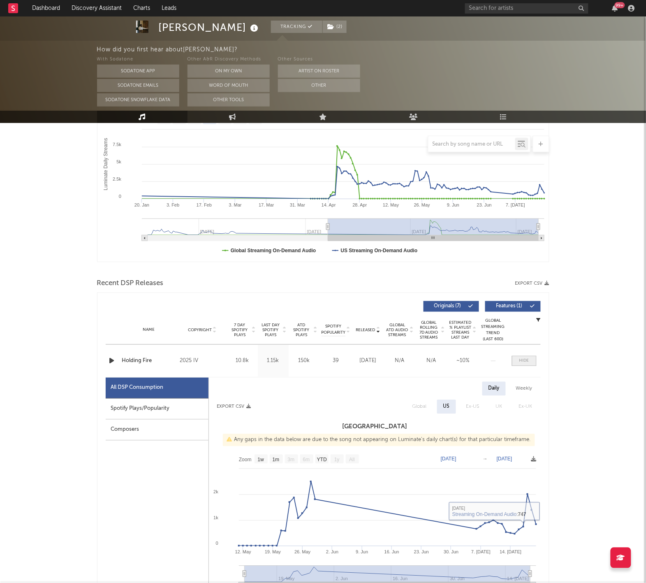
click at [522, 365] on span at bounding box center [524, 361] width 25 height 10
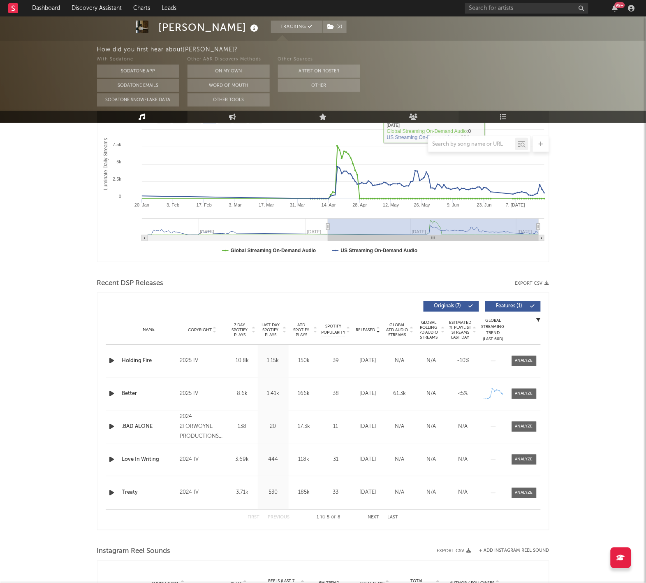
click at [520, 114] on link "Playlists/Charts" at bounding box center [504, 117] width 90 height 12
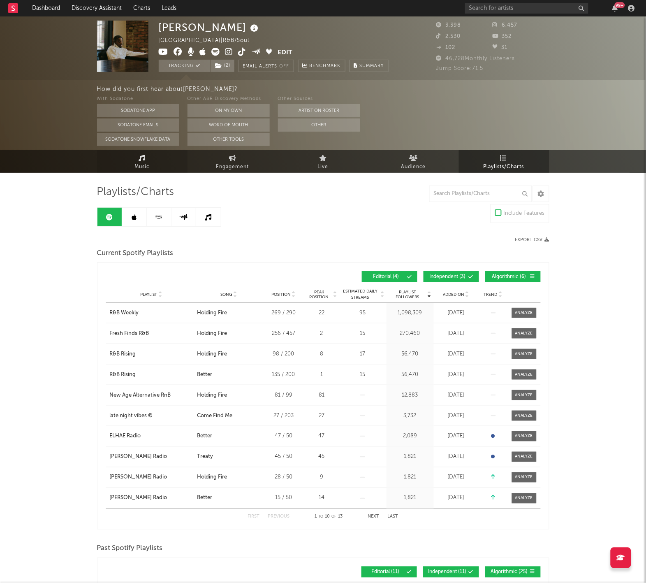
click at [160, 155] on link "Music" at bounding box center [142, 161] width 90 height 23
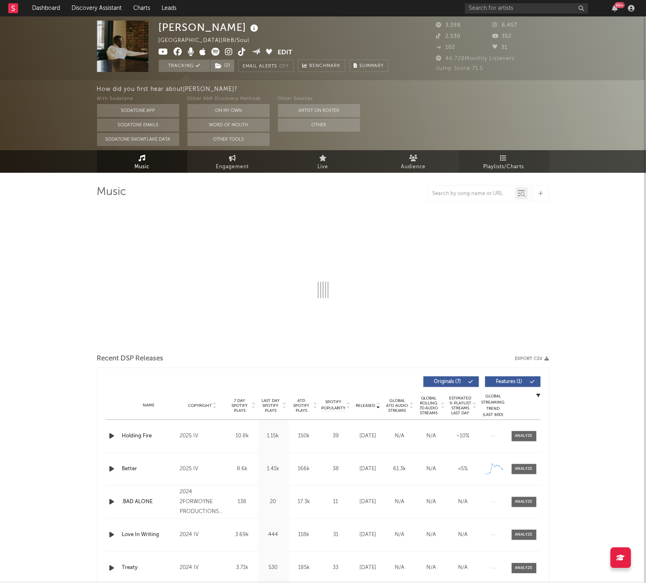
select select "6m"
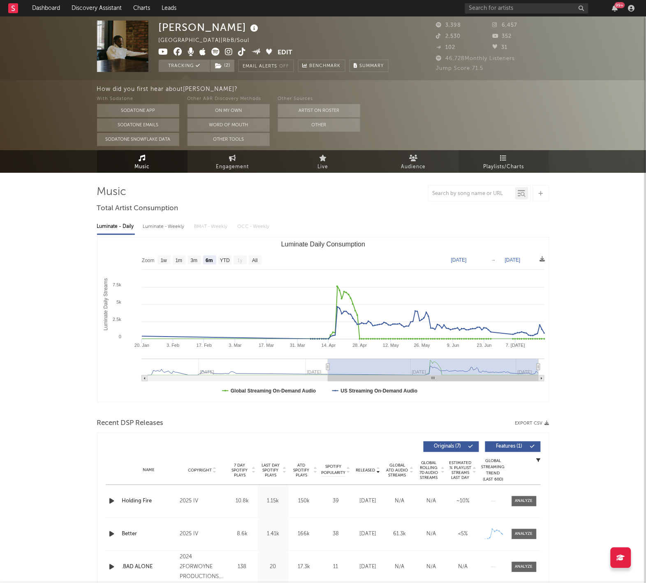
click at [514, 159] on link "Playlists/Charts" at bounding box center [504, 161] width 90 height 23
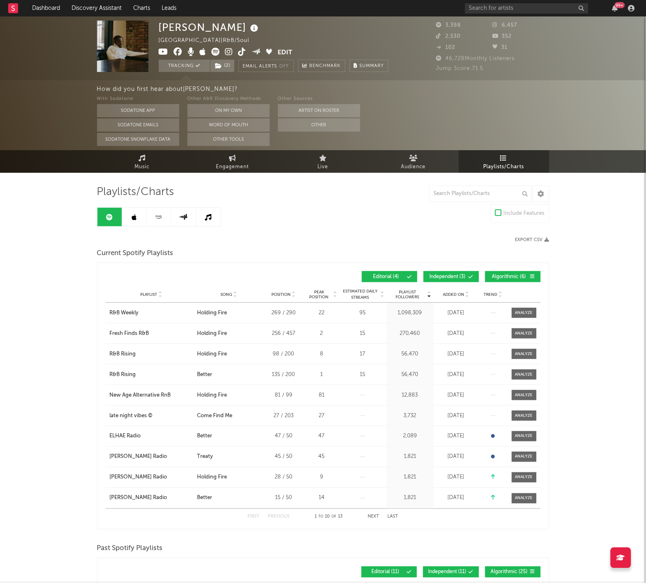
click at [131, 213] on link at bounding box center [134, 217] width 25 height 19
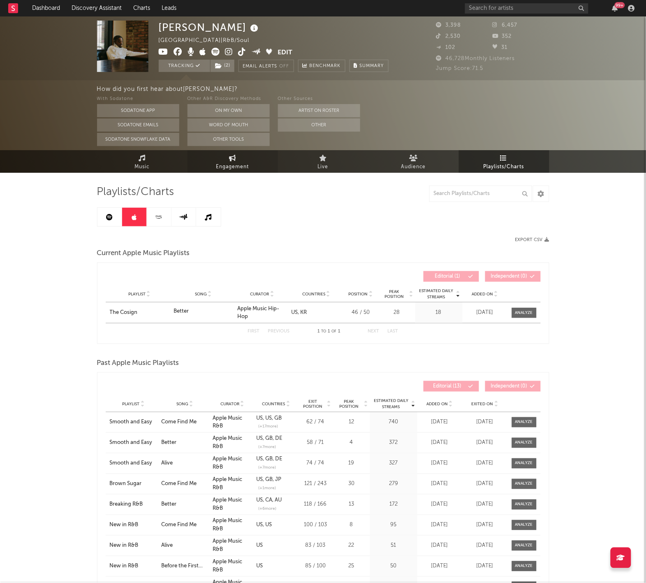
click at [209, 158] on link "Engagement" at bounding box center [233, 161] width 90 height 23
select select "1w"
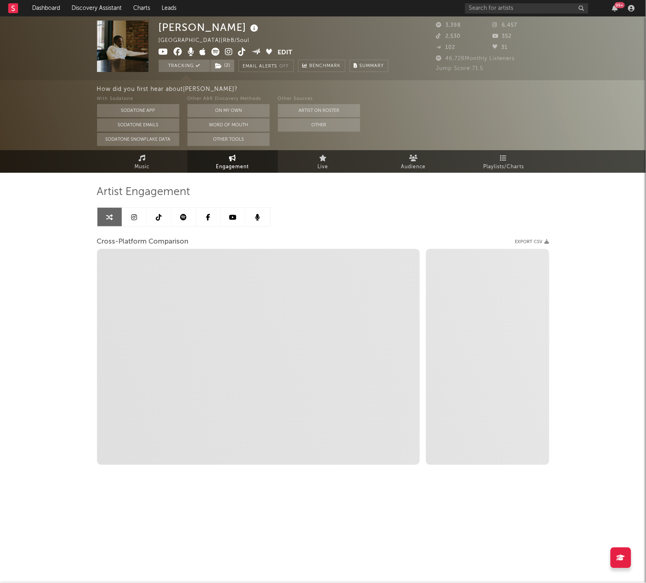
select select "1m"
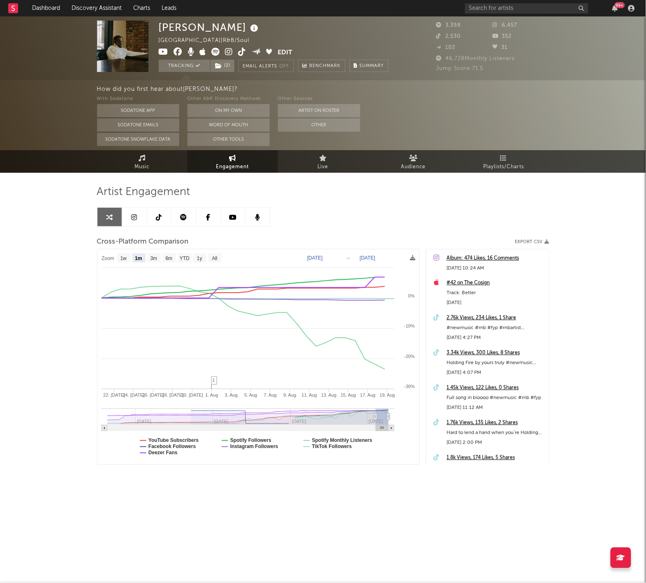
click at [130, 222] on link at bounding box center [134, 217] width 25 height 19
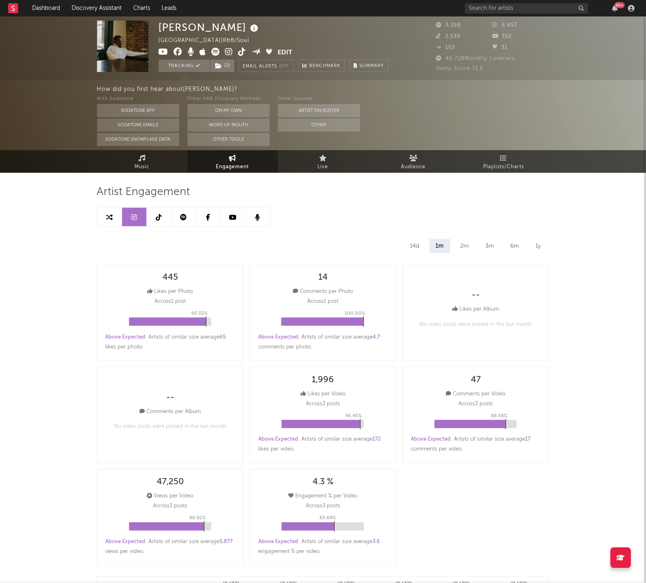
click at [153, 215] on link at bounding box center [159, 217] width 25 height 19
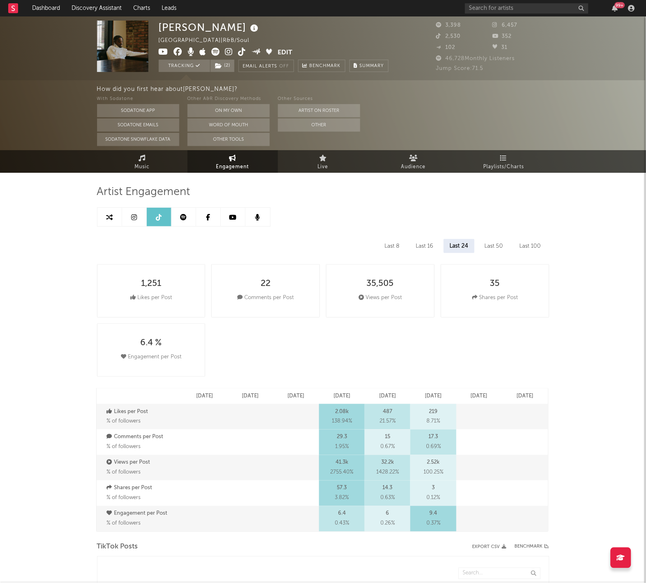
click at [121, 218] on link at bounding box center [109, 217] width 25 height 19
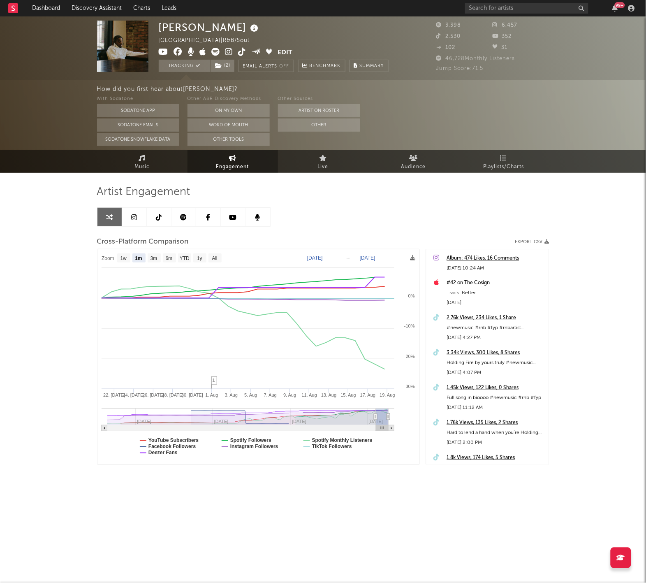
select select "1m"
click at [228, 49] on icon at bounding box center [229, 52] width 8 height 8
click at [130, 157] on link "Music" at bounding box center [142, 161] width 90 height 23
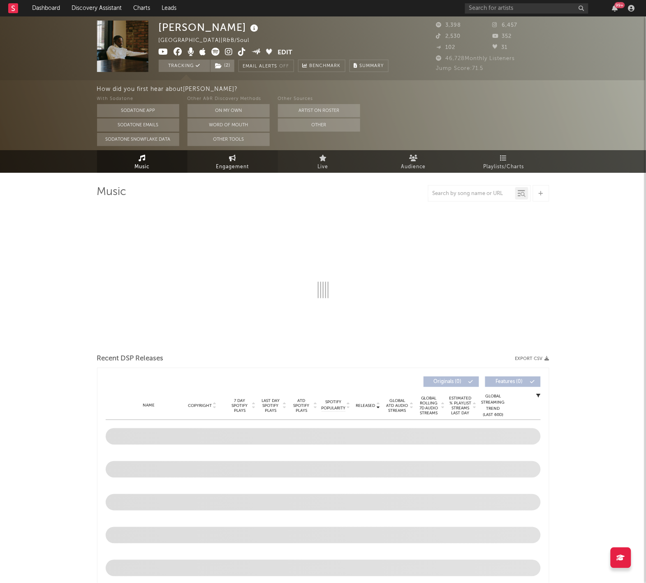
select select "6m"
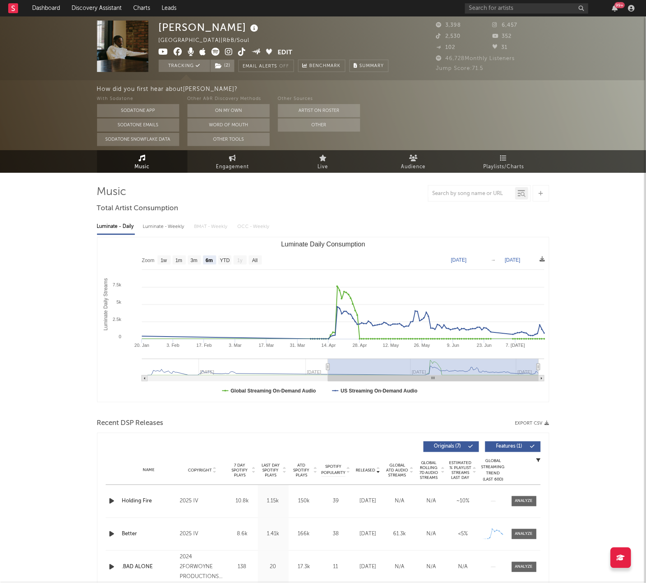
click at [242, 45] on div "James Savage United States | R&B/Soul Edit Tracking ( 2 ) Email Alerts Off Benc…" at bounding box center [274, 46] width 230 height 51
click at [242, 53] on icon at bounding box center [242, 52] width 8 height 8
select select "1w"
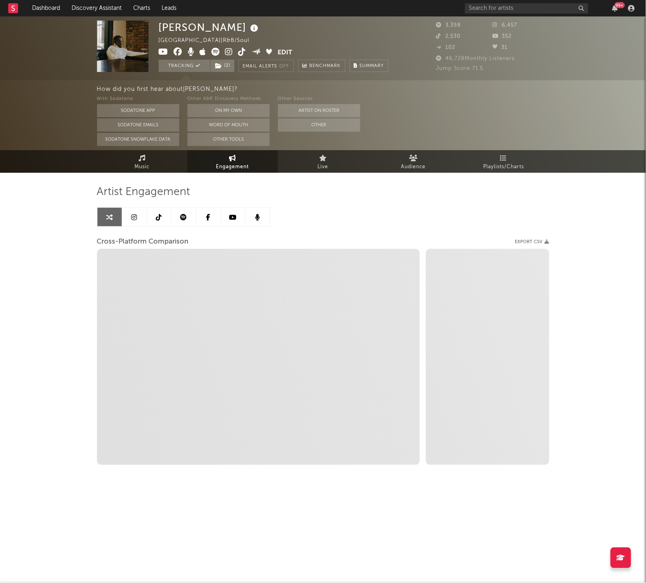
click at [16, 9] on rect at bounding box center [13, 8] width 10 height 10
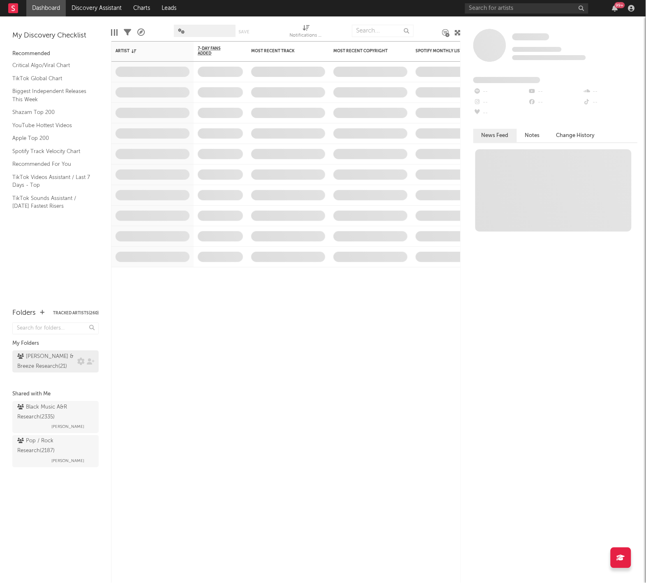
click at [32, 368] on div "[PERSON_NAME] & Breeze Research ( 21 )" at bounding box center [46, 362] width 58 height 20
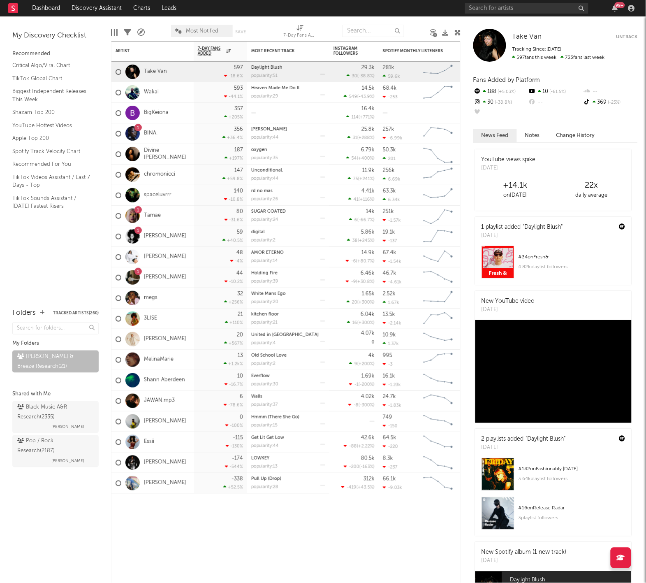
click at [95, 223] on div "My Discovery Checklist Recommended Critical Algo/Viral Chart TikTok Global Char…" at bounding box center [55, 157] width 111 height 283
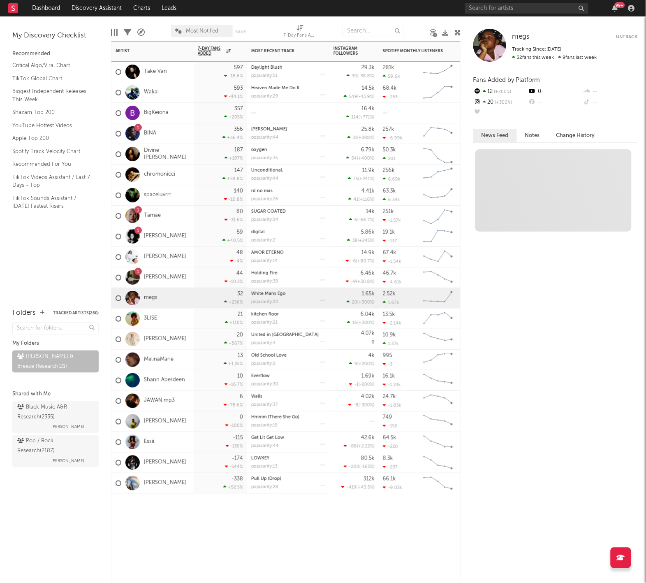
click at [160, 302] on div "megs" at bounding box center [152, 298] width 82 height 21
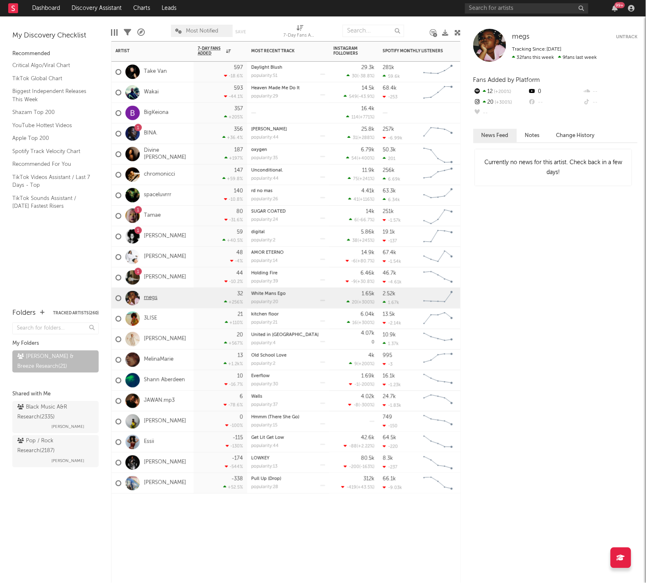
click at [148, 300] on link "megs" at bounding box center [151, 297] width 14 height 7
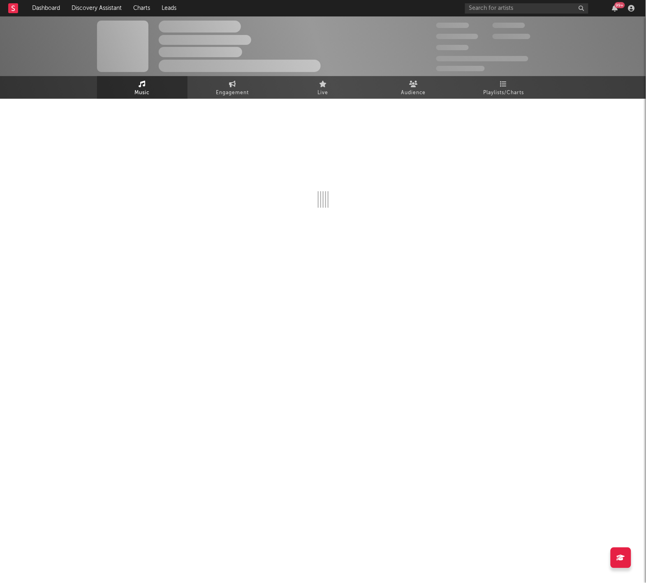
select select "1w"
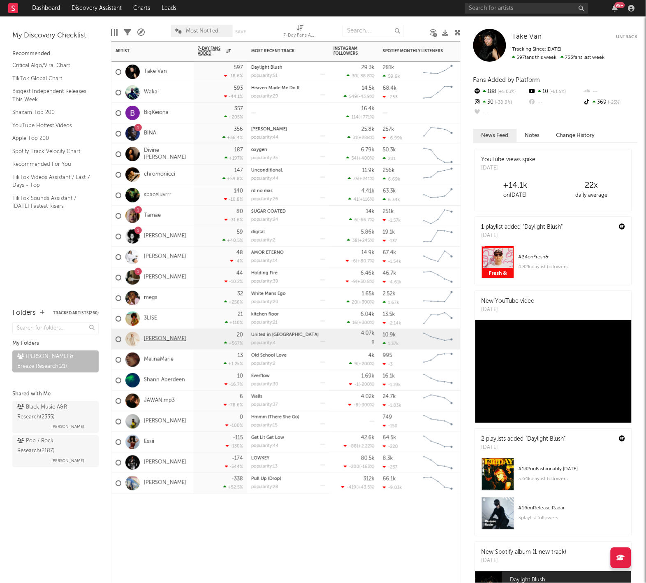
click at [160, 339] on link "[PERSON_NAME]" at bounding box center [165, 339] width 42 height 7
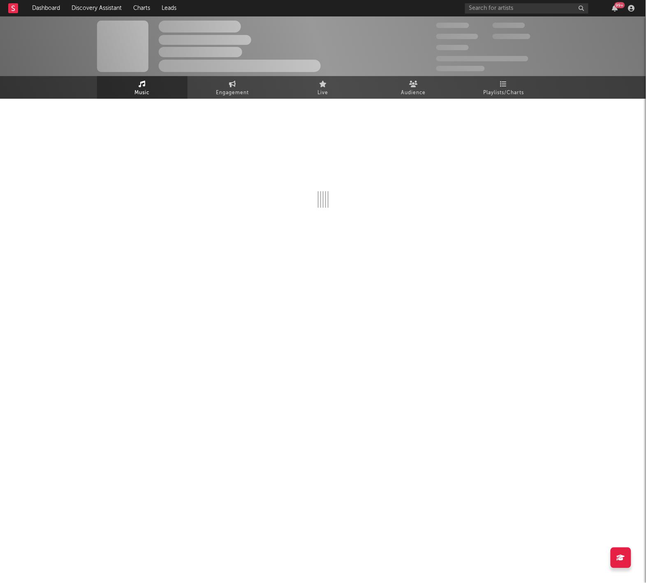
select select "1w"
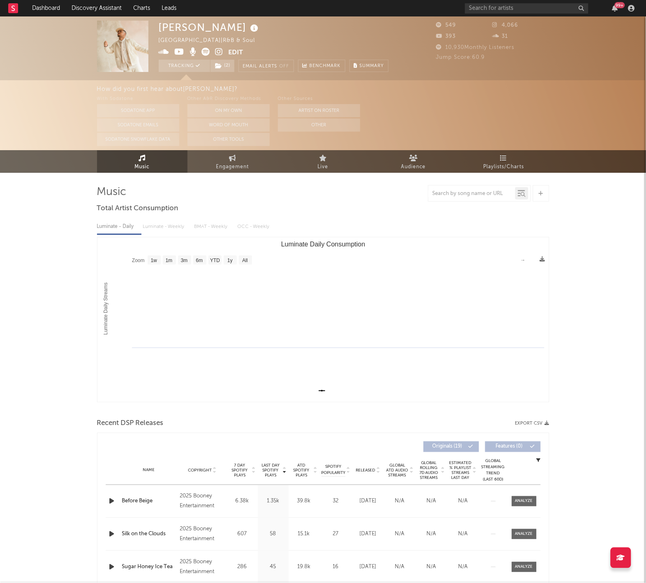
click at [167, 229] on div "Luminate - Daily Luminate - Weekly BMAT - Weekly OCC - Weekly" at bounding box center [323, 227] width 452 height 14
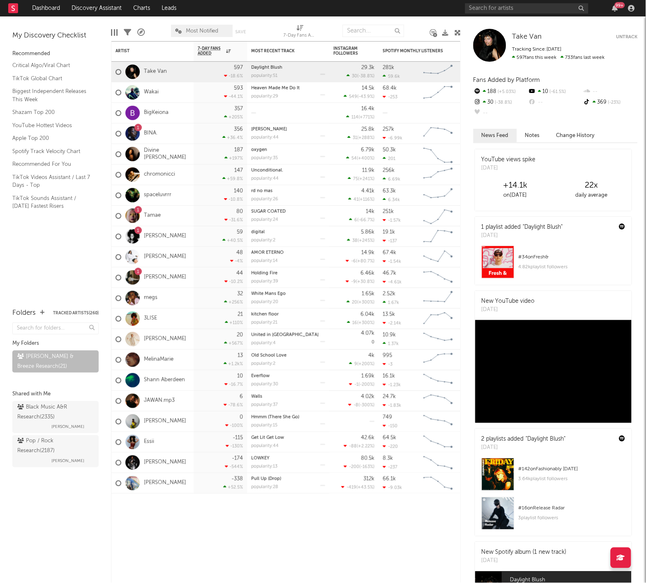
click at [47, 273] on div "My Discovery Checklist Recommended Critical Algo/Viral Chart TikTok Global Char…" at bounding box center [55, 157] width 111 height 283
click at [160, 403] on link "JAWAN.mp3" at bounding box center [159, 400] width 31 height 7
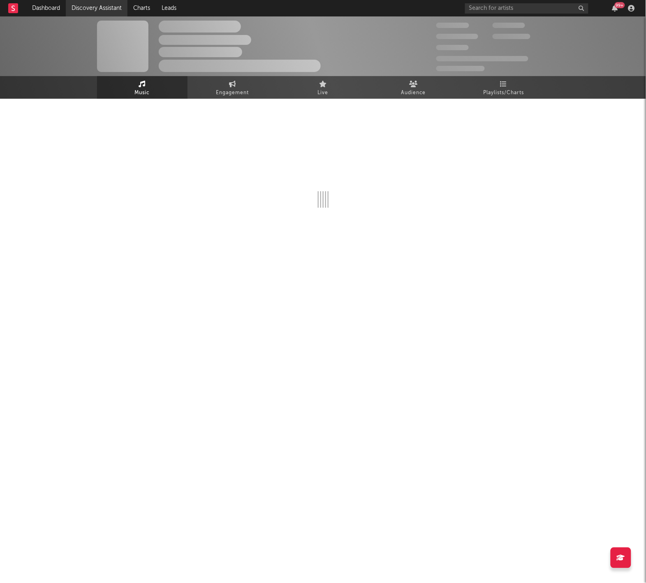
select select "6m"
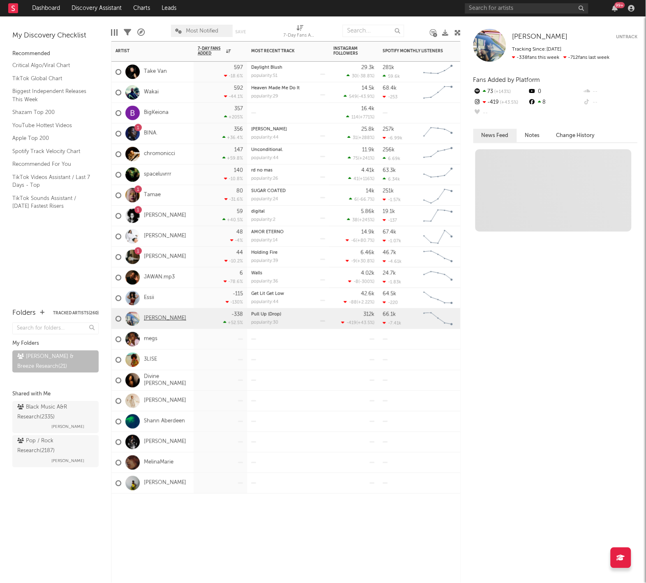
click at [149, 322] on link "[PERSON_NAME]" at bounding box center [165, 318] width 42 height 7
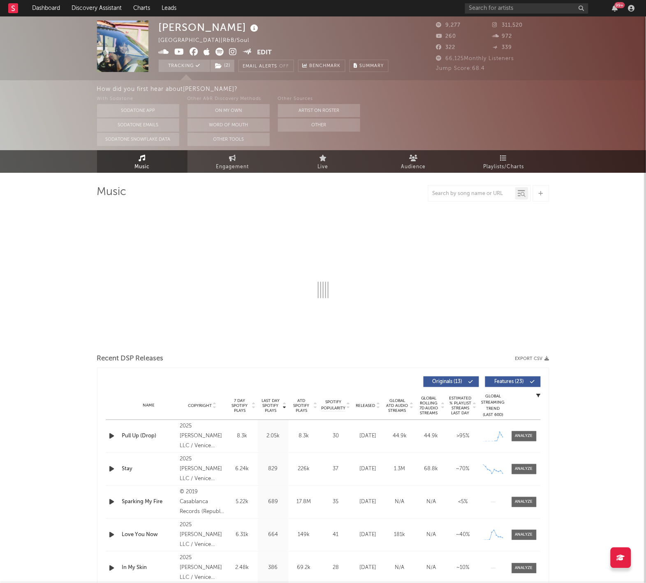
select select "6m"
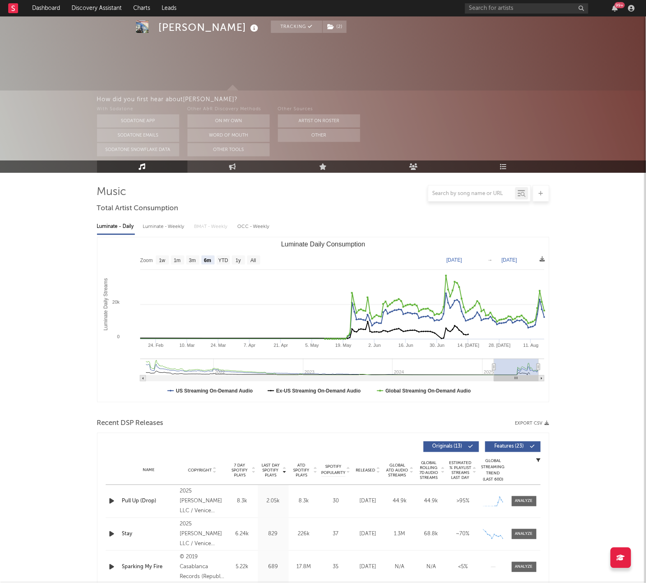
scroll to position [109, 0]
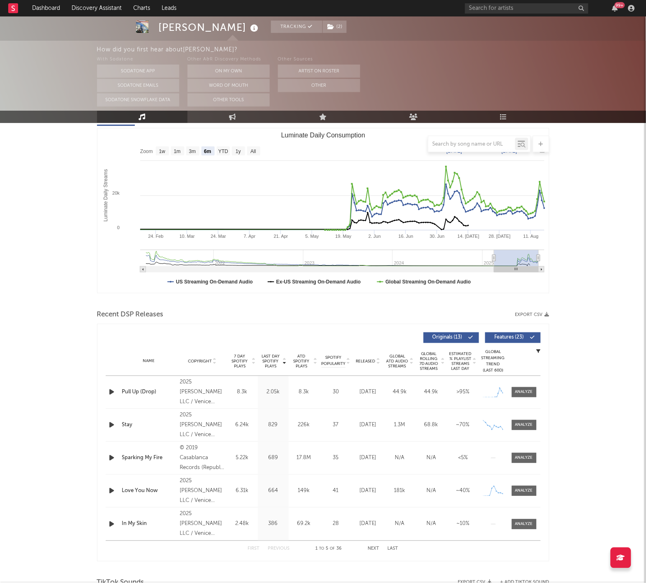
click at [372, 361] on span "Released" at bounding box center [365, 361] width 19 height 5
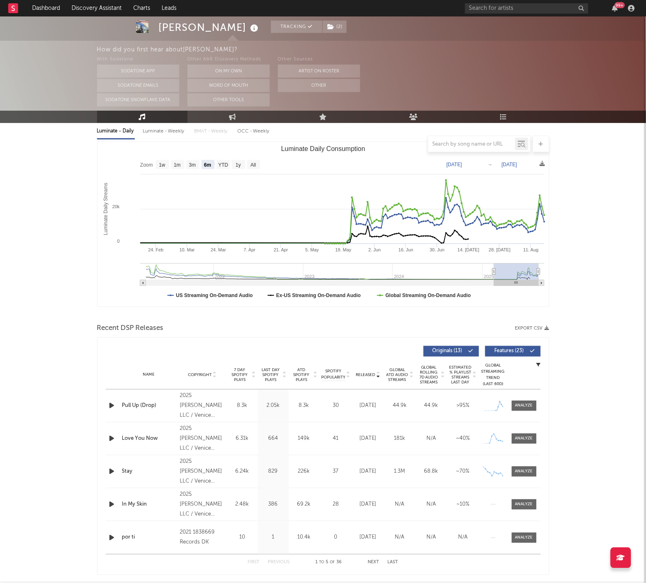
scroll to position [97, 0]
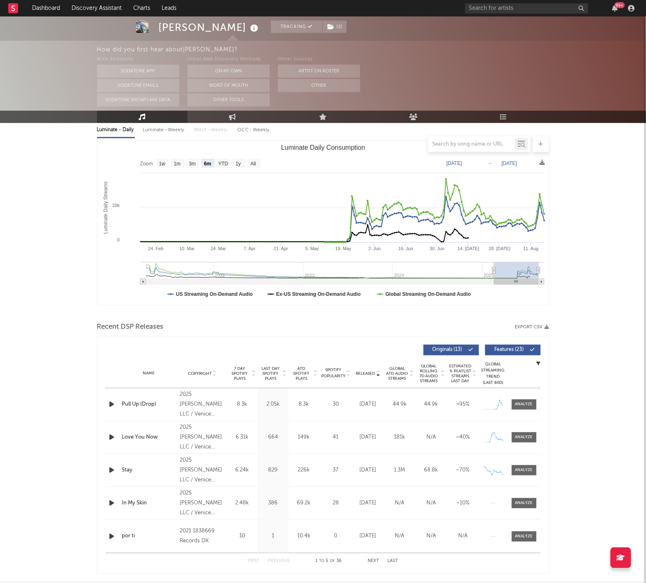
click at [91, 333] on div "ROE Tracking ( 2 ) United States | R&B/Soul Edit Tracking ( 2 ) Email Alerts Of…" at bounding box center [323, 537] width 646 height 1234
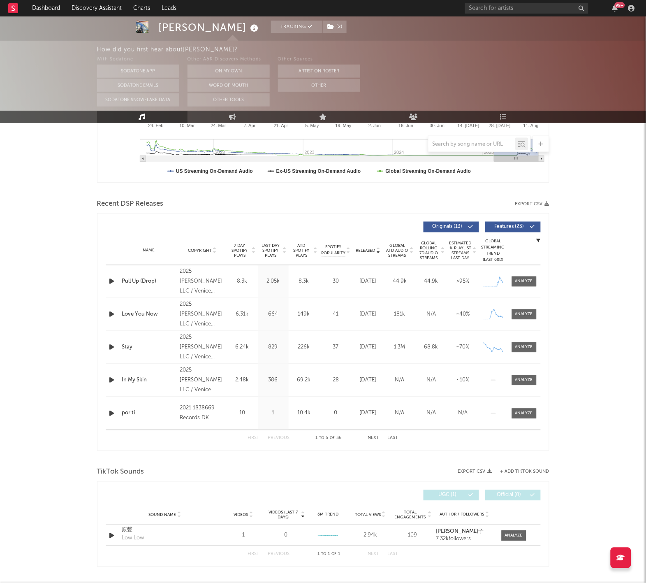
scroll to position [218, 0]
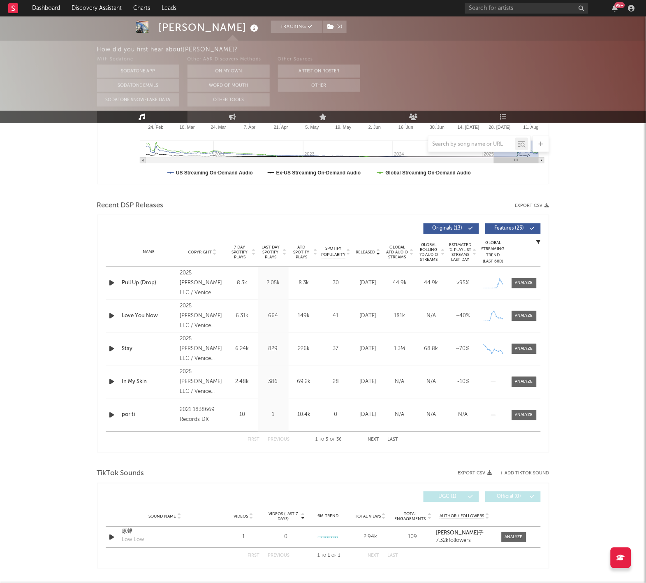
click at [362, 250] on span "Released" at bounding box center [365, 252] width 19 height 5
click at [361, 250] on span "Released" at bounding box center [365, 252] width 19 height 5
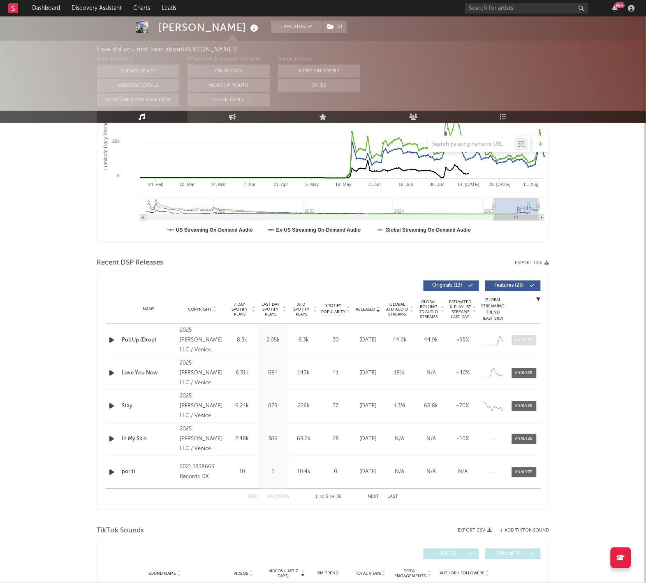
click at [532, 343] on span at bounding box center [524, 340] width 25 height 10
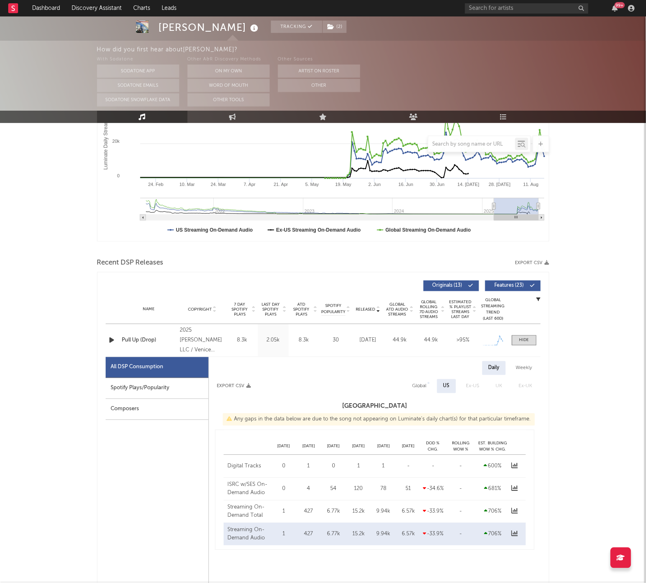
select select "1w"
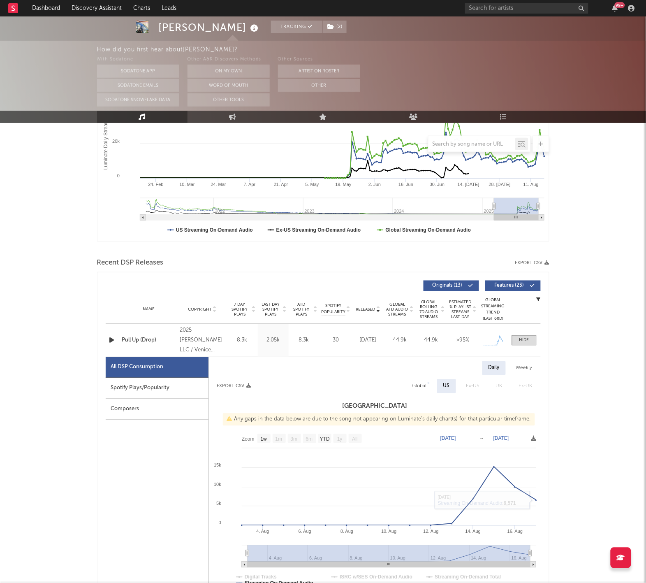
click at [517, 361] on div "Weekly" at bounding box center [524, 368] width 29 height 14
select select "1w"
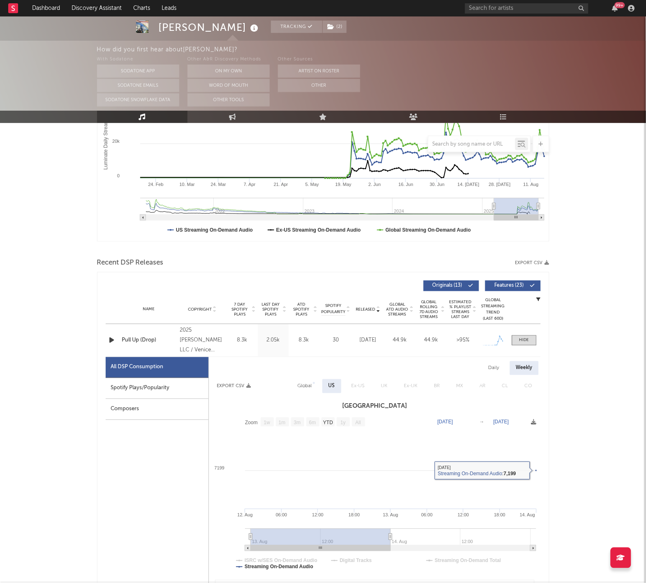
click at [491, 361] on div "Daily" at bounding box center [493, 368] width 23 height 14
select select "1w"
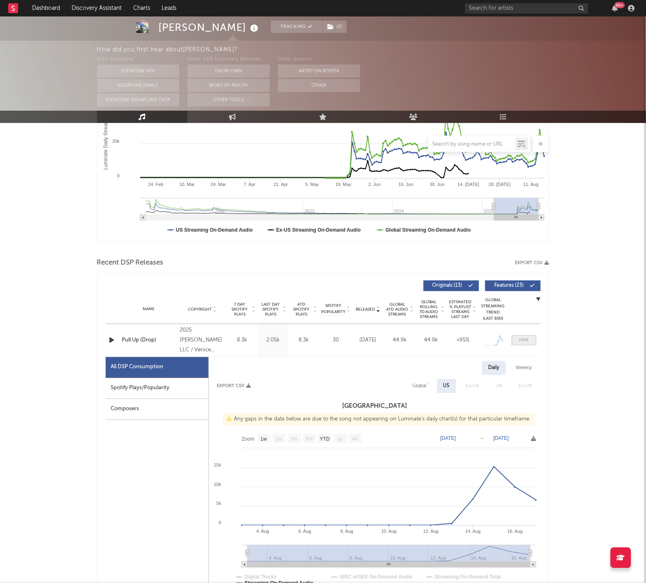
click at [528, 337] on div at bounding box center [524, 340] width 10 height 6
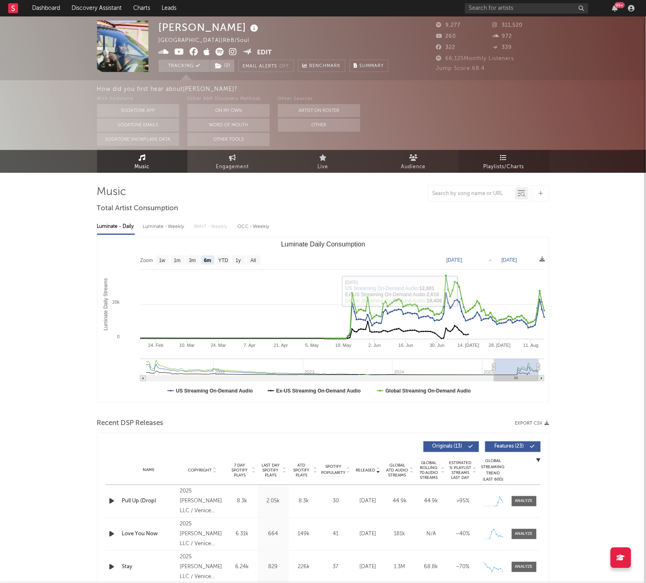
scroll to position [0, 0]
click at [491, 157] on link "Playlists/Charts" at bounding box center [504, 161] width 90 height 23
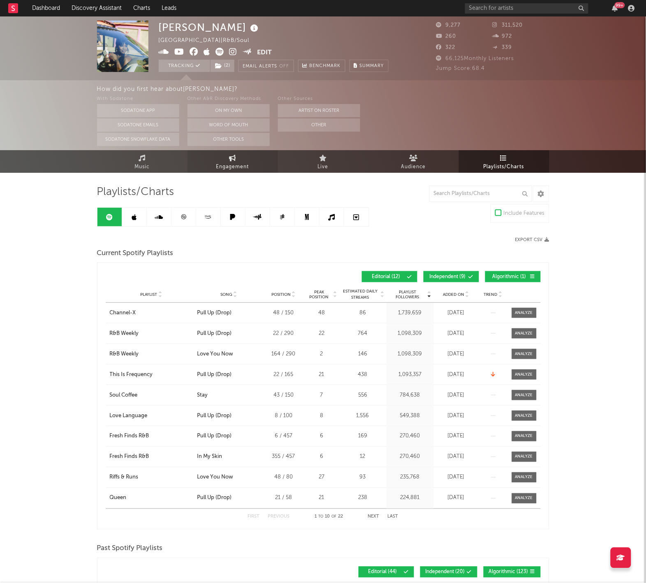
click at [218, 160] on link "Engagement" at bounding box center [233, 161] width 90 height 23
select select "1m"
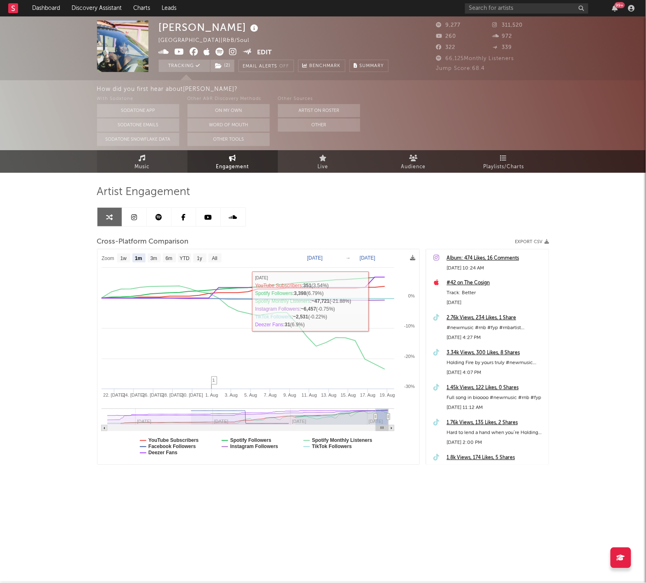
click at [131, 164] on link "Music" at bounding box center [142, 161] width 90 height 23
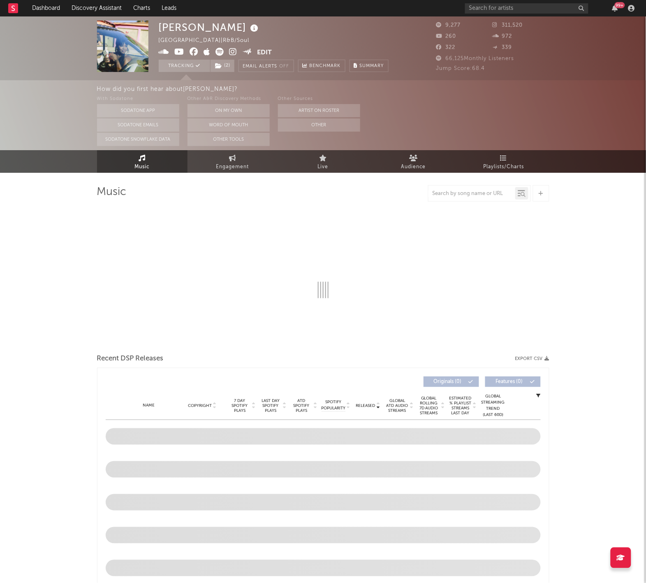
select select "6m"
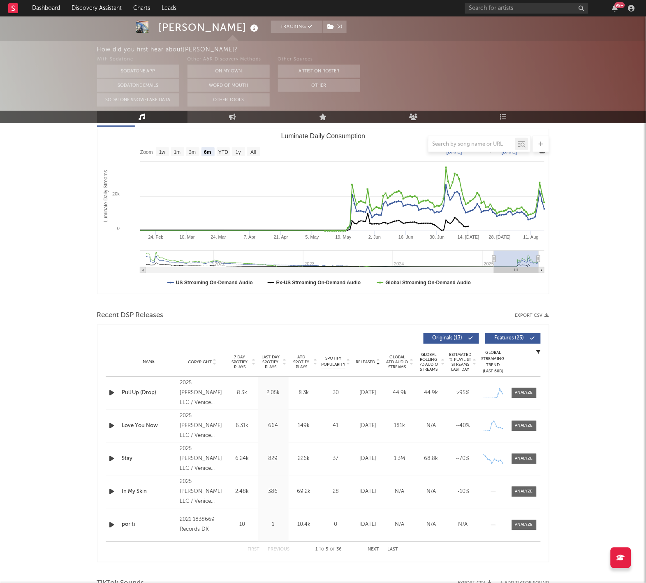
scroll to position [151, 0]
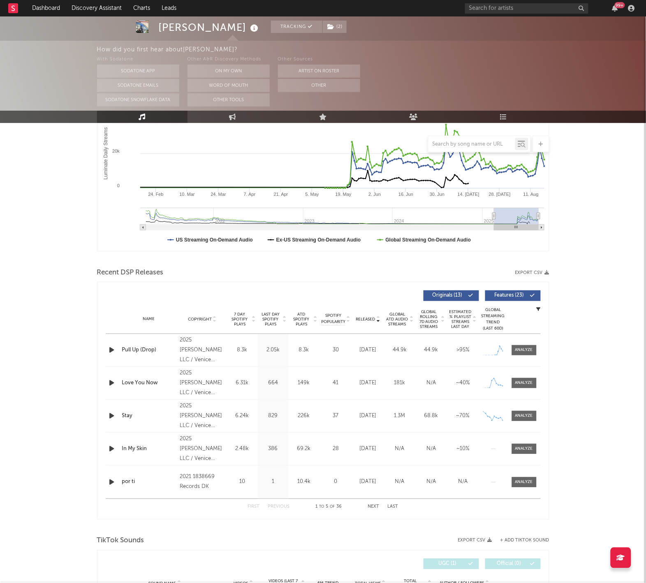
click at [111, 348] on icon "button" at bounding box center [112, 350] width 9 height 10
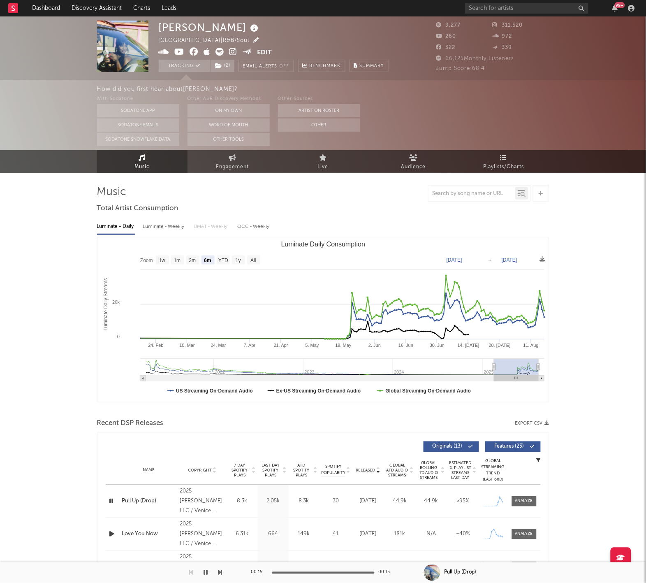
scroll to position [0, 0]
click at [228, 51] on span at bounding box center [208, 53] width 99 height 10
click at [235, 51] on icon at bounding box center [233, 52] width 8 height 8
click at [257, 53] on button "Edit" at bounding box center [264, 53] width 15 height 10
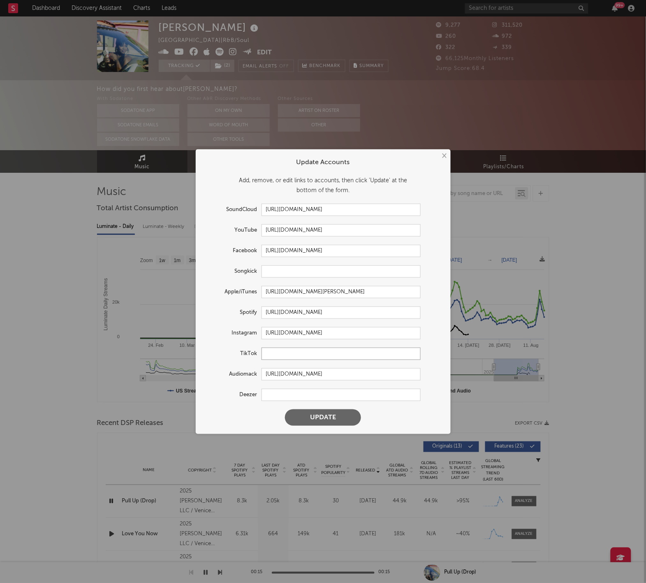
click at [283, 358] on input "text" at bounding box center [341, 353] width 159 height 12
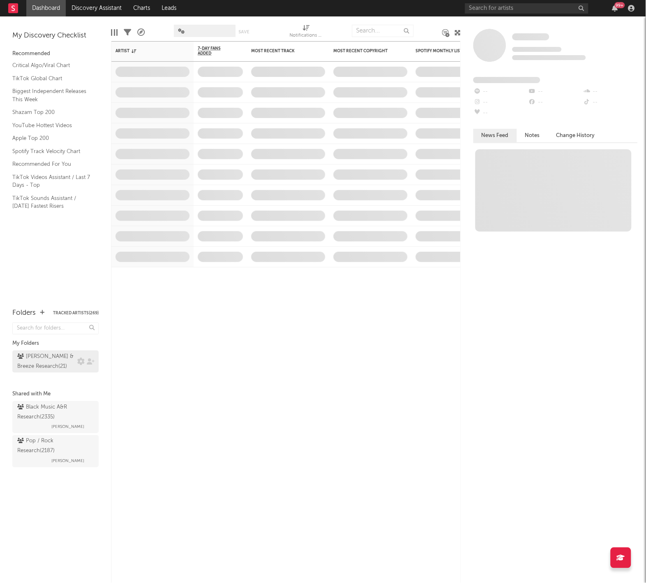
click at [50, 353] on div "[PERSON_NAME] & Breeze Research ( 21 )" at bounding box center [46, 362] width 58 height 20
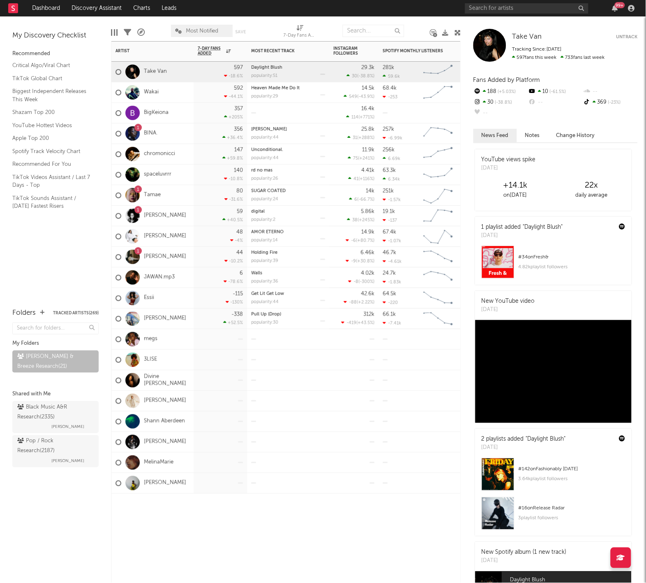
click at [187, 542] on div "Artist Notifications 7-Day Fans Added WoW % Change Most Recent Track Popularity…" at bounding box center [286, 312] width 350 height 542
click at [33, 279] on div "My Discovery Checklist Recommended Critical Algo/Viral Chart TikTok Global Char…" at bounding box center [55, 157] width 111 height 283
click at [53, 109] on link "Shazam Top 200" at bounding box center [51, 112] width 78 height 9
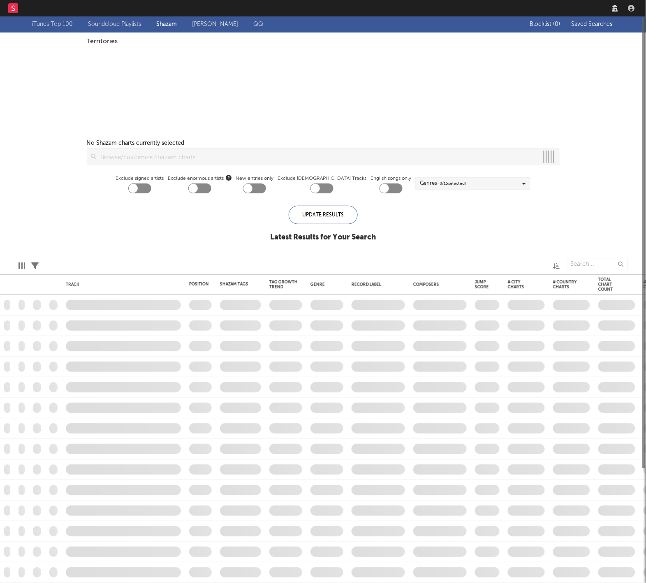
checkbox input "true"
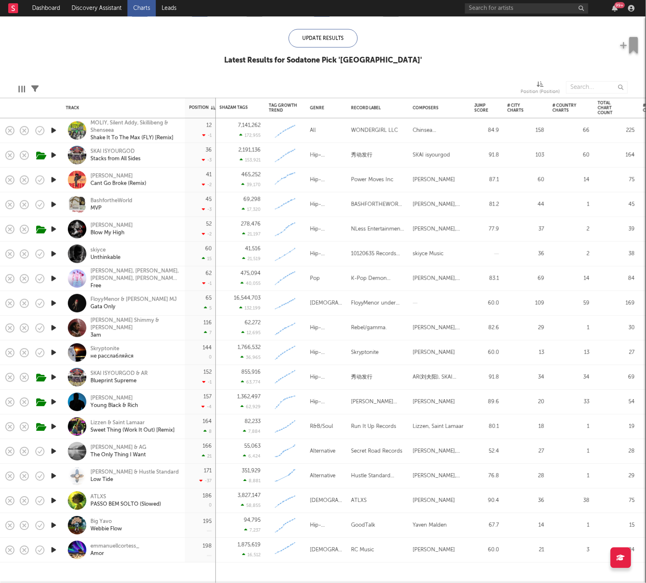
click at [53, 327] on icon "button" at bounding box center [53, 328] width 9 height 10
click at [53, 547] on icon "button" at bounding box center [53, 550] width 9 height 10
click at [51, 549] on icon "button" at bounding box center [53, 550] width 8 height 10
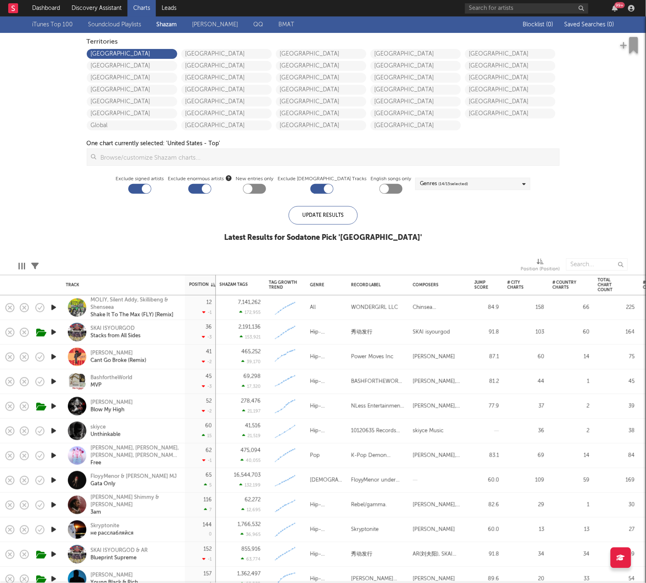
click at [213, 23] on link "[PERSON_NAME]" at bounding box center [215, 25] width 46 height 10
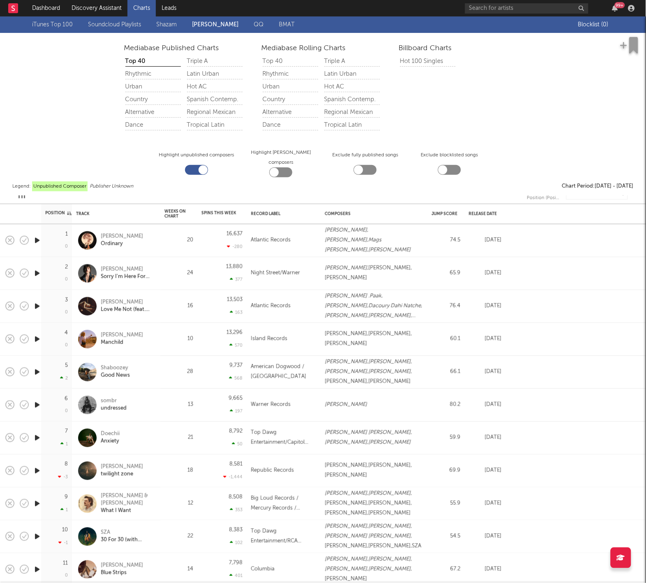
click at [35, 238] on icon "button" at bounding box center [37, 240] width 9 height 10
click at [35, 238] on icon "button" at bounding box center [37, 240] width 8 height 10
click at [54, 10] on link "Dashboard" at bounding box center [45, 8] width 39 height 16
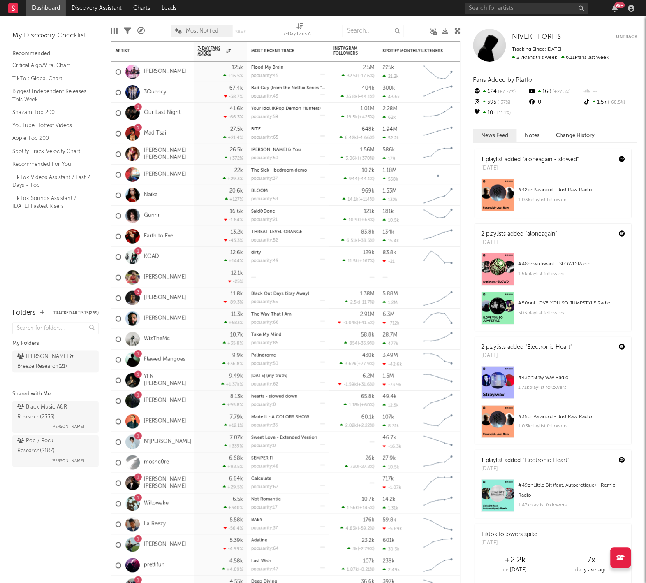
click at [67, 280] on div "My Discovery Checklist Recommended Critical Algo/Viral Chart TikTok Global Char…" at bounding box center [55, 157] width 111 height 283
click at [157, 459] on link "moshc0re" at bounding box center [156, 462] width 25 height 7
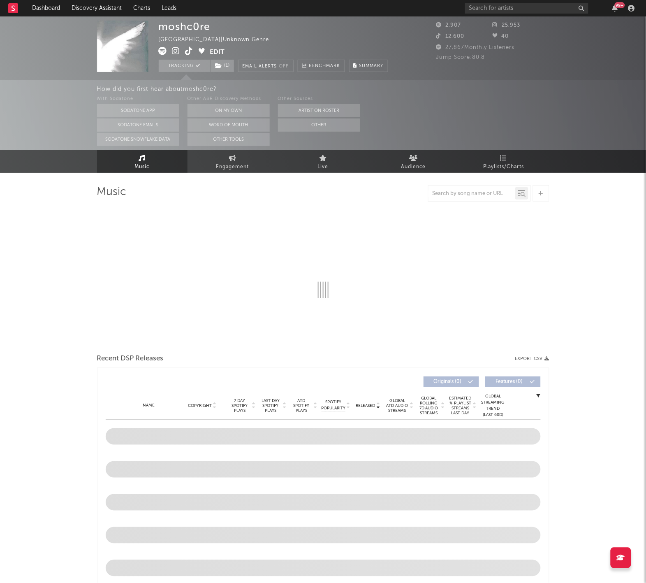
select select "1w"
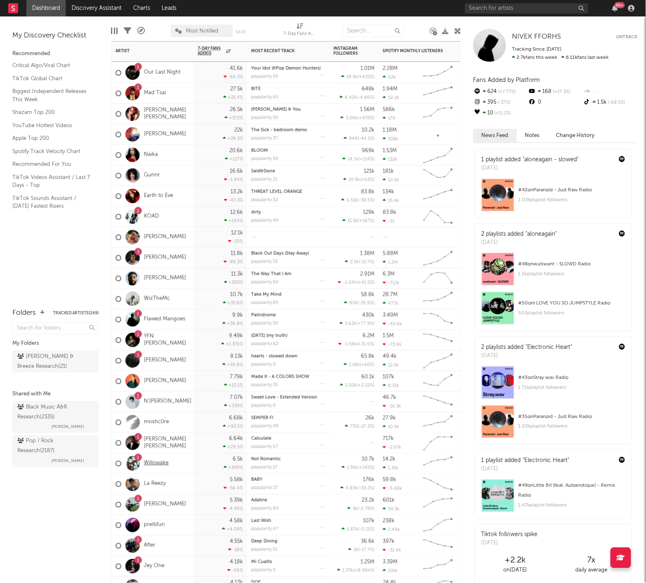
click at [161, 461] on link "Willowake" at bounding box center [156, 463] width 25 height 7
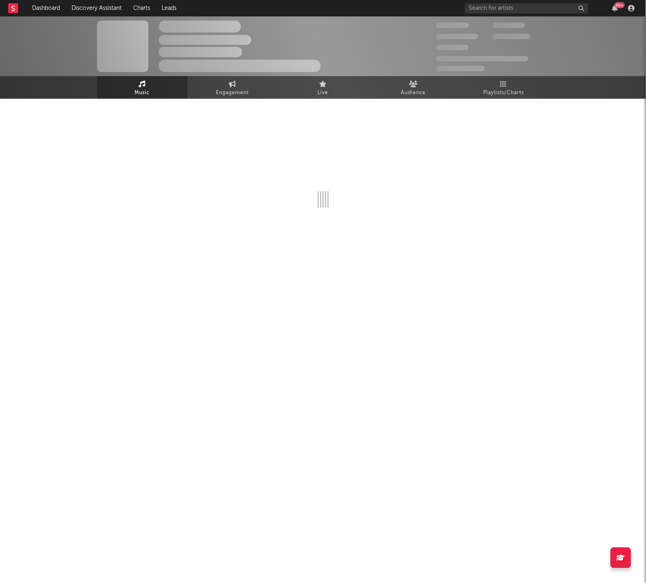
select select "1w"
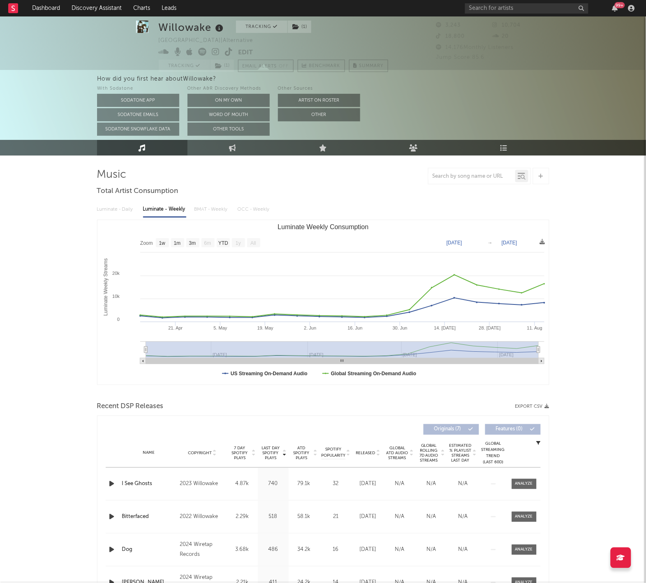
scroll to position [18, 0]
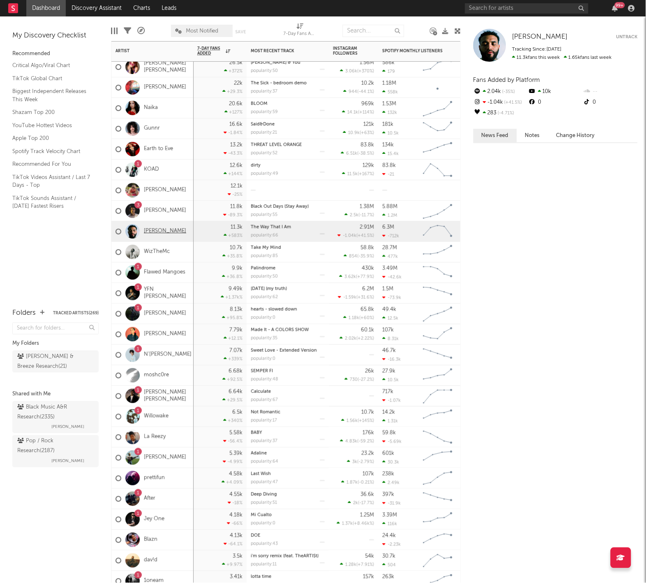
click at [155, 229] on link "[PERSON_NAME]" at bounding box center [165, 231] width 42 height 7
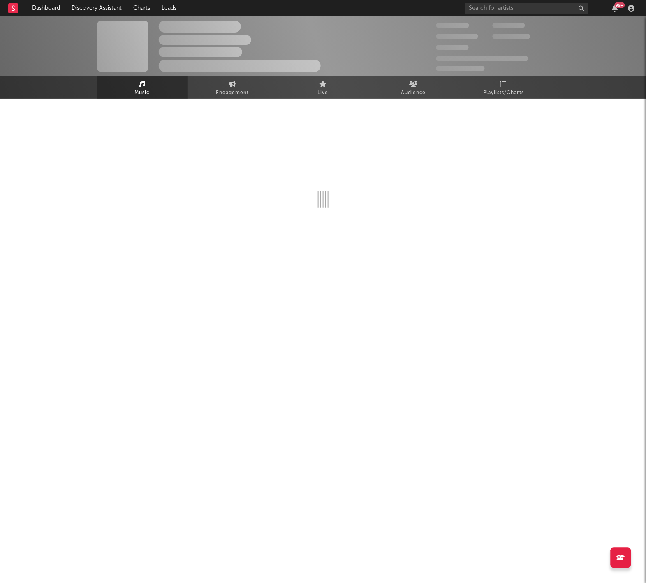
select select "6m"
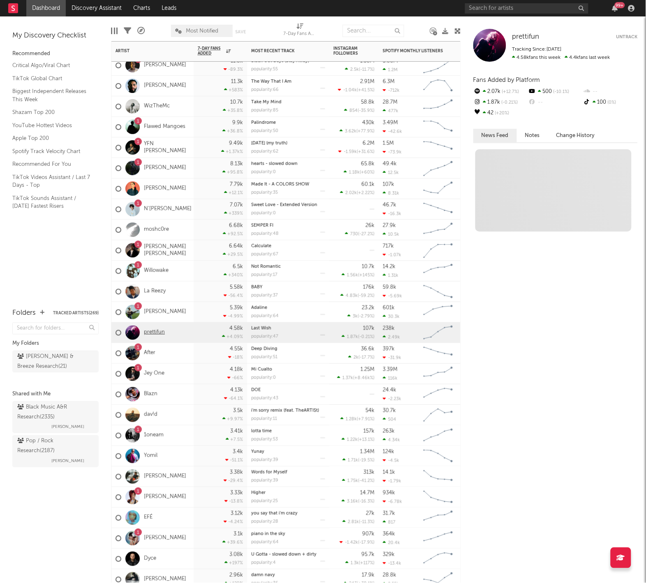
click at [155, 331] on link "prettifun" at bounding box center [154, 332] width 21 height 7
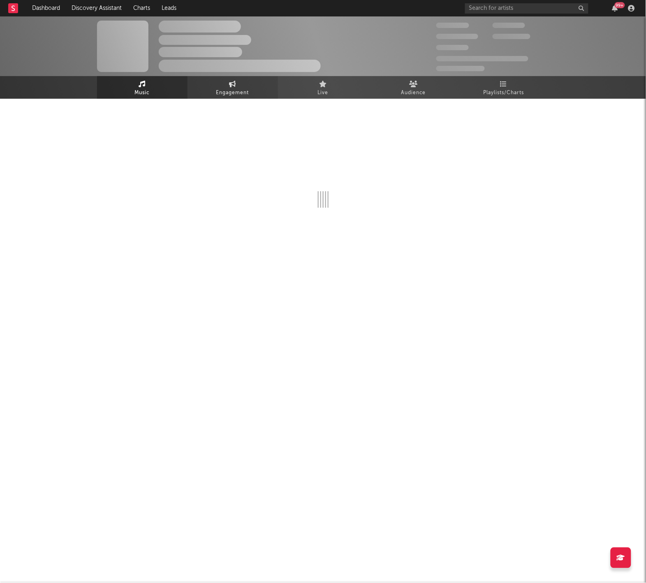
select select "6m"
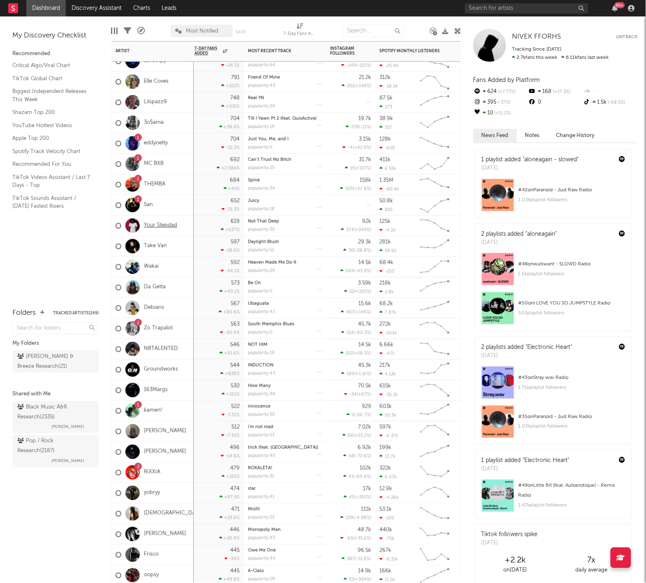
click at [155, 226] on link "Your Stepdad" at bounding box center [160, 225] width 33 height 7
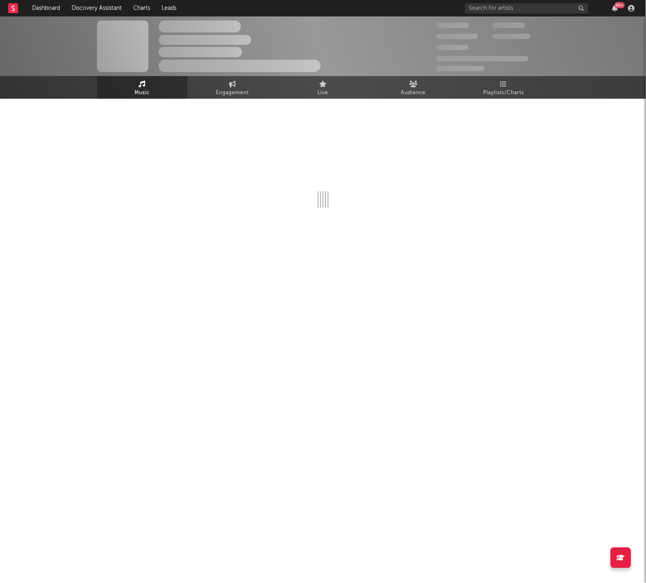
select select "6m"
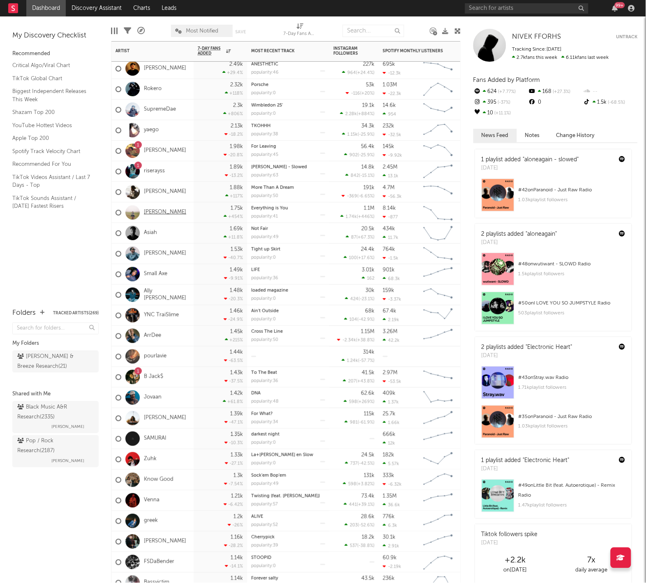
click at [151, 210] on link "[PERSON_NAME]" at bounding box center [165, 212] width 42 height 7
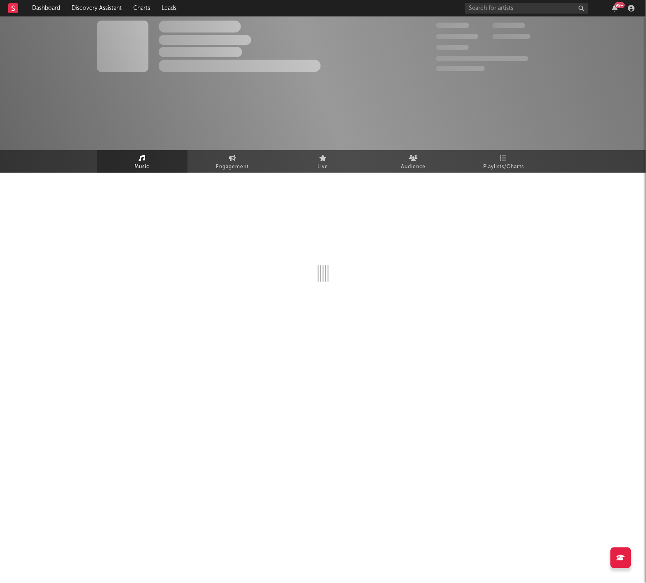
select select "6m"
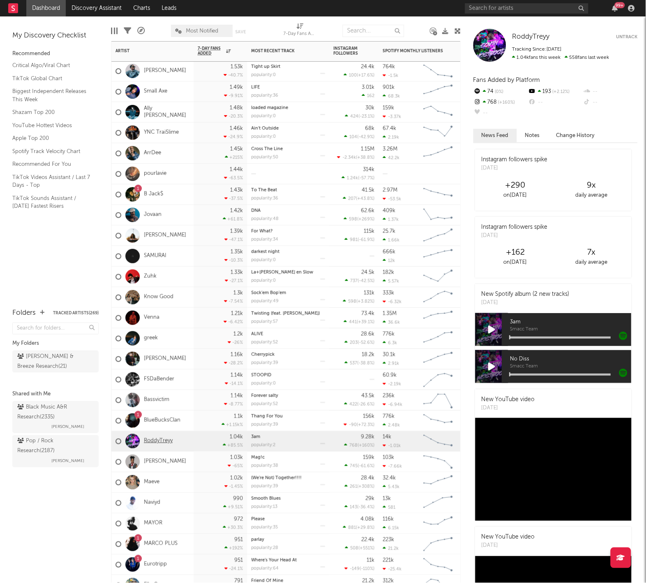
click at [155, 442] on link "RoddyTreyy" at bounding box center [158, 441] width 29 height 7
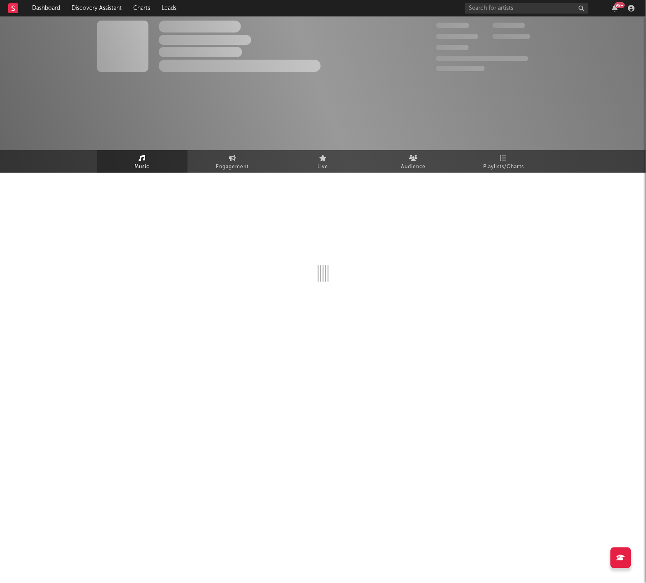
select select "1w"
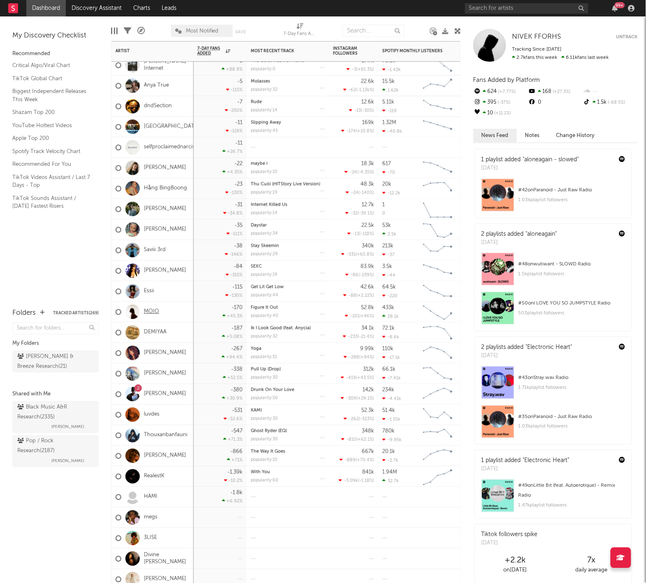
click at [152, 312] on link "MOIO" at bounding box center [151, 311] width 15 height 7
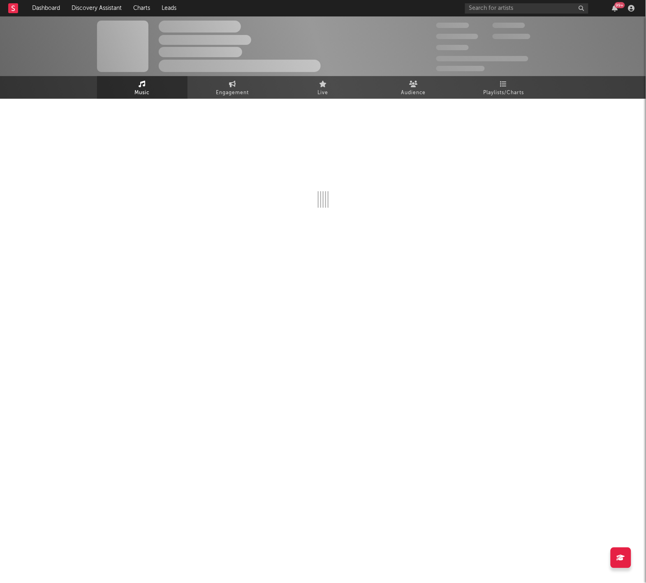
select select "6m"
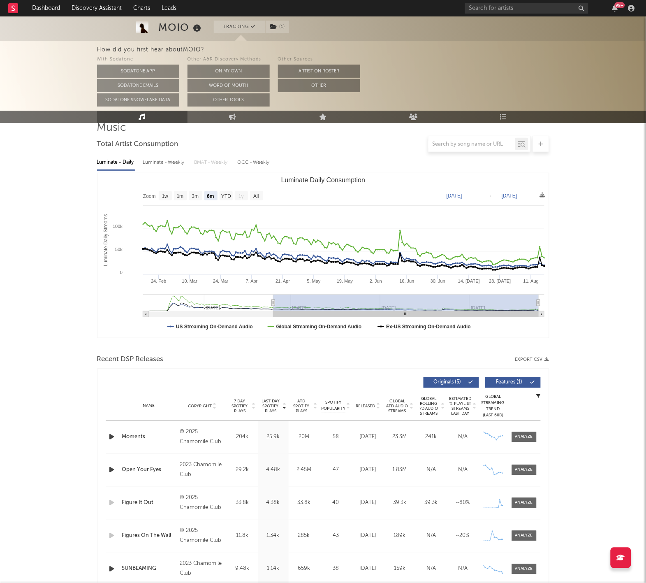
scroll to position [65, 0]
click at [365, 407] on div "Name Copyright Label Album Names Composer Names 7 Day Spotify Plays Last Day Sp…" at bounding box center [323, 405] width 435 height 29
click at [365, 398] on div "Name Copyright Label Album Names Composer Names 7 Day Spotify Plays Last Day Sp…" at bounding box center [323, 405] width 435 height 29
click at [366, 405] on span "Released" at bounding box center [365, 405] width 19 height 5
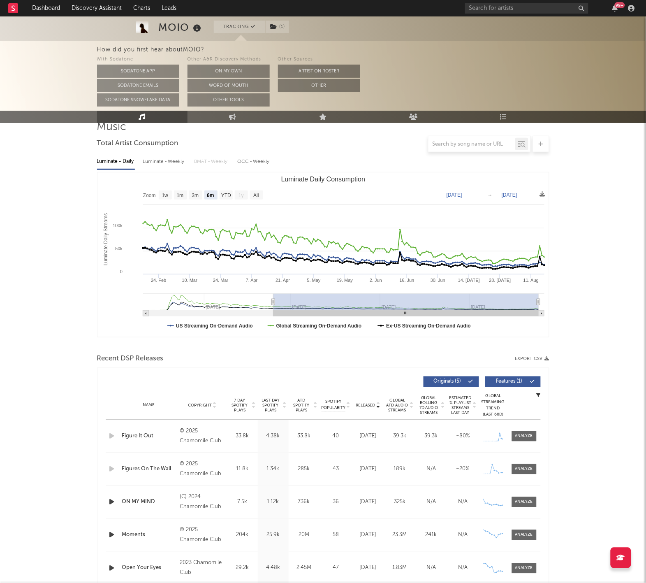
click at [109, 432] on icon "button" at bounding box center [112, 436] width 9 height 10
click at [117, 491] on div "Name ON MY MIND Copyright (C) 2024 Chamomile Club Label Chamomile Club Album Na…" at bounding box center [323, 502] width 435 height 32
click at [116, 501] on icon "button" at bounding box center [112, 502] width 9 height 10
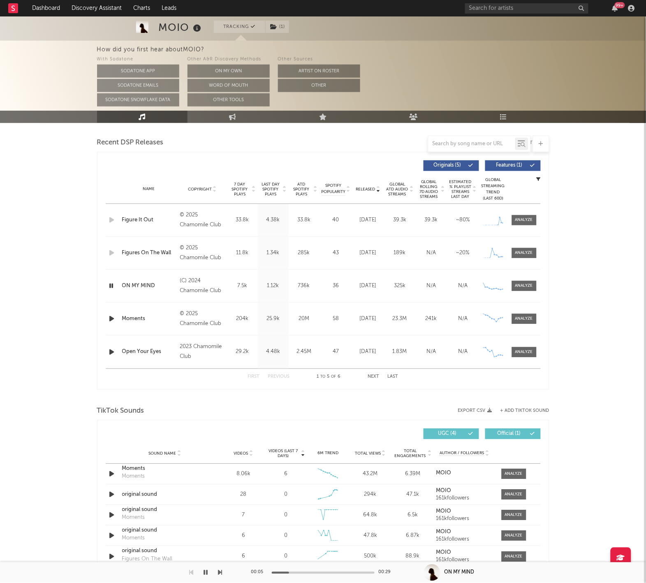
scroll to position [280, 0]
